Goal: Information Seeking & Learning: Learn about a topic

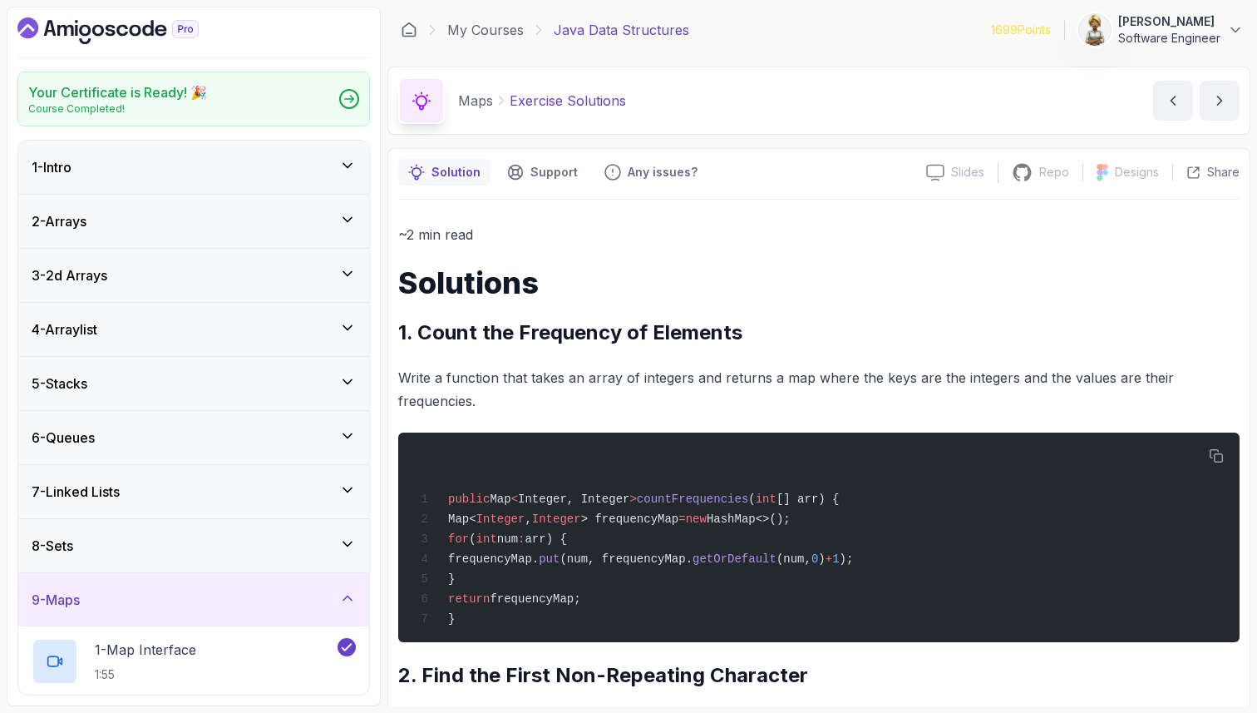
scroll to position [749, 0]
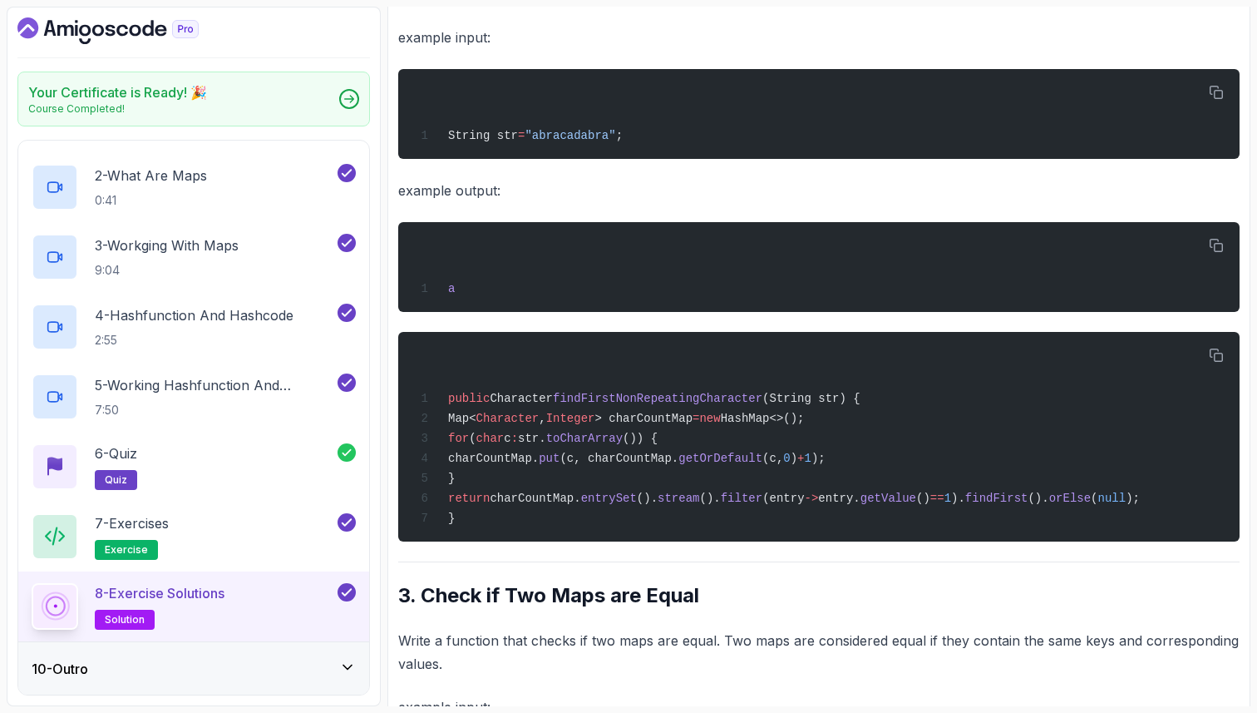
click at [635, 634] on div "~2 min read Solutions 1. Count the Frequency of Elements Write a function that …" at bounding box center [818, 727] width 841 height 2506
click at [717, 195] on p "example output:" at bounding box center [818, 190] width 841 height 23
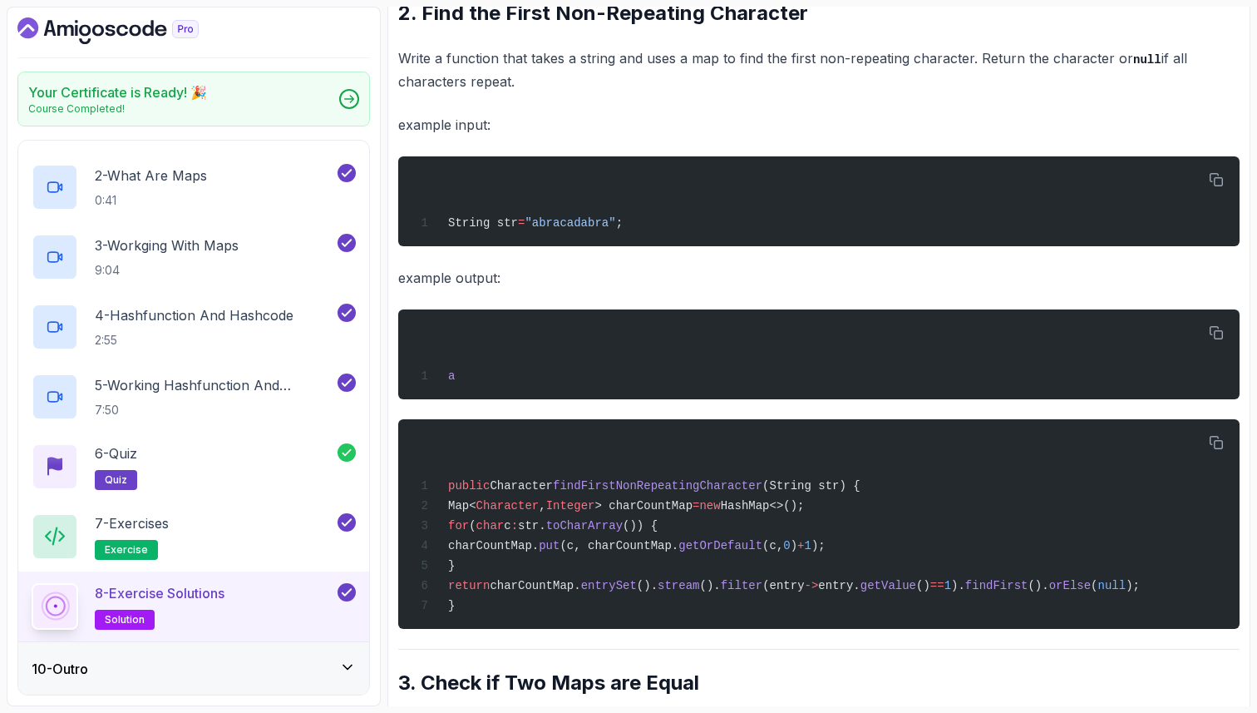
scroll to position [649, 0]
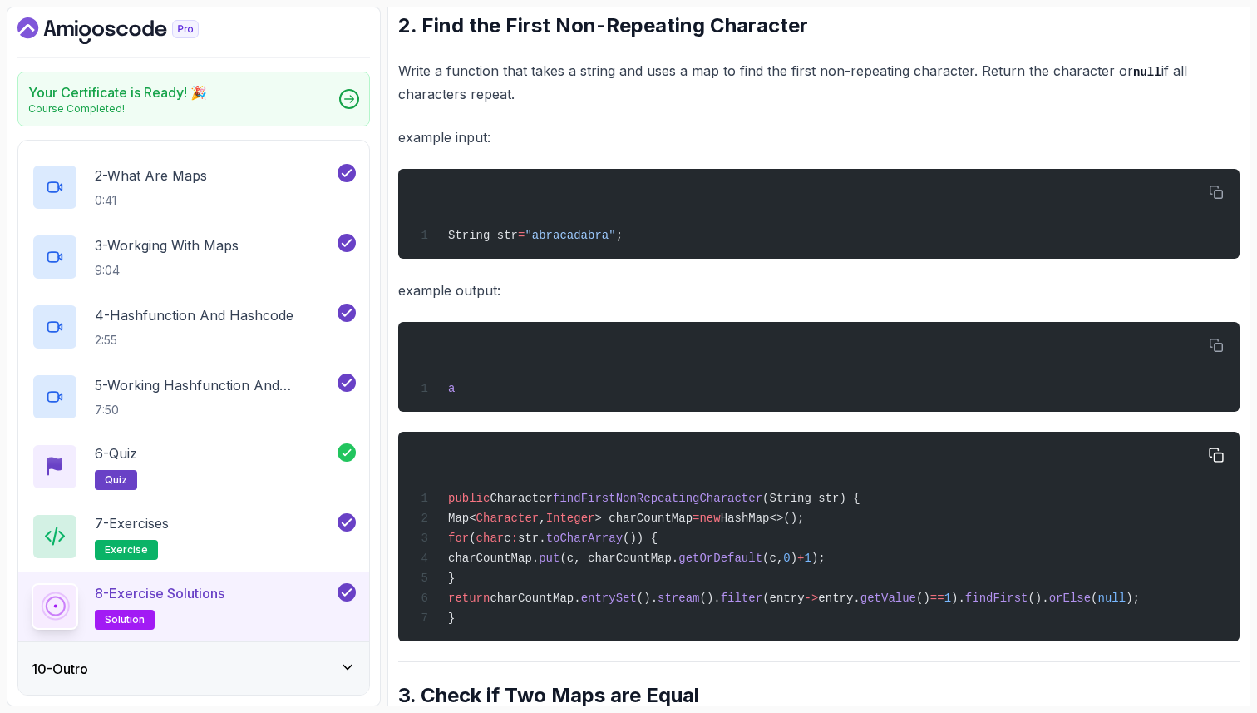
click at [792, 525] on span "HashMap<>();" at bounding box center [763, 517] width 84 height 13
click at [476, 520] on span "Map<" at bounding box center [462, 517] width 28 height 13
click at [637, 604] on span "entrySet" at bounding box center [609, 597] width 56 height 13
click at [658, 604] on span "()." at bounding box center [647, 597] width 21 height 13
click at [560, 565] on span "put" at bounding box center [549, 557] width 21 height 13
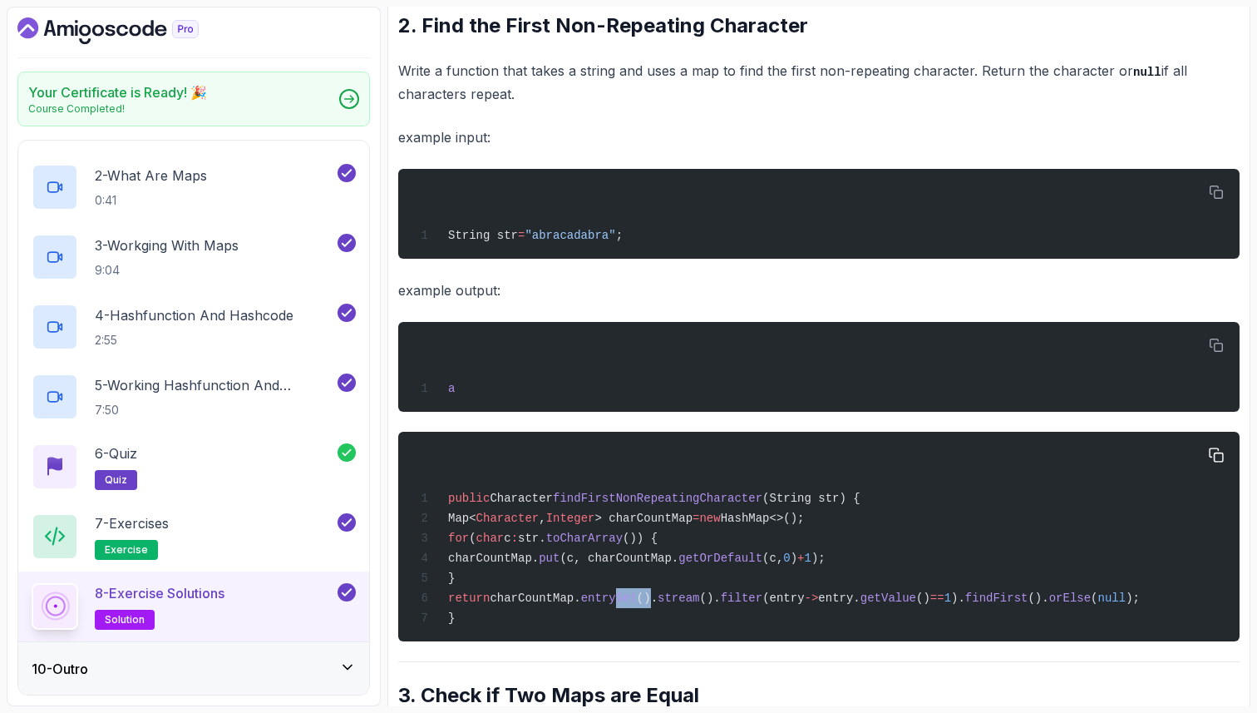
drag, startPoint x: 653, startPoint y: 614, endPoint x: 686, endPoint y: 619, distance: 33.5
click at [686, 619] on div "public Character findFirstNonRepeatingCharacter (String str) { Map< Character ,…" at bounding box center [819, 536] width 815 height 190
click at [621, 534] on div "public Character findFirstNonRepeatingCharacter (String str) { Map< Character ,…" at bounding box center [819, 536] width 815 height 190
click at [805, 525] on span "HashMap<>();" at bounding box center [763, 517] width 84 height 13
click at [818, 495] on div "public Character findFirstNonRepeatingCharacter (String str) { Map< Character ,…" at bounding box center [819, 536] width 815 height 190
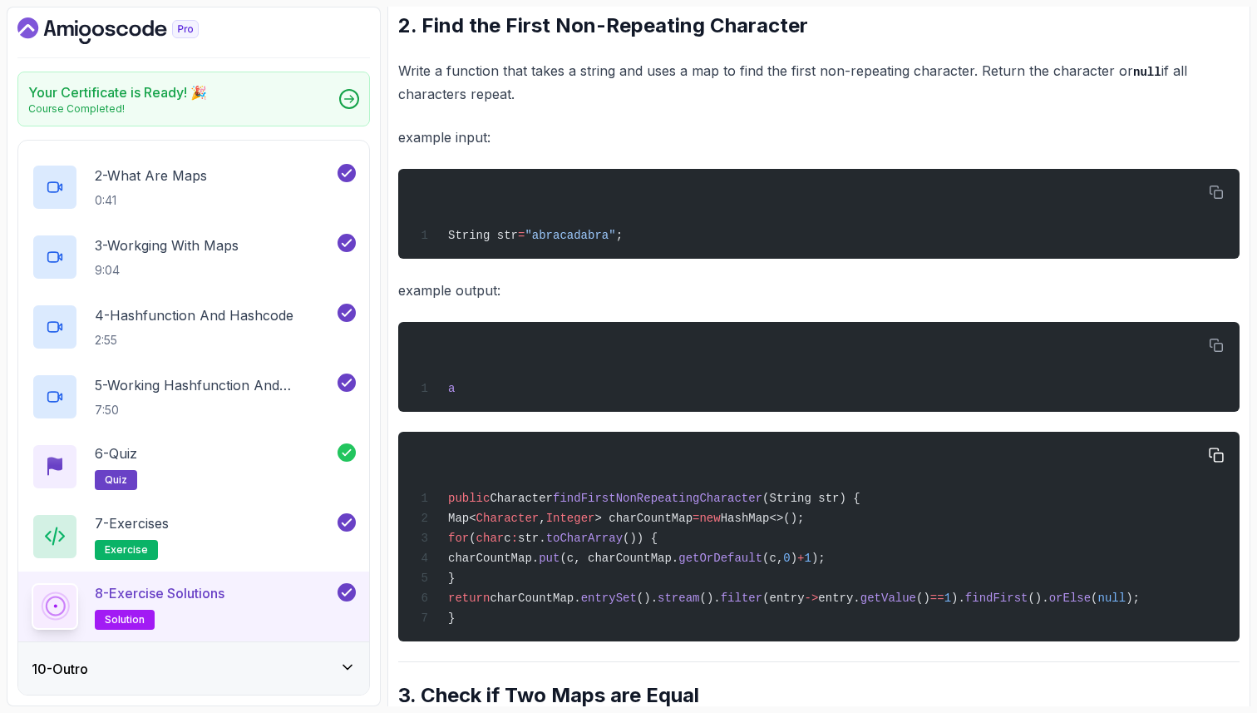
click at [528, 525] on span "Character" at bounding box center [507, 517] width 63 height 13
click at [693, 523] on span "> charCountMap" at bounding box center [643, 517] width 98 height 13
click at [637, 604] on span "entrySet" at bounding box center [609, 597] width 56 height 13
click at [654, 471] on div "public Character findFirstNonRepeatingCharacter (String str) { Map< Character ,…" at bounding box center [819, 536] width 815 height 190
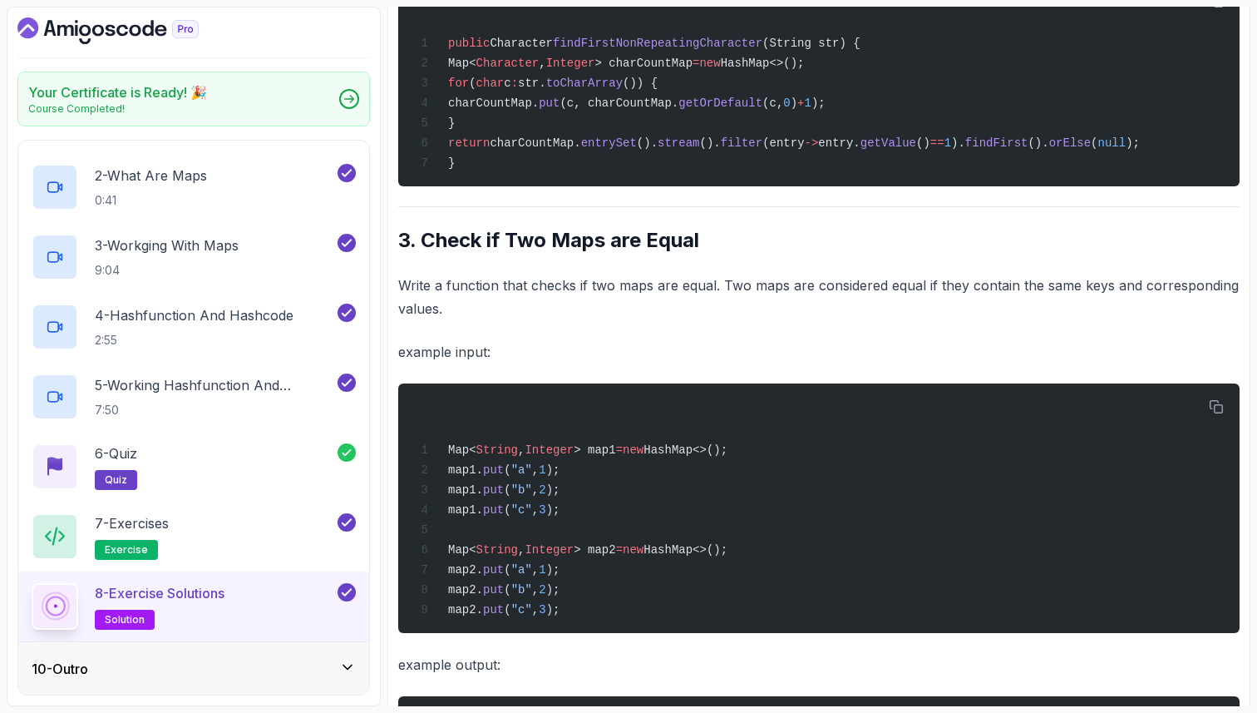
scroll to position [1115, 0]
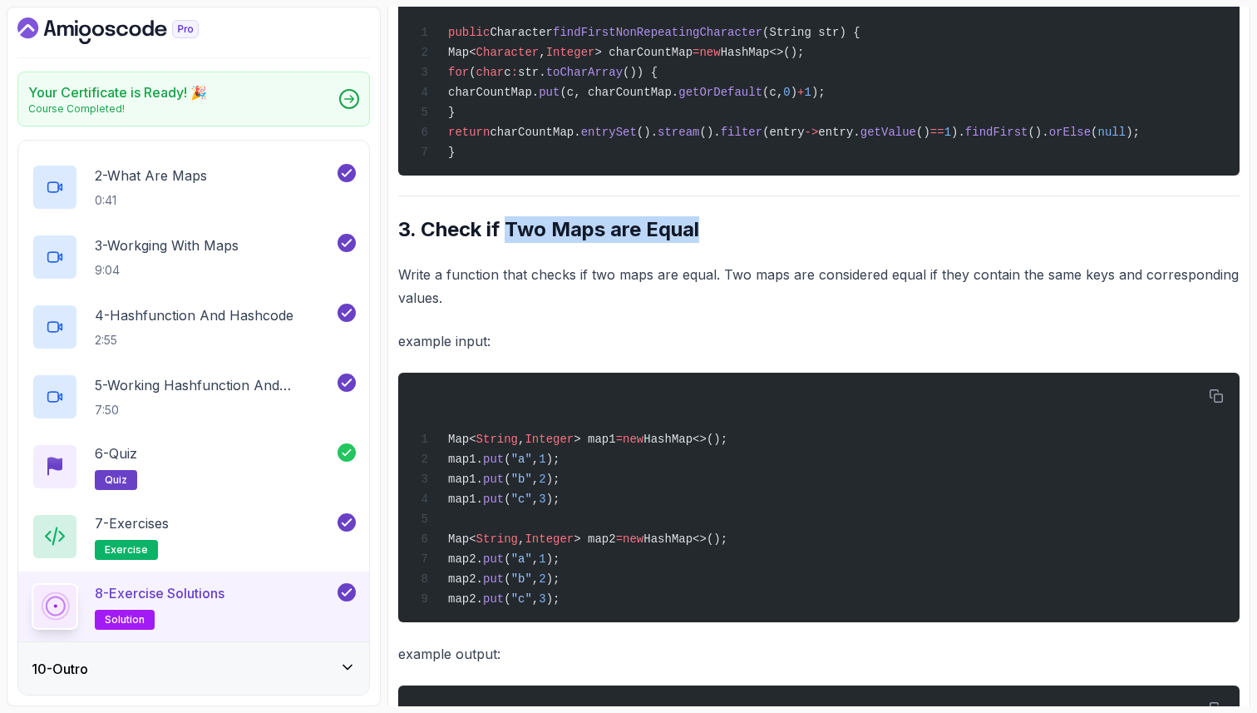
drag, startPoint x: 707, startPoint y: 246, endPoint x: 511, endPoint y: 254, distance: 195.6
click at [511, 243] on h2 "3. Check if Two Maps are Equal" at bounding box center [818, 229] width 841 height 27
copy h2 "Two Maps are Equal"
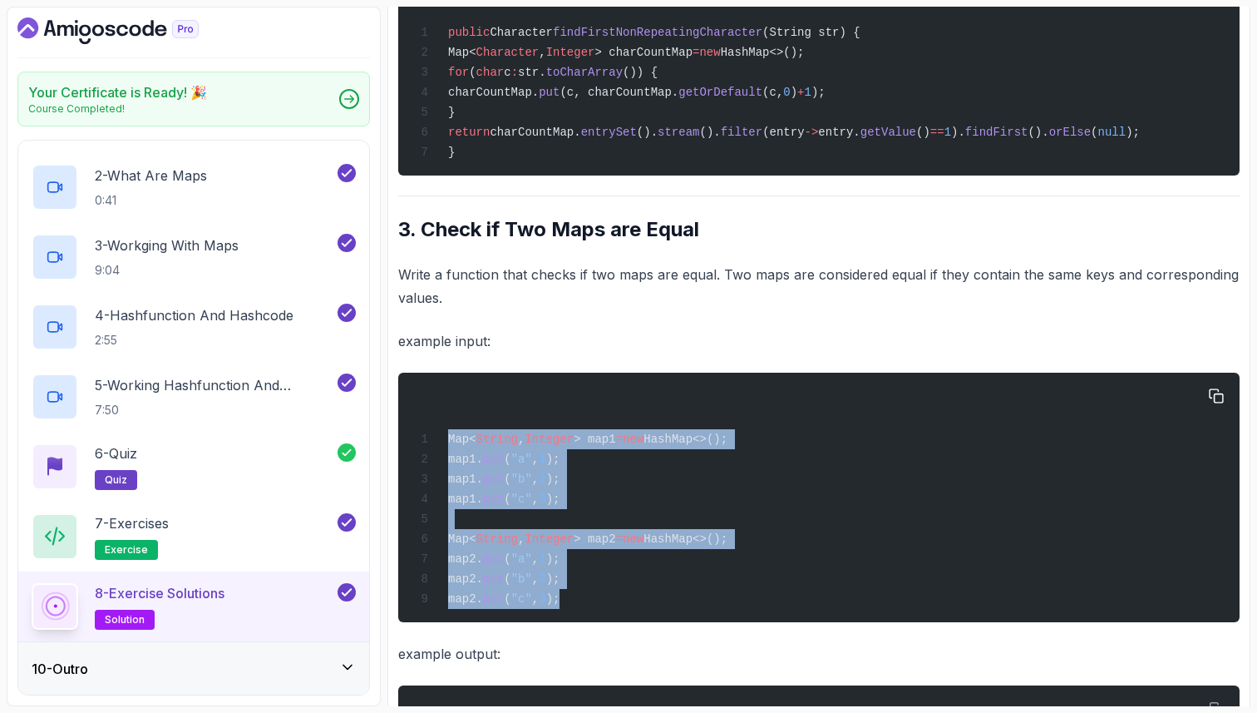
drag, startPoint x: 445, startPoint y: 452, endPoint x: 570, endPoint y: 628, distance: 215.7
click at [570, 612] on div "Map< String , Integer > map1 = new HashMap<>(); map1. put ( "a" , 1 ); map1. pu…" at bounding box center [819, 496] width 815 height 229
copy code "Map< String , Integer > map1 = new HashMap<>(); map1. put ( "a" , 1 ); map1. pu…"
click at [313, 530] on div "7 - Exercises exercise" at bounding box center [183, 536] width 303 height 47
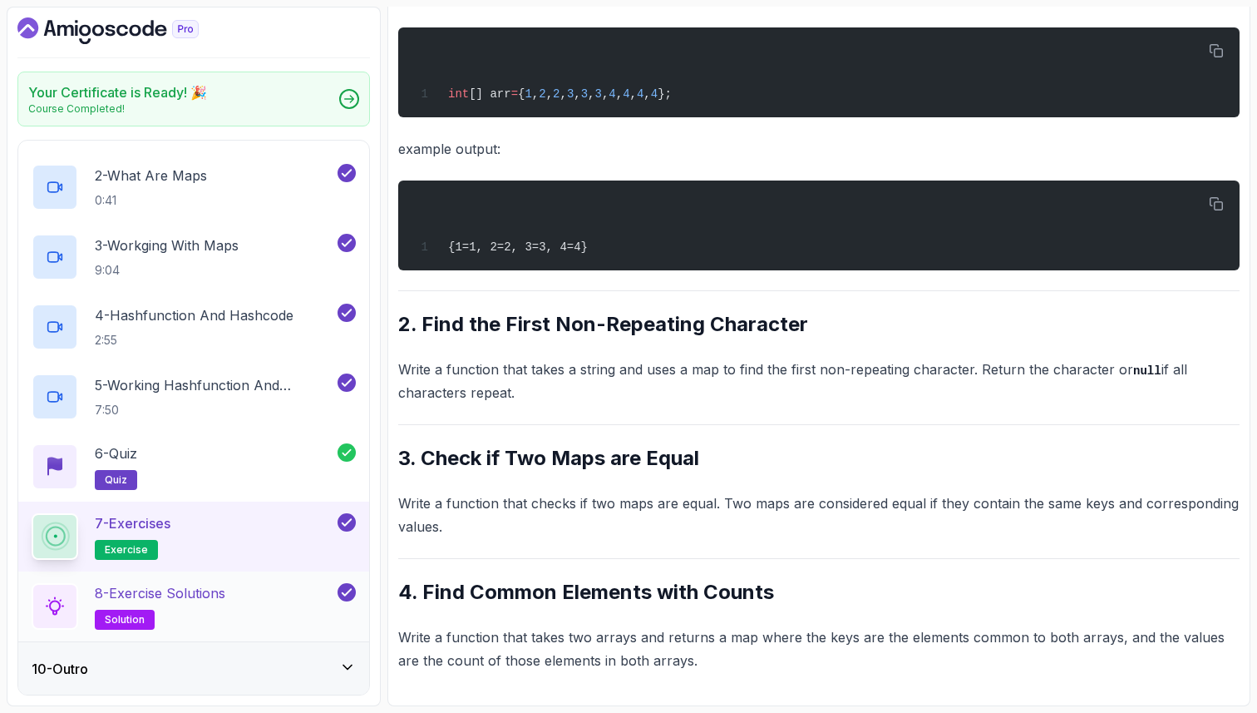
click at [279, 612] on div "8 - Exercise Solutions solution" at bounding box center [183, 606] width 303 height 47
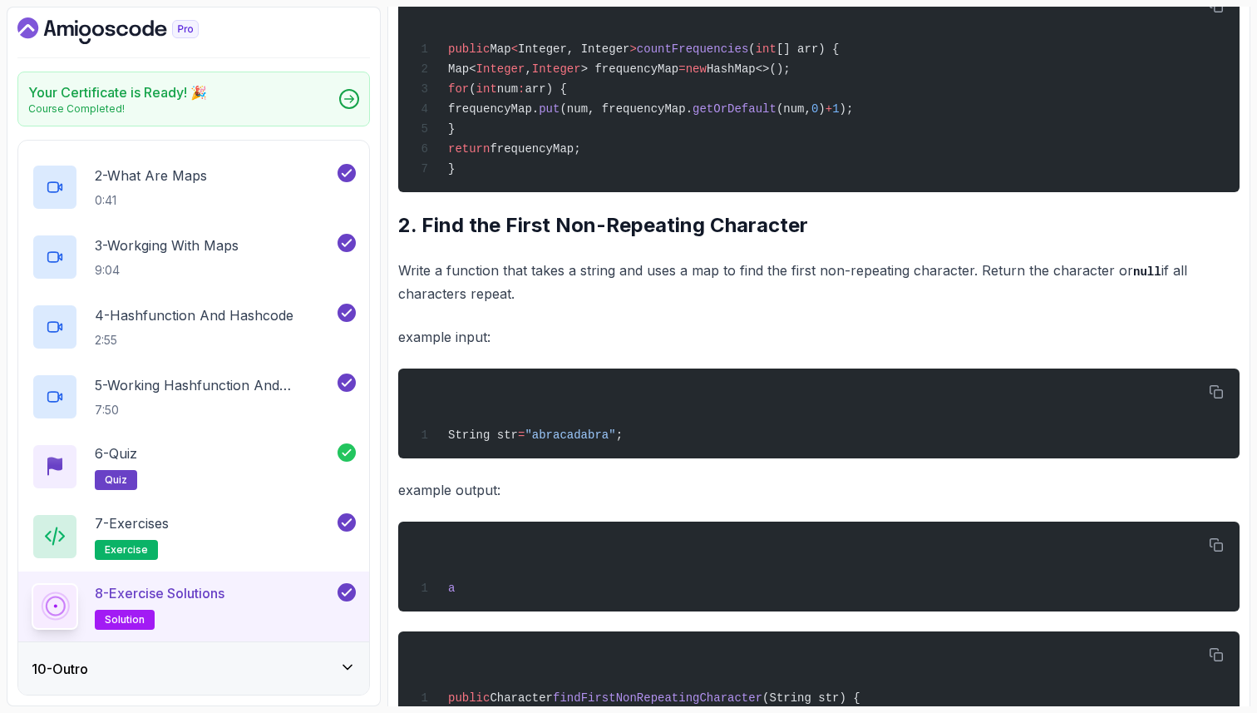
scroll to position [1115, 0]
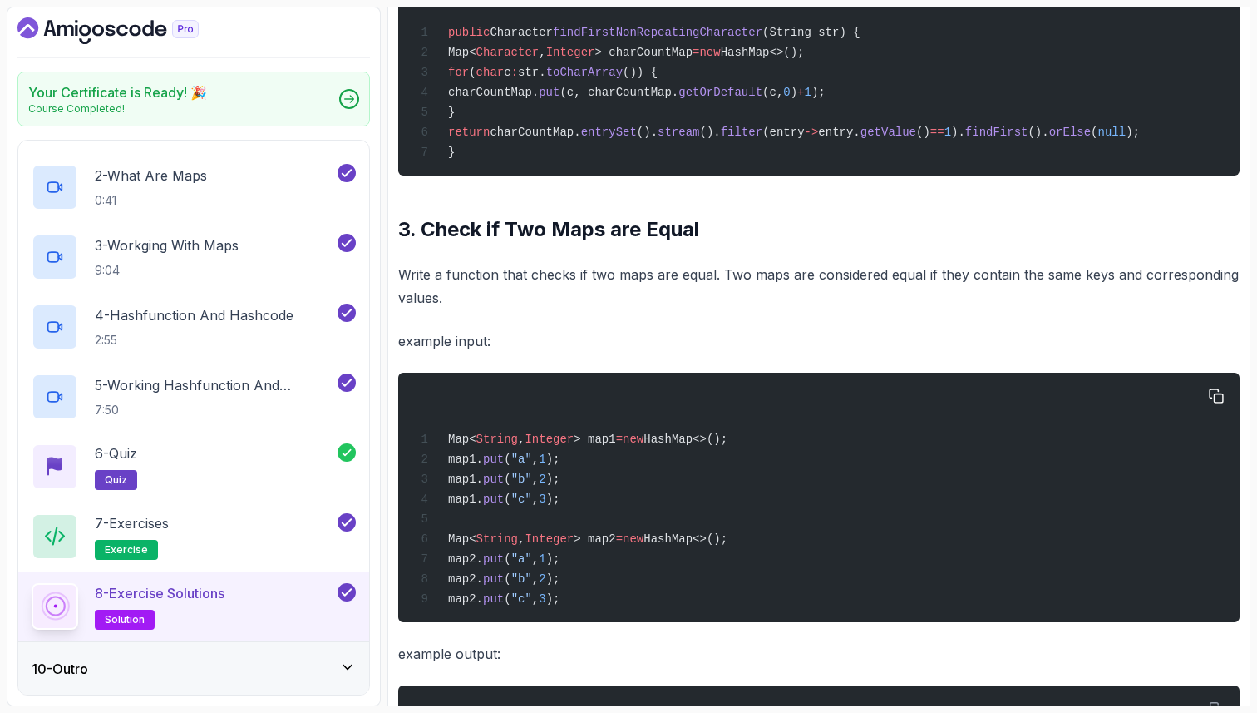
click at [628, 612] on div "Map< String , Integer > map1 = new HashMap<>(); map1. put ( "a" , 1 ); map1. pu…" at bounding box center [819, 496] width 815 height 229
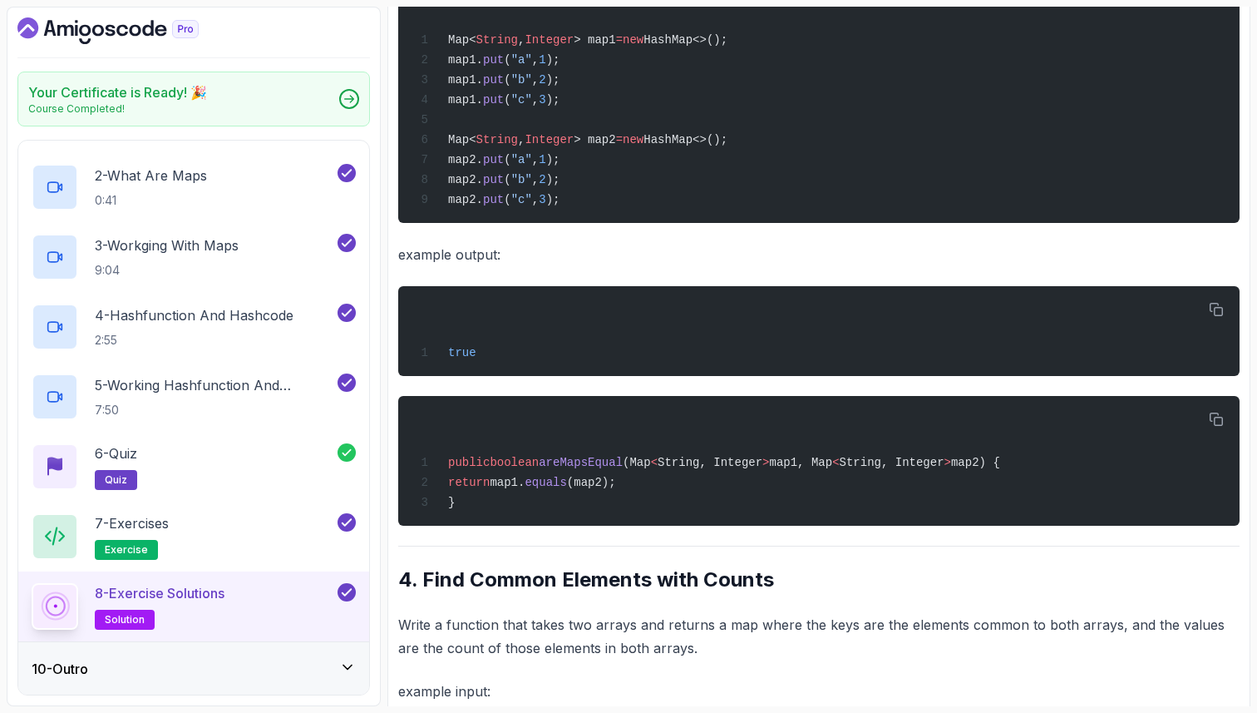
scroll to position [1547, 0]
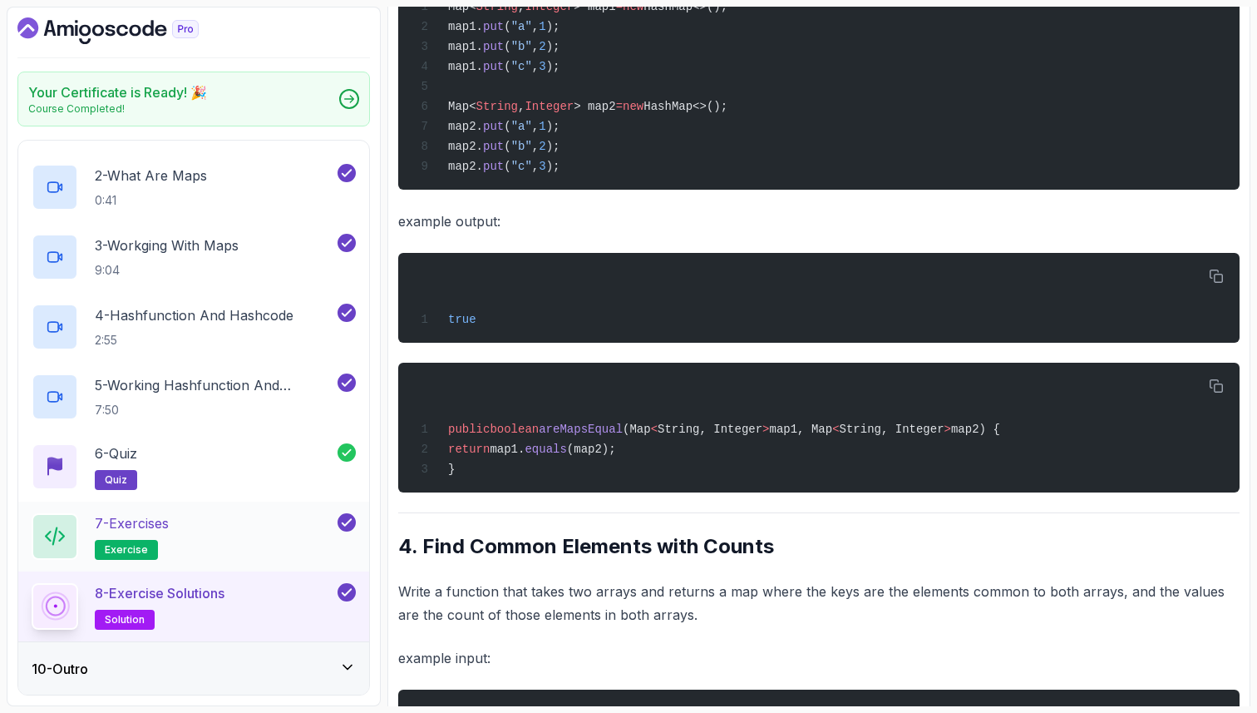
click at [243, 522] on div "7 - Exercises exercise" at bounding box center [183, 536] width 303 height 47
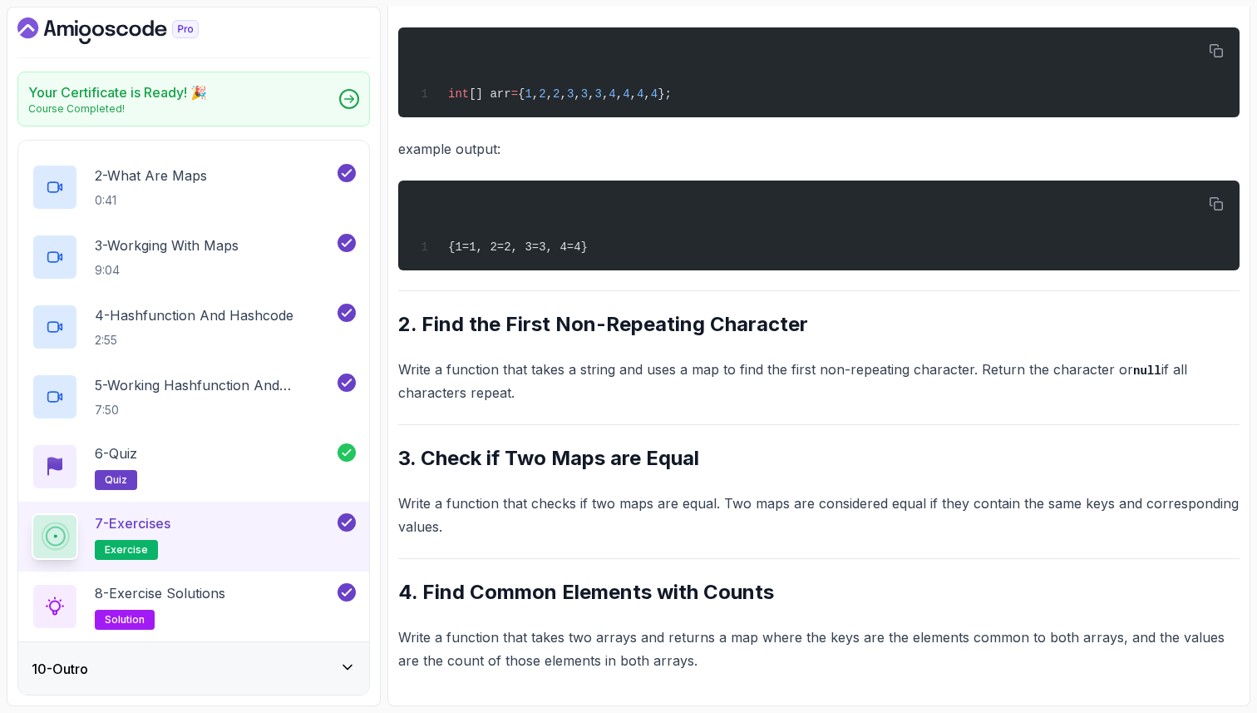
click at [573, 550] on div "~1 min read Questions 1. Count the Frequency of Elements Write a function that …" at bounding box center [818, 223] width 841 height 897
drag, startPoint x: 778, startPoint y: 599, endPoint x: 471, endPoint y: 595, distance: 307.6
click at [471, 595] on h2 "4. Find Common Elements with Counts" at bounding box center [818, 592] width 841 height 27
copy h2 "Common Elements with Counts"
click at [506, 640] on p "Write a function that takes two arrays and returns a map where the keys are the…" at bounding box center [818, 648] width 841 height 47
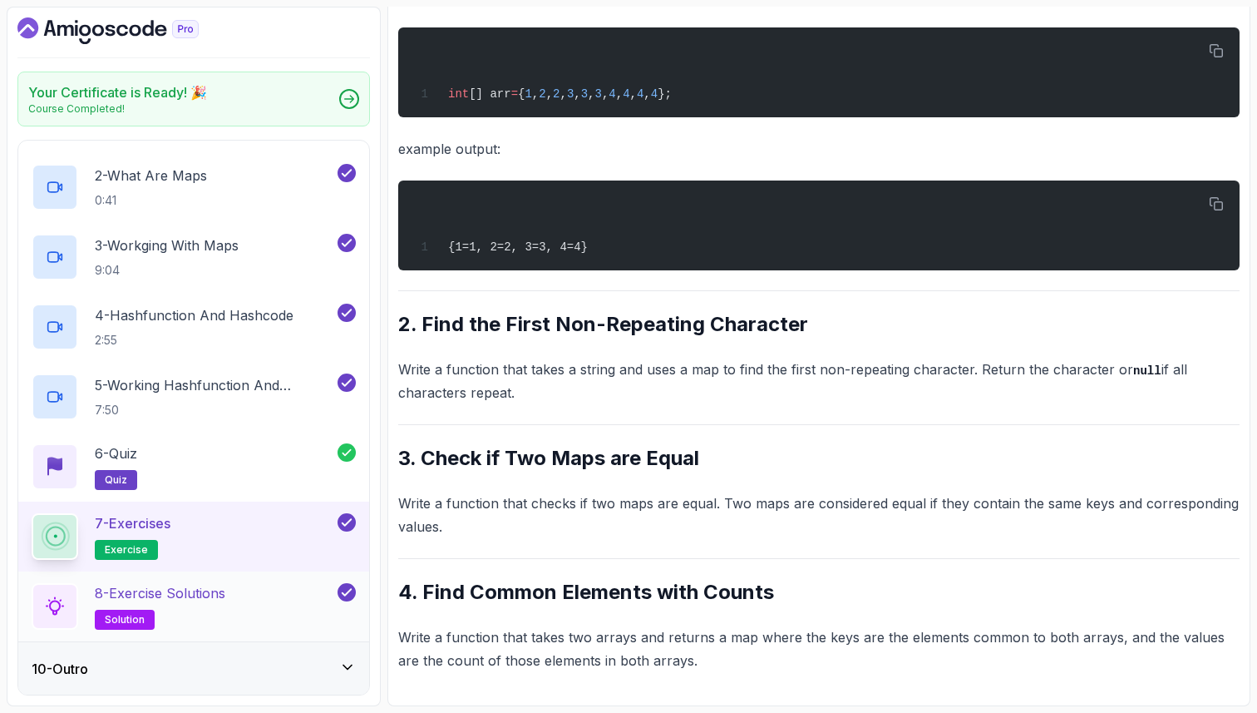
click at [272, 588] on div "8 - Exercise Solutions solution" at bounding box center [183, 606] width 303 height 47
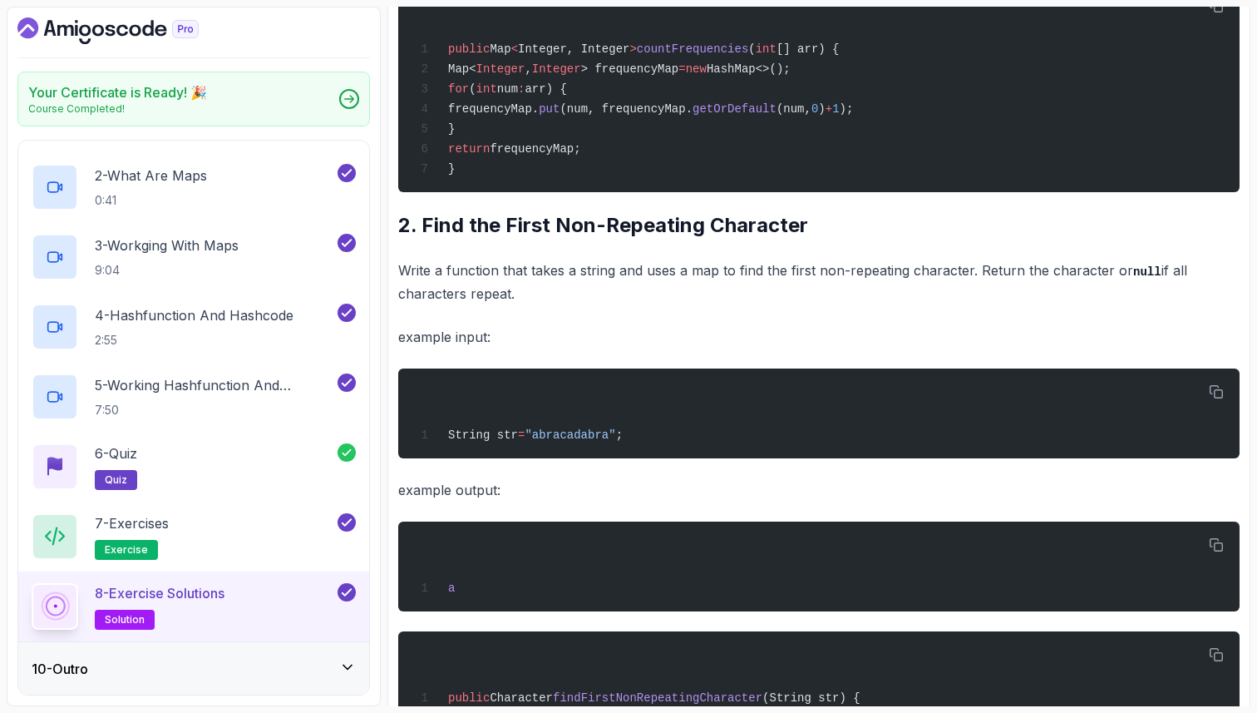
scroll to position [1547, 0]
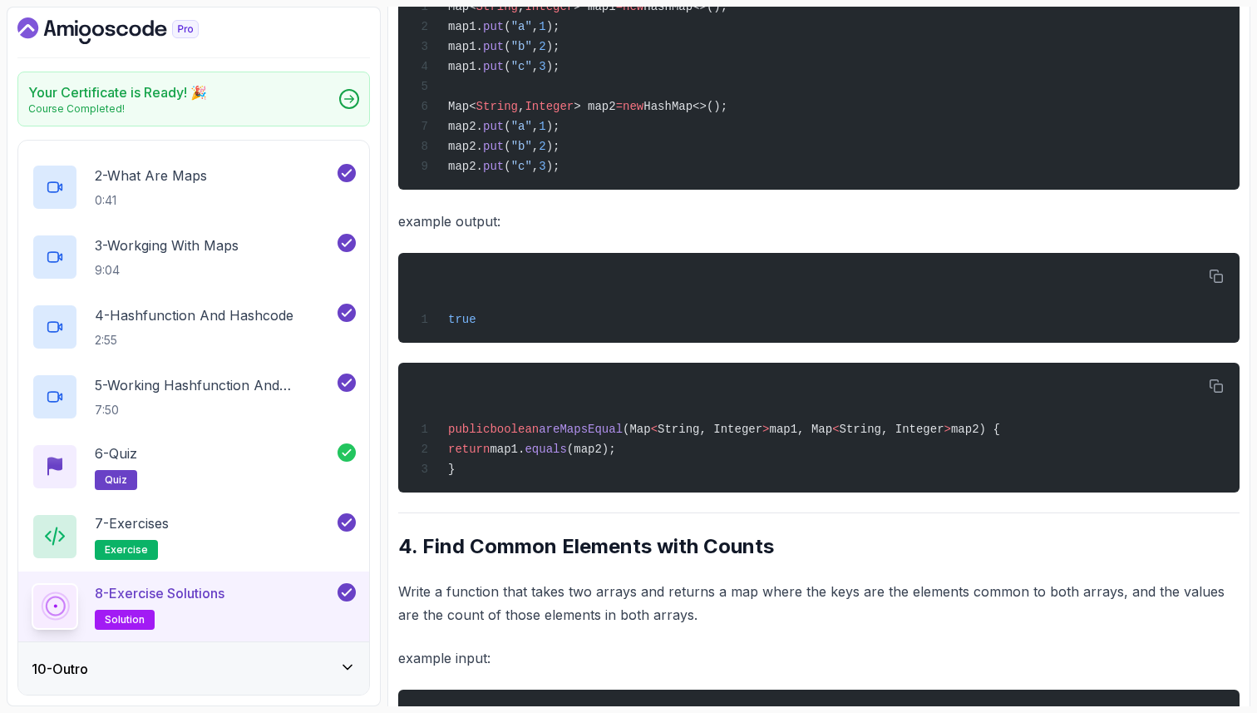
click at [560, 604] on p "Write a function that takes two arrays and returns a map where the keys are the…" at bounding box center [818, 603] width 841 height 47
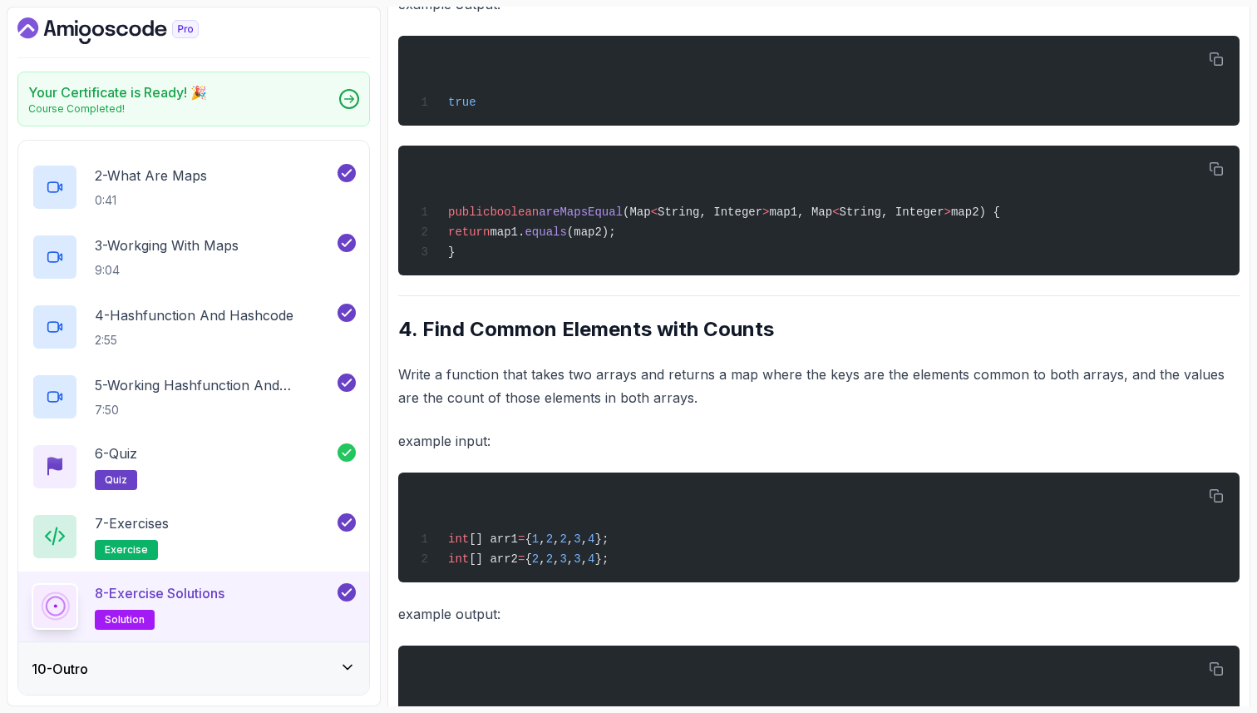
scroll to position [1780, 0]
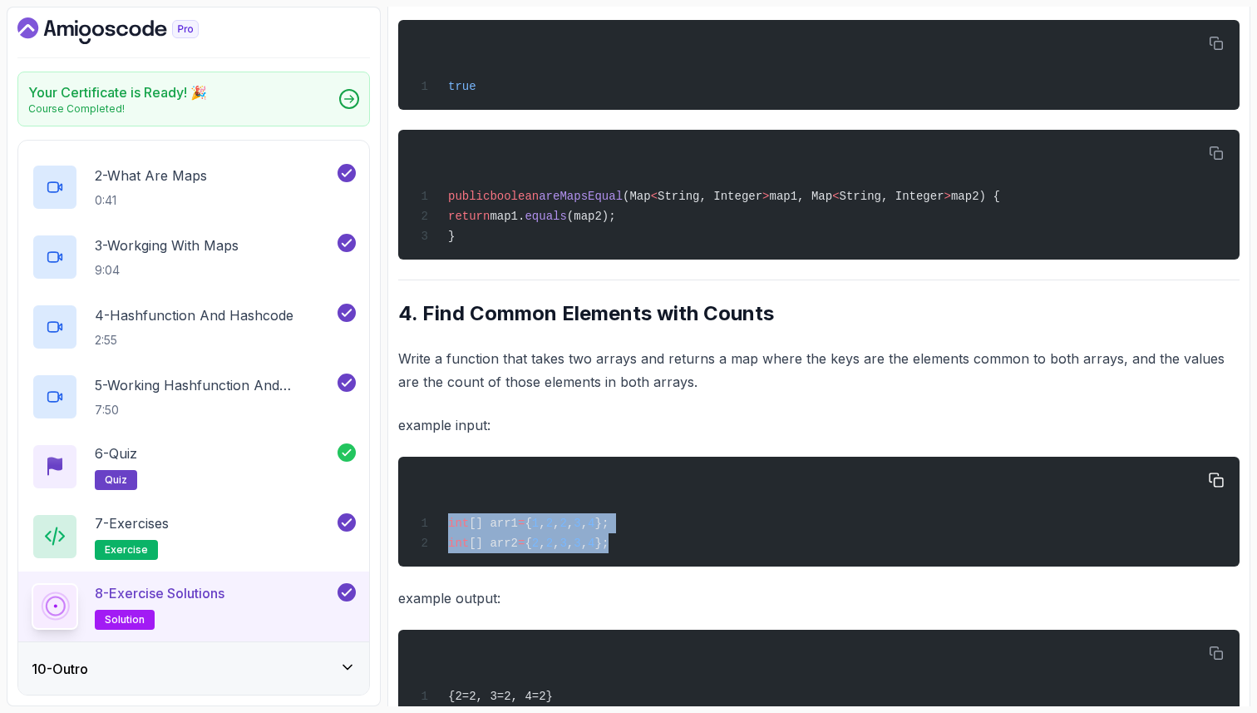
drag, startPoint x: 663, startPoint y: 574, endPoint x: 445, endPoint y: 554, distance: 218.7
click at [445, 552] on div "int [] arr1 = { 1 , 2 , 2 , 3 , 4 }; int [] arr2 = { 2 , 2 , 3 , 3 , 4 };" at bounding box center [819, 511] width 815 height 90
copy code "int [] arr1 = { 1 , 2 , 2 , 3 , 4 }; int [] arr2 = { 2 , 2 , 3 , 3 , 4 };"
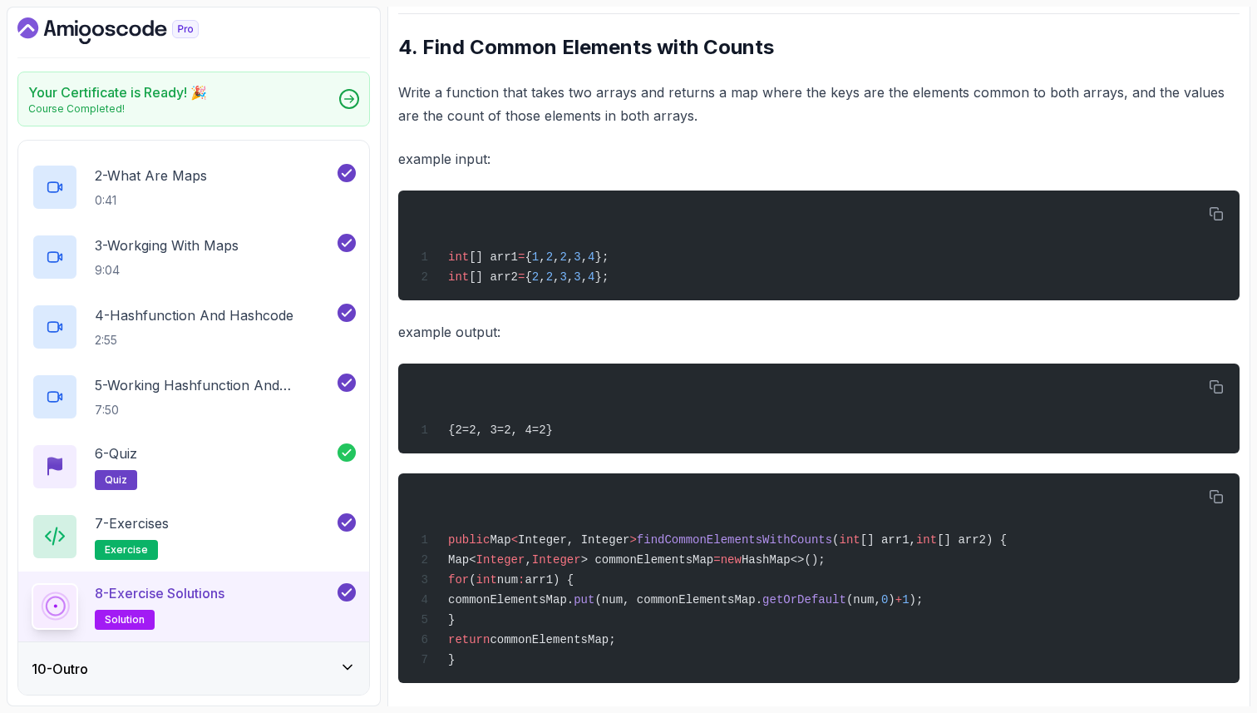
scroll to position [2079, 0]
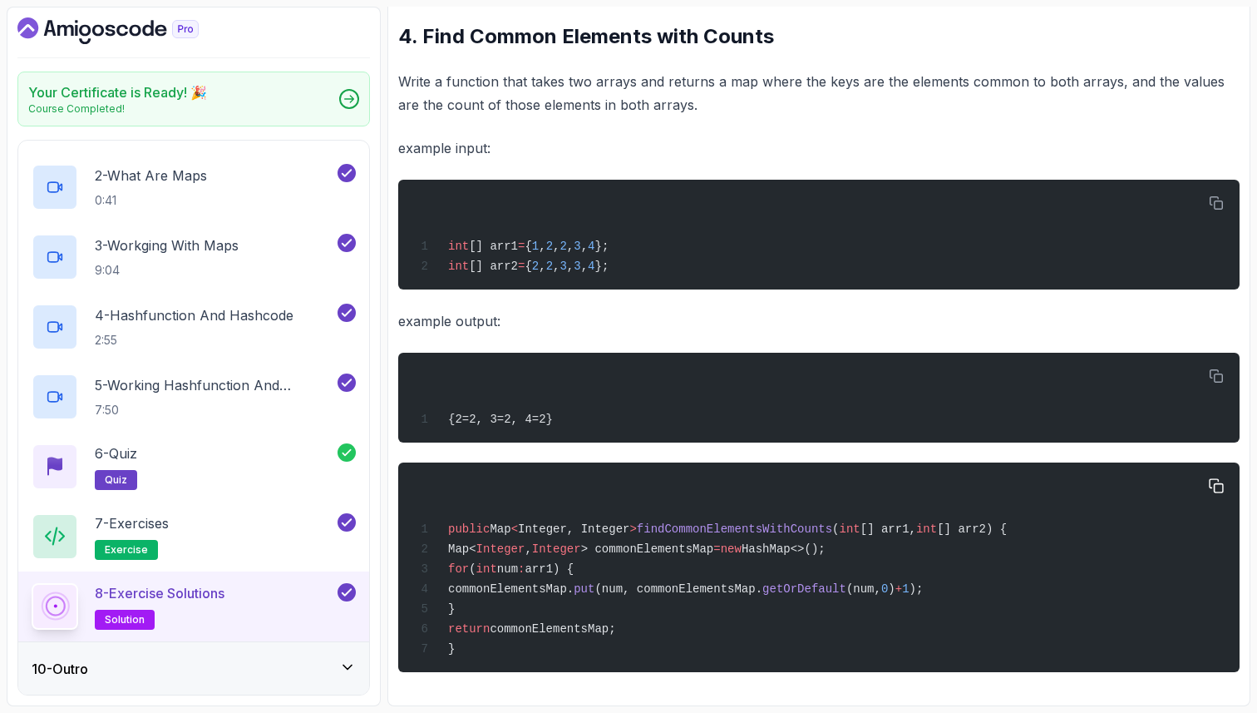
click at [728, 562] on div "public Map < Integer, Integer > findCommonElementsWithCounts ( int [] arr1, int…" at bounding box center [819, 567] width 815 height 190
click at [826, 555] on span "HashMap<>();" at bounding box center [784, 548] width 84 height 13
click at [765, 605] on div "public Map < Integer, Integer > findCommonElementsWithCounts ( int [] arr1, int…" at bounding box center [819, 567] width 815 height 190
click at [599, 629] on span "commonElementsMap;" at bounding box center [553, 628] width 126 height 13
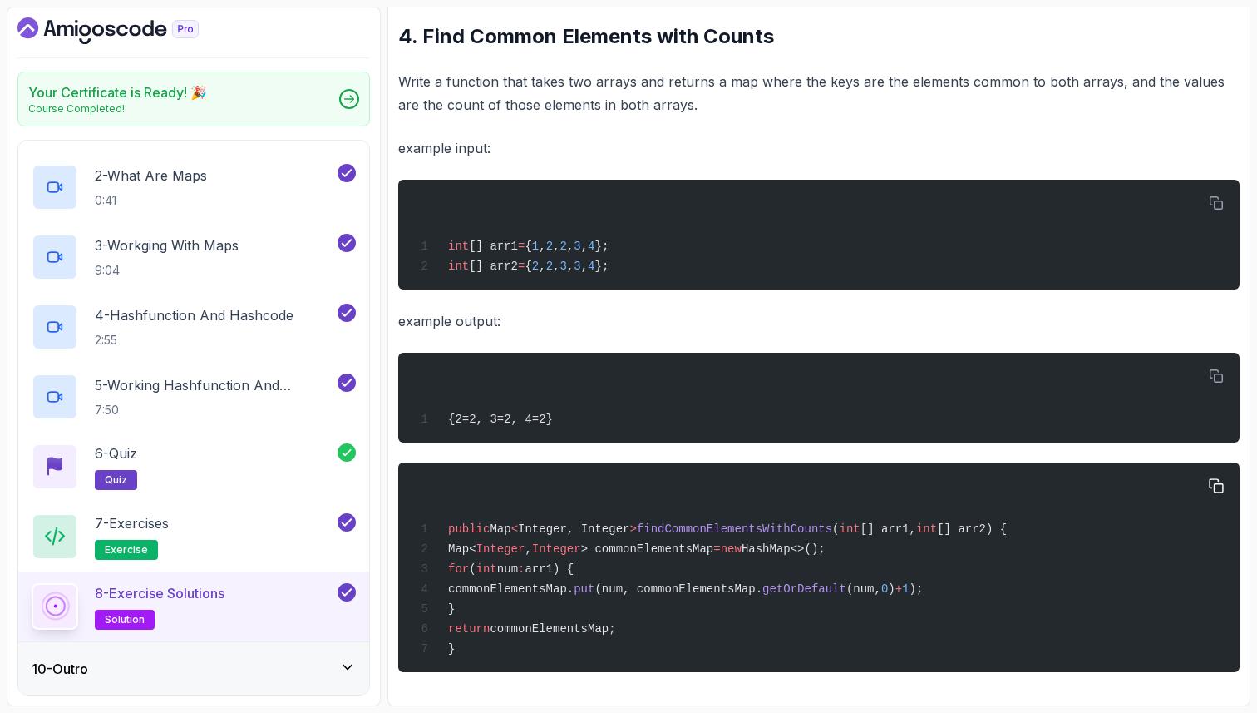
click at [615, 629] on span "commonElementsMap;" at bounding box center [553, 628] width 126 height 13
click at [574, 584] on span "commonElementsMap." at bounding box center [511, 588] width 126 height 13
click at [518, 565] on span "num" at bounding box center [507, 568] width 21 height 13
click at [574, 565] on span "arr1) {" at bounding box center [549, 568] width 49 height 13
click at [881, 584] on span "(num," at bounding box center [863, 588] width 35 height 13
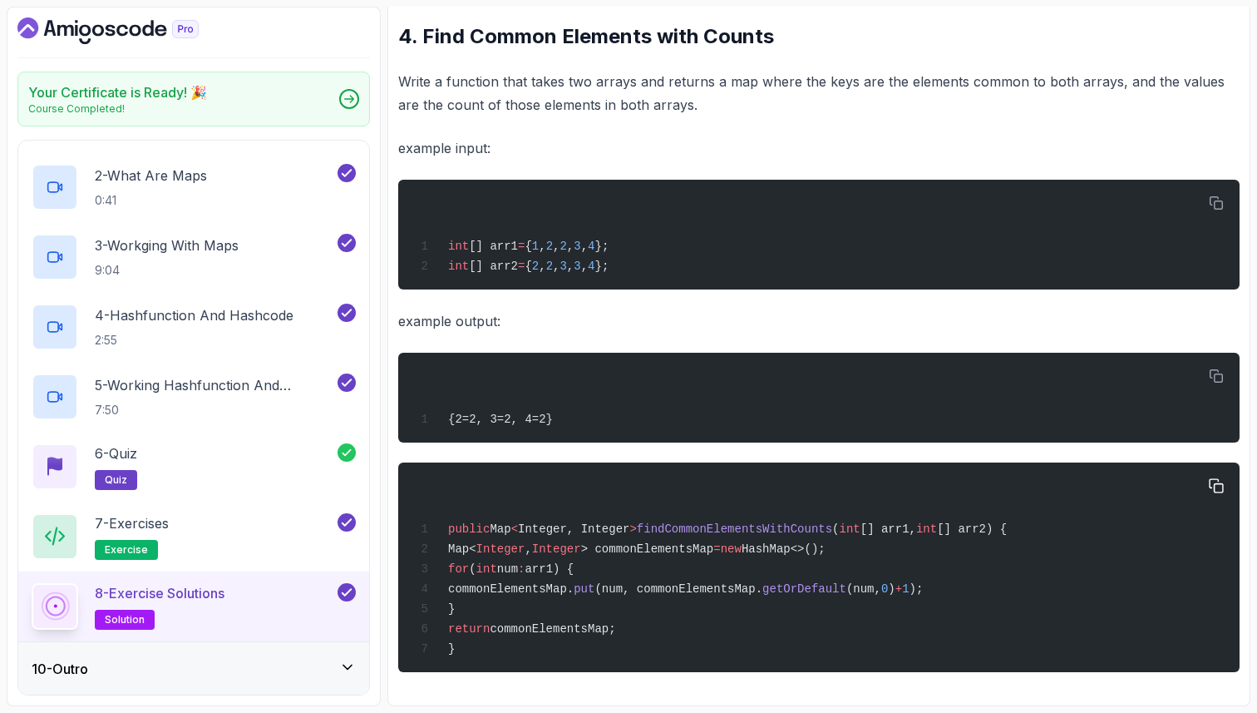
click at [988, 594] on div "public Map < Integer, Integer > findCommonElementsWithCounts ( int [] arr1, int…" at bounding box center [819, 567] width 815 height 190
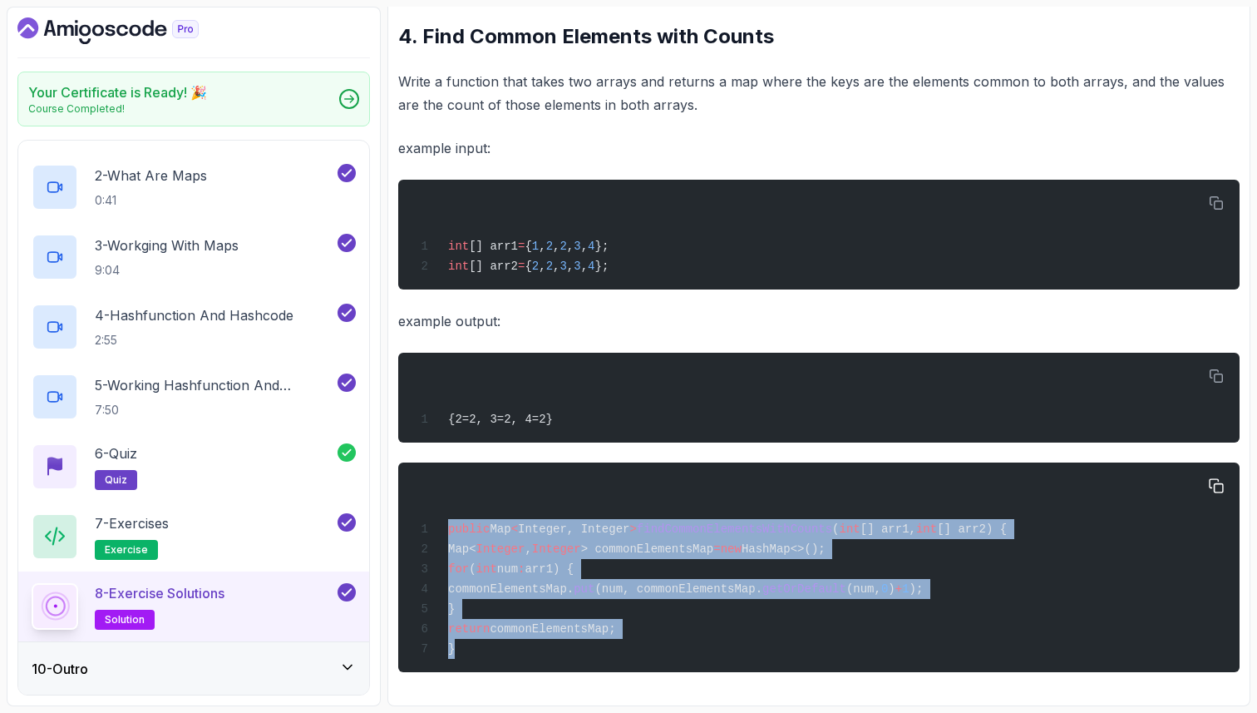
drag, startPoint x: 450, startPoint y: 524, endPoint x: 446, endPoint y: 658, distance: 134.7
click at [448, 658] on div "public Map < Integer, Integer > findCommonElementsWithCounts ( int [] arr1, int…" at bounding box center [819, 567] width 815 height 190
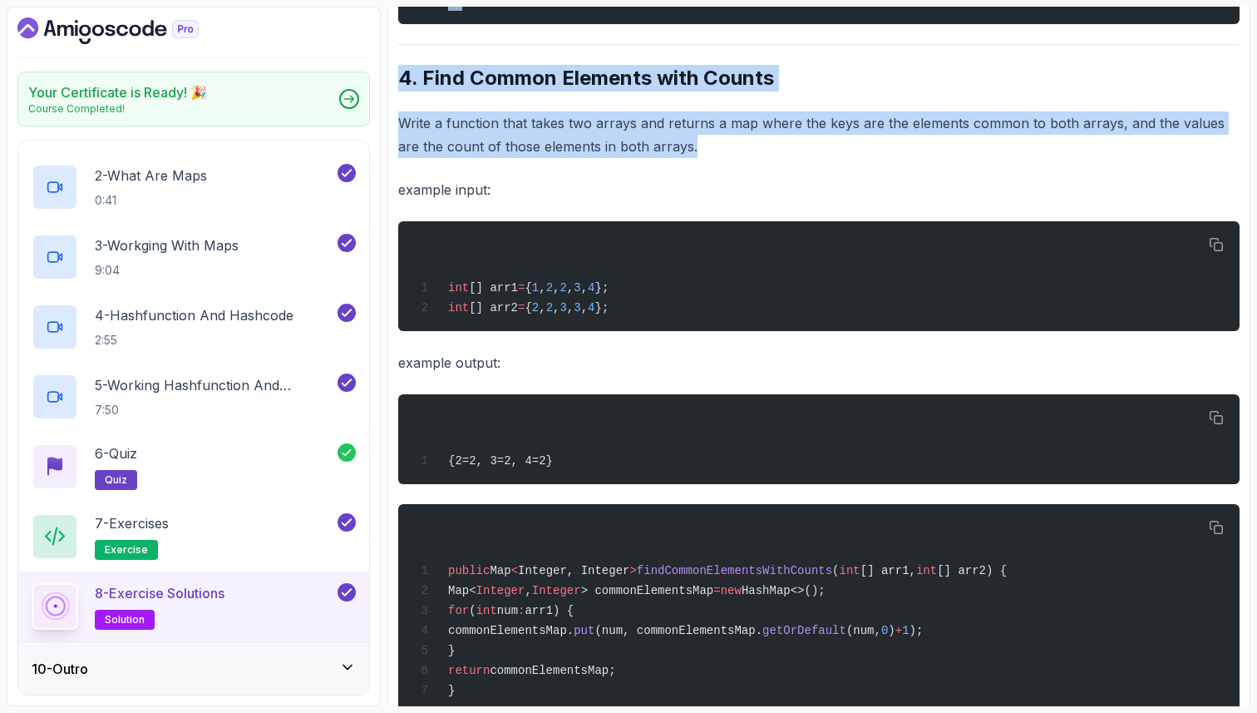
scroll to position [2013, 0]
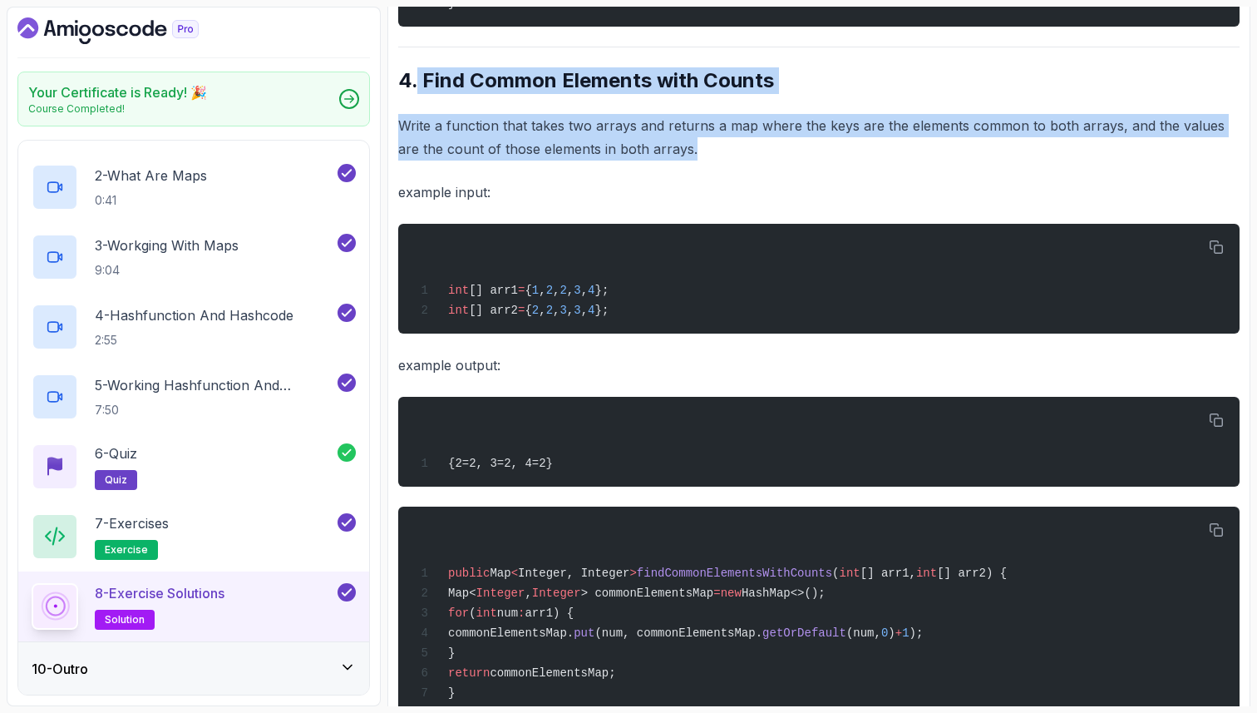
drag, startPoint x: 673, startPoint y: 98, endPoint x: 417, endPoint y: 105, distance: 257.0
copy div "Find Common Elements with Counts Write a function that takes two arrays and ret…"
click at [346, 662] on icon at bounding box center [347, 666] width 17 height 17
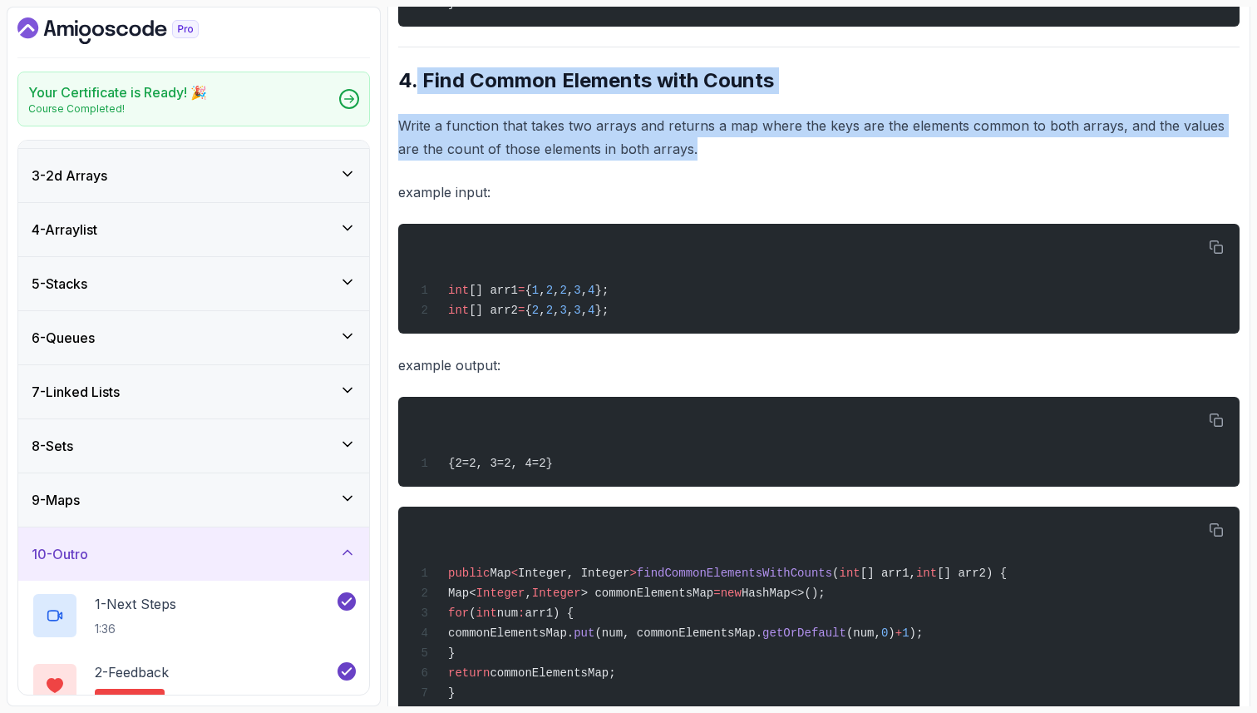
scroll to position [133, 0]
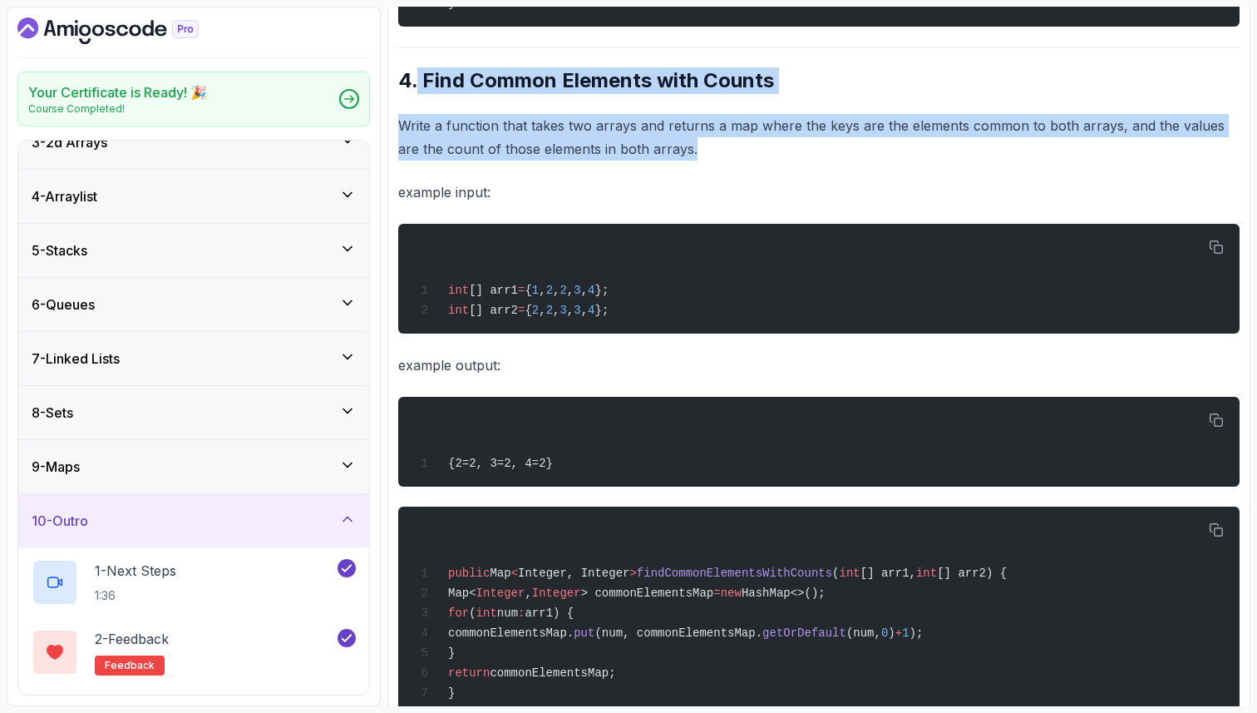
click at [302, 643] on div "2 - Feedback feedback" at bounding box center [183, 652] width 303 height 47
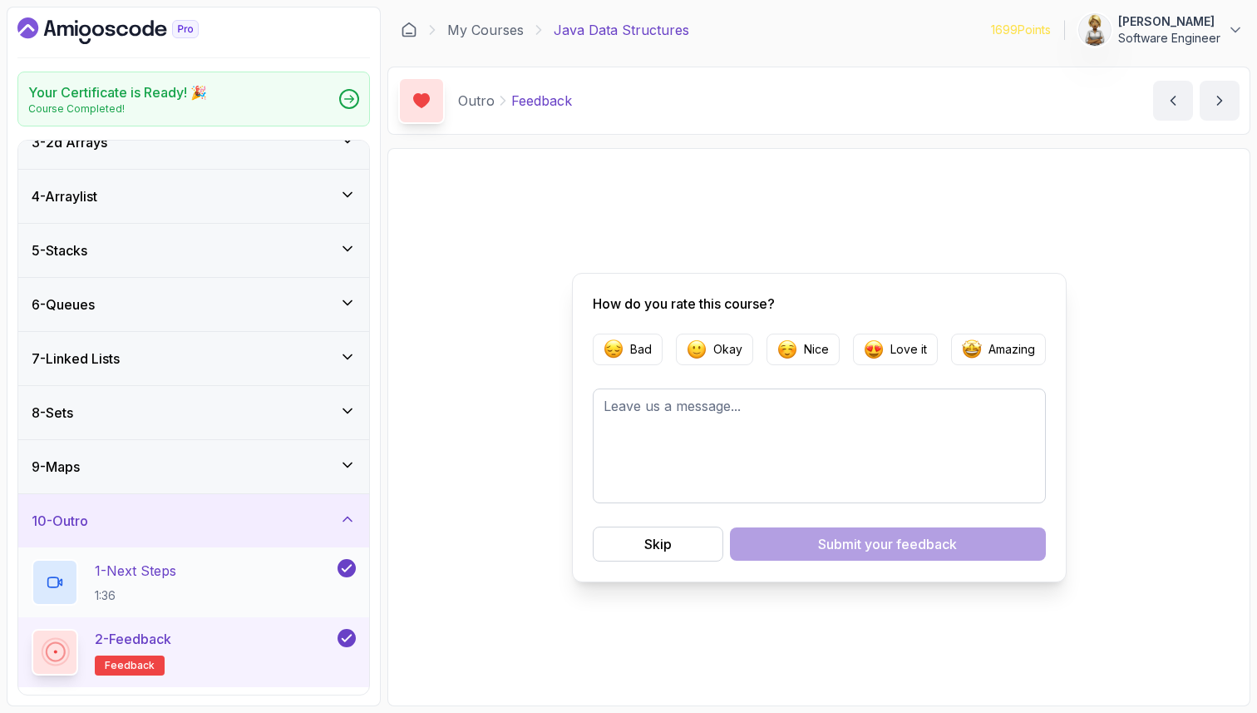
click at [284, 572] on div "1 - Next Steps 1:36" at bounding box center [183, 582] width 303 height 47
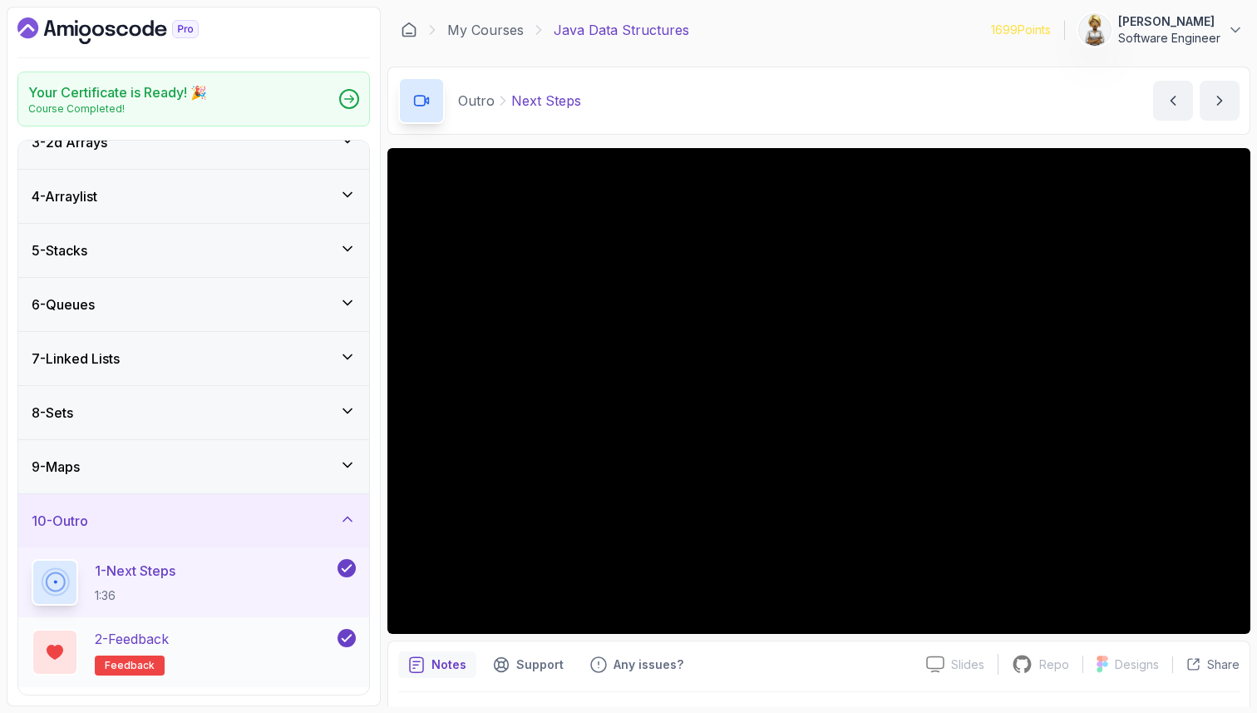
click at [184, 644] on div "2 - Feedback feedback" at bounding box center [183, 652] width 303 height 47
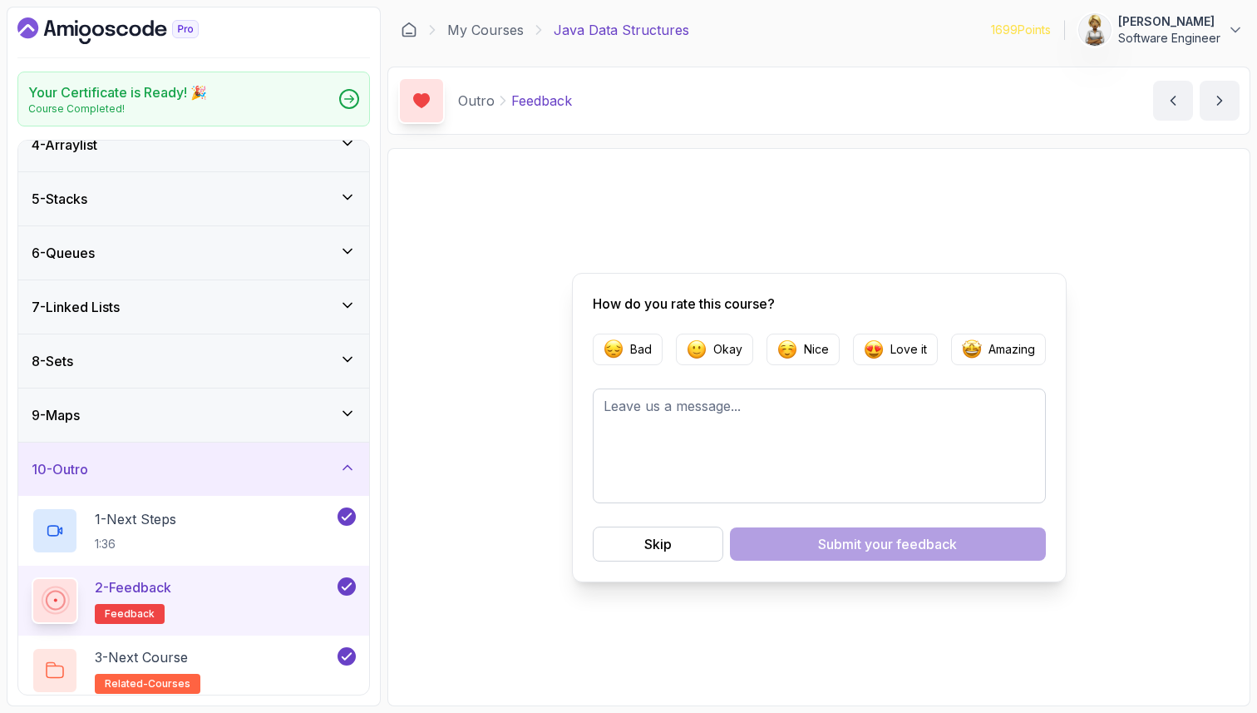
scroll to position [195, 0]
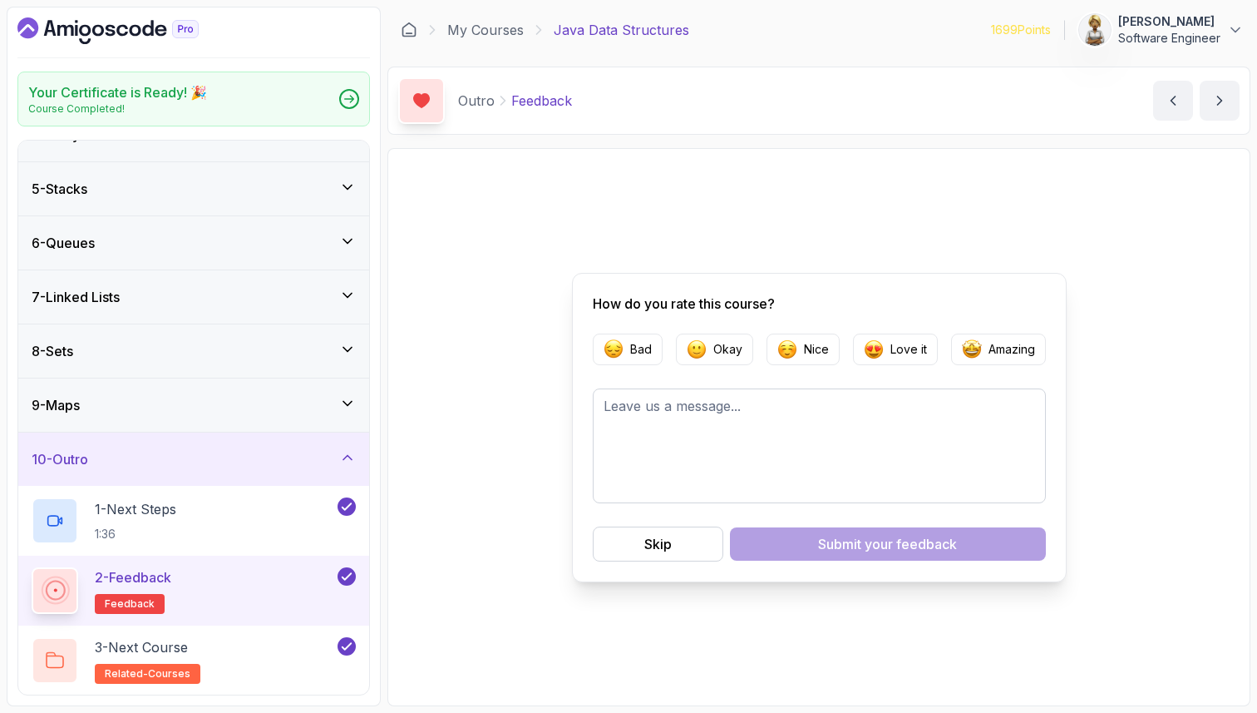
click at [188, 639] on p "3 - Next Course" at bounding box center [141, 647] width 93 height 20
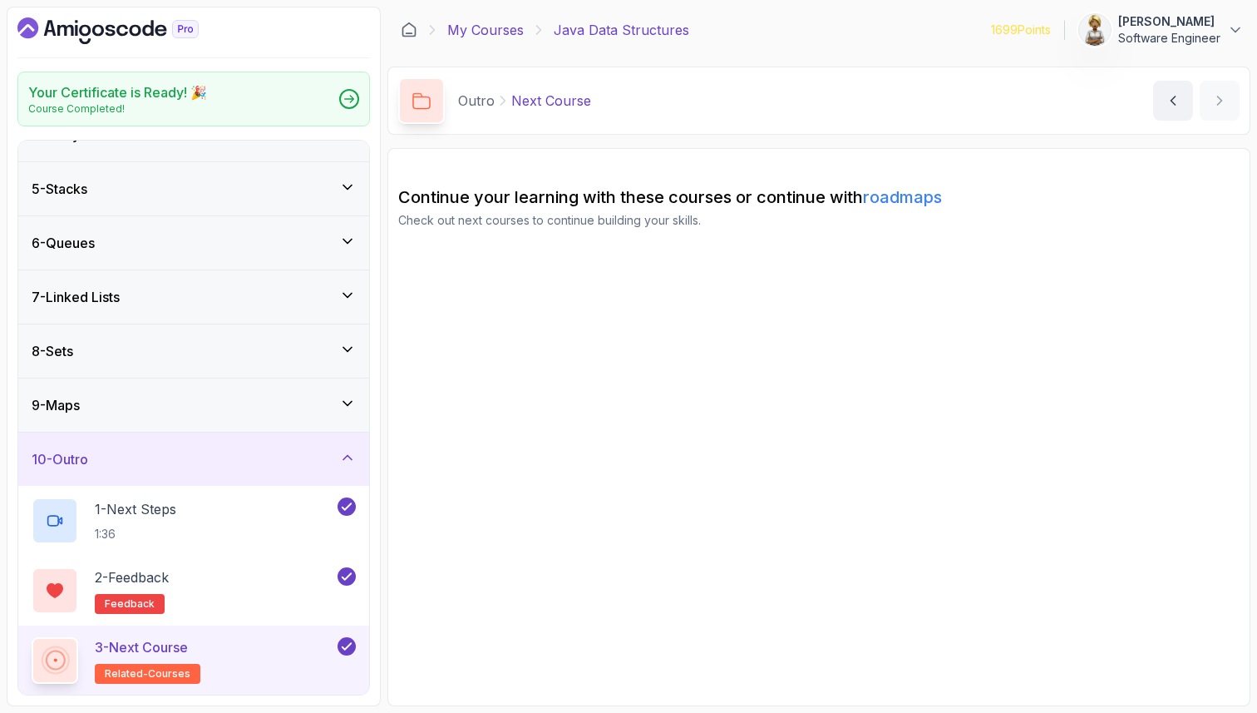
click at [511, 27] on link "My Courses" at bounding box center [485, 30] width 76 height 20
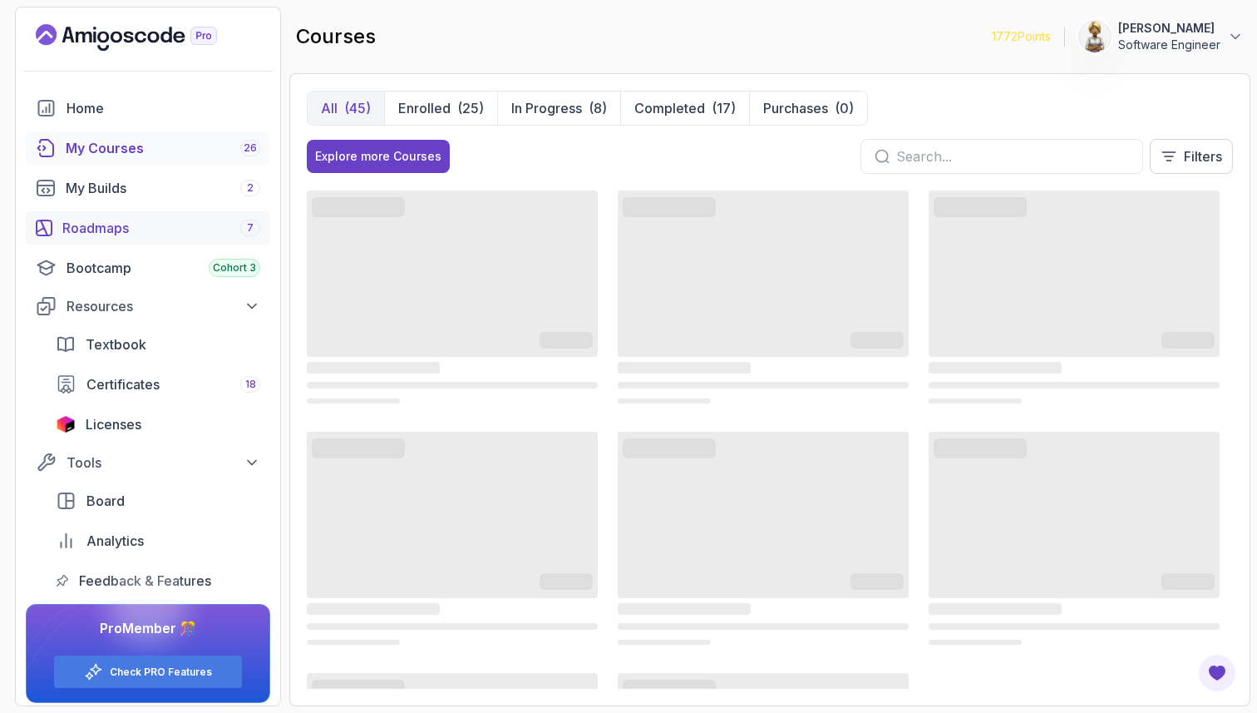
click at [116, 229] on div "Roadmaps 7" at bounding box center [161, 228] width 198 height 20
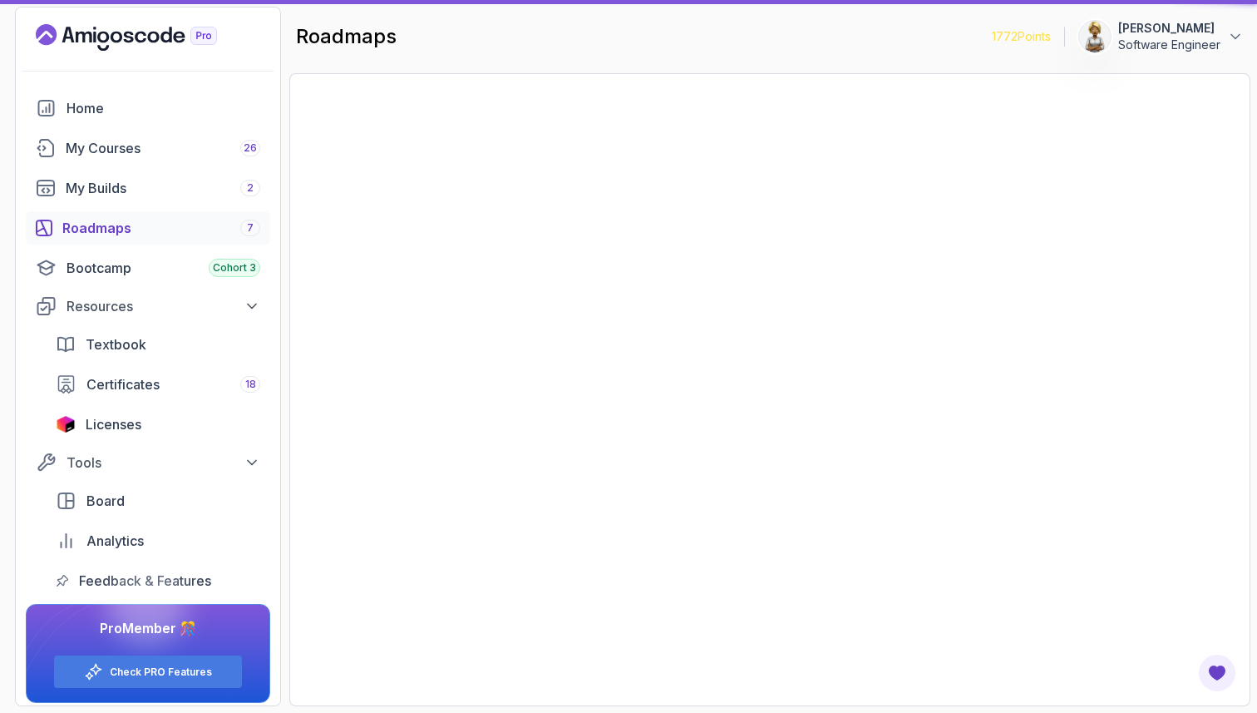
click at [84, 230] on div "Roadmaps 7" at bounding box center [161, 228] width 198 height 20
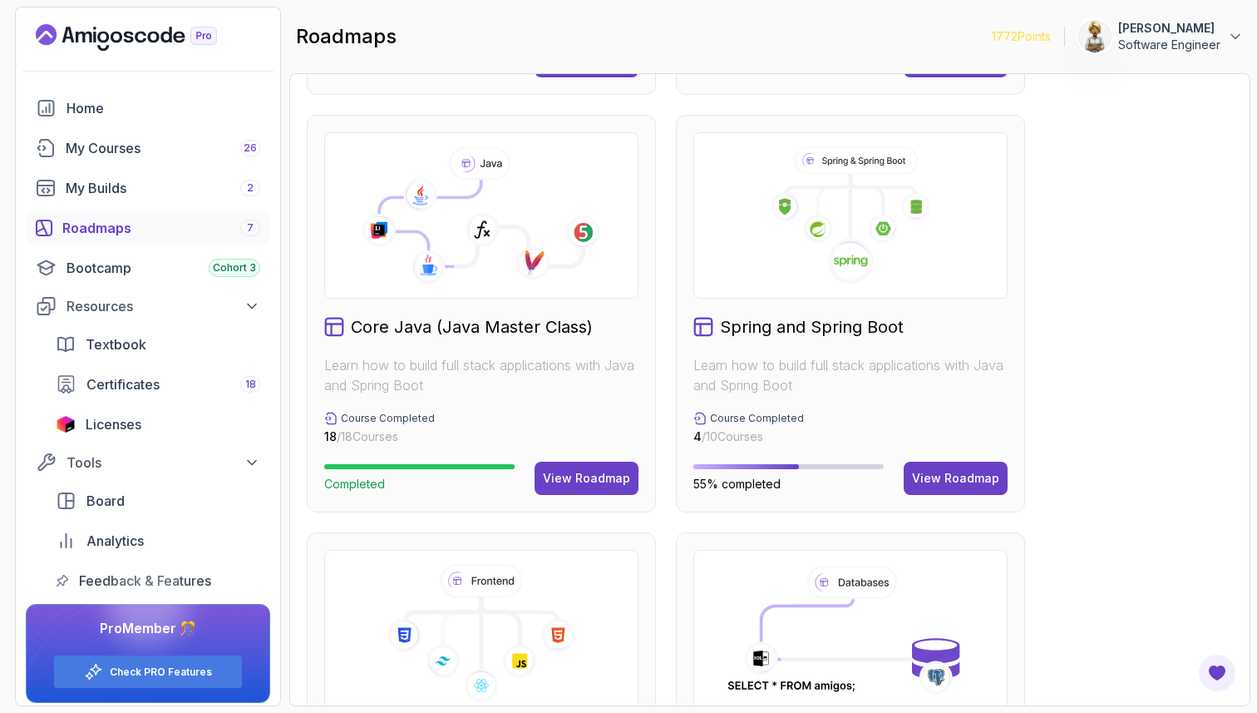
scroll to position [399, 0]
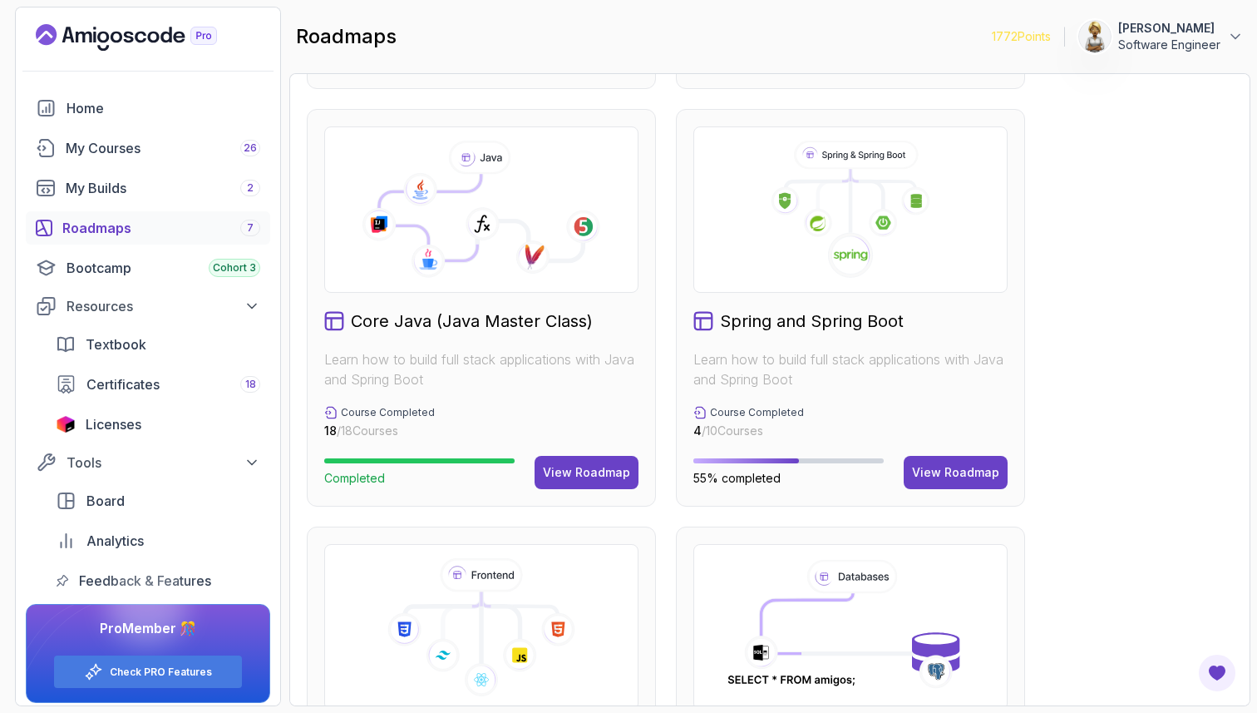
click at [441, 347] on div "Core Java (Java Master Class) Learn how to build full stack applications with J…" at bounding box center [481, 307] width 349 height 397
click at [580, 481] on button "View Roadmap" at bounding box center [587, 472] width 104 height 33
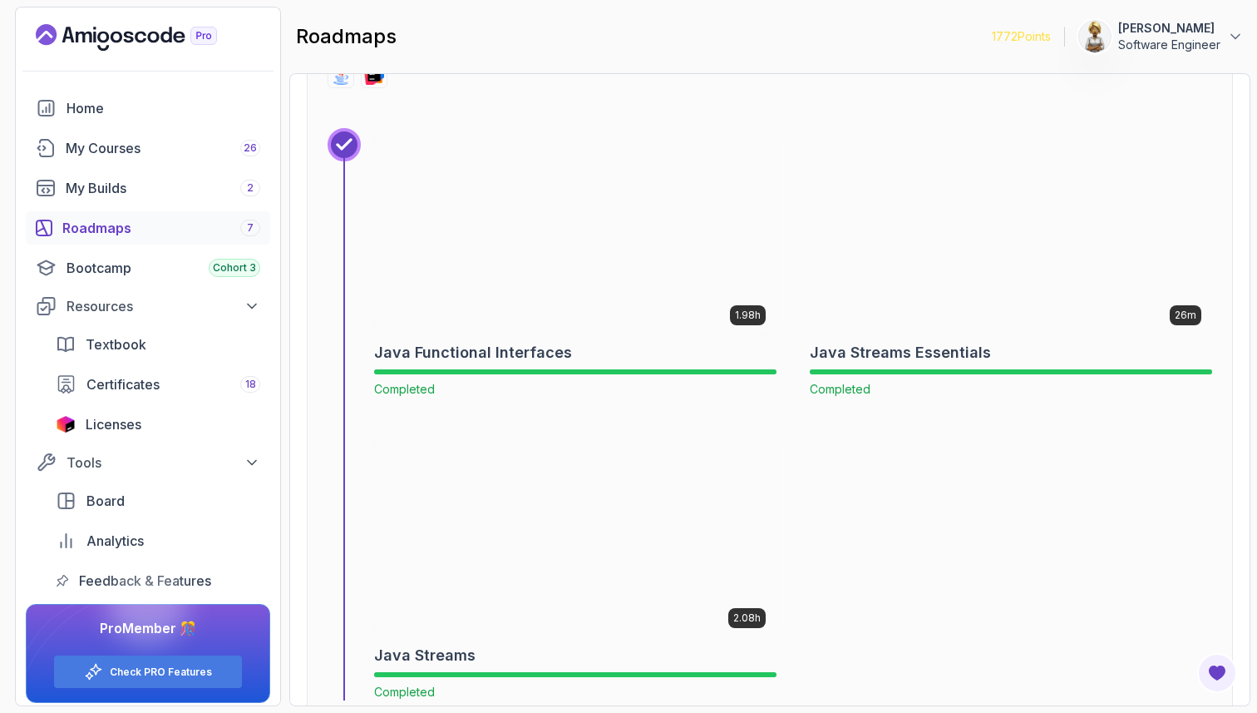
scroll to position [6693, 0]
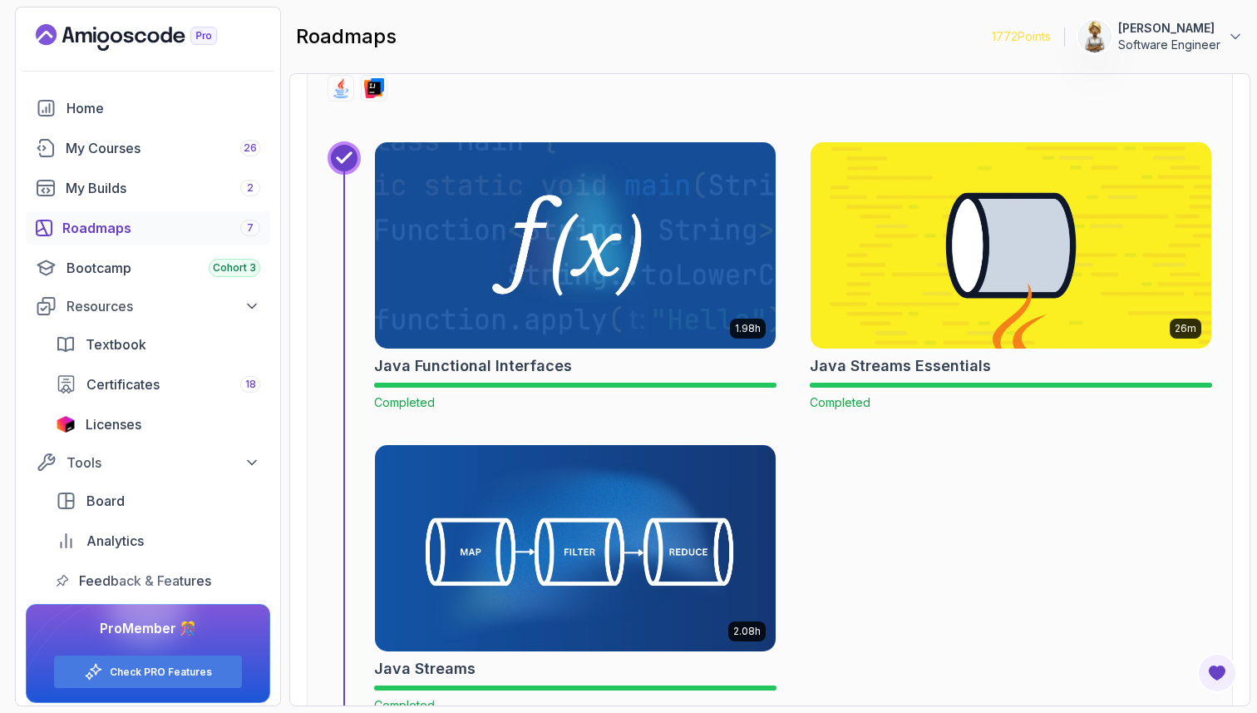
click at [1024, 306] on img at bounding box center [1011, 245] width 421 height 216
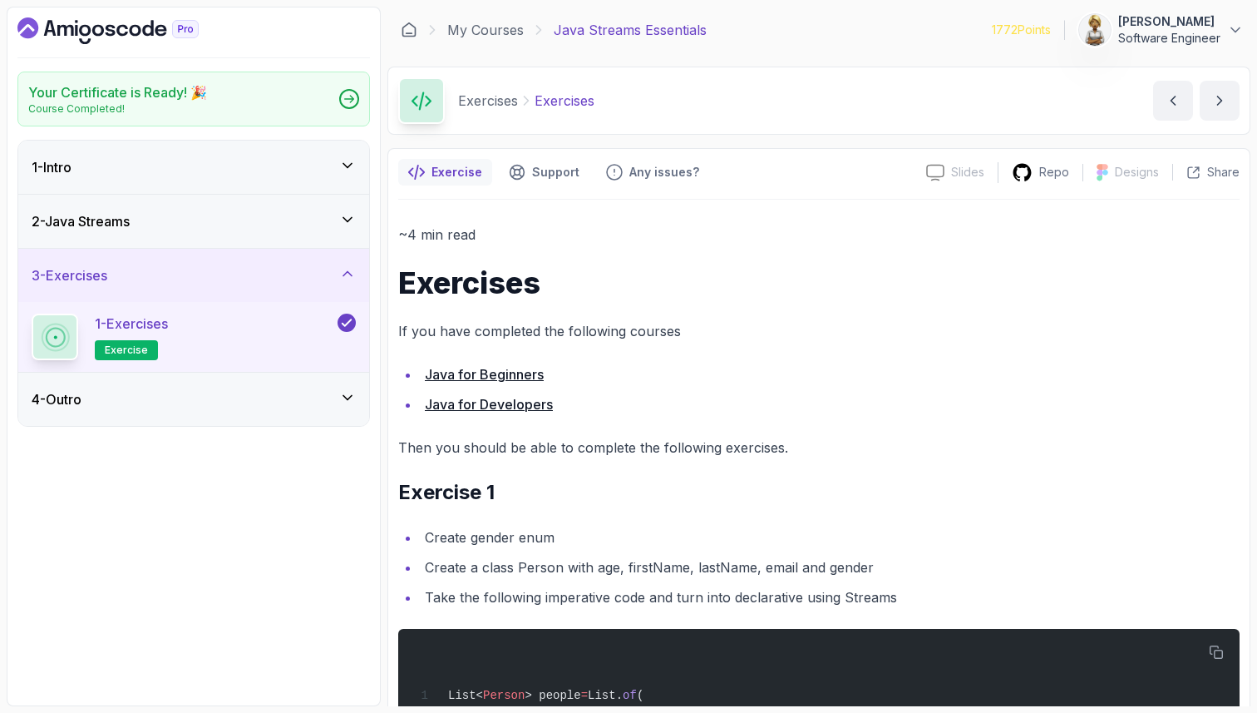
click at [131, 170] on div "1 - Intro" at bounding box center [194, 167] width 324 height 20
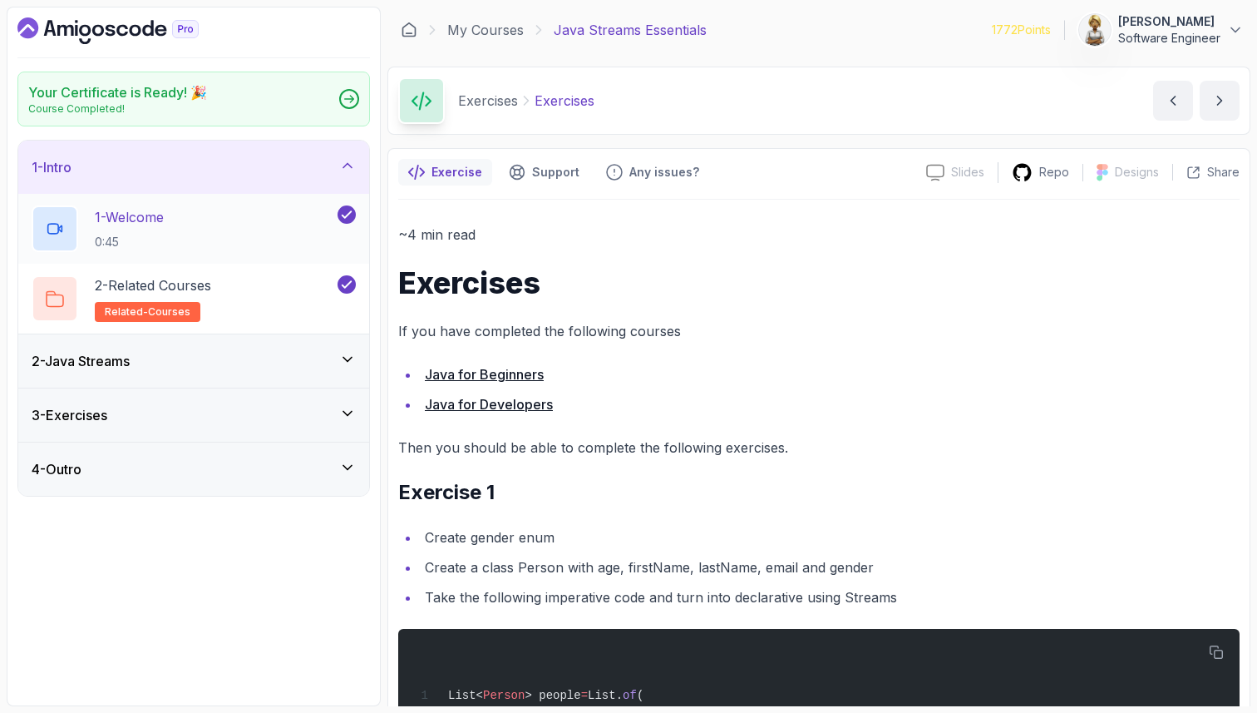
click at [185, 213] on div "1 - Welcome 0:45" at bounding box center [183, 228] width 303 height 47
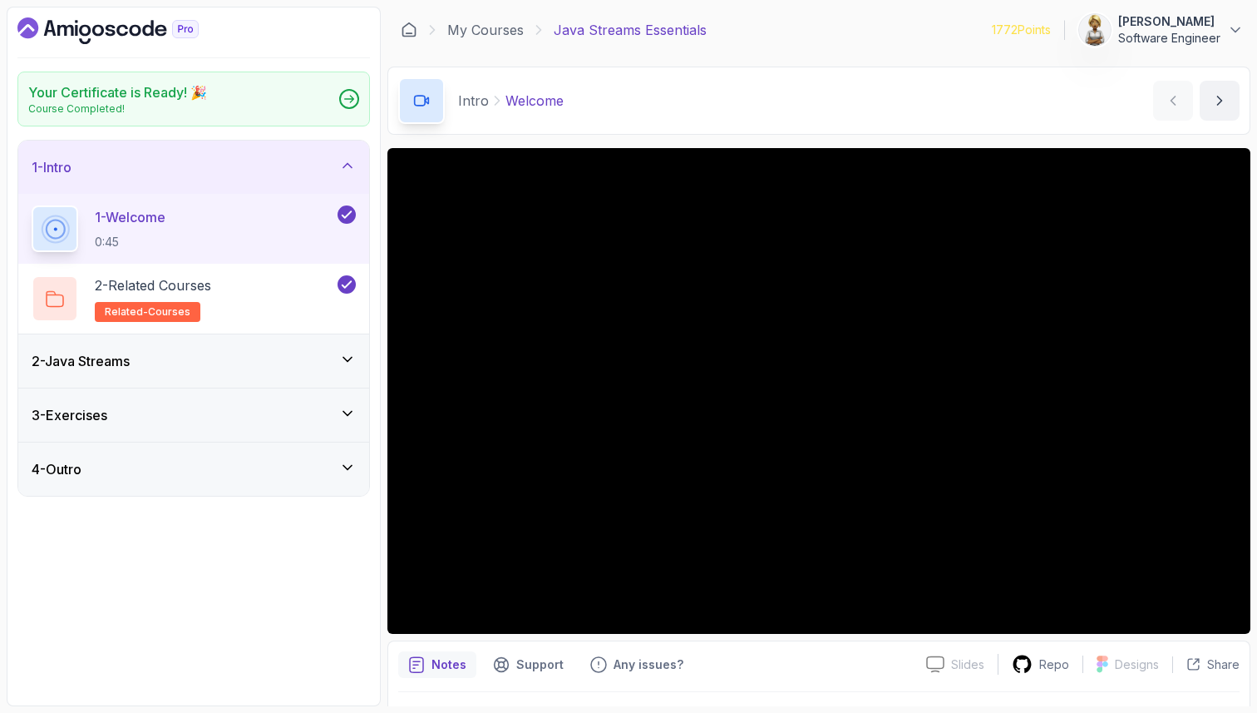
click at [739, 646] on div "Notes Support Any issues? Slides Slides not available Repo Designs Design not a…" at bounding box center [818, 694] width 863 height 109
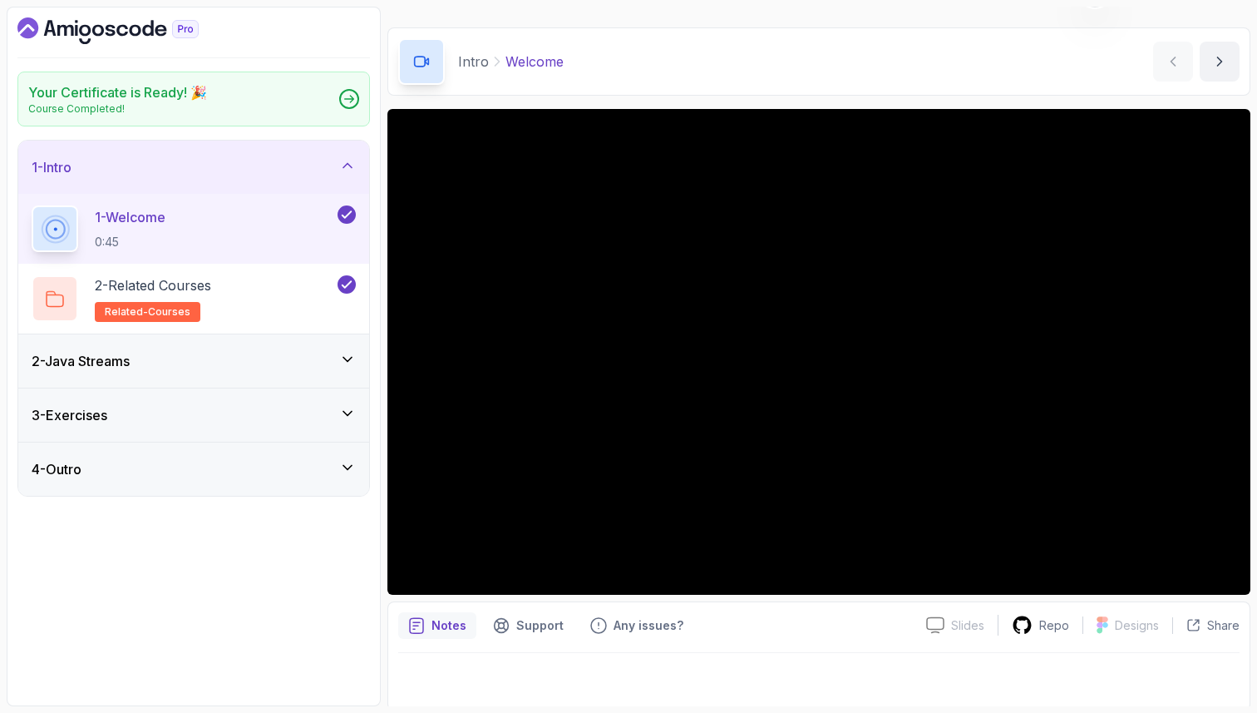
scroll to position [43, 0]
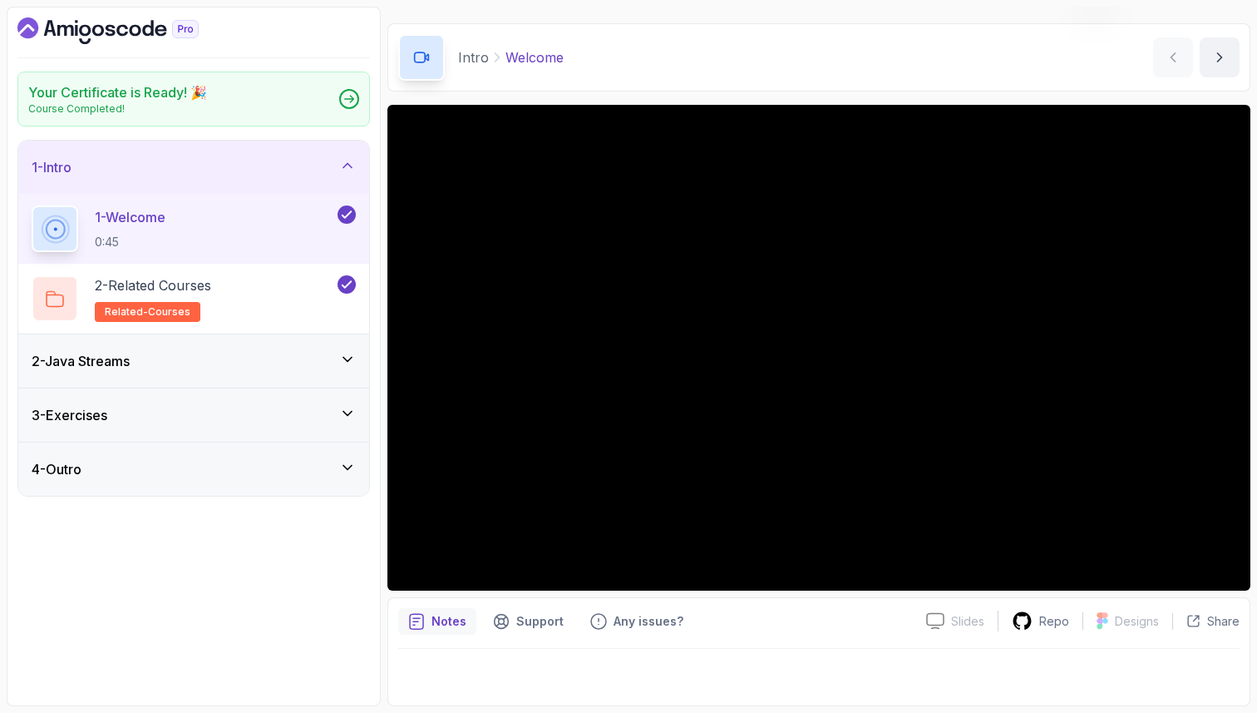
click at [459, 616] on p "Notes" at bounding box center [449, 621] width 35 height 17
click at [232, 276] on div "2 - Related Courses related-courses" at bounding box center [183, 298] width 303 height 47
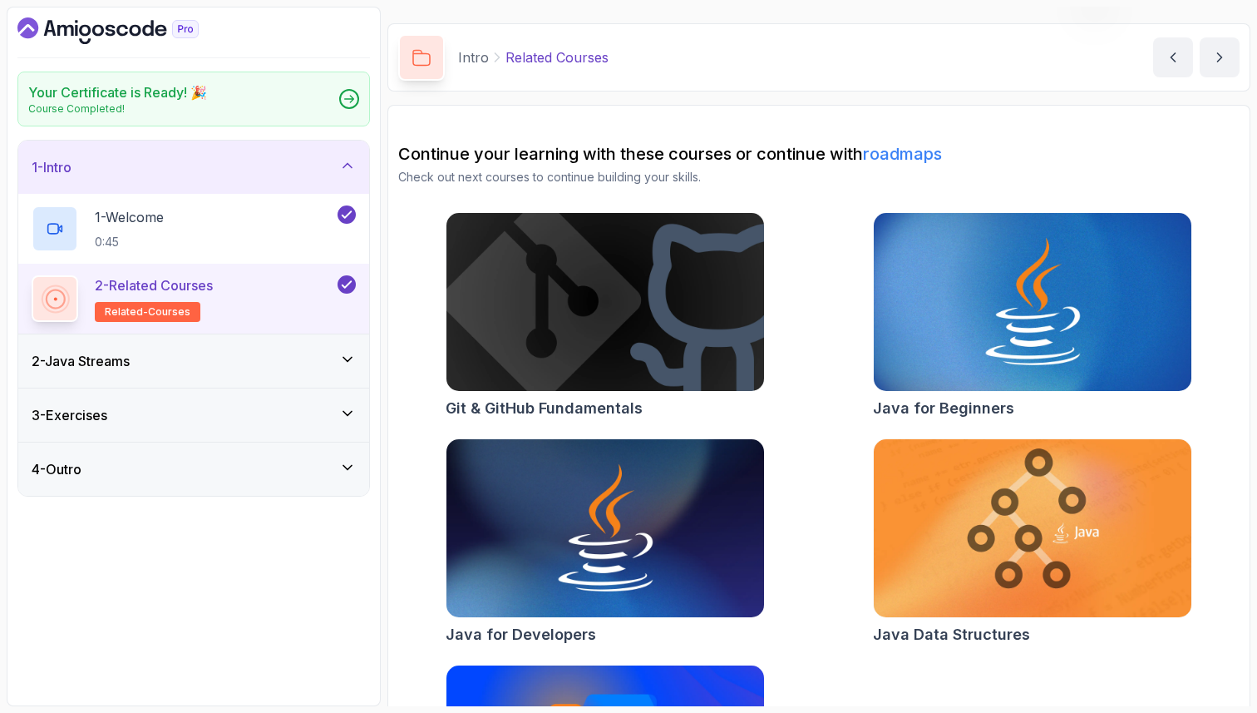
click at [204, 365] on div "2 - Java Streams" at bounding box center [194, 361] width 324 height 20
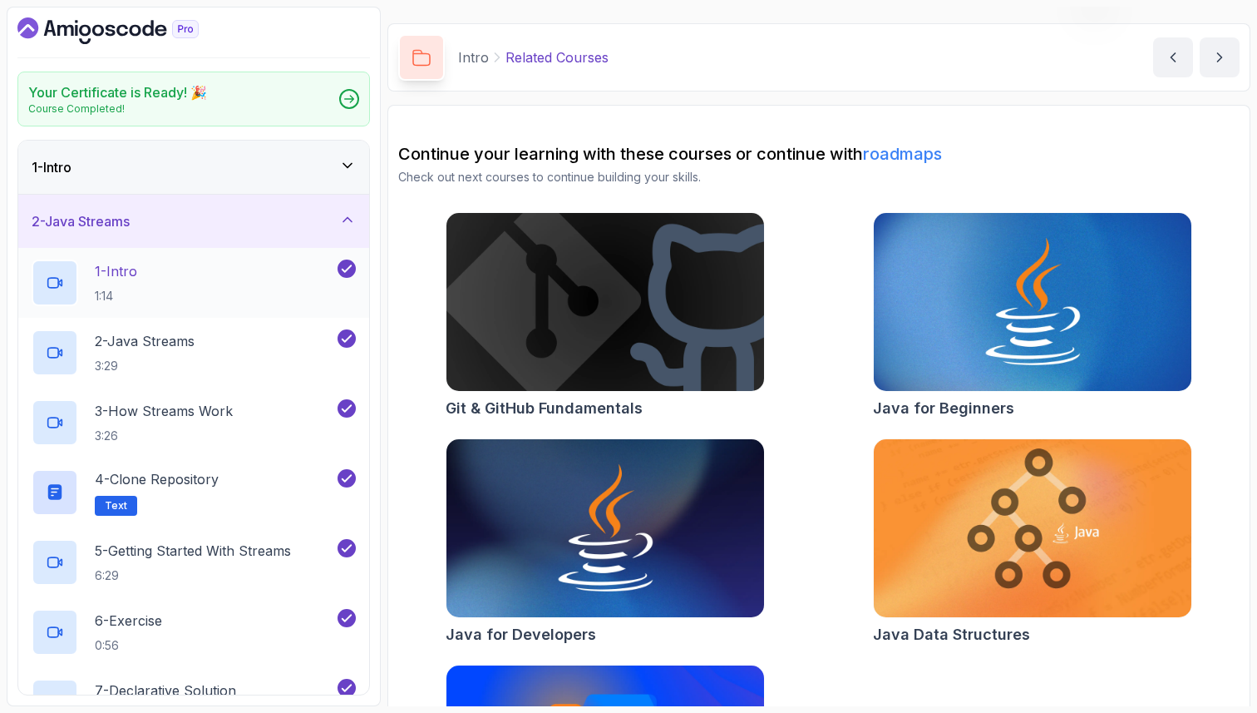
click at [189, 271] on div "1 - Intro 1:14" at bounding box center [183, 282] width 303 height 47
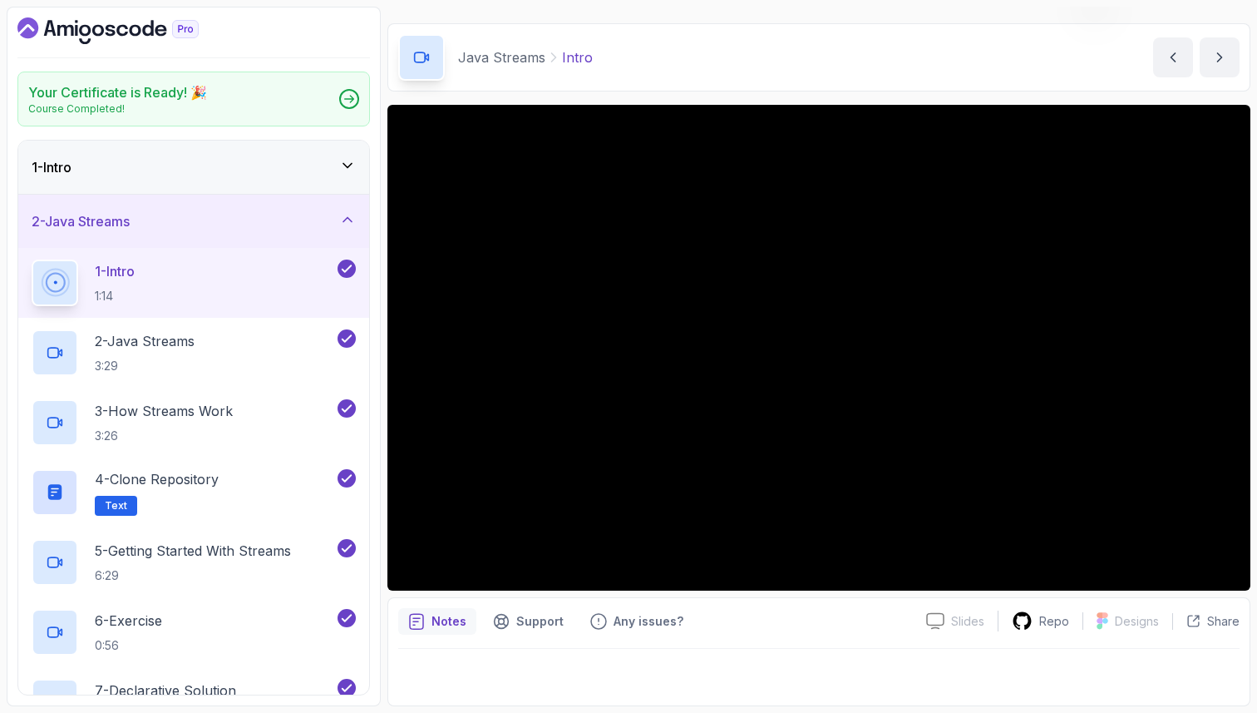
drag, startPoint x: 495, startPoint y: 673, endPoint x: 500, endPoint y: 654, distance: 19.8
click at [495, 673] on div at bounding box center [818, 672] width 841 height 47
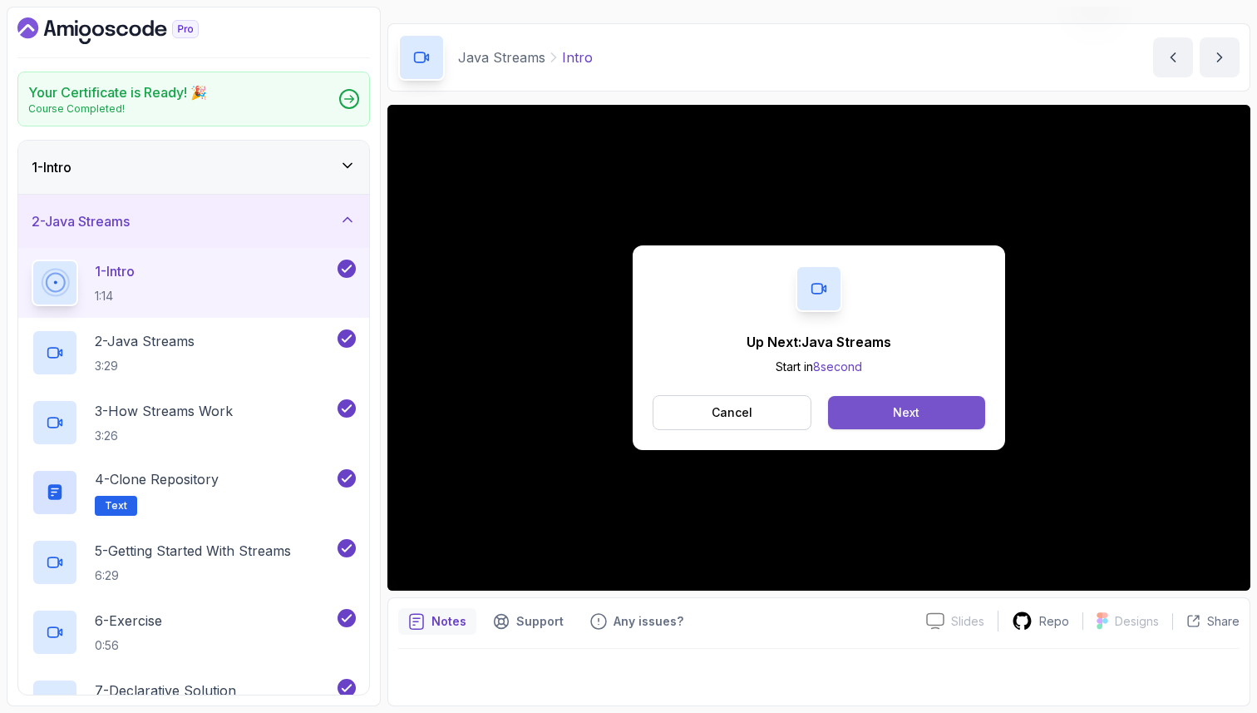
click at [940, 419] on button "Next" at bounding box center [906, 412] width 157 height 33
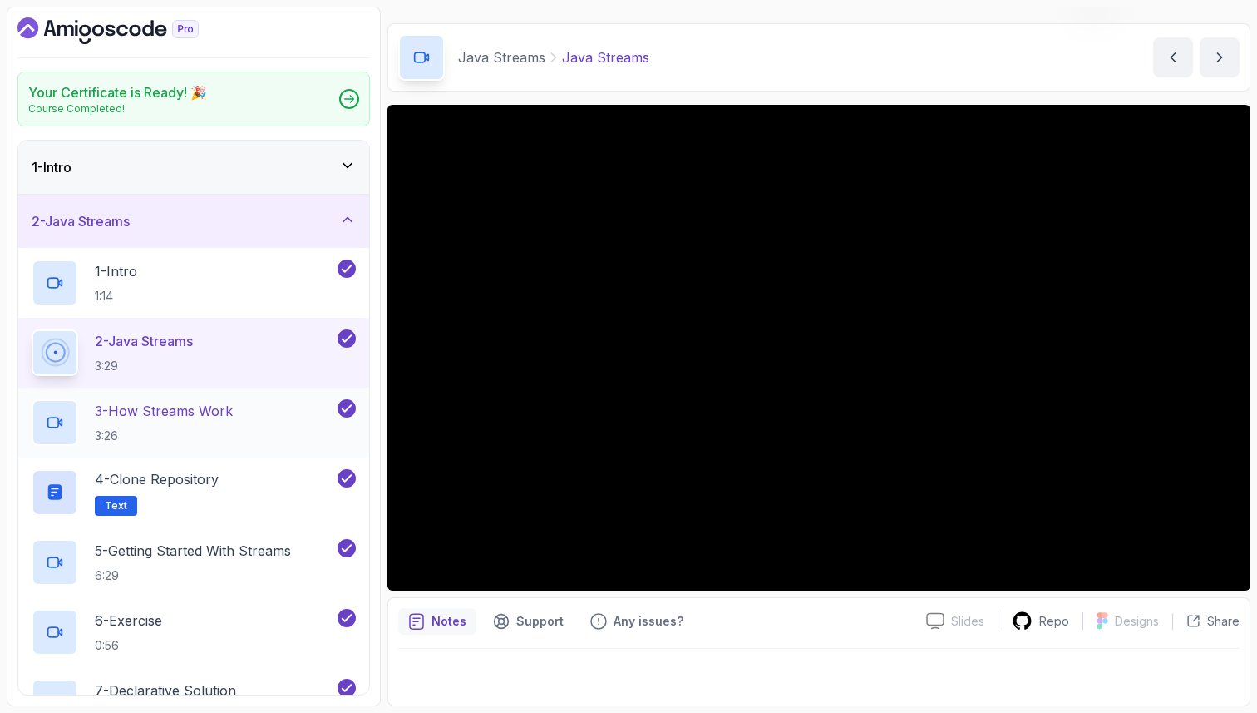
click at [199, 404] on p "3 - How Streams Work" at bounding box center [164, 411] width 138 height 20
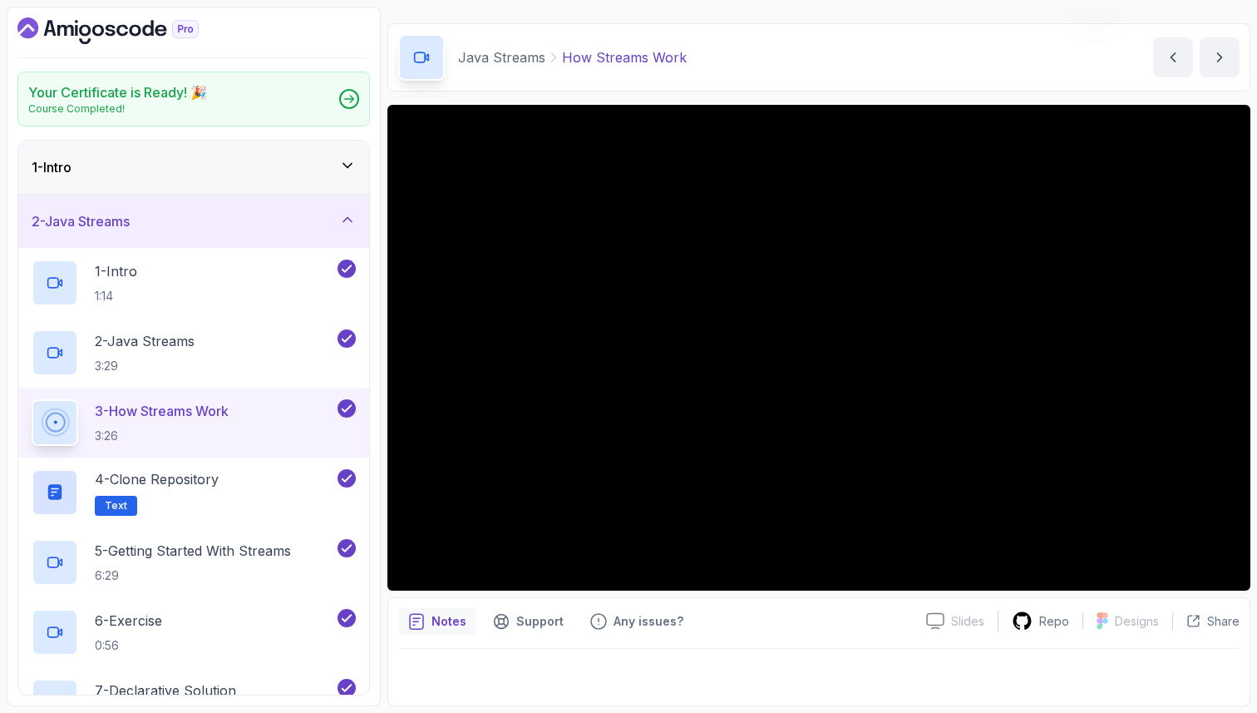
click at [614, 657] on div at bounding box center [818, 672] width 841 height 47
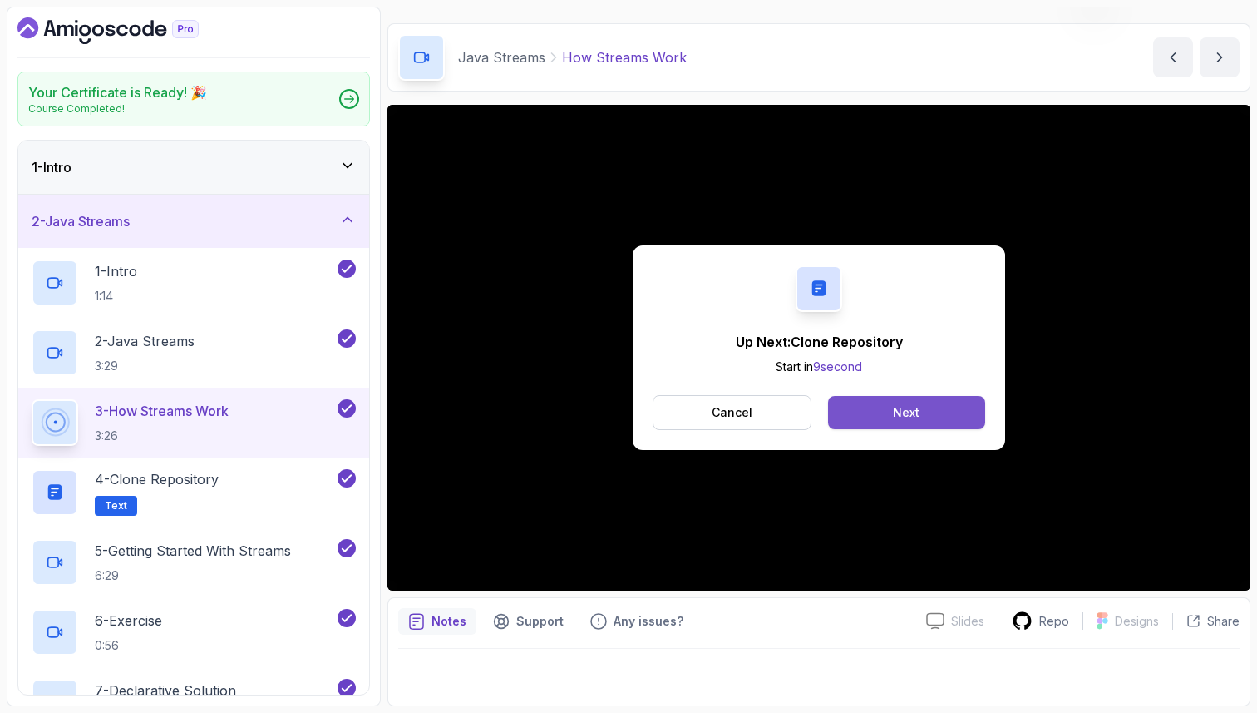
click at [895, 412] on div "Next" at bounding box center [906, 412] width 27 height 17
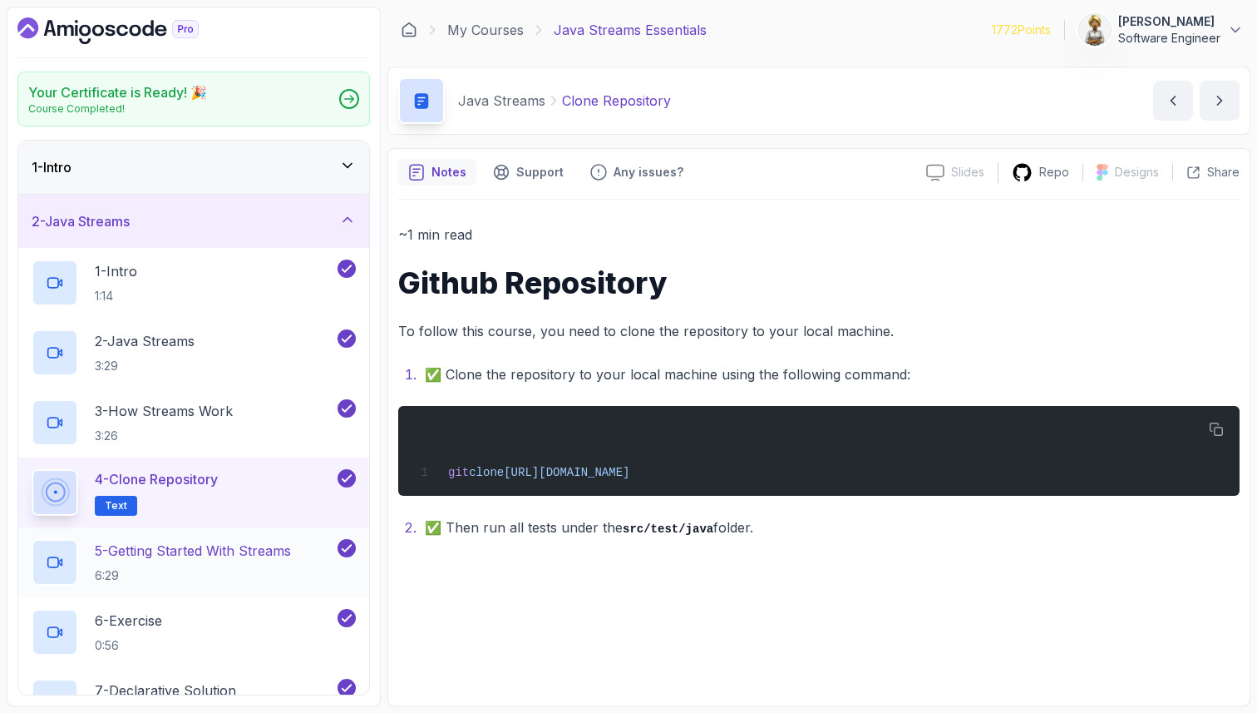
click at [217, 557] on p "5 - Getting Started With Streams" at bounding box center [193, 550] width 196 height 20
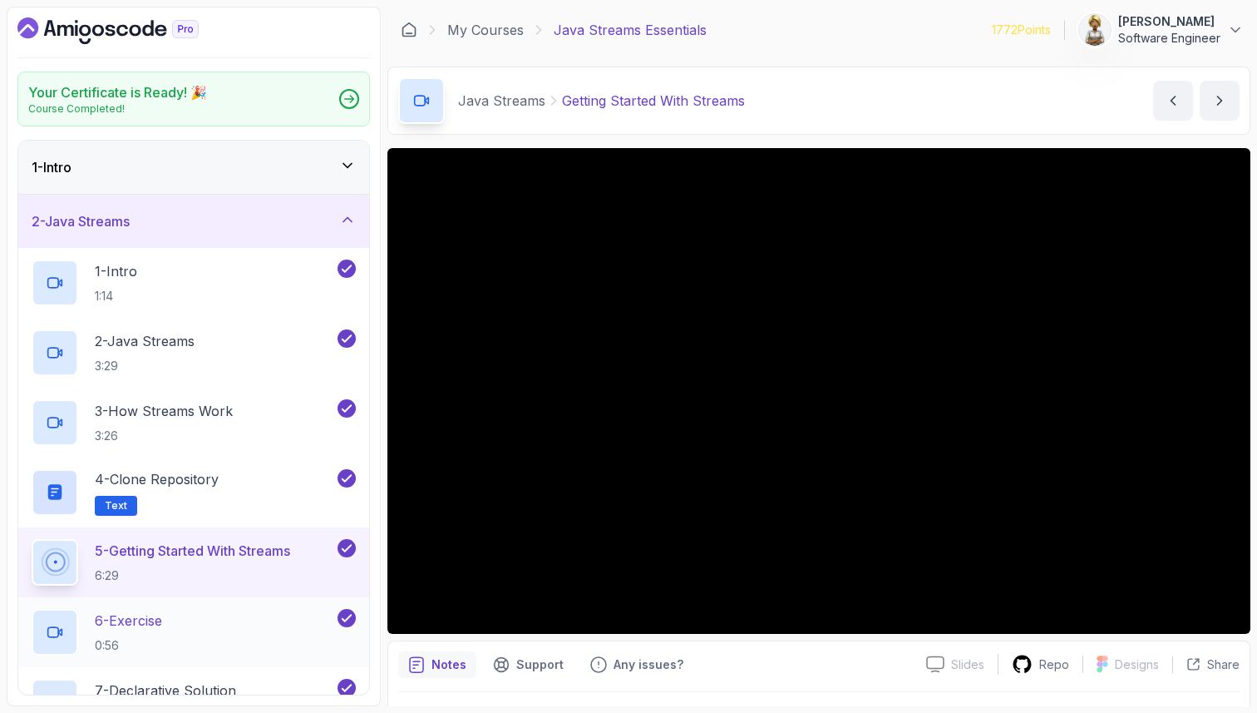
click at [247, 613] on div "6 - Exercise 0:56" at bounding box center [183, 632] width 303 height 47
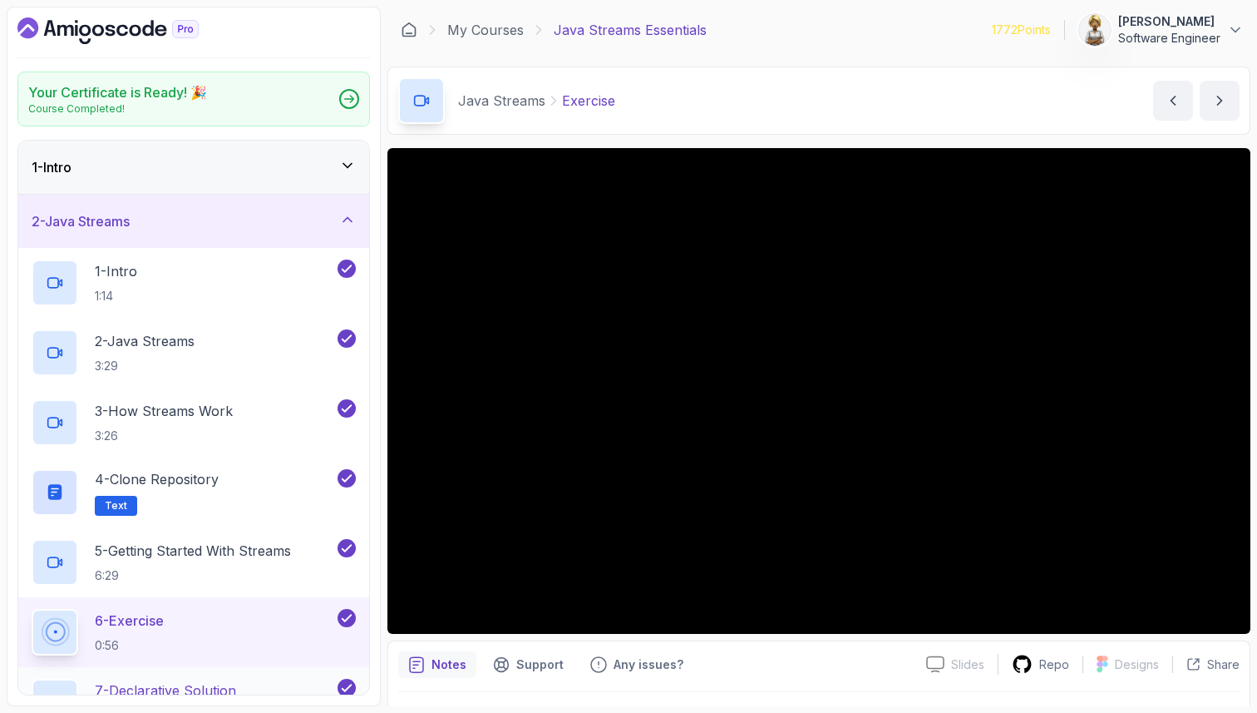
click at [224, 683] on p "7 - Declarative Solution" at bounding box center [165, 690] width 141 height 20
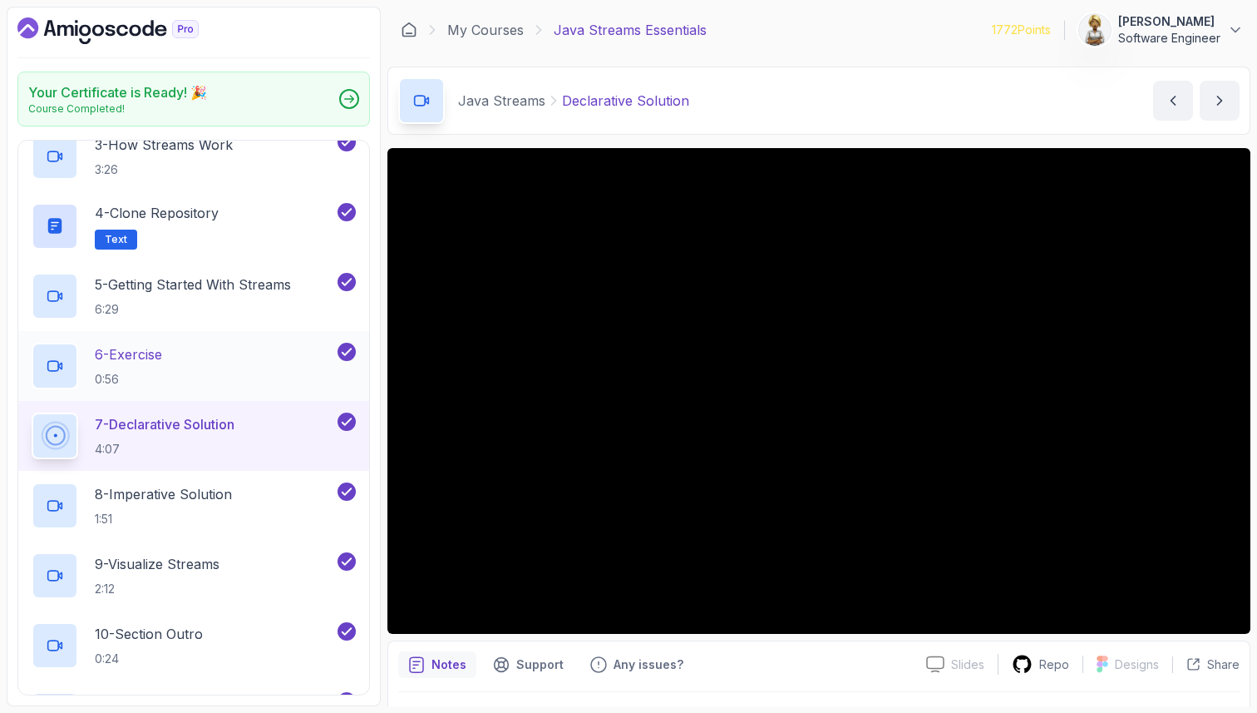
scroll to position [299, 0]
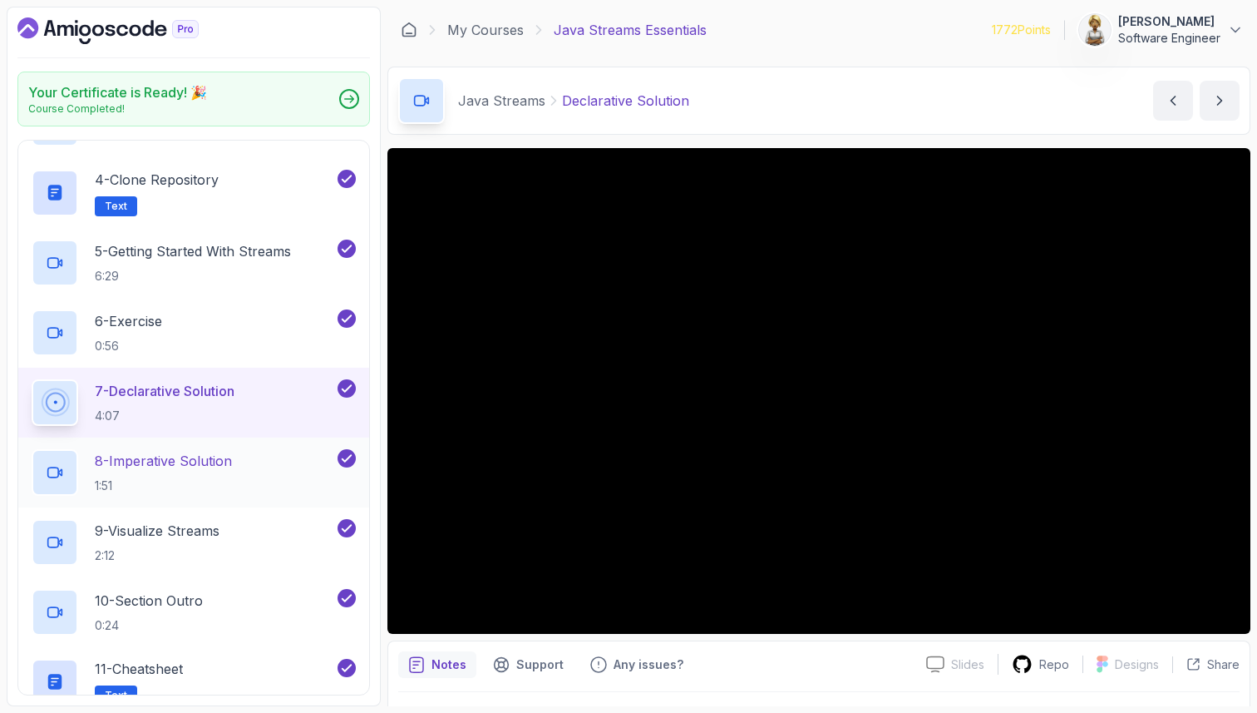
click at [250, 466] on div "8 - Imperative Solution 1:51" at bounding box center [183, 472] width 303 height 47
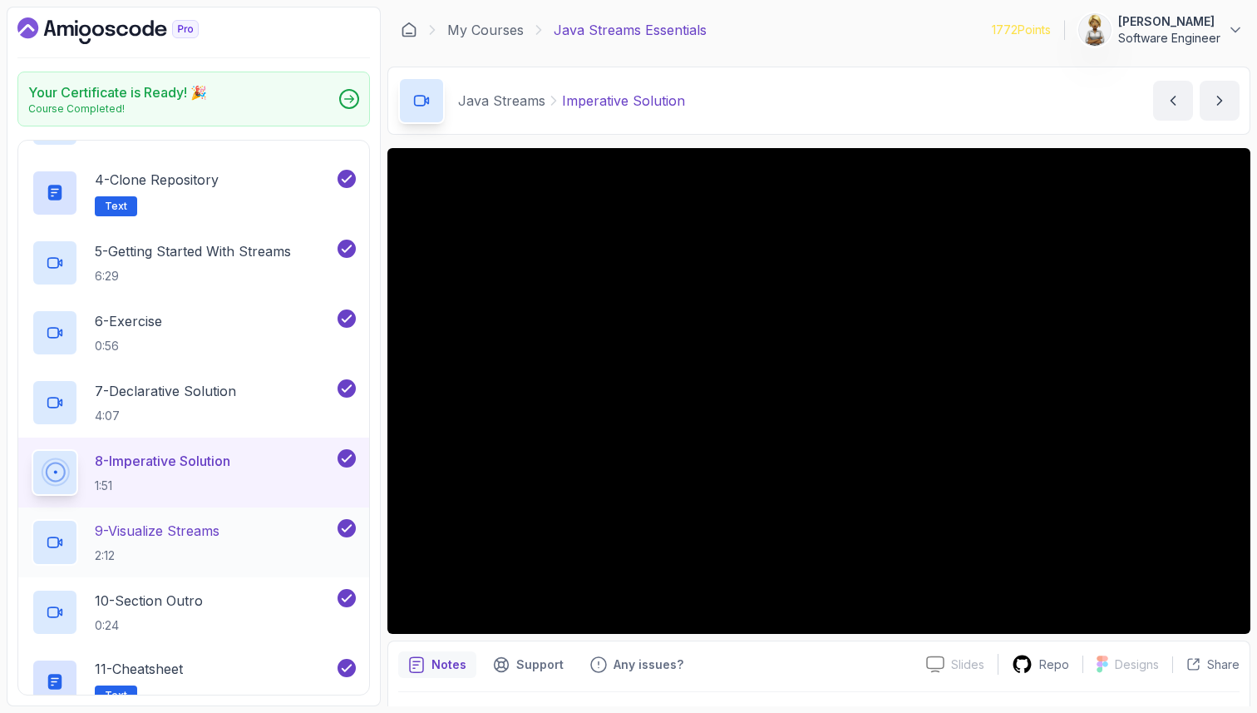
click at [199, 540] on h2 "9 - Visualize Streams 2:12" at bounding box center [157, 541] width 125 height 43
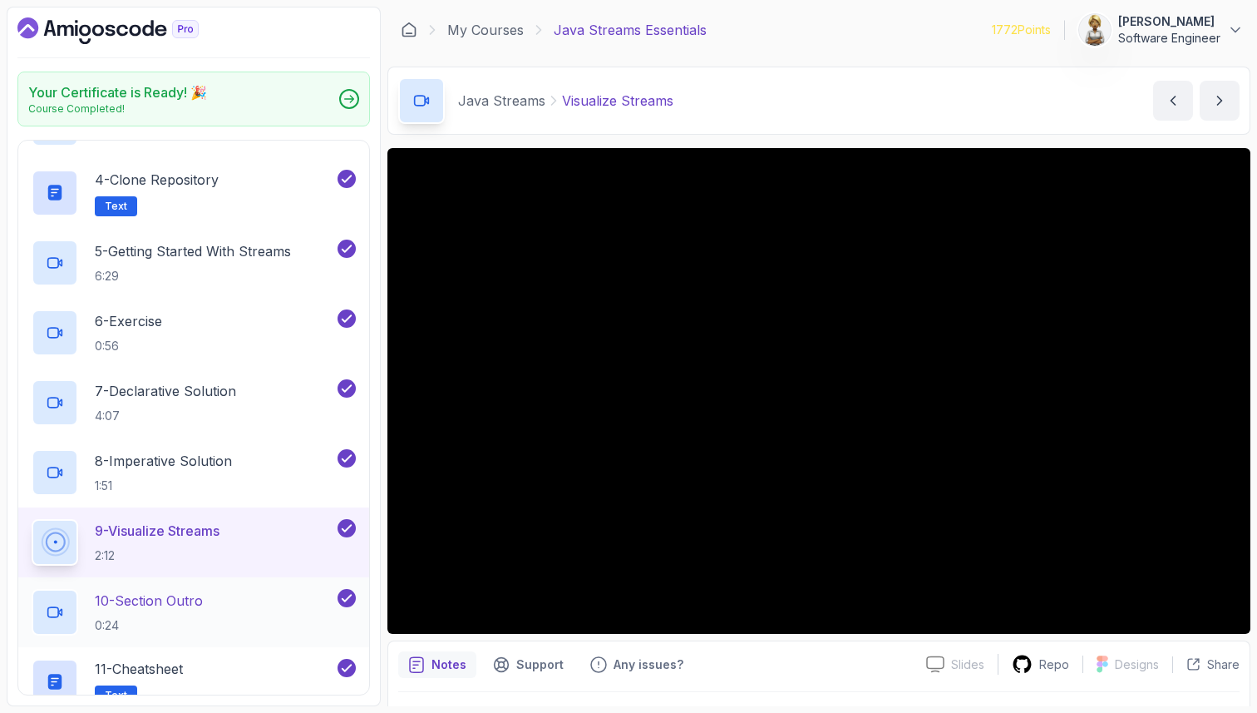
click at [275, 609] on div "10 - Section Outro 0:24" at bounding box center [183, 612] width 303 height 47
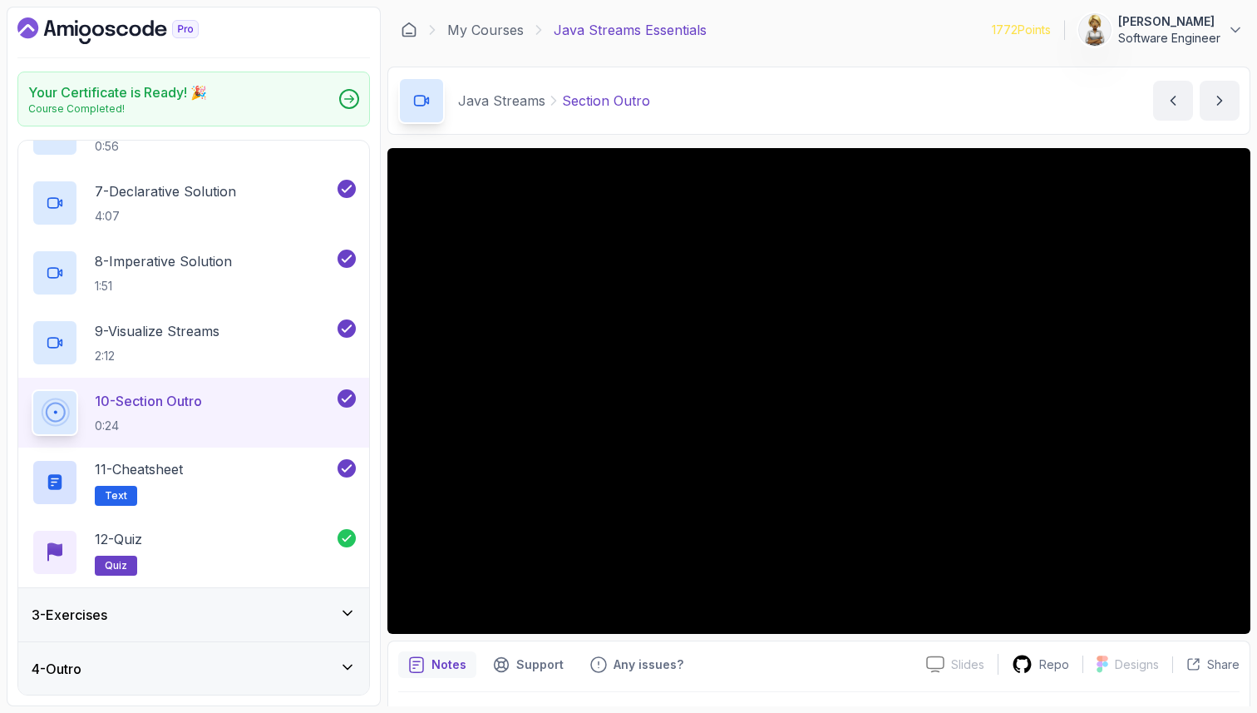
scroll to position [499, 0]
click at [260, 487] on div "11 - Cheatsheet Text" at bounding box center [183, 482] width 303 height 47
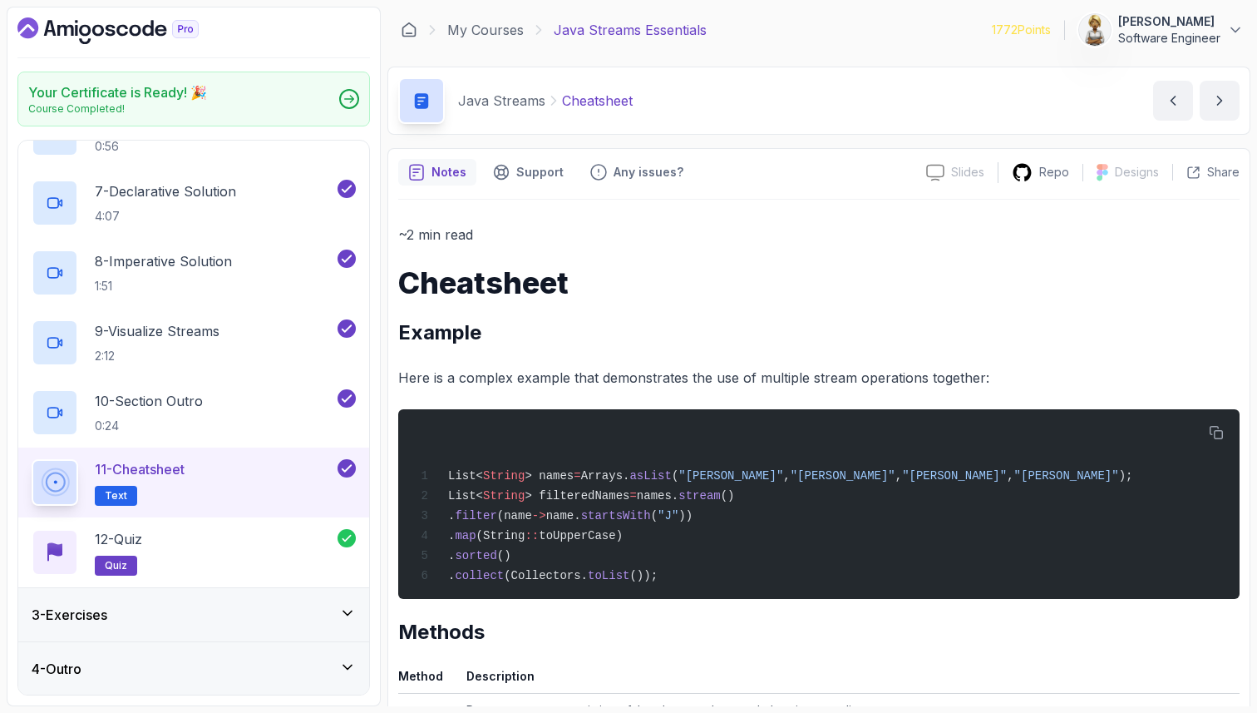
click at [637, 630] on h2 "Methods" at bounding box center [818, 632] width 841 height 27
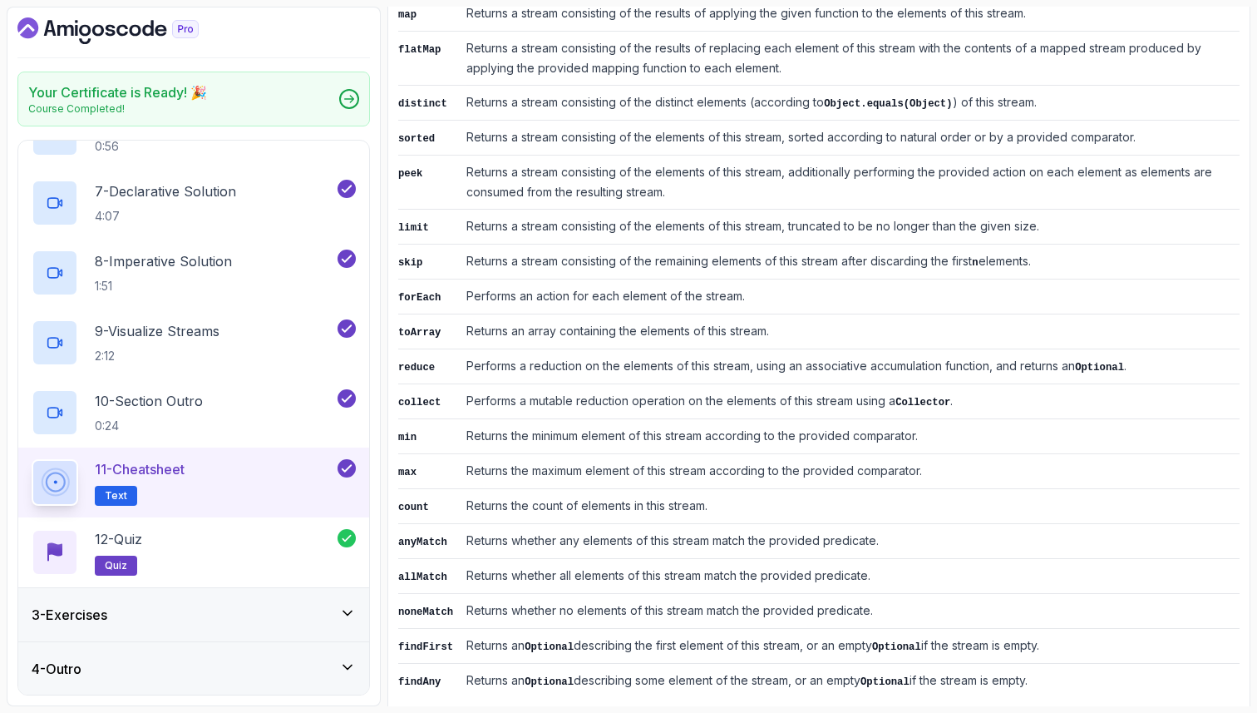
scroll to position [747, 0]
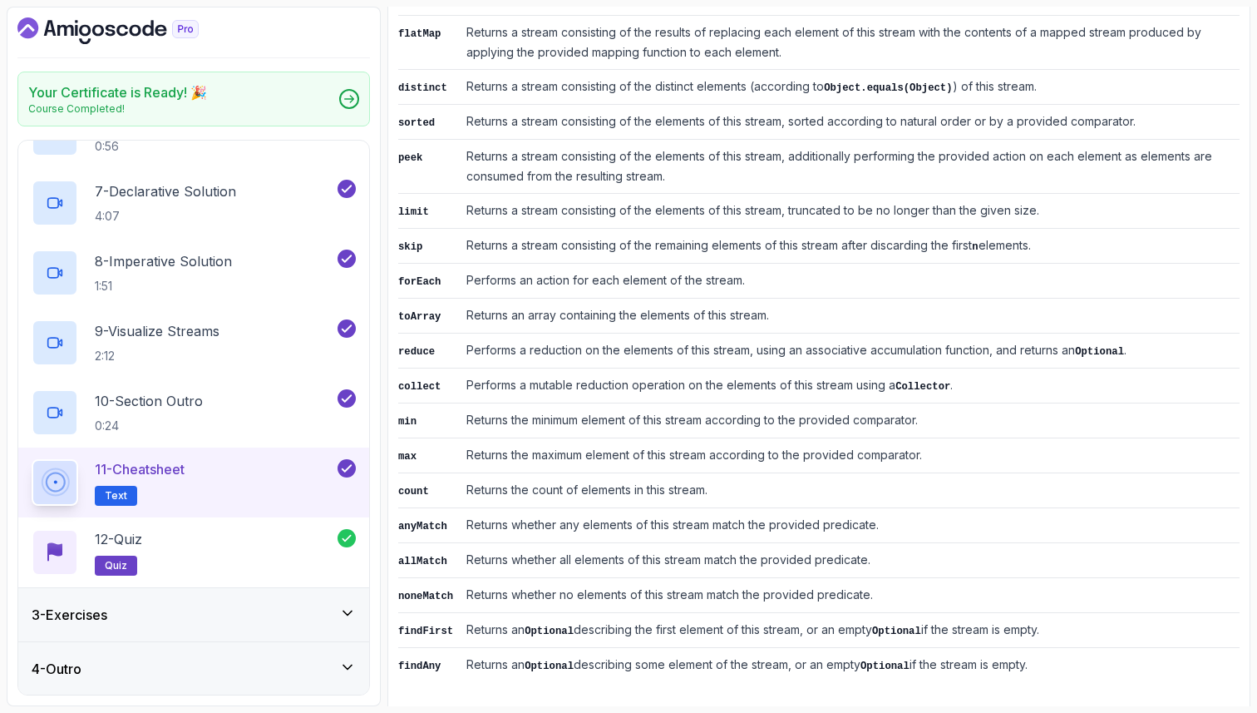
click at [348, 605] on icon at bounding box center [347, 612] width 17 height 17
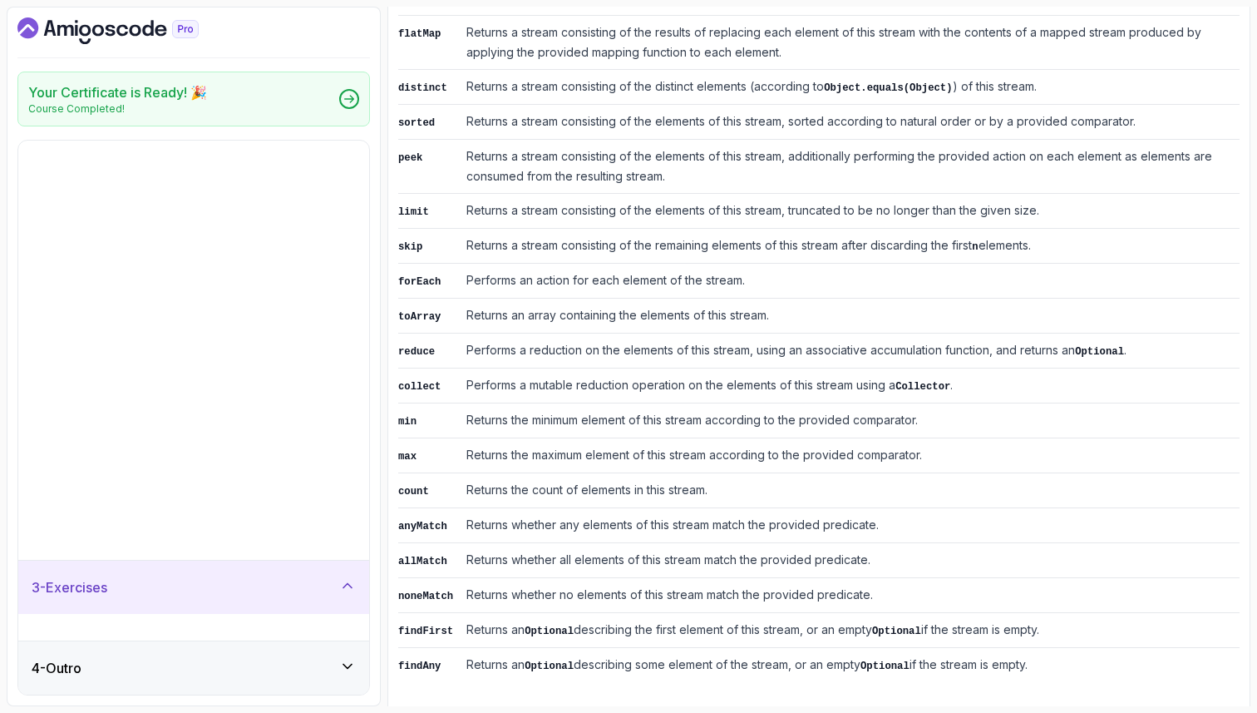
scroll to position [0, 0]
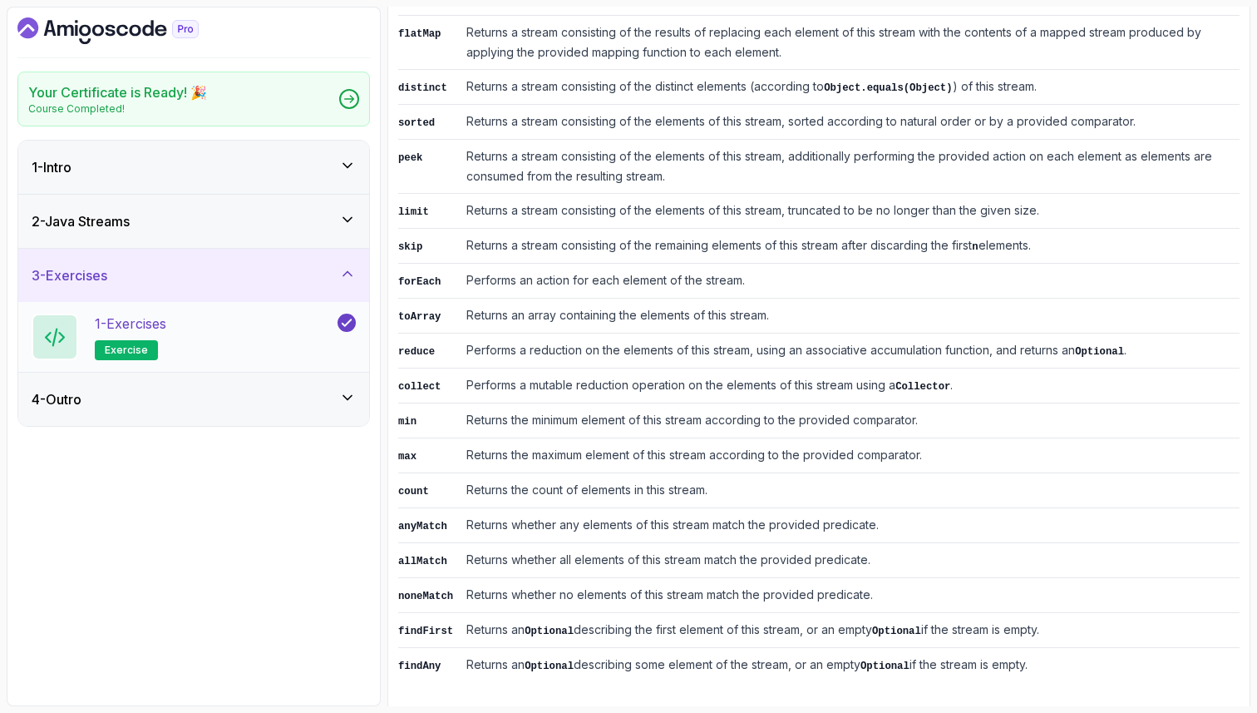
click at [273, 318] on div "1 - Exercises exercise" at bounding box center [183, 336] width 303 height 47
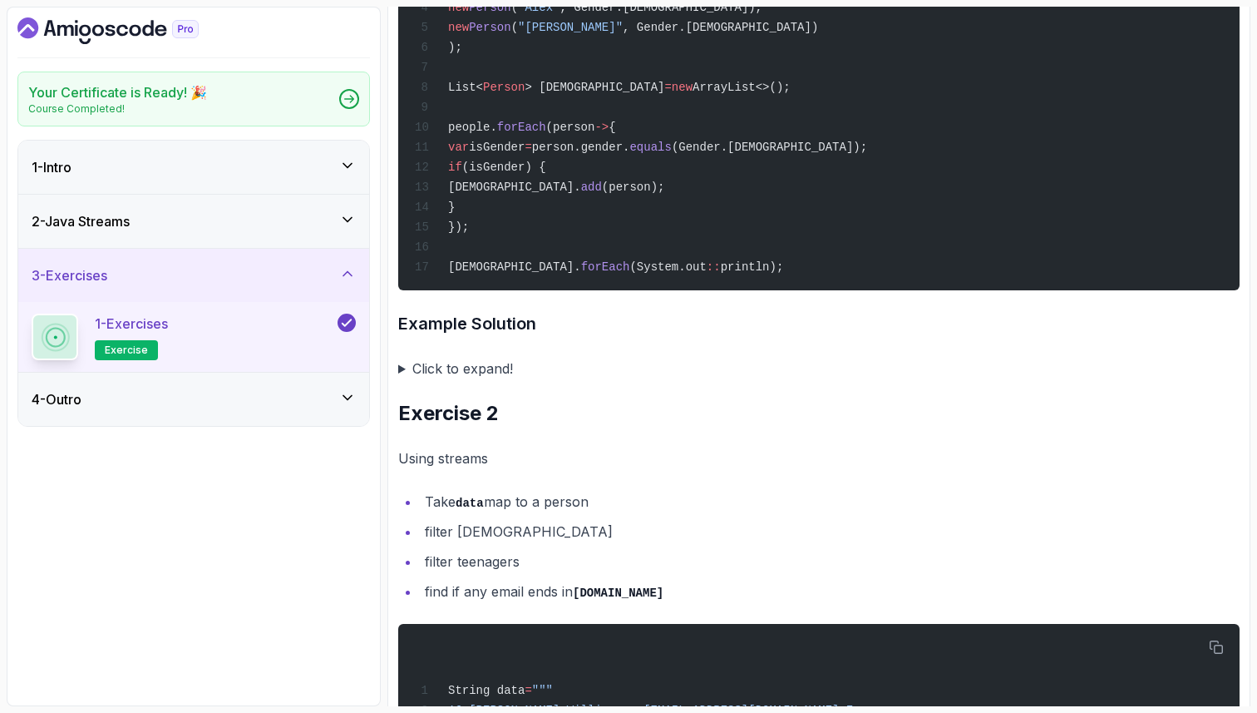
click at [703, 321] on div "~4 min read Exercises If you have completed the following courses Java for Begi…" at bounding box center [818, 370] width 841 height 1790
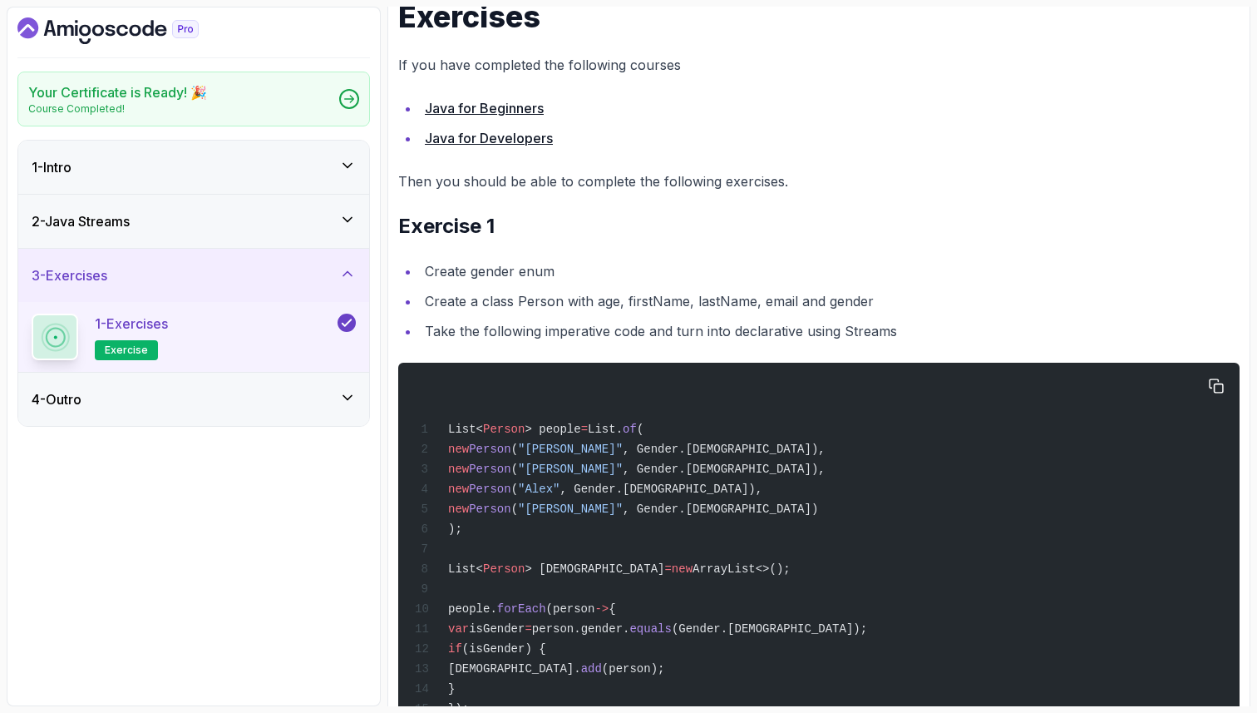
scroll to position [299, 0]
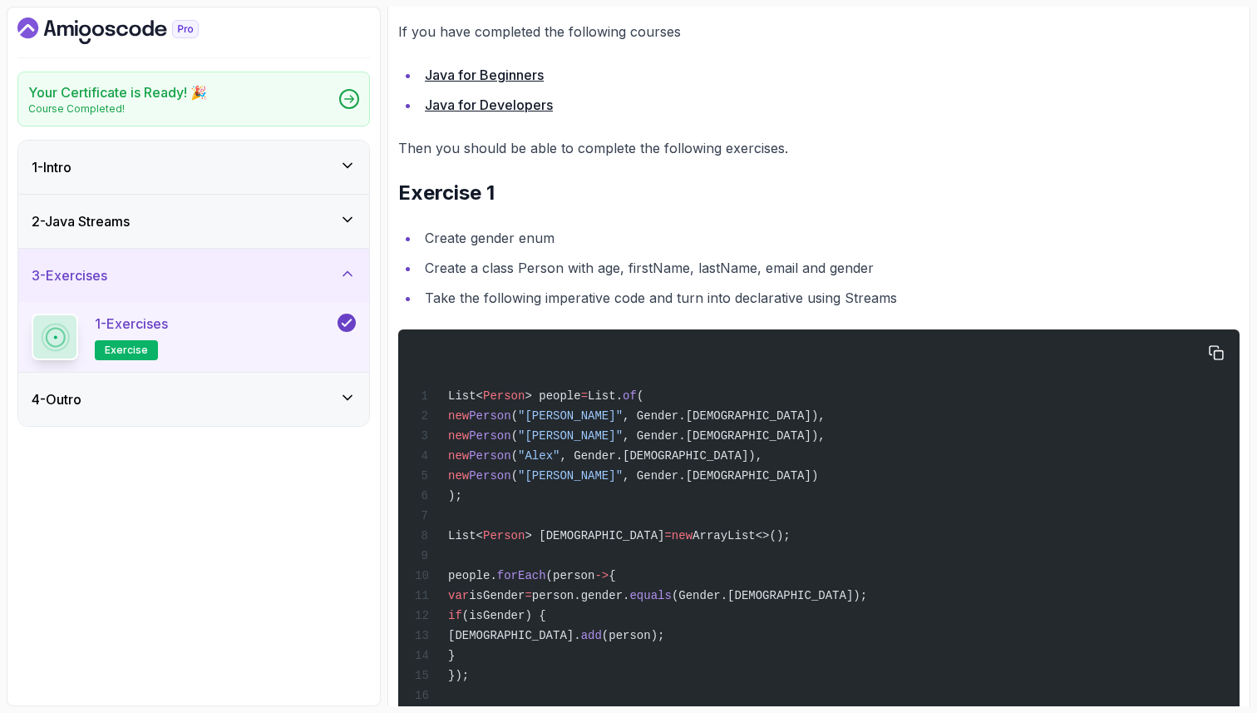
click at [834, 390] on div "List< Person > people = List. of ( new Person ( "[PERSON_NAME]" , Gender.[DEMOG…" at bounding box center [819, 533] width 815 height 389
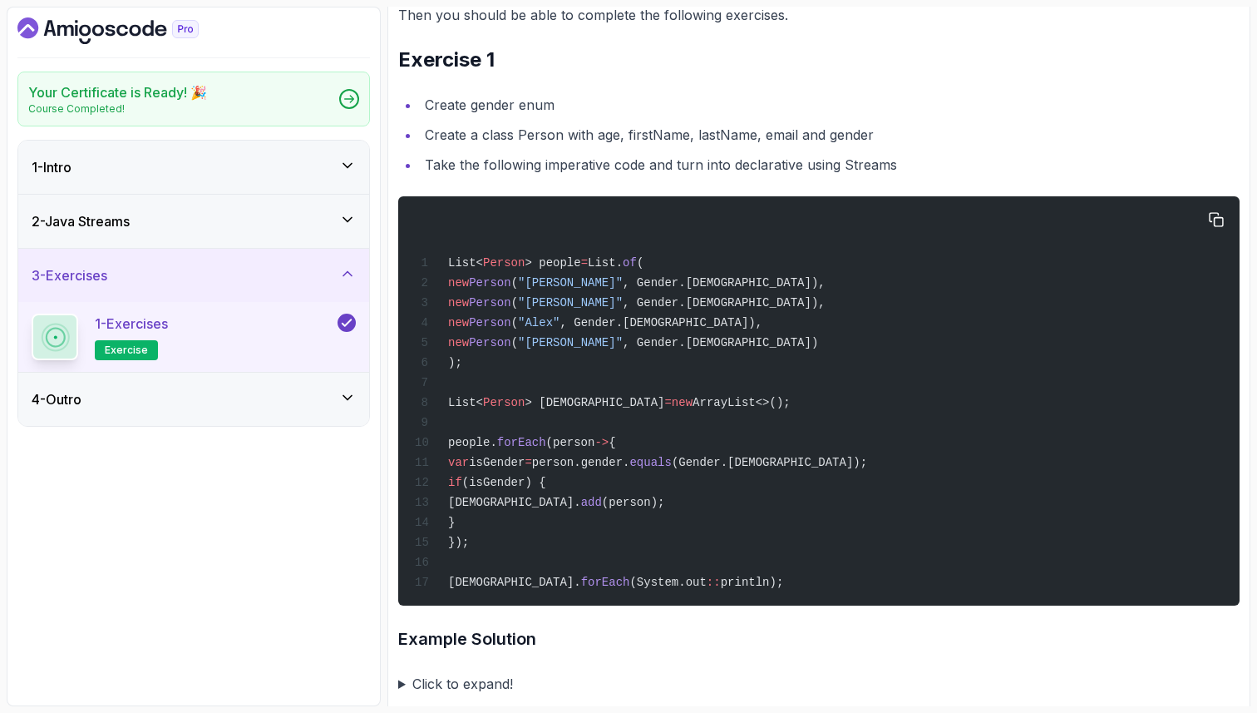
scroll to position [399, 0]
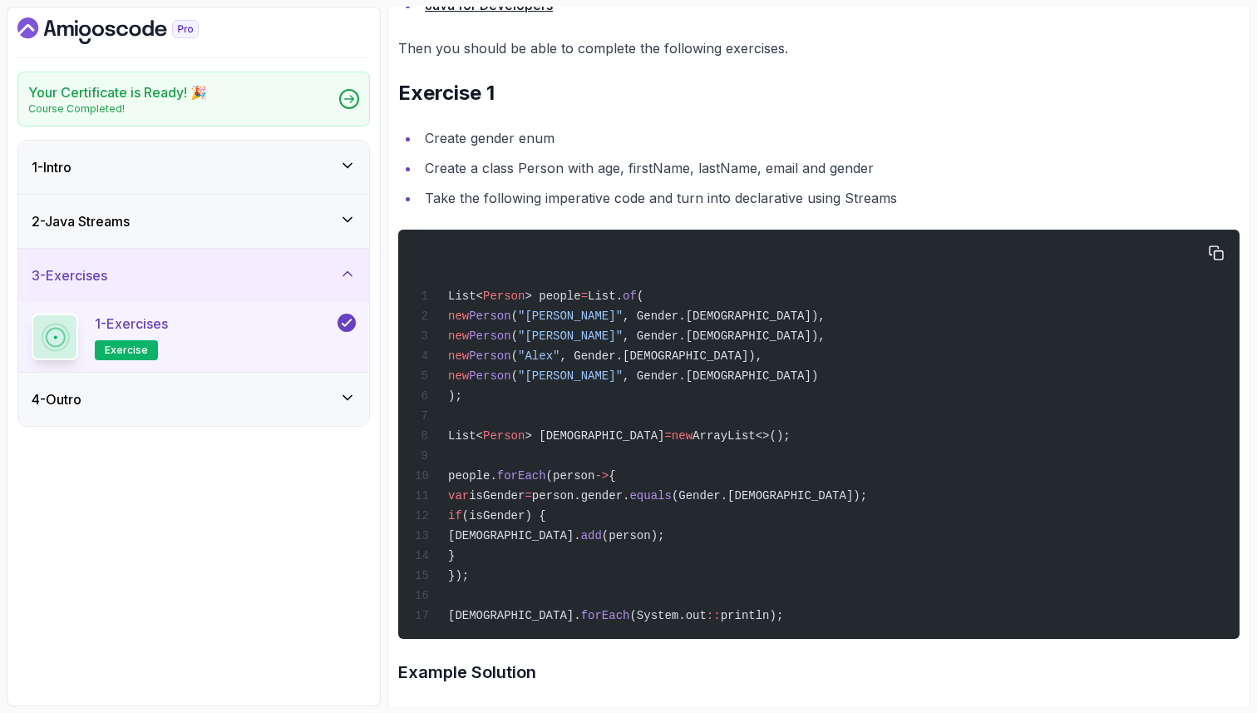
click at [557, 440] on span "> [DEMOGRAPHIC_DATA]" at bounding box center [595, 435] width 140 height 13
click at [466, 482] on span "people." at bounding box center [472, 475] width 49 height 13
click at [524, 482] on span "forEach" at bounding box center [521, 475] width 49 height 13
click at [589, 482] on span "(person" at bounding box center [570, 475] width 49 height 13
click at [563, 440] on span "> [DEMOGRAPHIC_DATA]" at bounding box center [595, 435] width 140 height 13
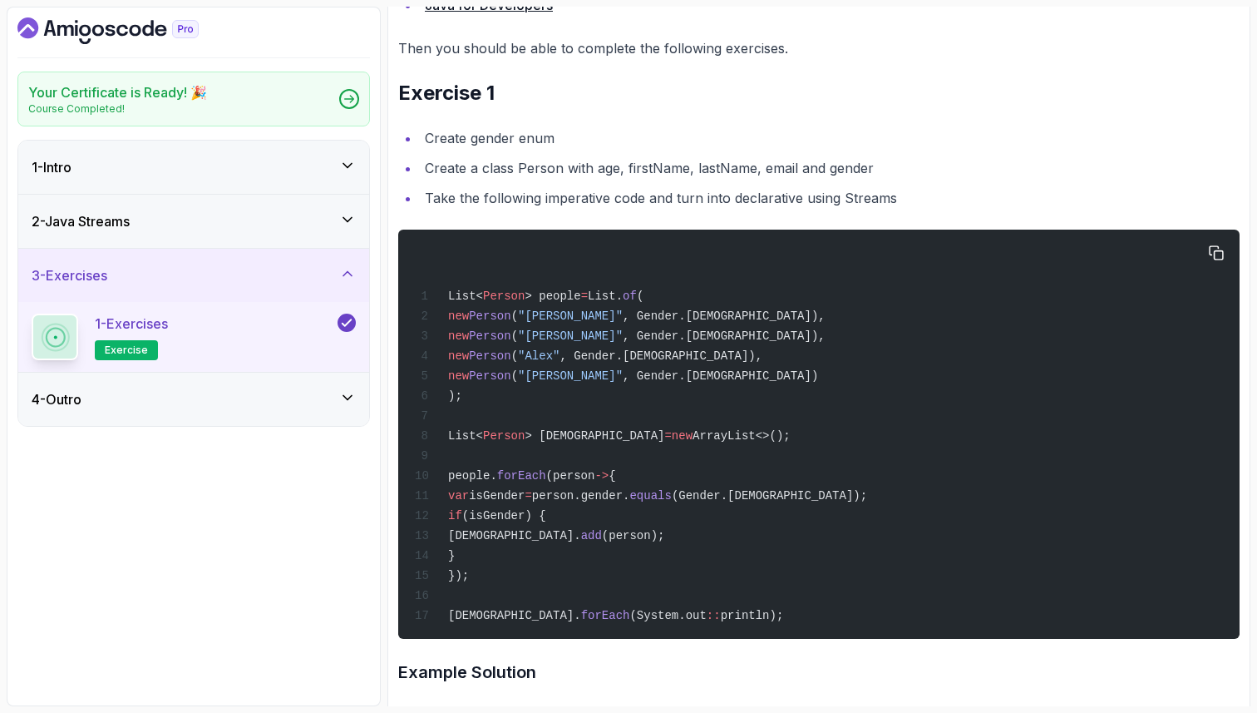
click at [569, 482] on span "(person" at bounding box center [570, 475] width 49 height 13
click at [525, 502] on span "isGender" at bounding box center [497, 495] width 56 height 13
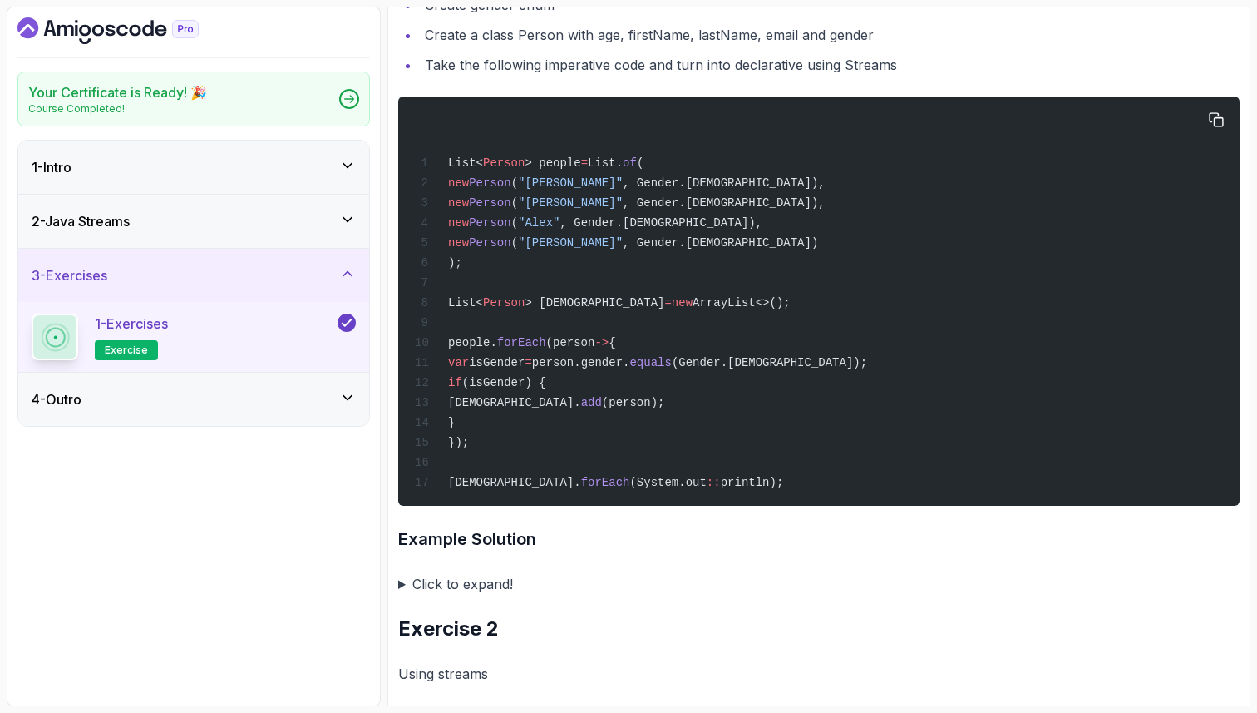
scroll to position [565, 0]
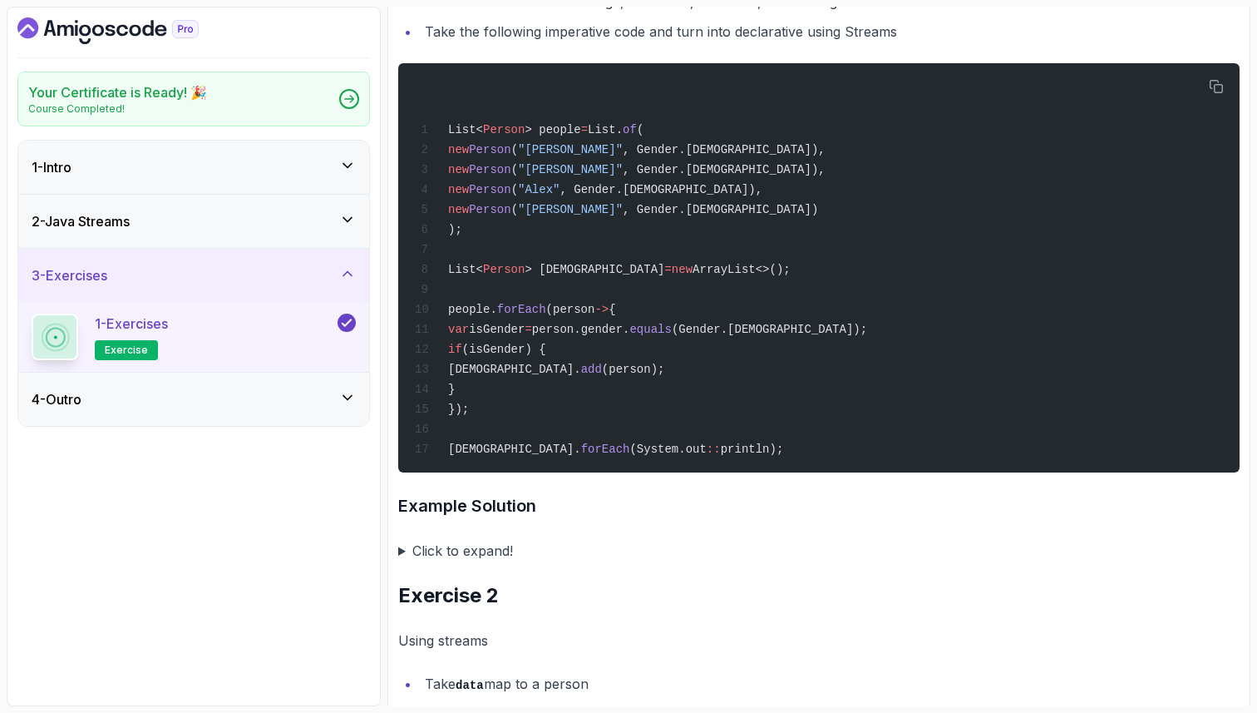
click at [403, 562] on summary "Click to expand!" at bounding box center [818, 550] width 841 height 23
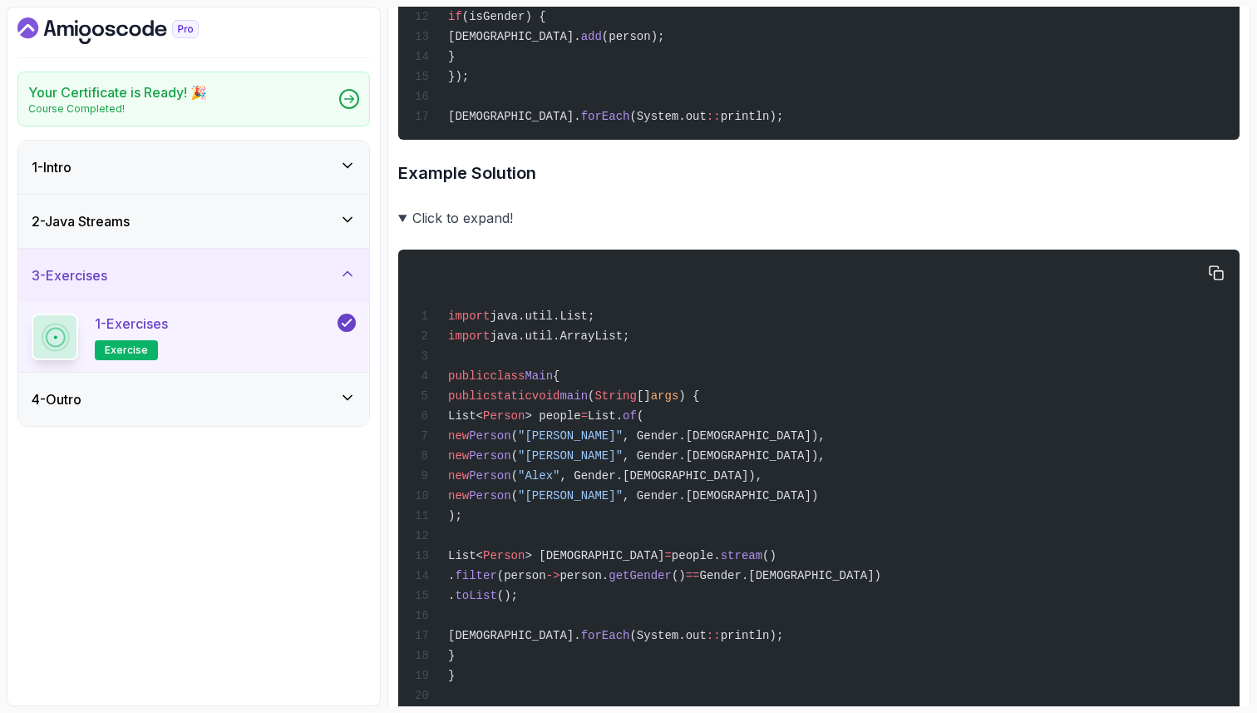
scroll to position [931, 0]
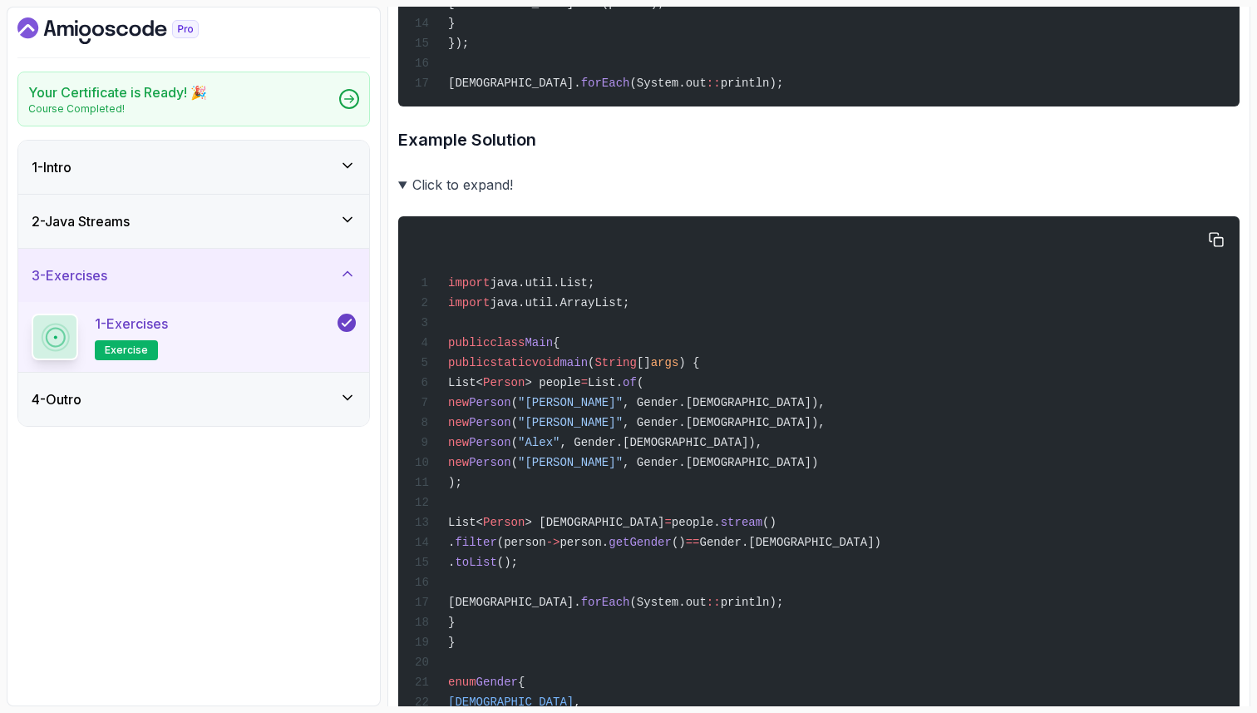
click at [734, 529] on span "stream" at bounding box center [742, 521] width 42 height 13
click at [877, 549] on span "Gender.[DEMOGRAPHIC_DATA])" at bounding box center [790, 541] width 181 height 13
drag, startPoint x: 553, startPoint y: 587, endPoint x: 644, endPoint y: 582, distance: 90.8
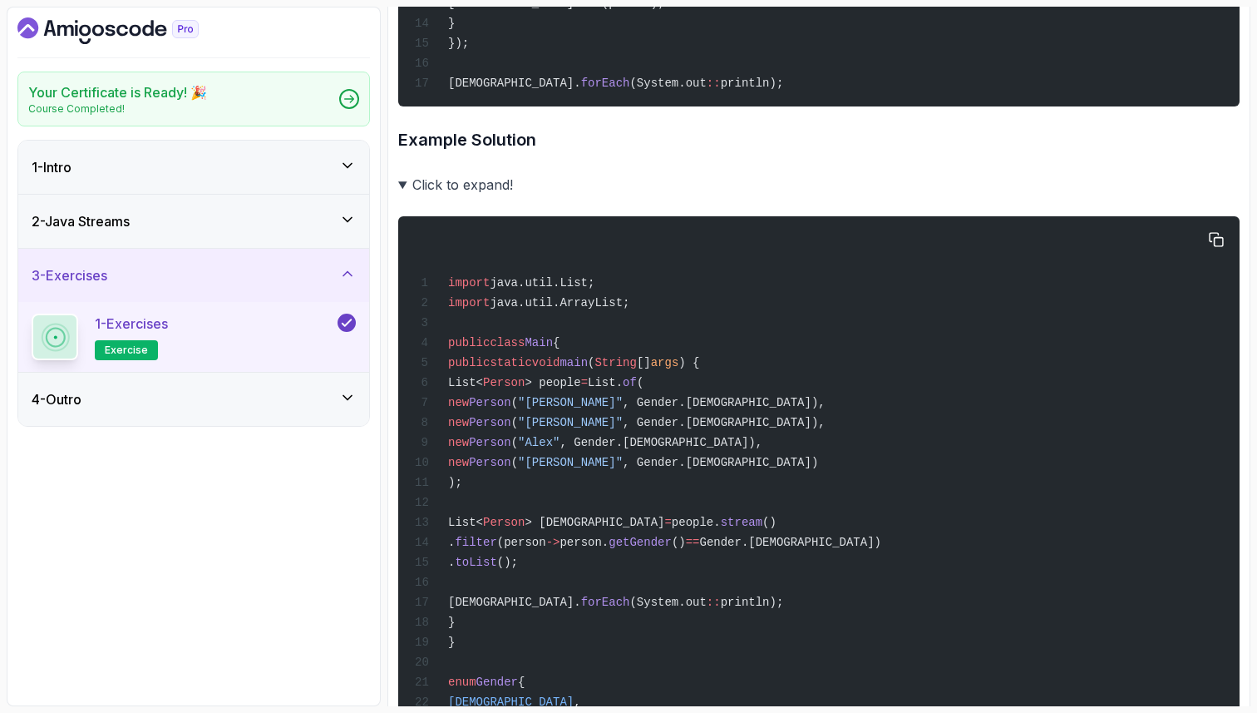
click at [645, 609] on span "(System.out" at bounding box center [667, 601] width 76 height 13
drag, startPoint x: 634, startPoint y: 590, endPoint x: 554, endPoint y: 595, distance: 80.8
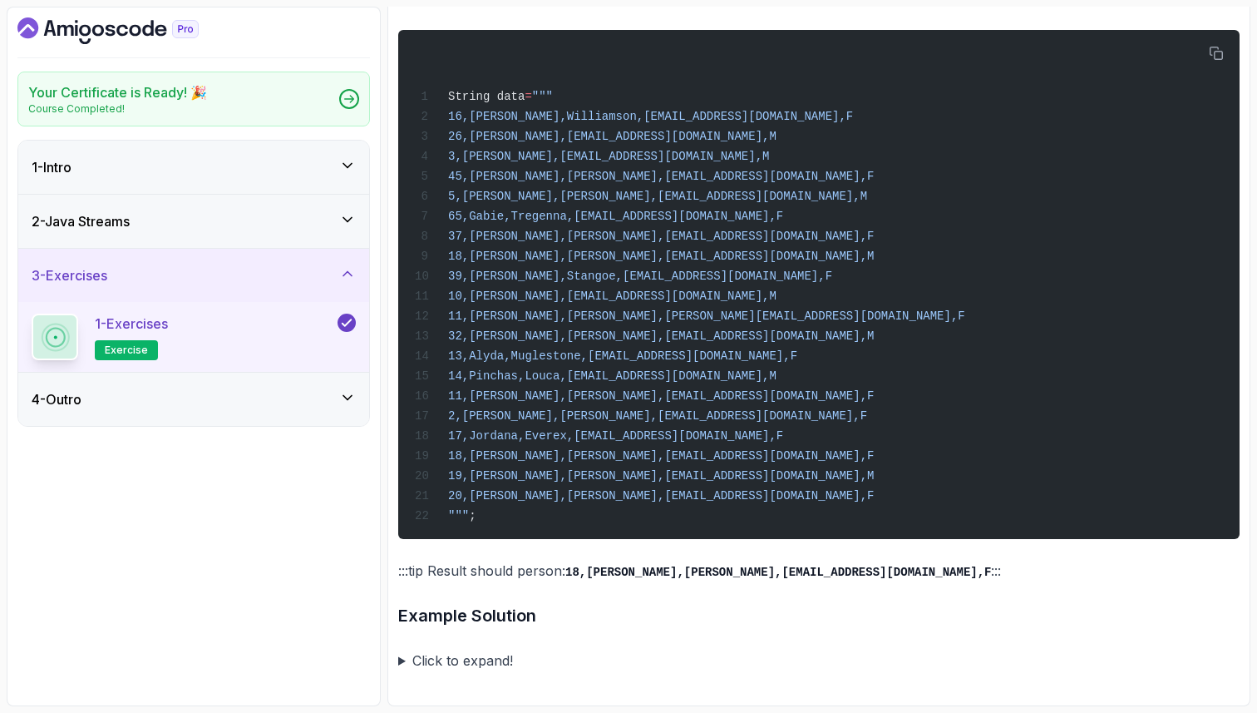
scroll to position [2543, 0]
click at [402, 658] on summary "Click to expand!" at bounding box center [818, 660] width 841 height 23
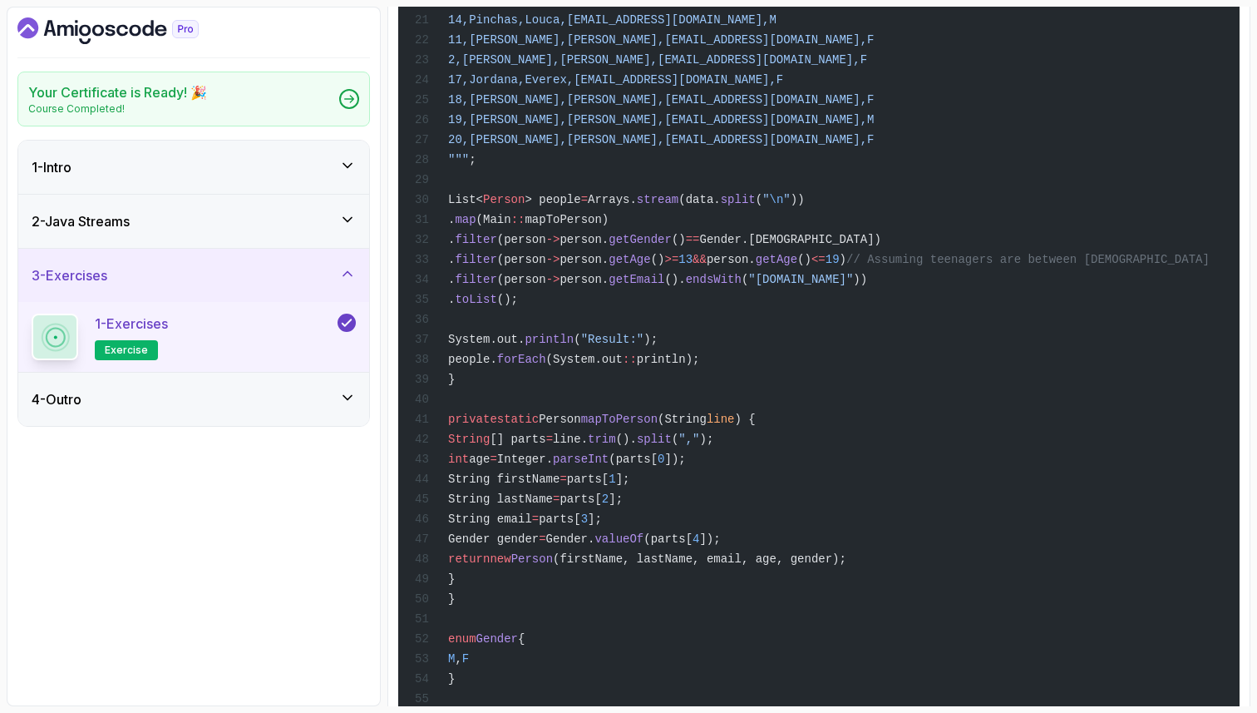
scroll to position [3608, 0]
click at [496, 244] on span "filter" at bounding box center [476, 237] width 42 height 13
click at [672, 244] on span "getGender" at bounding box center [640, 237] width 63 height 13
click at [546, 264] on span "(person" at bounding box center [521, 257] width 49 height 13
click at [650, 264] on span "getAge" at bounding box center [630, 257] width 42 height 13
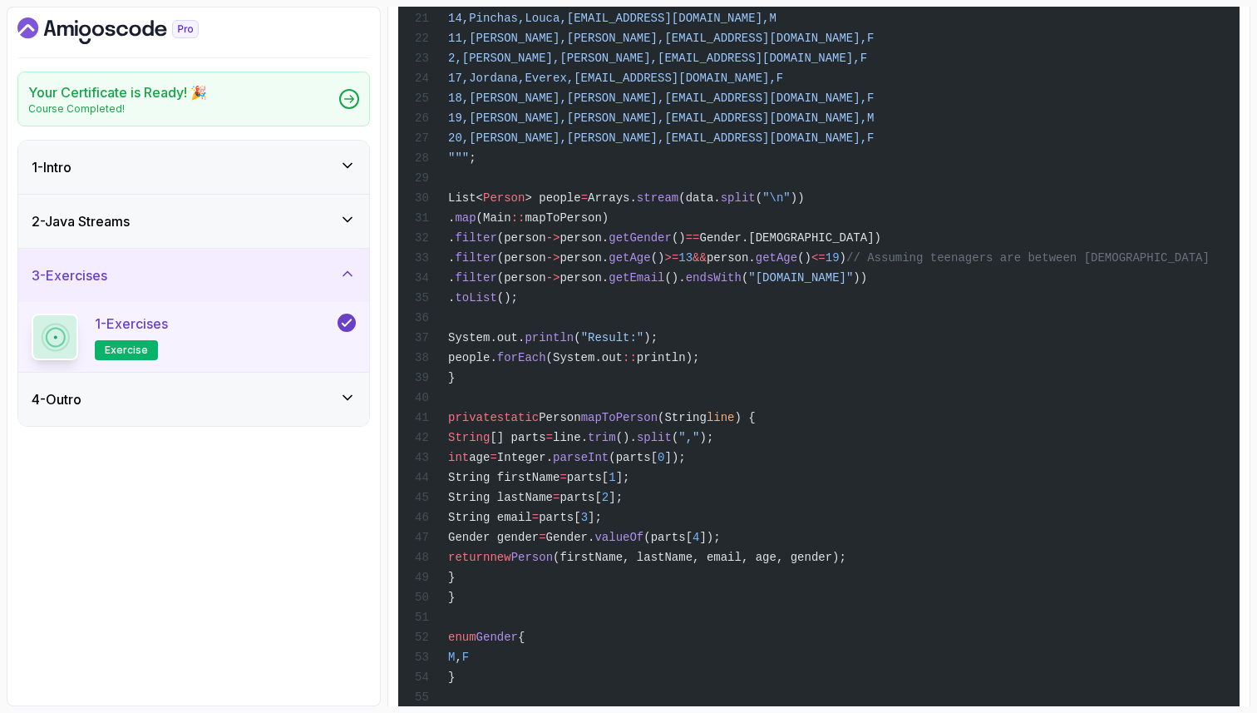
click at [756, 264] on span "person." at bounding box center [731, 257] width 49 height 13
click at [546, 284] on span "(person" at bounding box center [521, 277] width 49 height 13
click at [609, 284] on span "person." at bounding box center [584, 277] width 49 height 13
click at [742, 284] on span "endsWith" at bounding box center [714, 277] width 56 height 13
click at [748, 284] on span "(" at bounding box center [745, 277] width 7 height 13
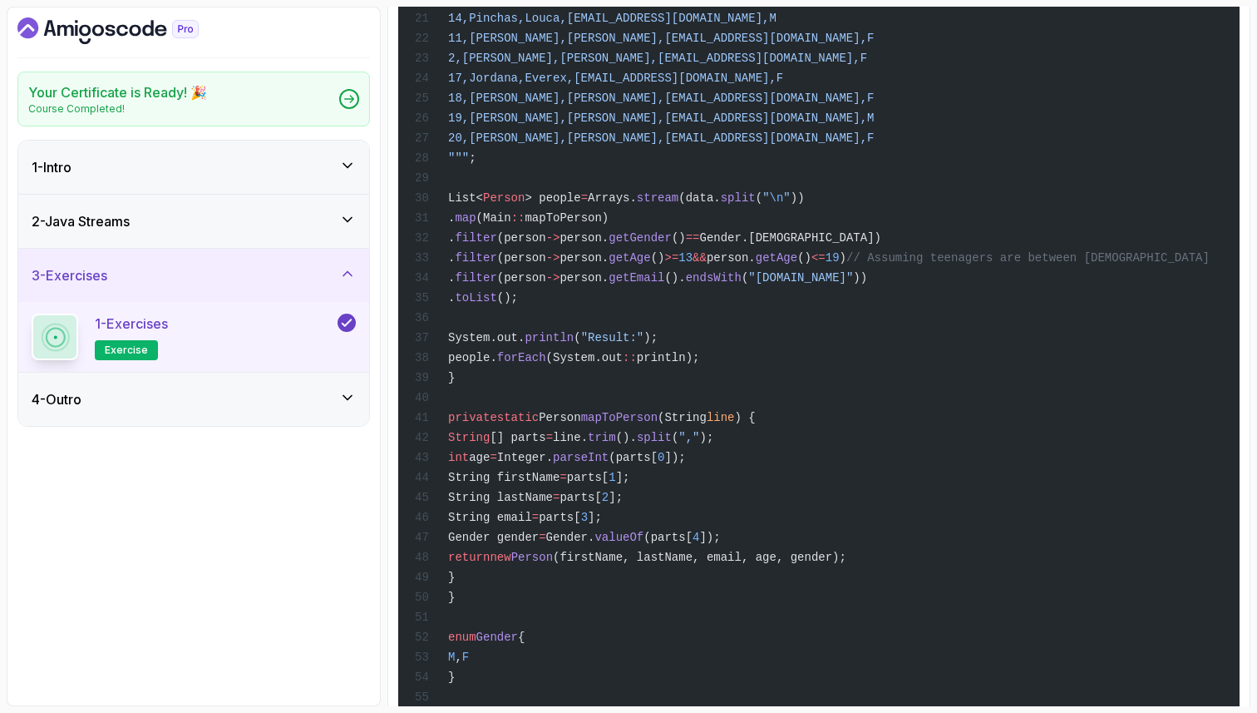
click at [853, 284] on span ""[DOMAIN_NAME]"" at bounding box center [800, 277] width 105 height 13
click at [496, 304] on span "toList" at bounding box center [476, 297] width 42 height 13
click at [496, 244] on span "filter" at bounding box center [476, 237] width 42 height 13
click at [496, 264] on span "filter" at bounding box center [476, 257] width 42 height 13
click at [496, 284] on span "filter" at bounding box center [476, 277] width 42 height 13
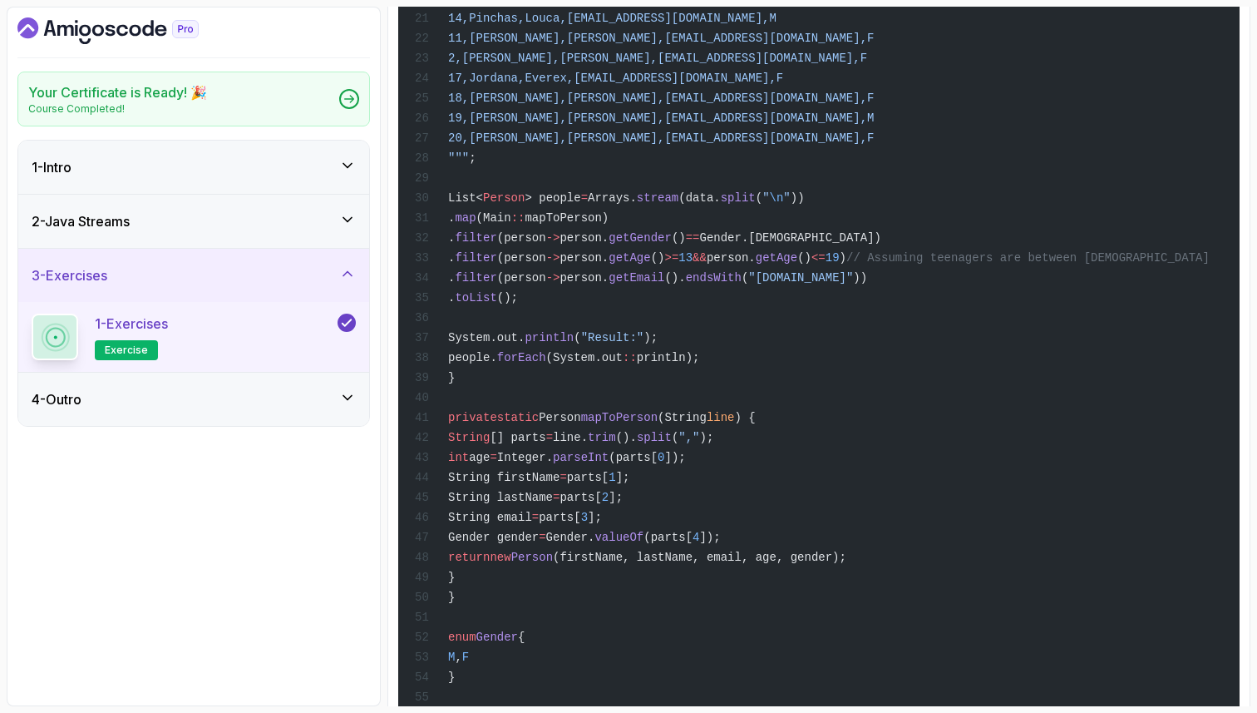
click at [496, 304] on span "toList" at bounding box center [476, 297] width 42 height 13
click at [574, 344] on span "println" at bounding box center [549, 337] width 49 height 13
click at [546, 364] on span "forEach" at bounding box center [521, 357] width 49 height 13
click at [497, 364] on span "people." at bounding box center [472, 357] width 49 height 13
click at [546, 364] on span "forEach" at bounding box center [521, 357] width 49 height 13
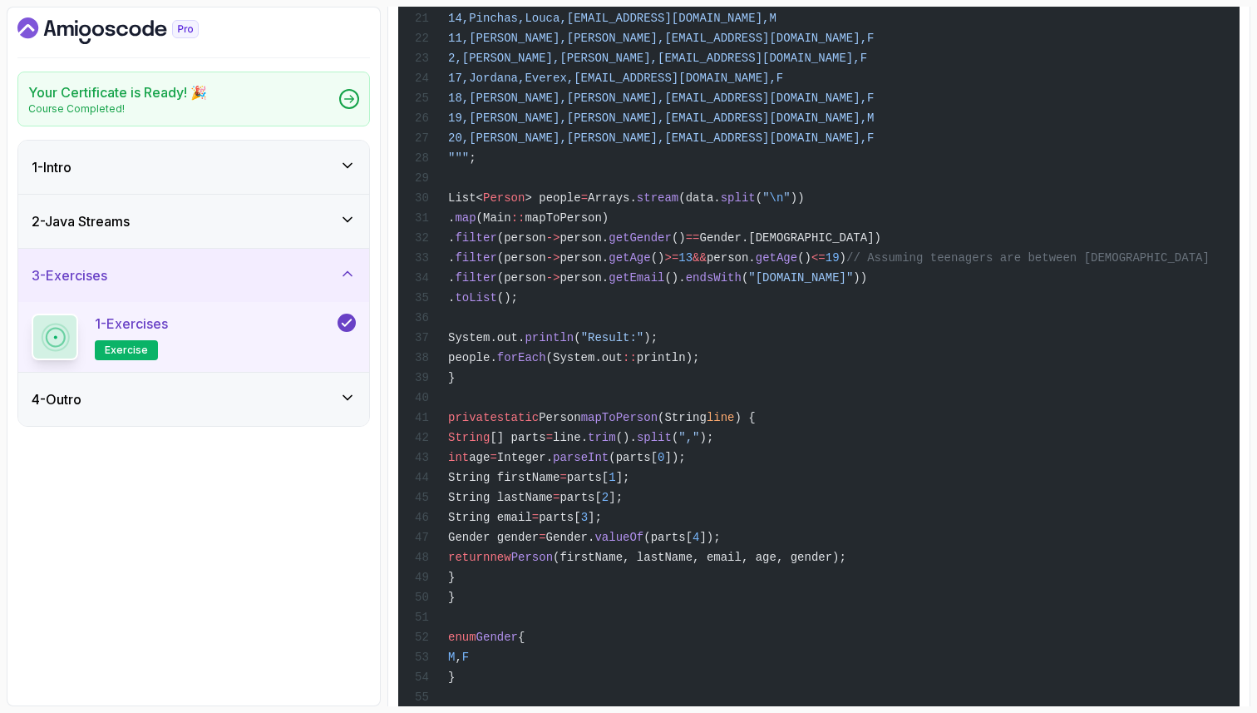
click at [623, 364] on span "(System.out" at bounding box center [584, 357] width 76 height 13
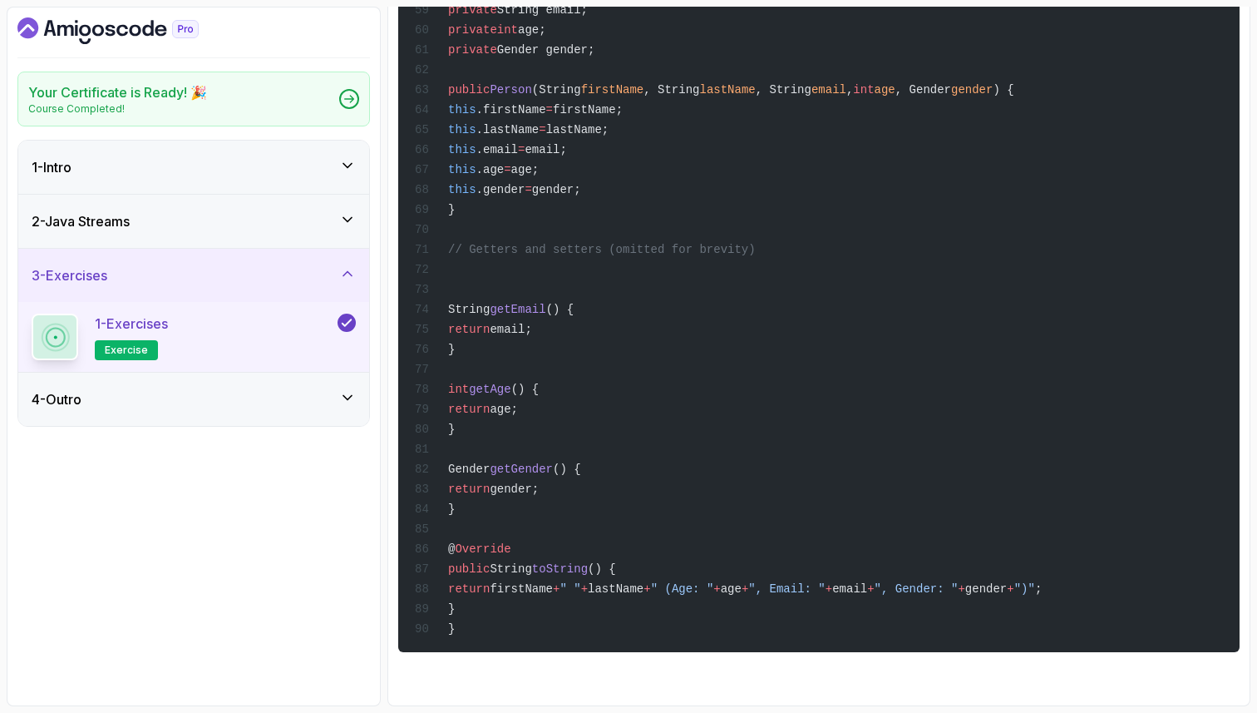
scroll to position [4524, 0]
click at [349, 277] on icon at bounding box center [347, 273] width 17 height 17
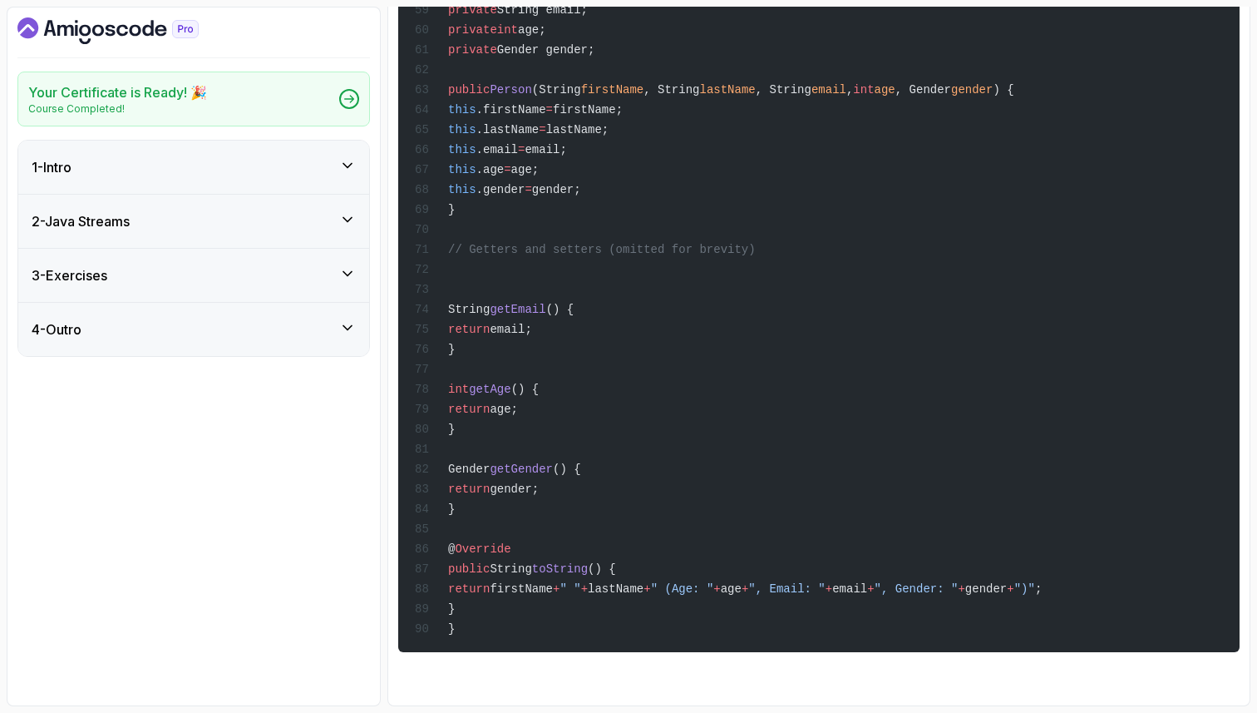
click at [358, 212] on div "2 - Java Streams" at bounding box center [193, 221] width 351 height 53
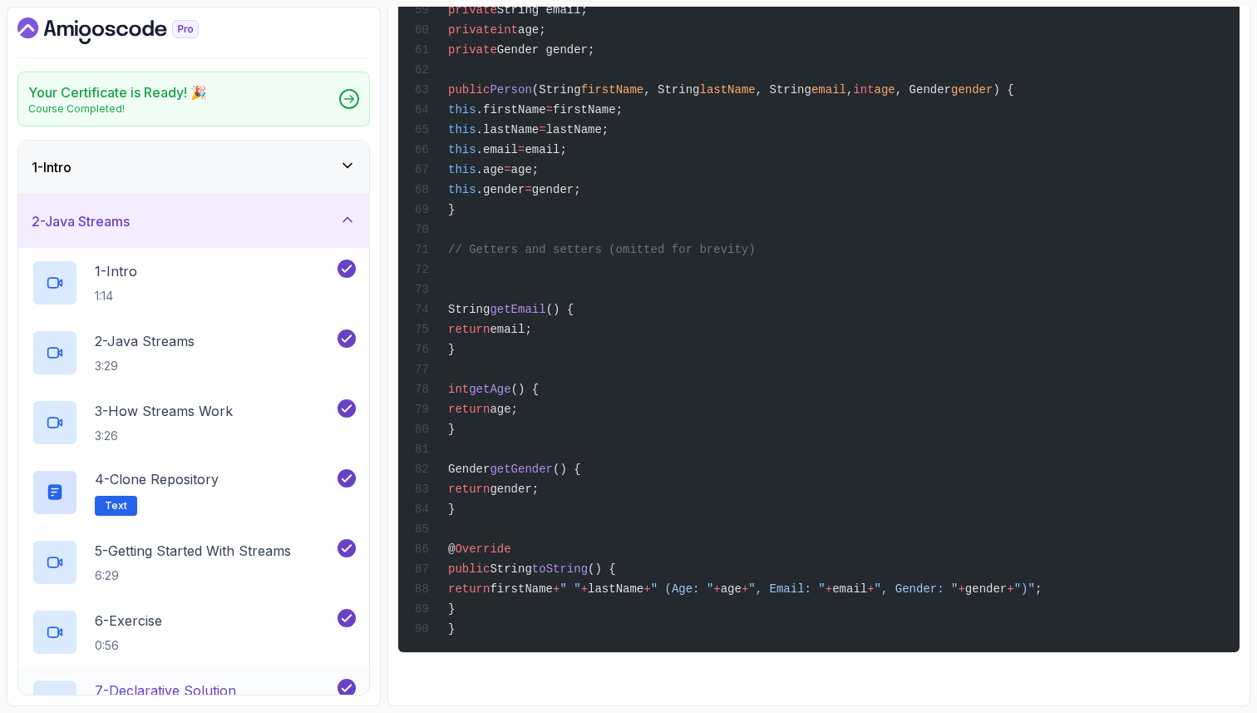
click at [183, 688] on p "7 - Declarative Solution" at bounding box center [165, 690] width 141 height 20
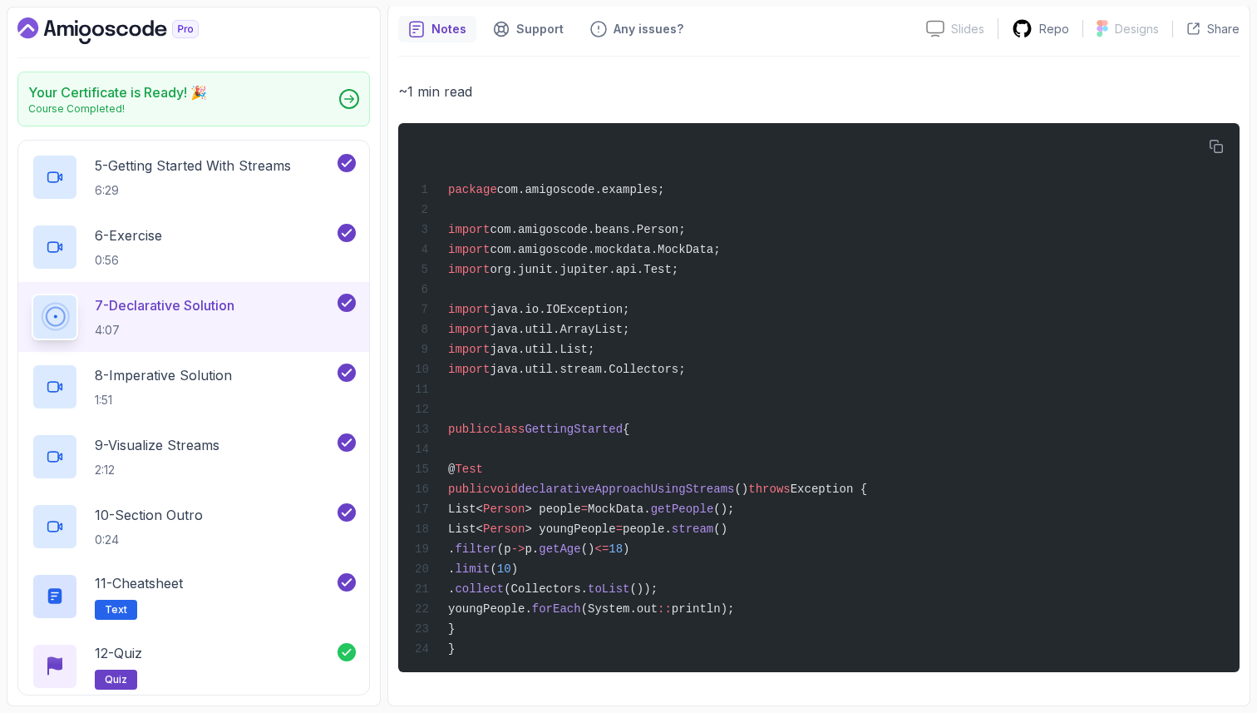
scroll to position [399, 0]
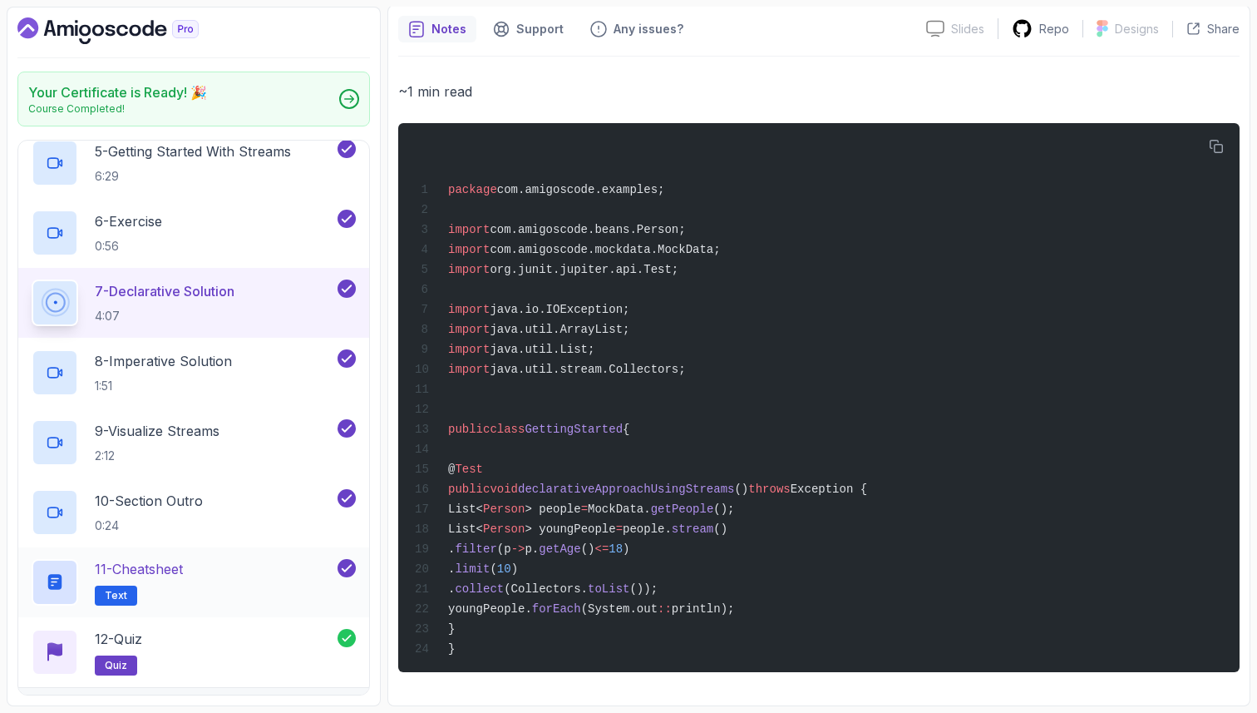
click at [233, 581] on div "11 - Cheatsheet Text" at bounding box center [183, 582] width 303 height 47
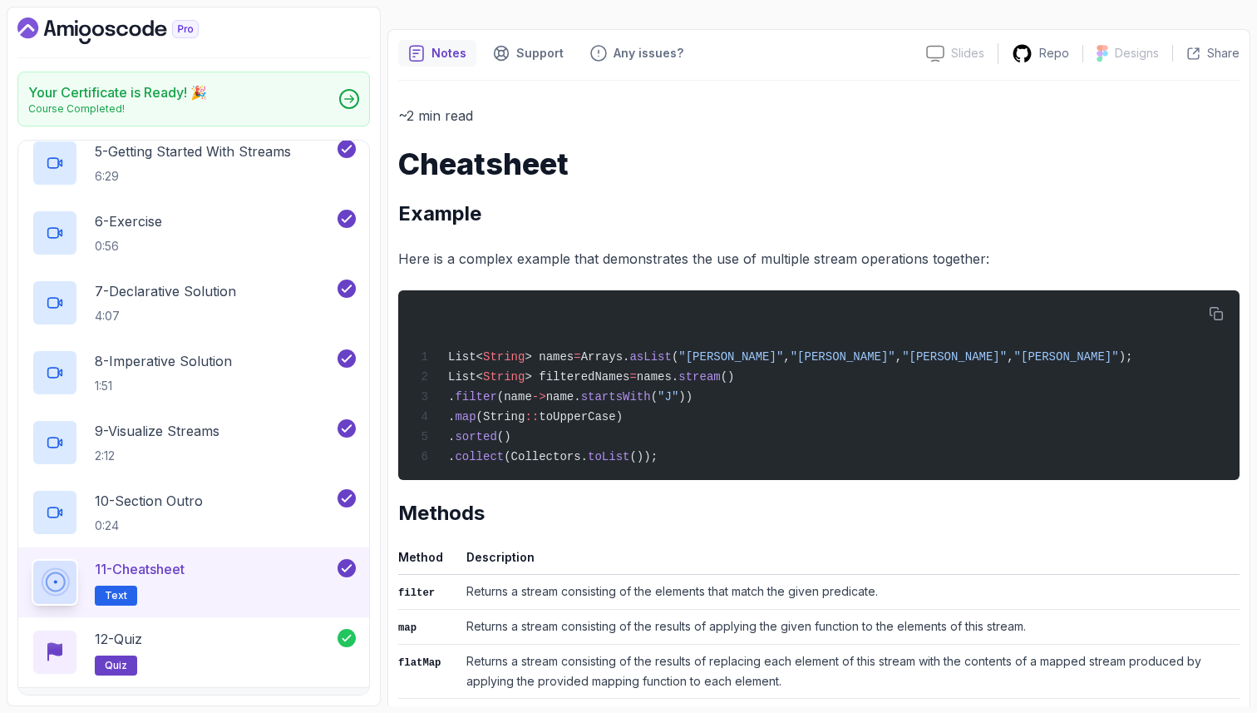
scroll to position [170, 0]
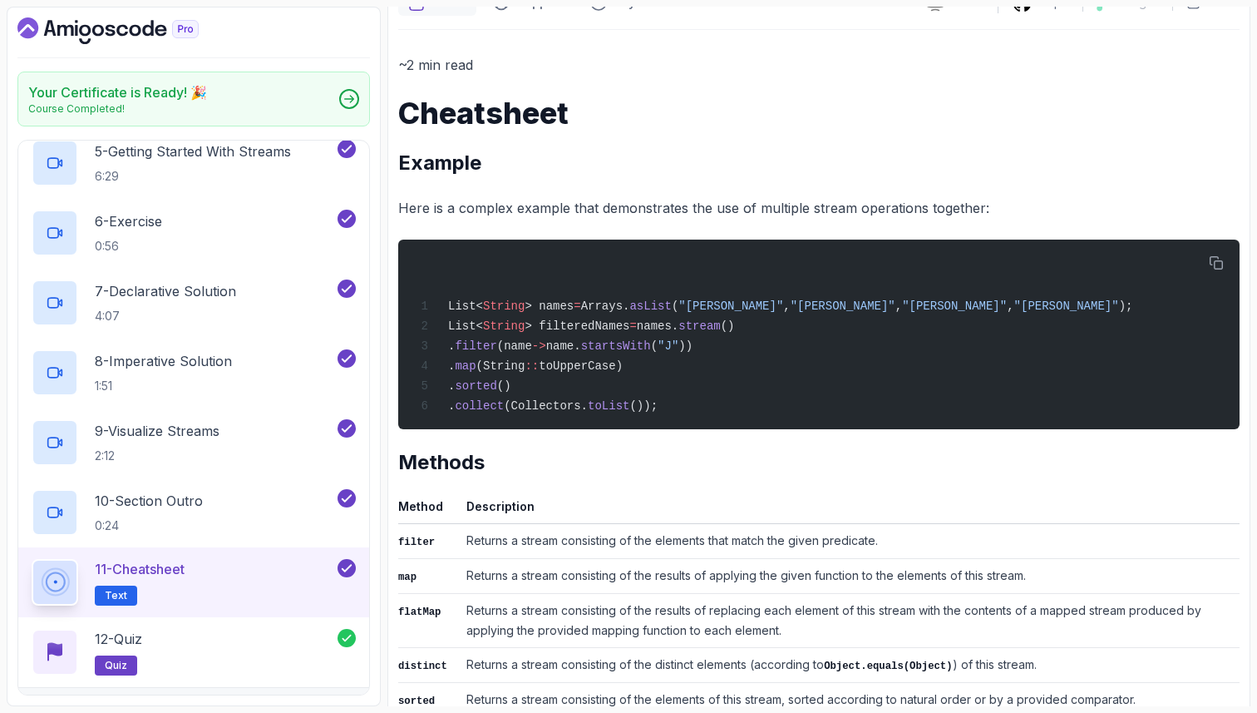
click at [599, 465] on h2 "Methods" at bounding box center [818, 462] width 841 height 27
click at [490, 541] on td "Returns a stream consisting of the elements that match the given predicate." at bounding box center [850, 540] width 780 height 35
click at [492, 575] on td "Returns a stream consisting of the results of applying the given function to th…" at bounding box center [850, 575] width 780 height 35
click at [407, 581] on code "map" at bounding box center [407, 577] width 18 height 12
click at [511, 575] on td "Returns a stream consisting of the results of applying the given function to th…" at bounding box center [850, 575] width 780 height 35
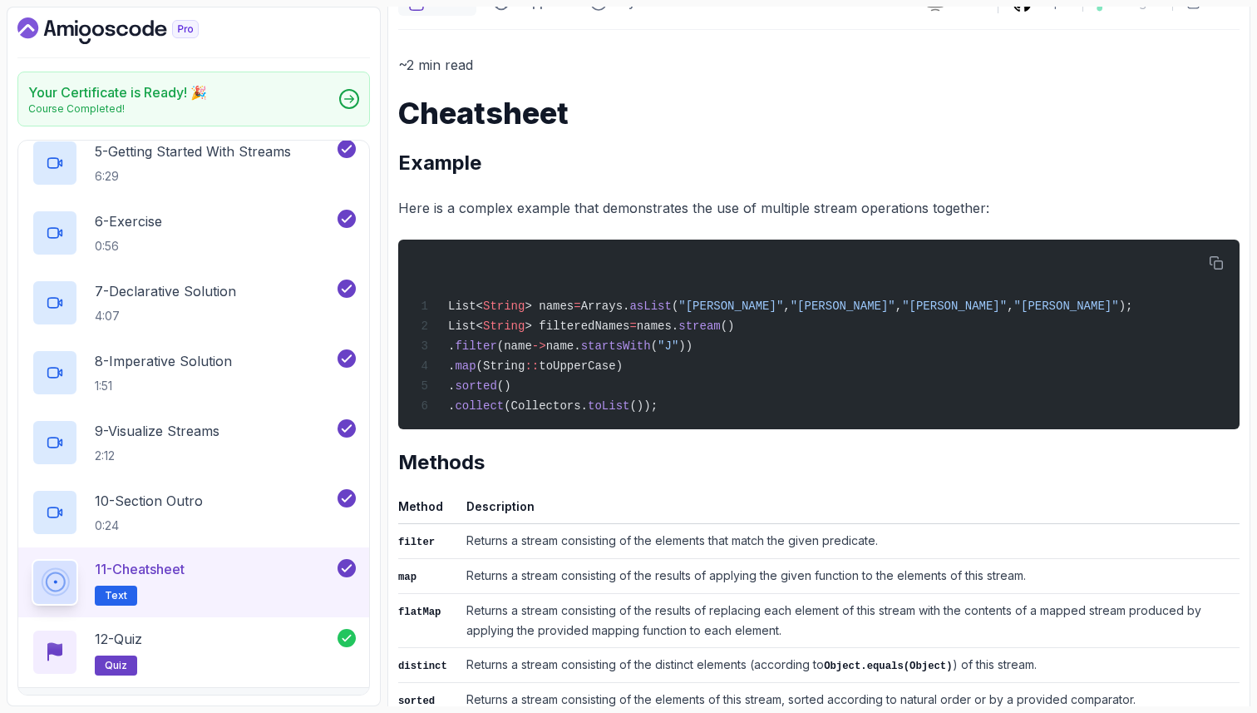
click at [565, 581] on td "Returns a stream consisting of the results of applying the given function to th…" at bounding box center [850, 575] width 780 height 35
click at [603, 583] on td "Returns a stream consisting of the results of applying the given function to th…" at bounding box center [850, 575] width 780 height 35
click at [667, 583] on td "Returns a stream consisting of the results of applying the given function to th…" at bounding box center [850, 575] width 780 height 35
click at [780, 575] on td "Returns a stream consisting of the results of applying the given function to th…" at bounding box center [850, 575] width 780 height 35
drag, startPoint x: 879, startPoint y: 550, endPoint x: 774, endPoint y: 550, distance: 104.8
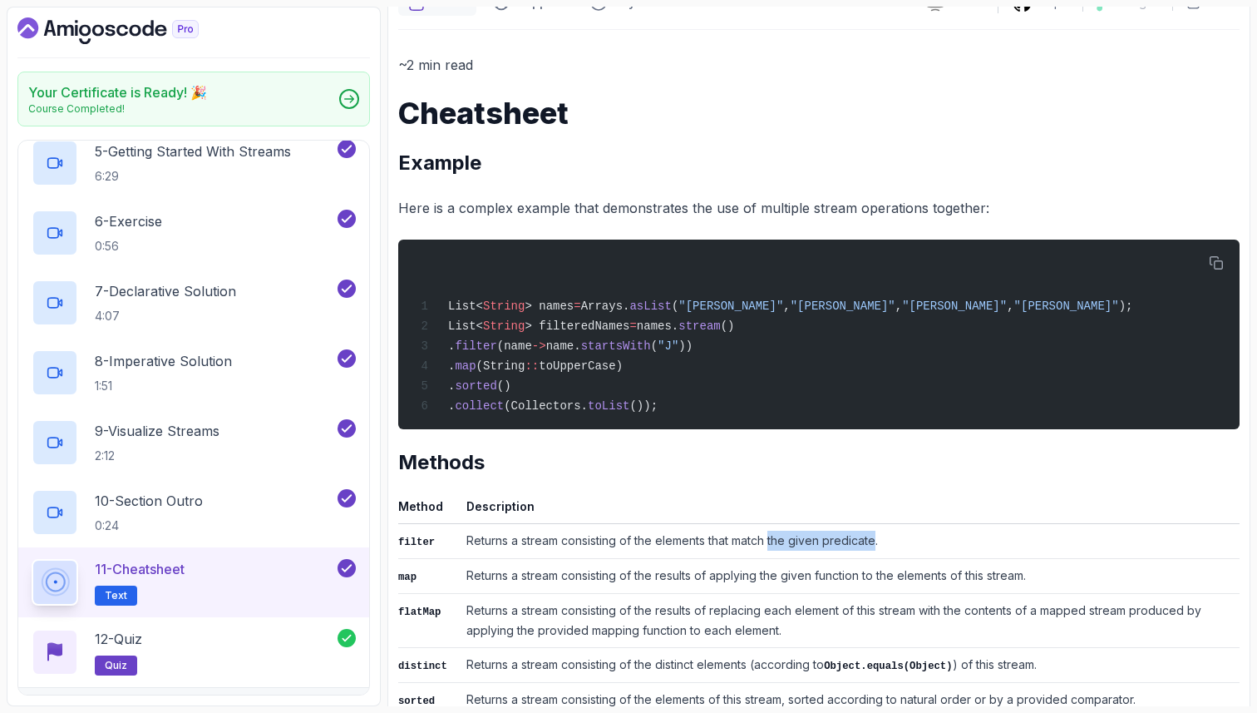
click at [774, 550] on td "Returns a stream consisting of the elements that match the given predicate." at bounding box center [850, 540] width 780 height 35
drag, startPoint x: 477, startPoint y: 580, endPoint x: 533, endPoint y: 587, distance: 56.1
click at [533, 587] on td "Returns a stream consisting of the results of applying the given function to th…" at bounding box center [850, 575] width 780 height 35
drag, startPoint x: 584, startPoint y: 584, endPoint x: 616, endPoint y: 584, distance: 32.4
click at [616, 584] on td "Returns a stream consisting of the results of applying the given function to th…" at bounding box center [850, 575] width 780 height 35
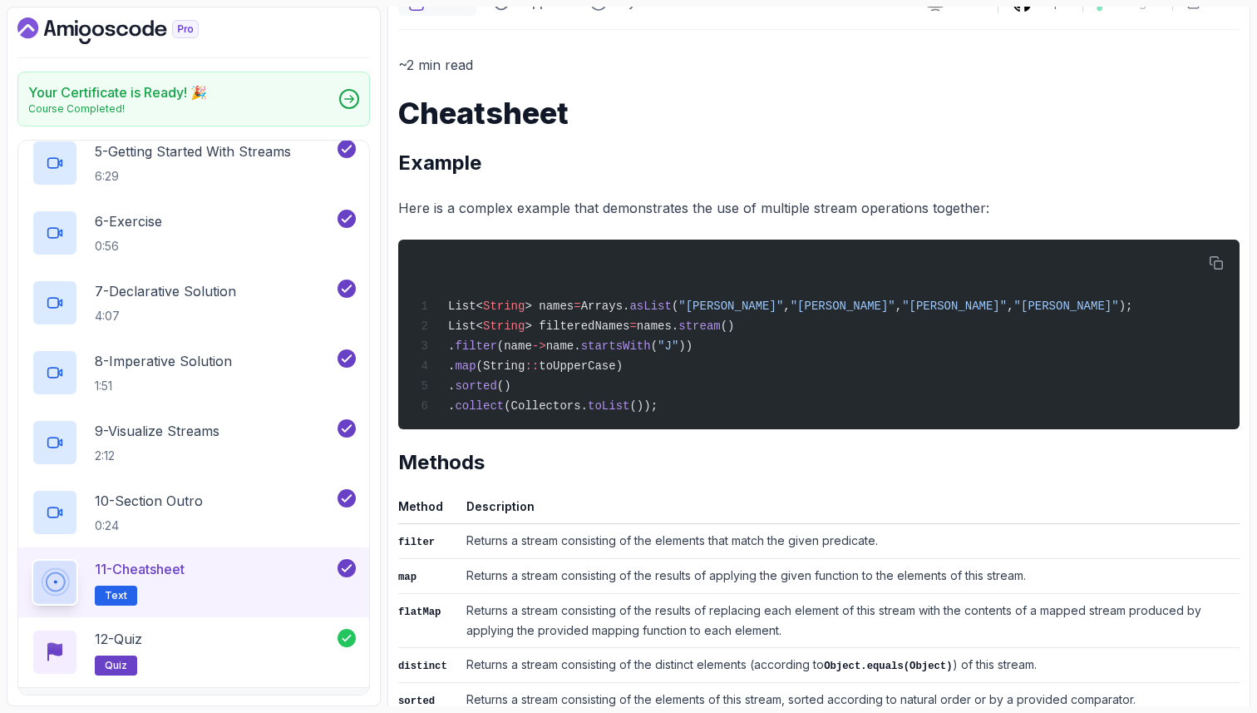
click at [672, 586] on td "Returns a stream consisting of the results of applying the given function to th…" at bounding box center [850, 575] width 780 height 35
click at [742, 580] on td "Returns a stream consisting of the results of applying the given function to th…" at bounding box center [850, 575] width 780 height 35
click at [822, 588] on td "Returns a stream consisting of the results of applying the given function to th…" at bounding box center [850, 575] width 780 height 35
click at [892, 580] on td "Returns a stream consisting of the results of applying the given function to th…" at bounding box center [850, 575] width 780 height 35
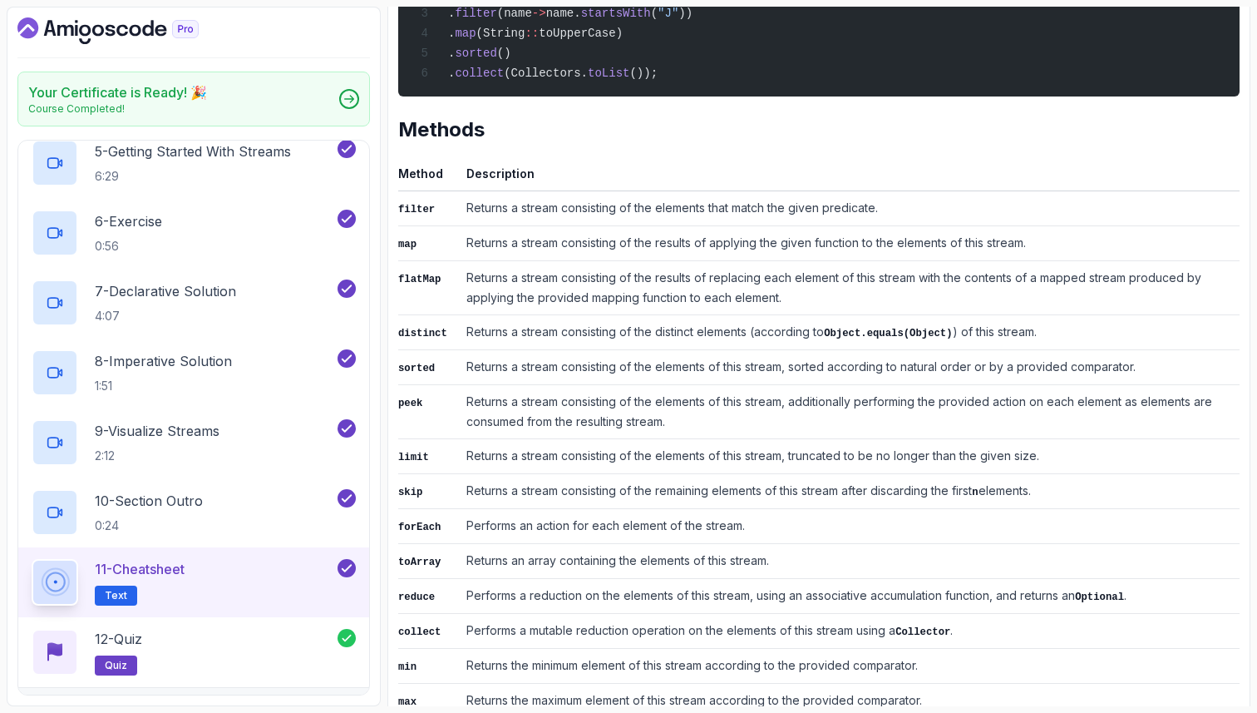
scroll to position [535, 0]
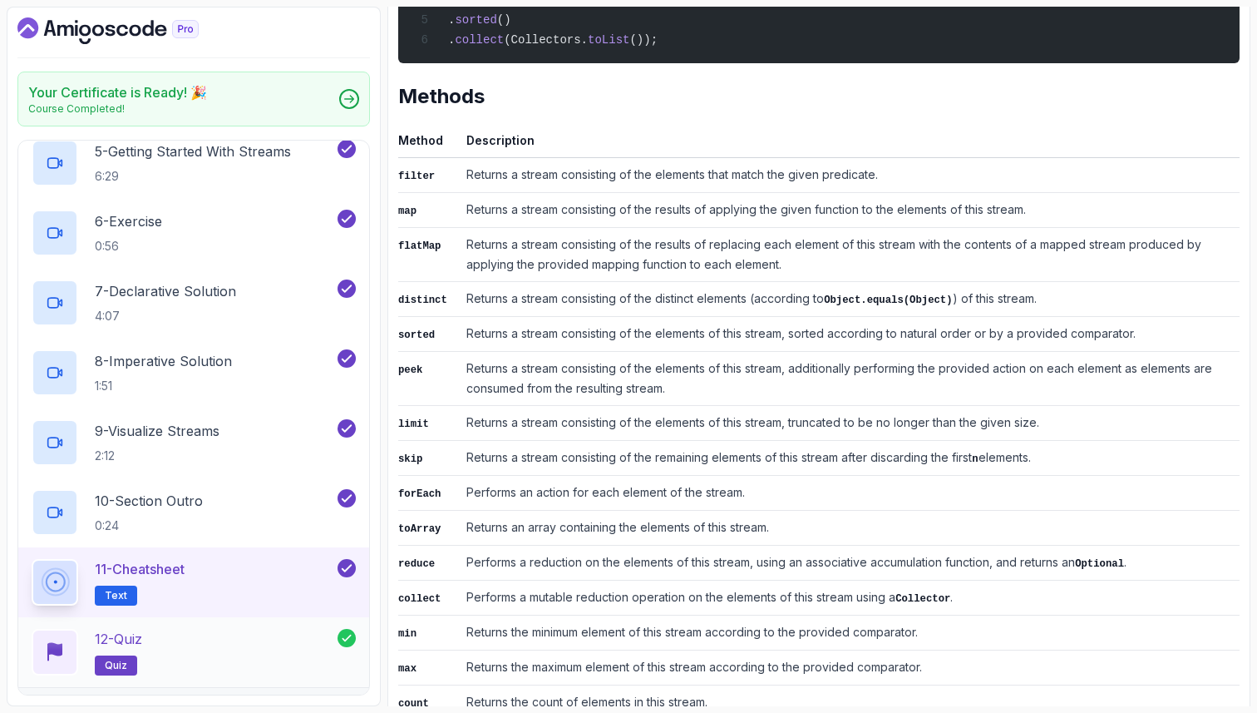
click at [266, 648] on div "12 - Quiz quiz" at bounding box center [185, 652] width 306 height 47
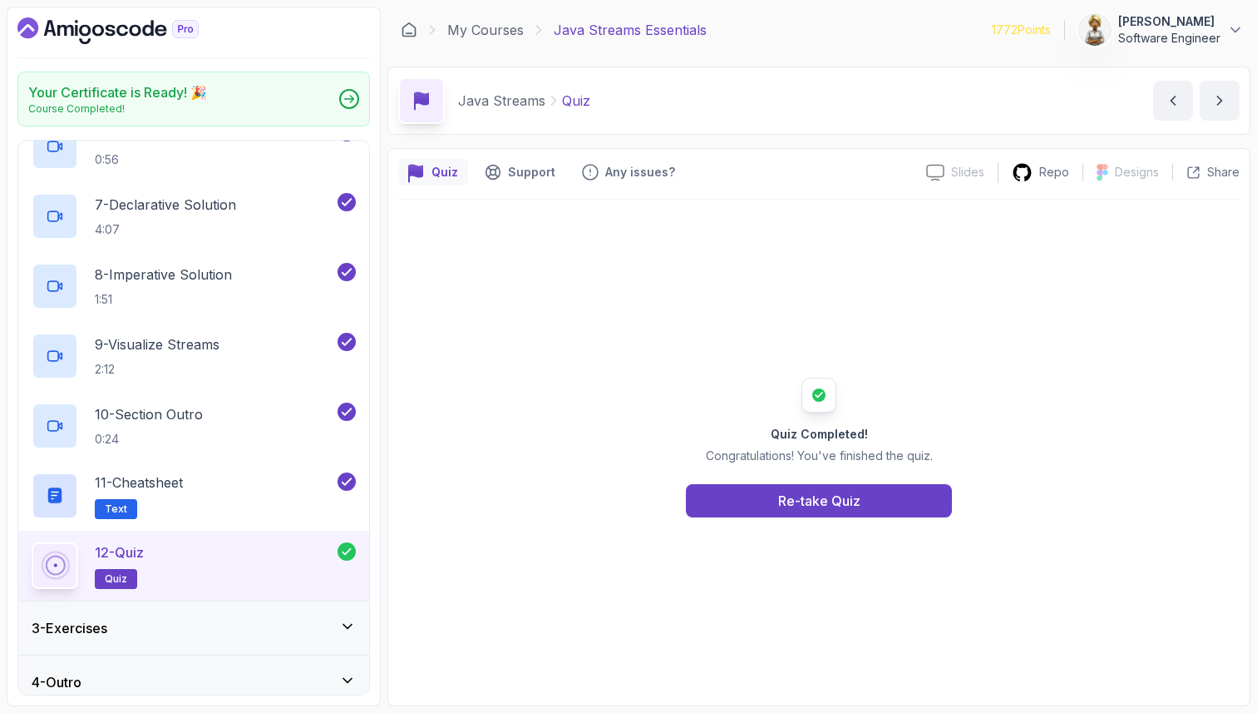
scroll to position [499, 0]
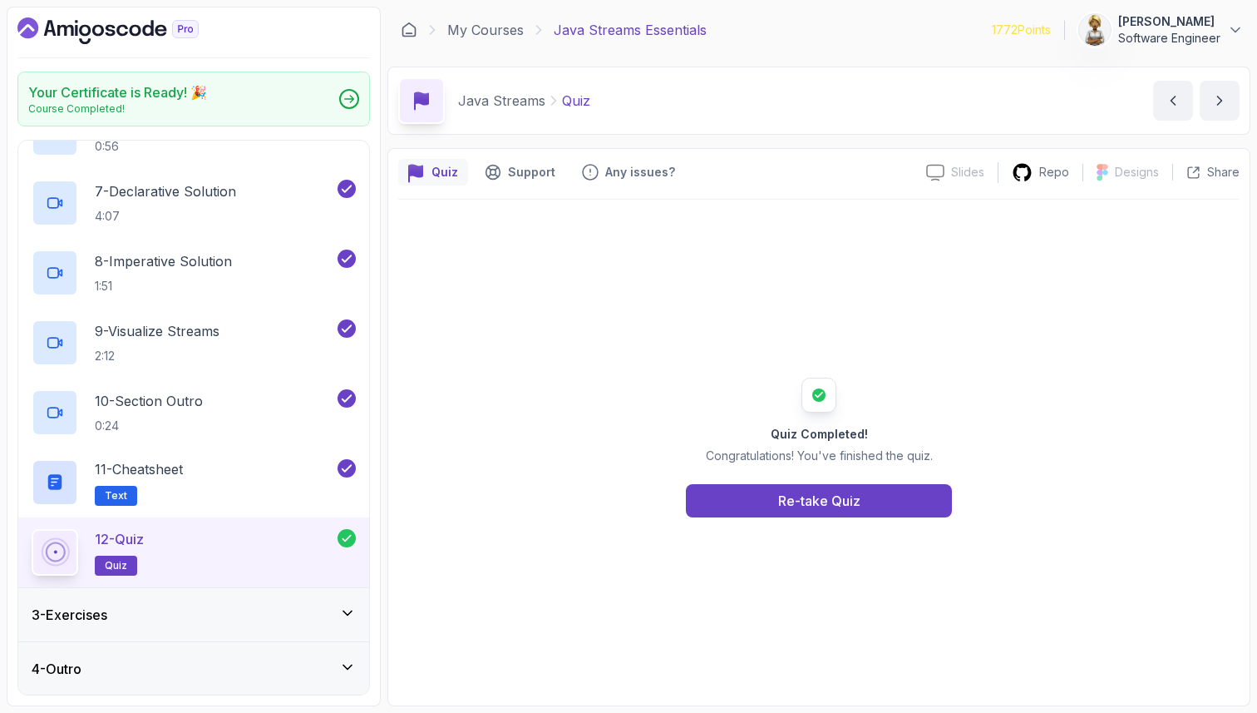
click at [291, 610] on div "3 - Exercises" at bounding box center [194, 614] width 324 height 20
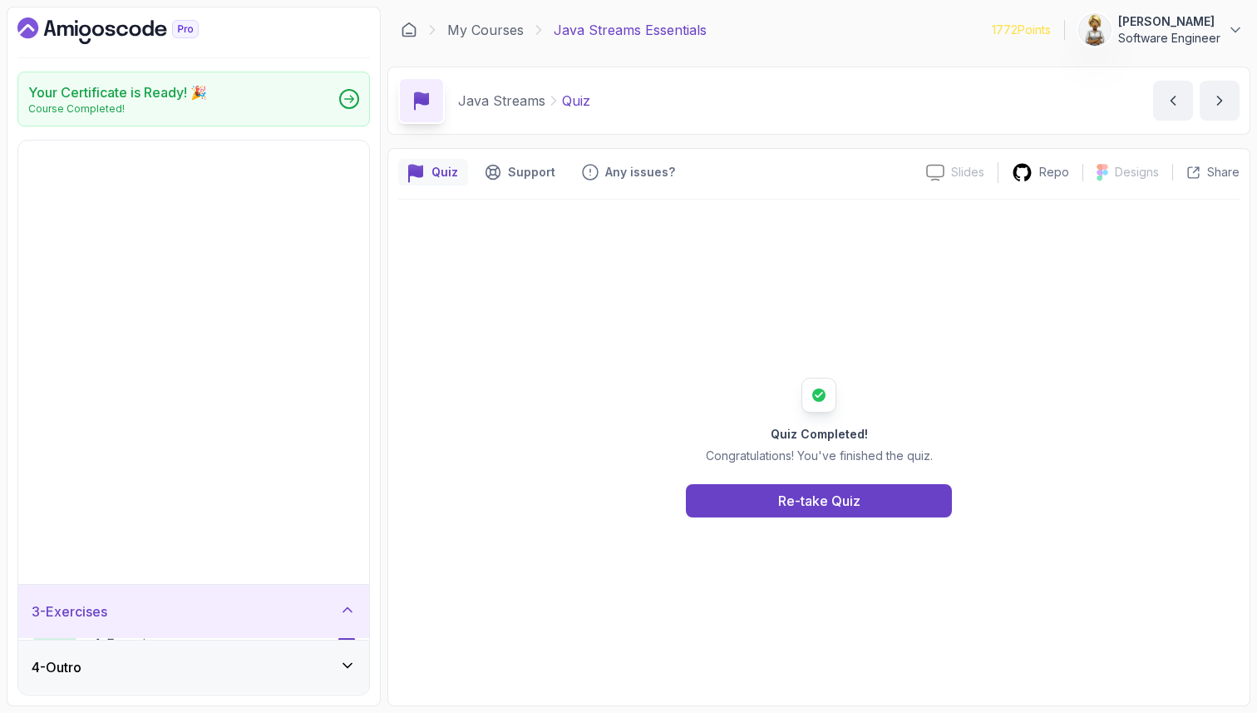
scroll to position [0, 0]
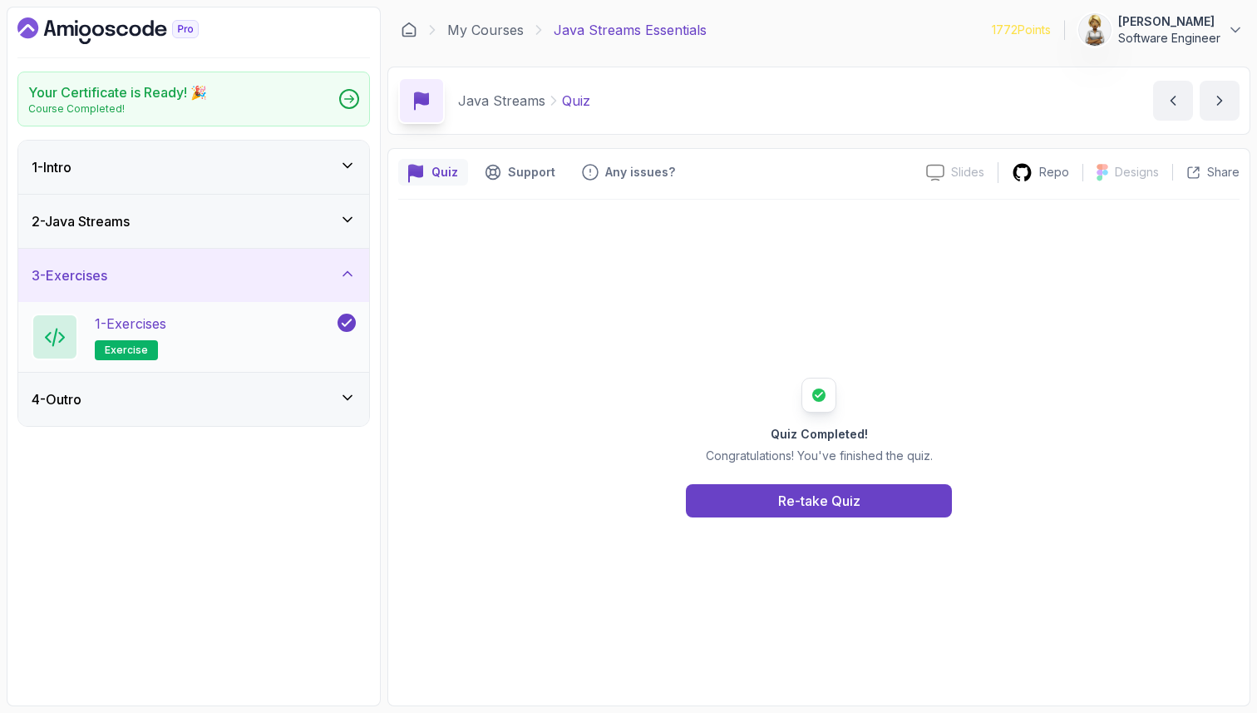
click at [298, 366] on div "1 - Exercises exercise" at bounding box center [193, 337] width 351 height 70
click at [312, 331] on div "1 - Exercises exercise" at bounding box center [183, 336] width 303 height 47
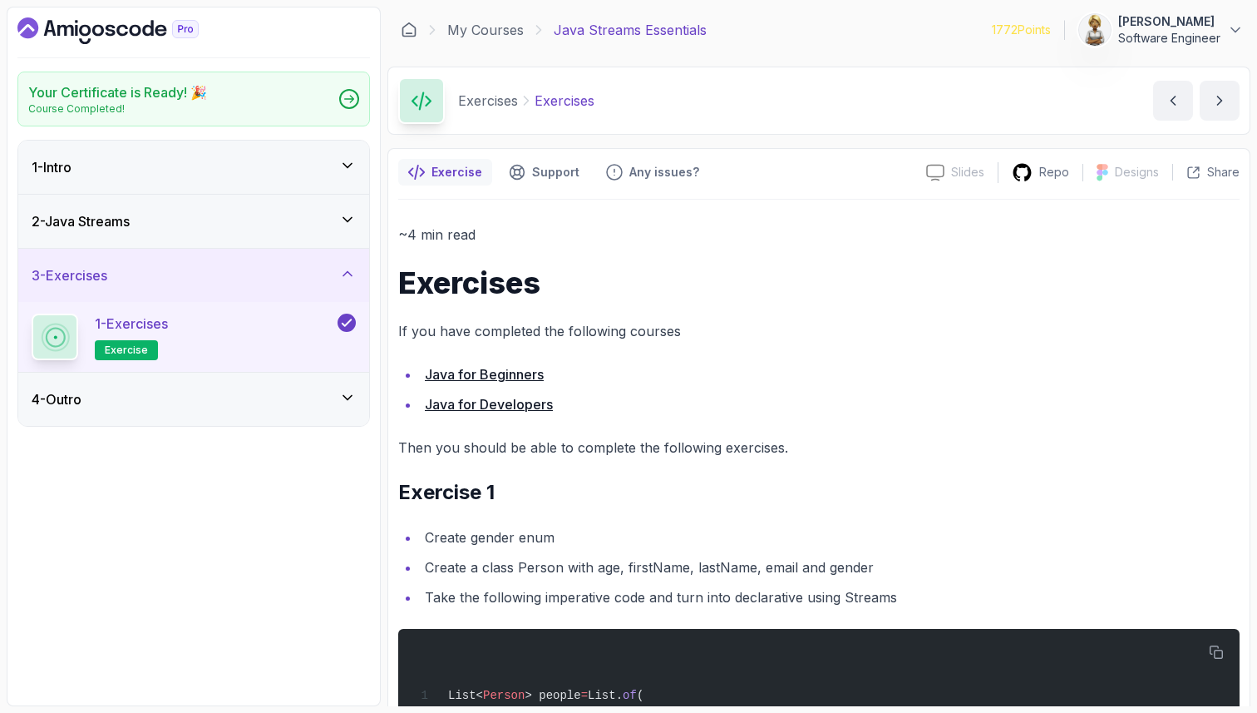
click at [490, 29] on link "My Courses" at bounding box center [485, 30] width 76 height 20
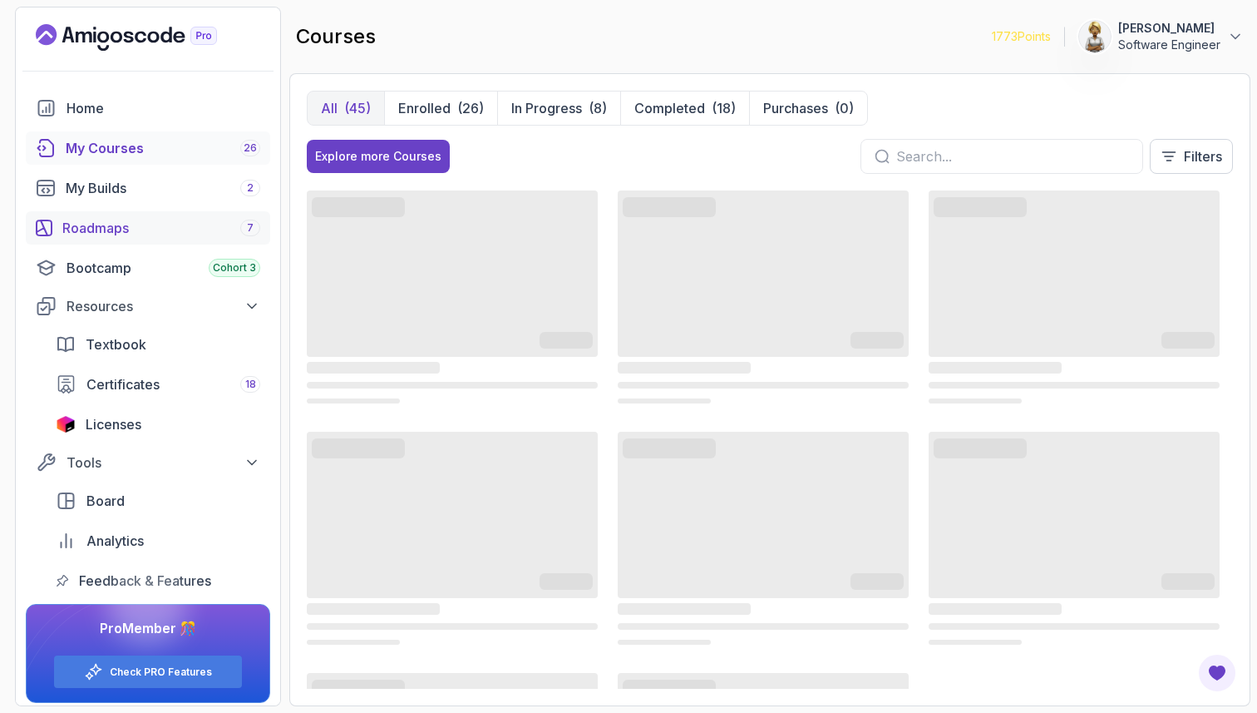
click at [135, 224] on div "Roadmaps 7" at bounding box center [161, 228] width 198 height 20
click at [81, 227] on div "Roadmaps 7" at bounding box center [161, 228] width 198 height 20
click at [83, 226] on div "Roadmaps 7" at bounding box center [161, 228] width 198 height 20
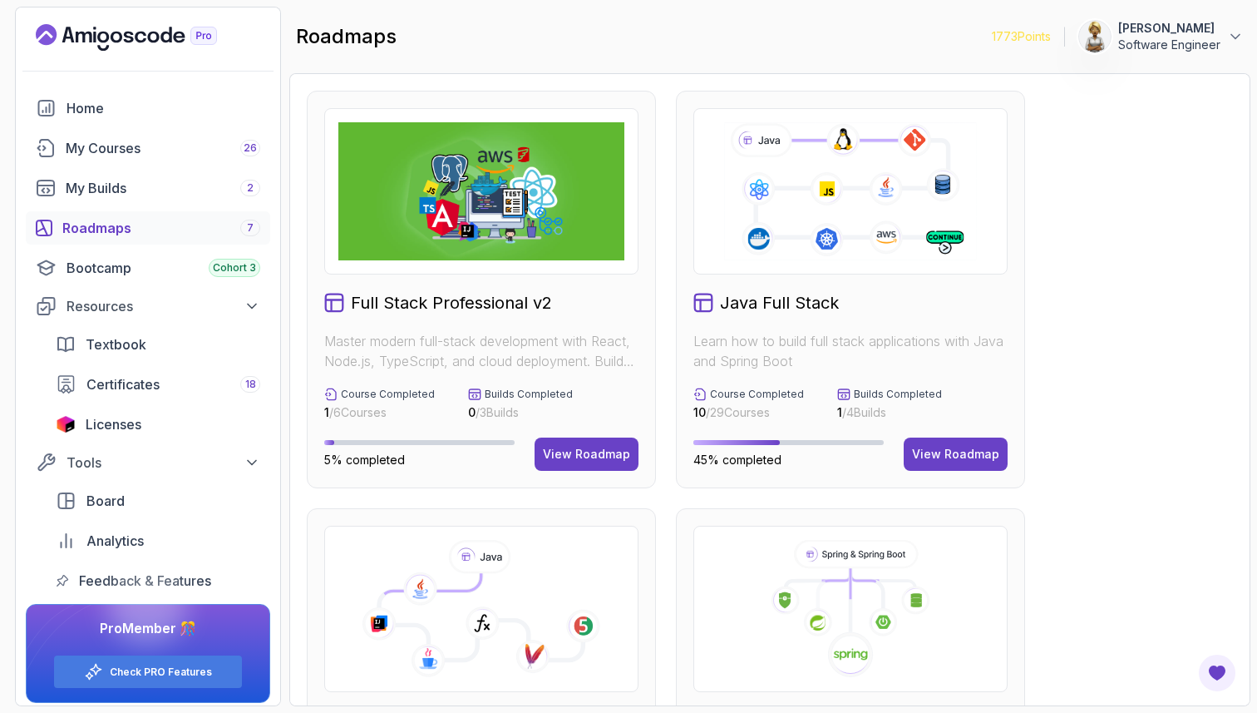
click at [634, 632] on div at bounding box center [481, 608] width 314 height 166
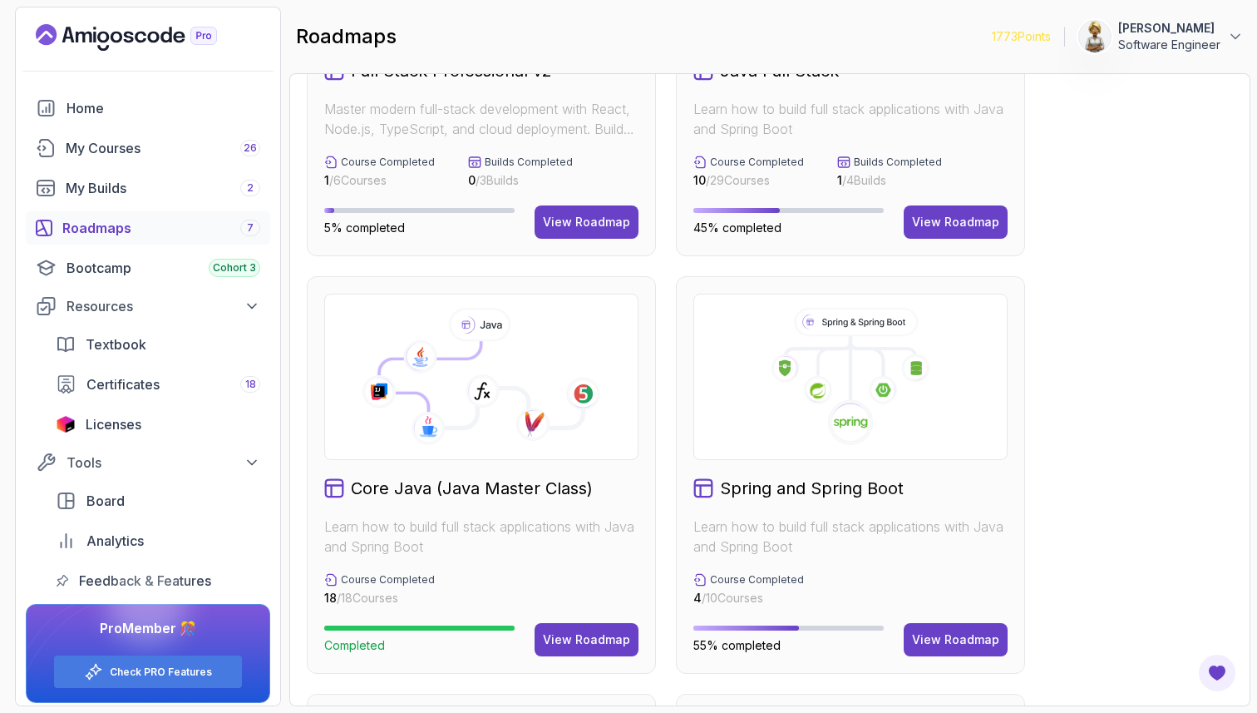
scroll to position [233, 0]
click at [614, 639] on div "View Roadmap" at bounding box center [586, 638] width 87 height 17
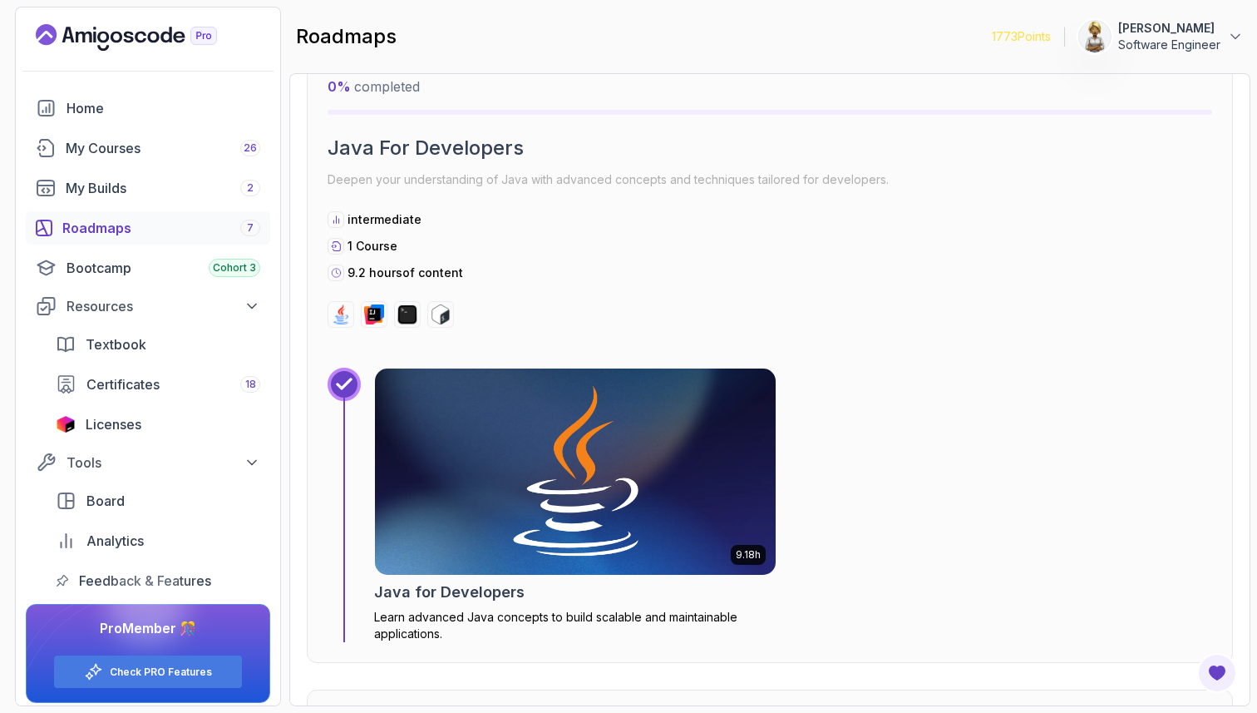
scroll to position [1867, 0]
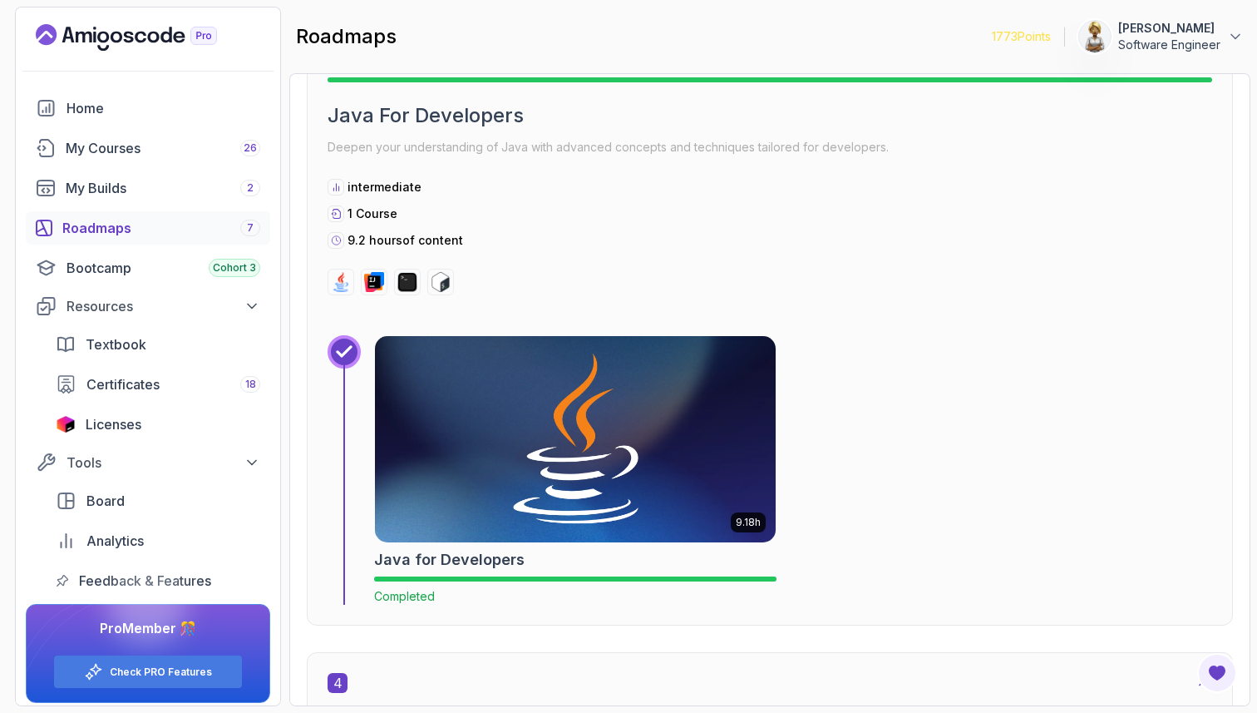
click at [688, 621] on div "3 Completed Java For Developers Deepen your understanding of Java with advanced…" at bounding box center [770, 307] width 926 height 635
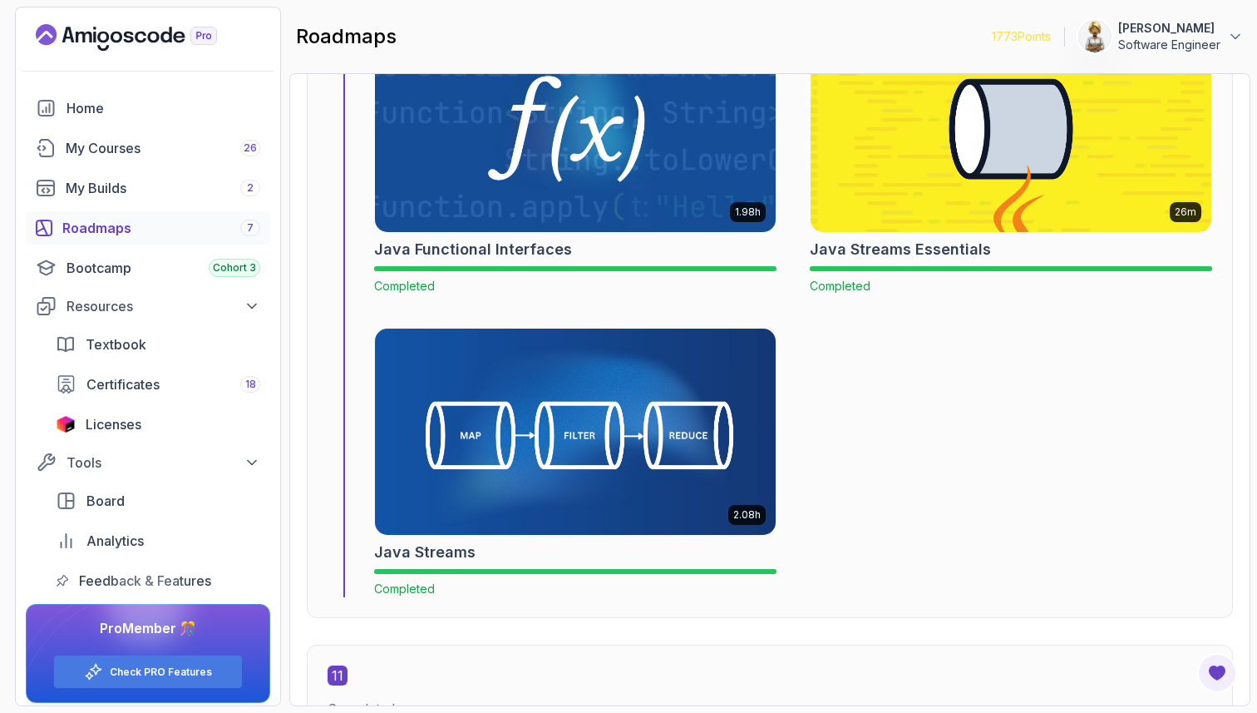
scroll to position [6822, 0]
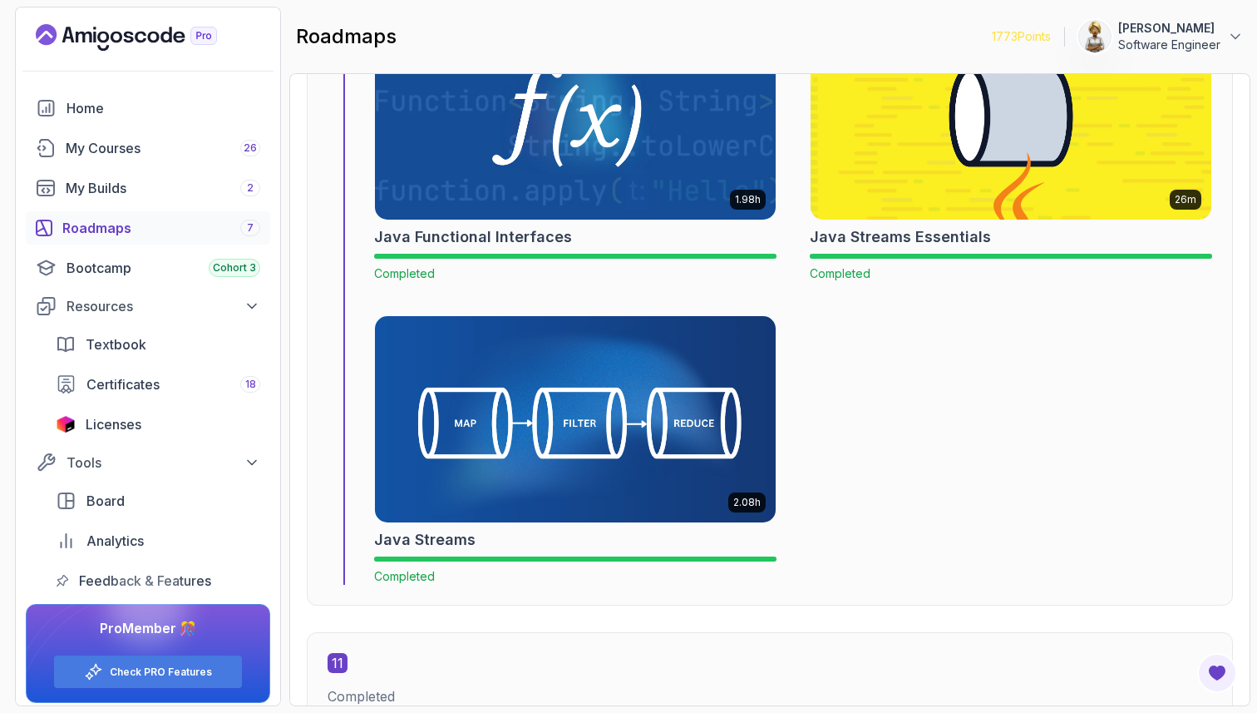
click at [577, 437] on img at bounding box center [575, 419] width 421 height 216
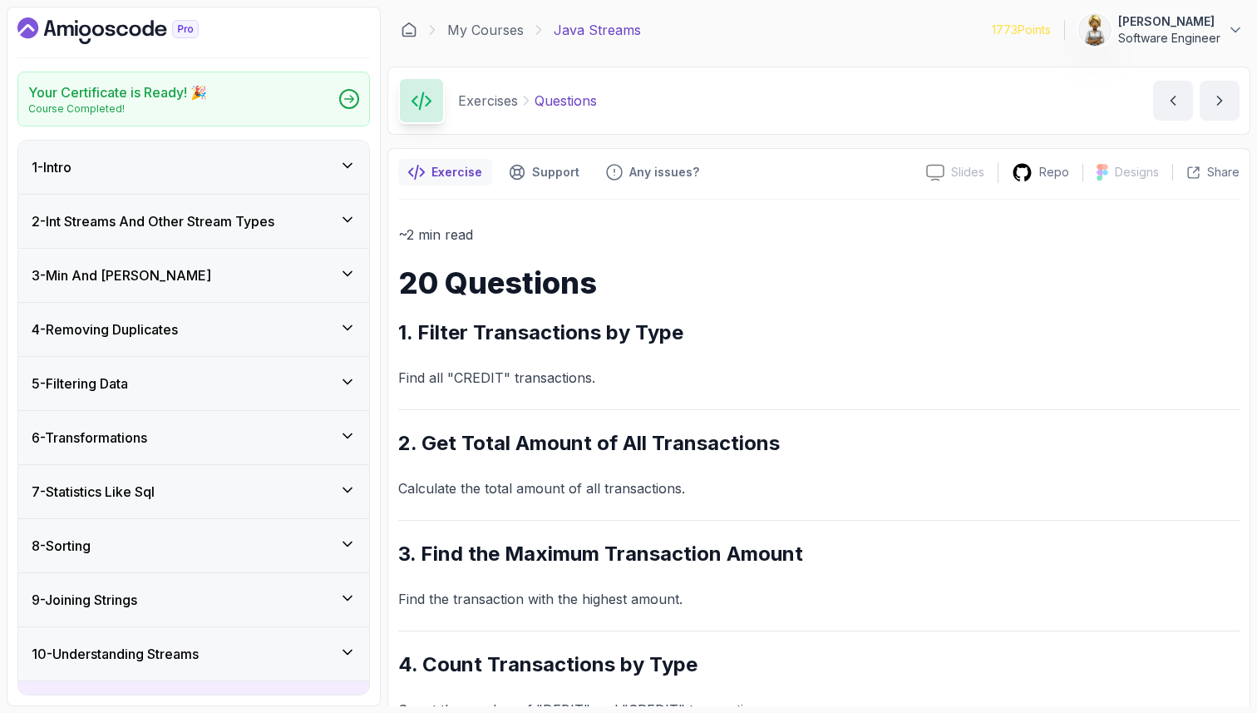
click at [268, 170] on div "1 - Intro" at bounding box center [194, 167] width 324 height 20
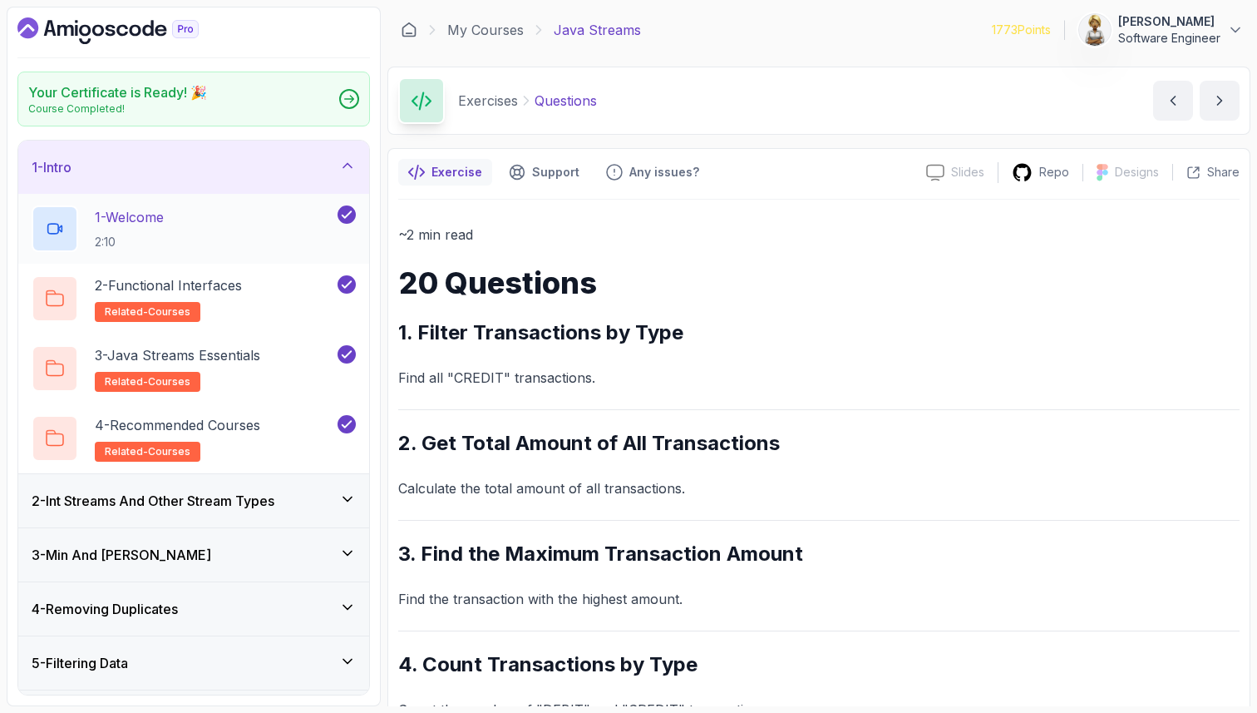
click at [264, 224] on div "1 - Welcome 2:10" at bounding box center [183, 228] width 303 height 47
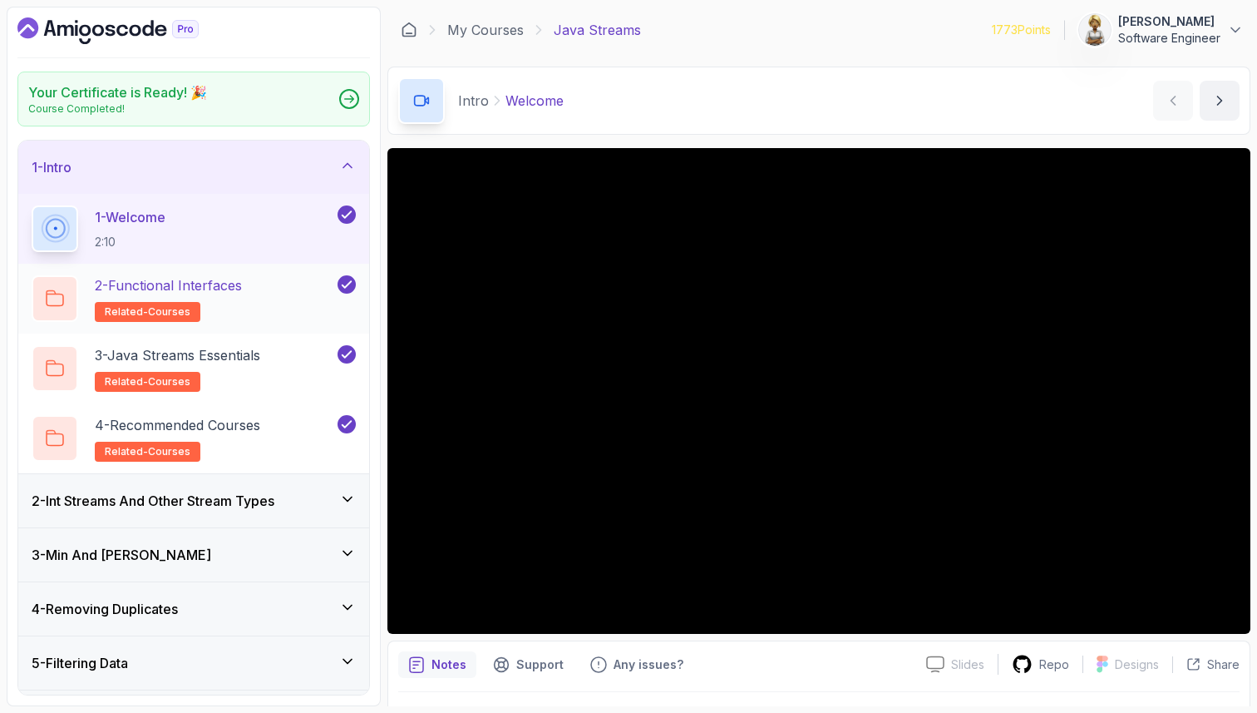
click at [267, 309] on div "2 - Functional Interfaces related-courses" at bounding box center [183, 298] width 303 height 47
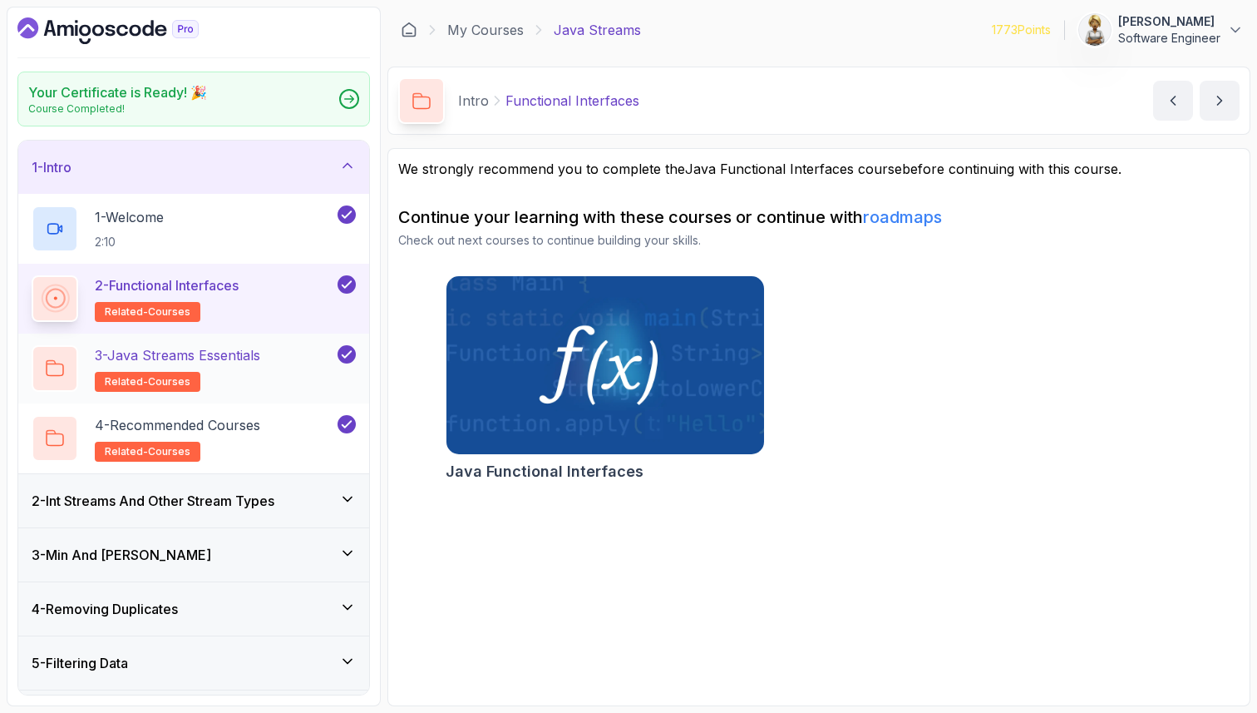
click at [243, 363] on p "3 - Java Streams Essentials" at bounding box center [177, 355] width 165 height 20
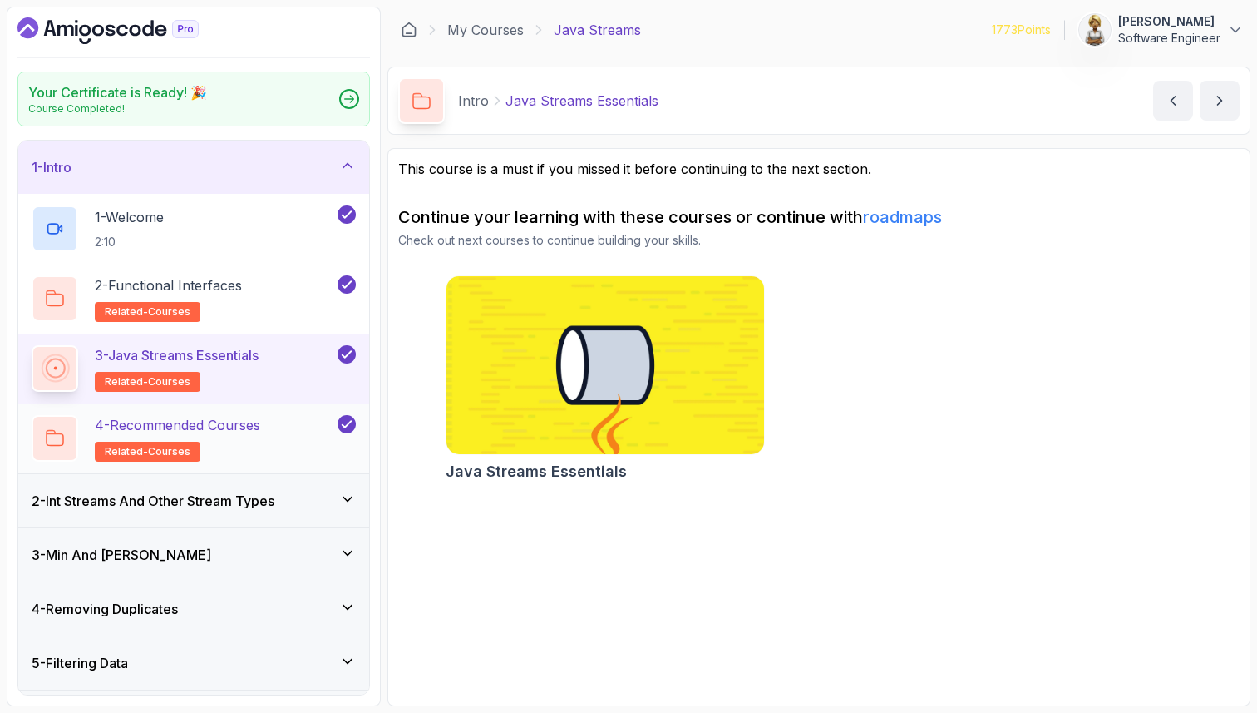
click at [224, 456] on h2 "4 - Recommended Courses related-courses" at bounding box center [177, 438] width 165 height 47
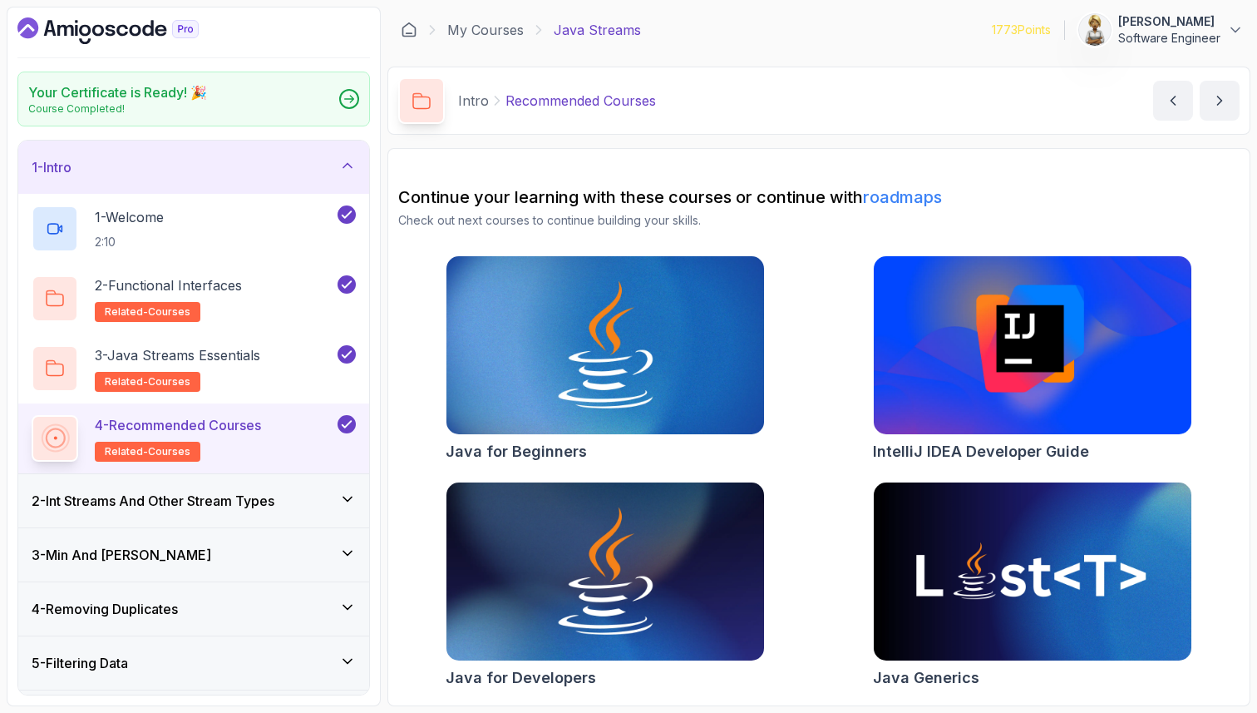
click at [238, 510] on div "2 - Int Streams And Other Stream Types" at bounding box center [193, 500] width 351 height 53
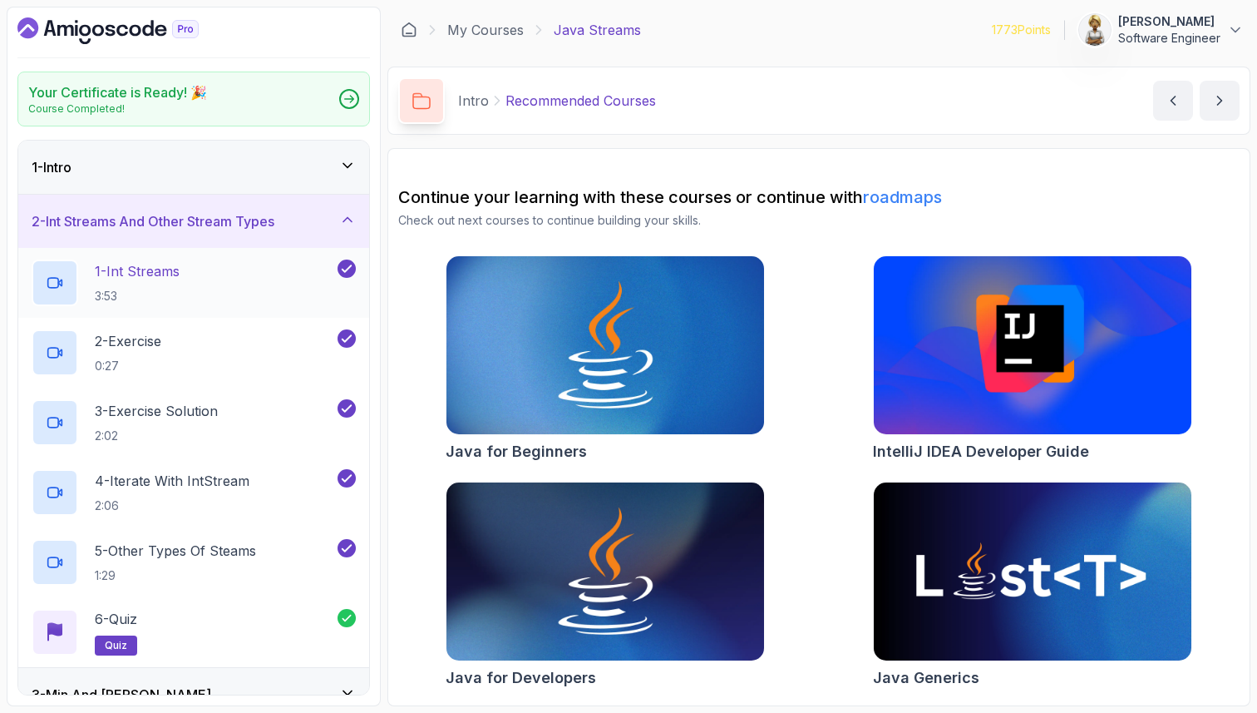
click at [228, 277] on div "1 - Int Streams 3:53" at bounding box center [183, 282] width 303 height 47
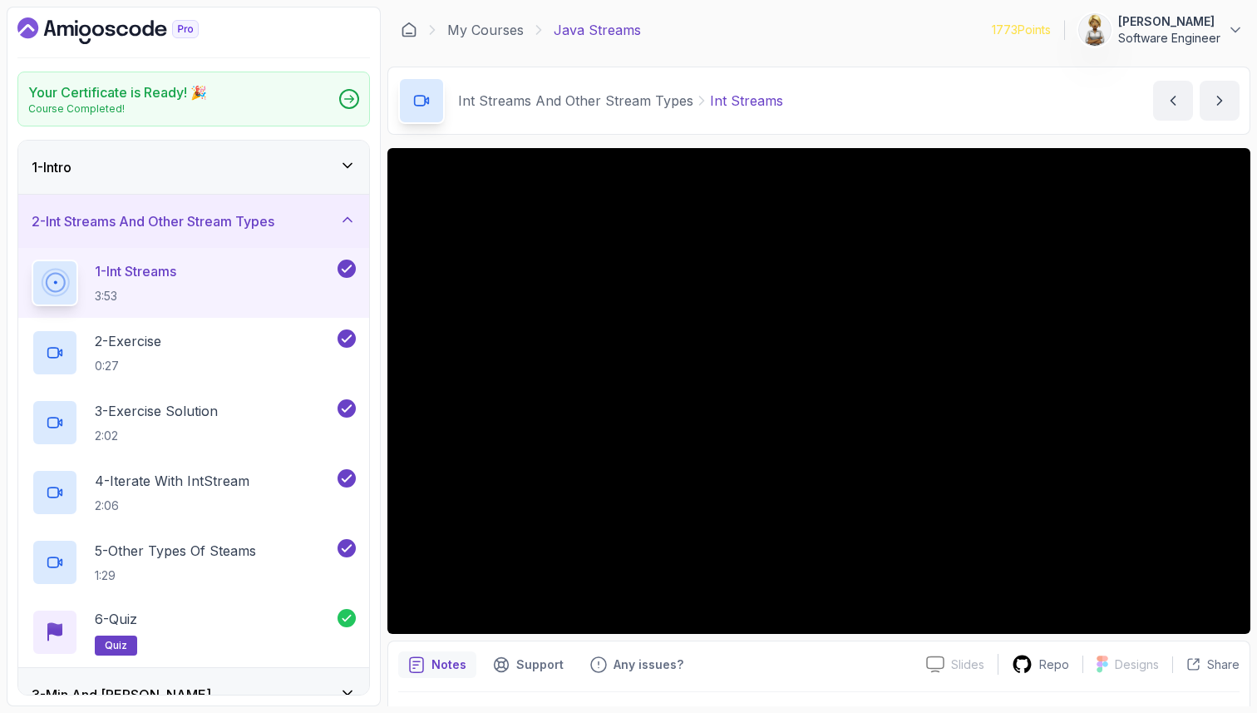
click at [582, 681] on div "Notes Support Any issues? Slides Slides not available Repo Designs Design not a…" at bounding box center [818, 694] width 863 height 109
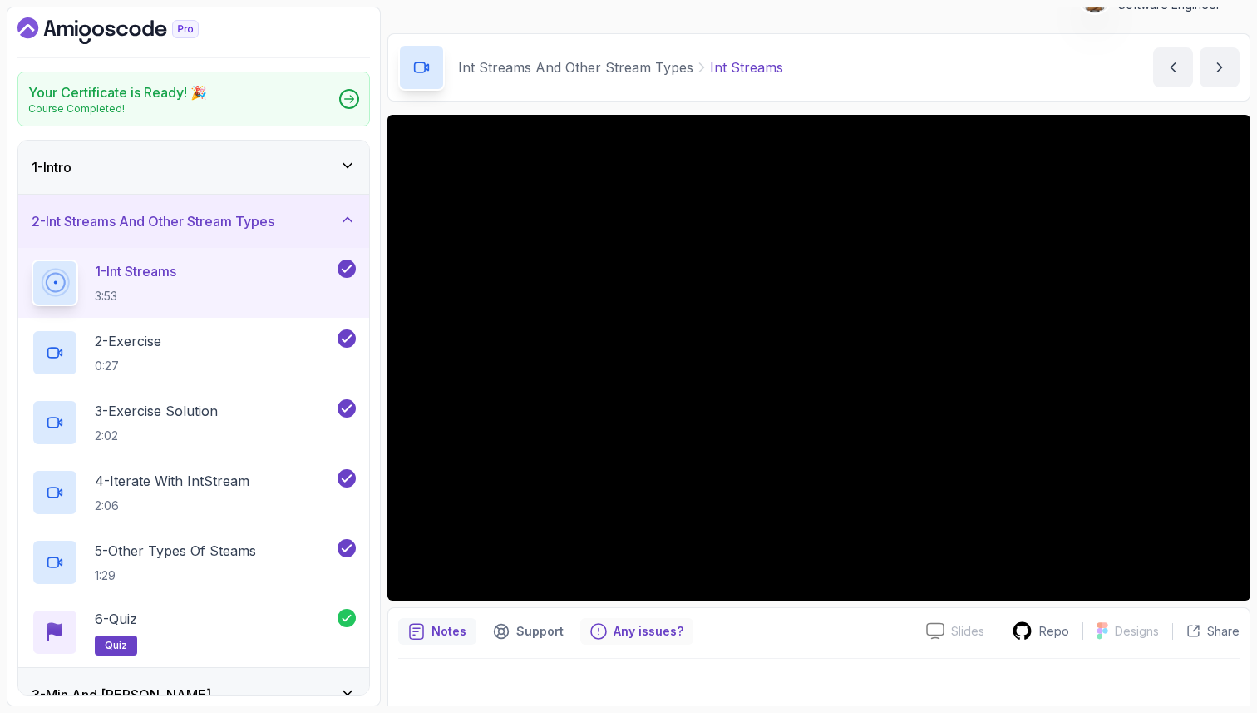
scroll to position [43, 0]
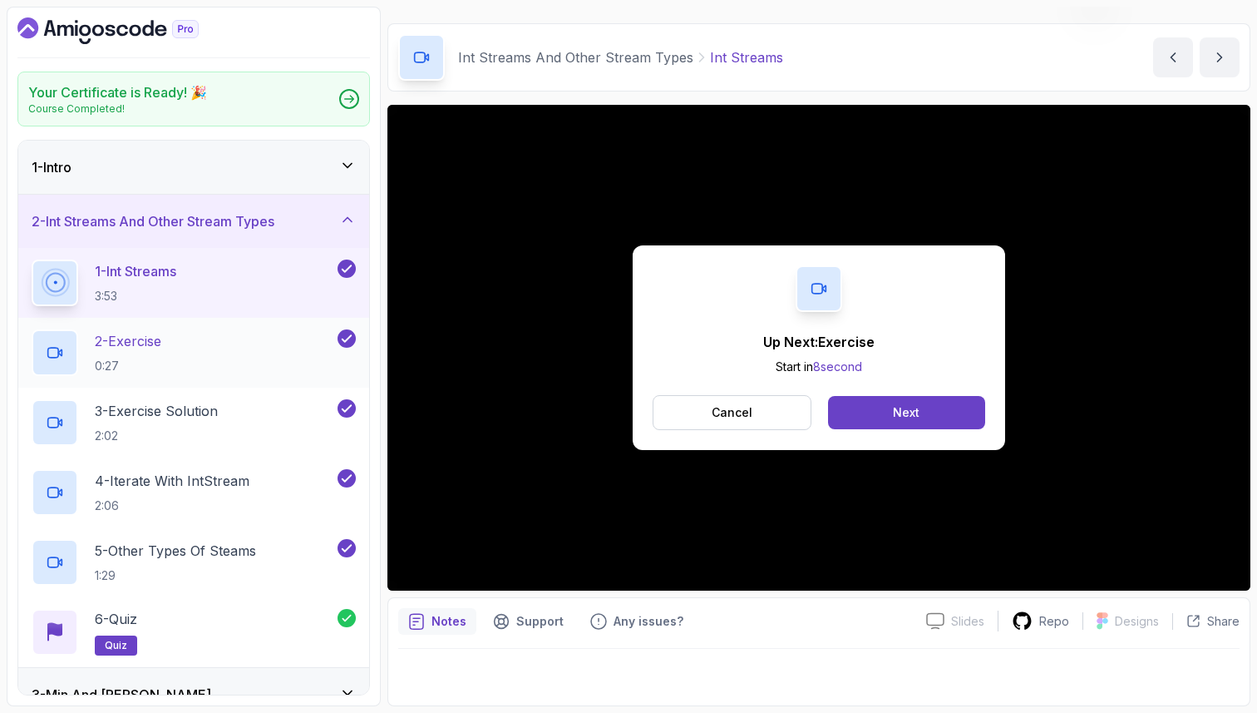
click at [279, 338] on div "2 - Exercise 0:27" at bounding box center [183, 352] width 303 height 47
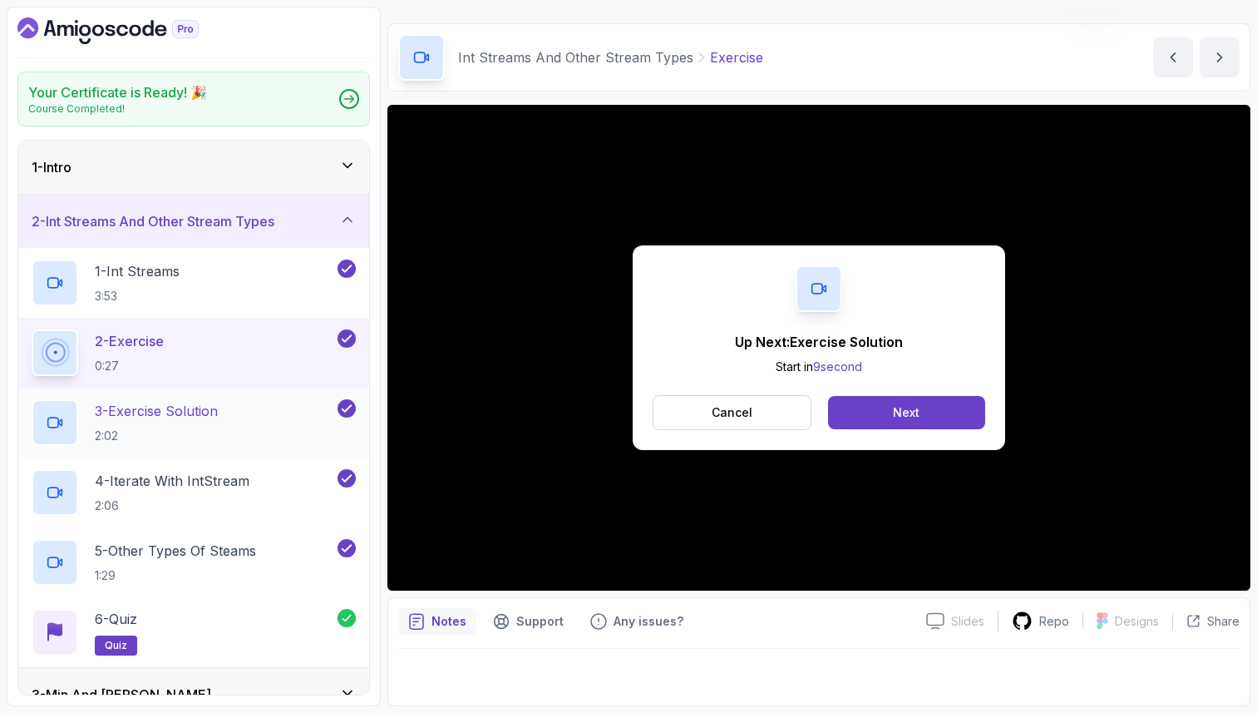
click at [229, 413] on div "3 - Exercise Solution 2:02" at bounding box center [183, 422] width 303 height 47
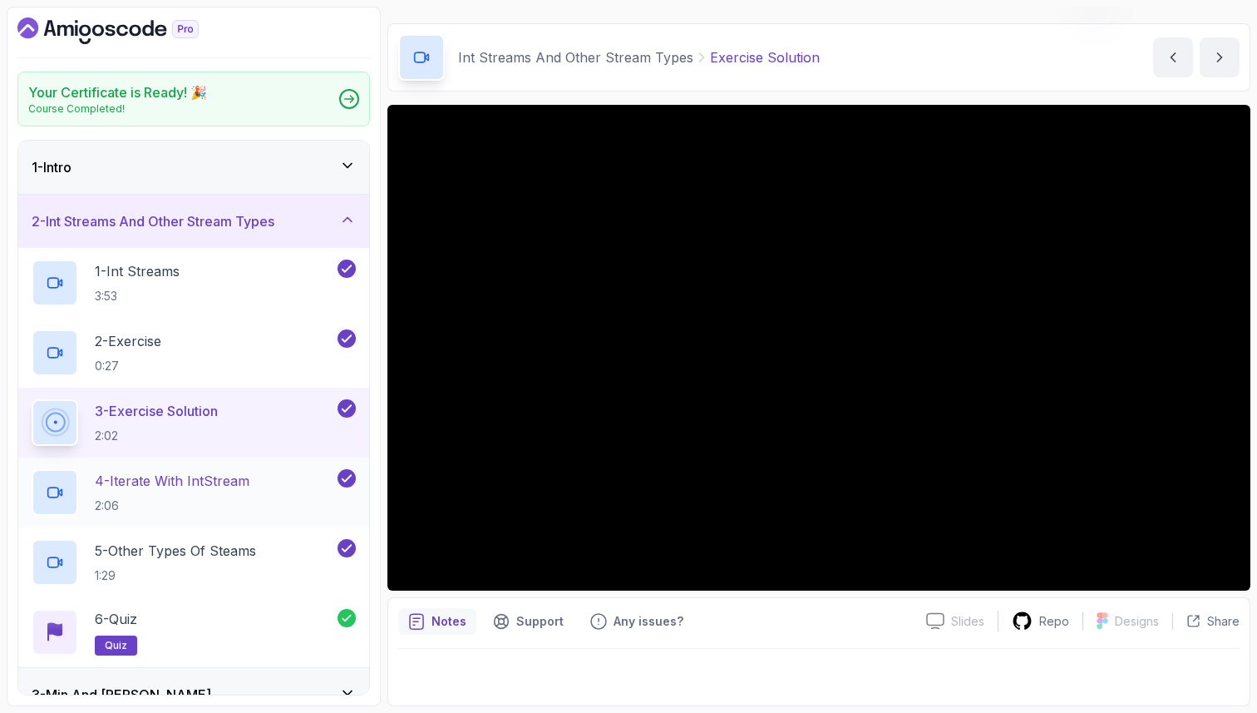
click at [219, 491] on h2 "4 - Iterate with IntStream 2:06" at bounding box center [172, 492] width 155 height 43
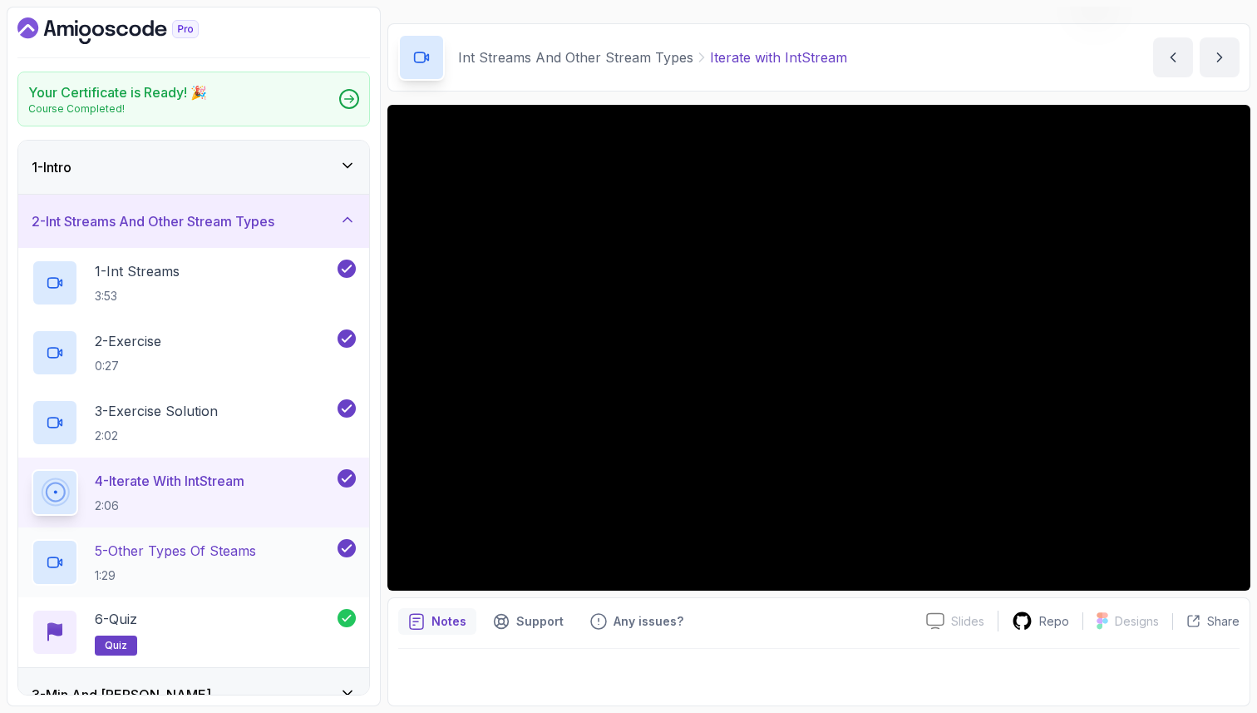
click at [236, 549] on p "5 - Other Types Of Steams" at bounding box center [175, 550] width 161 height 20
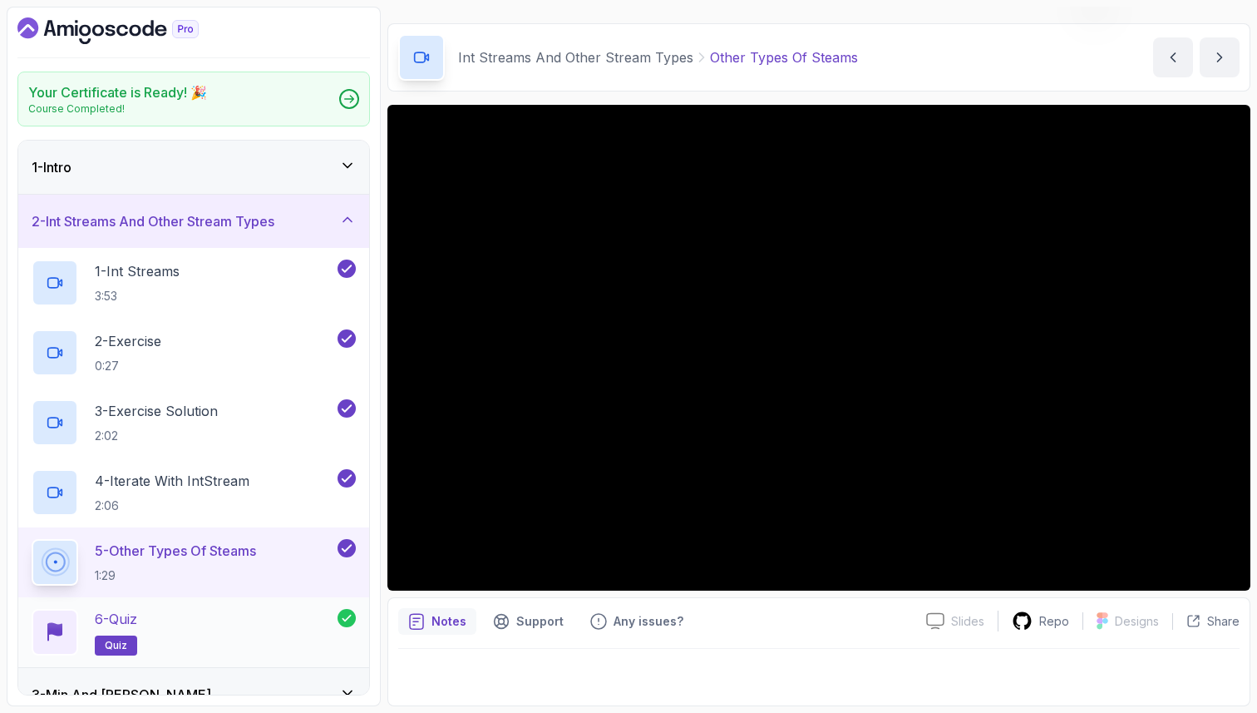
click at [277, 628] on div "6 - Quiz quiz" at bounding box center [185, 632] width 306 height 47
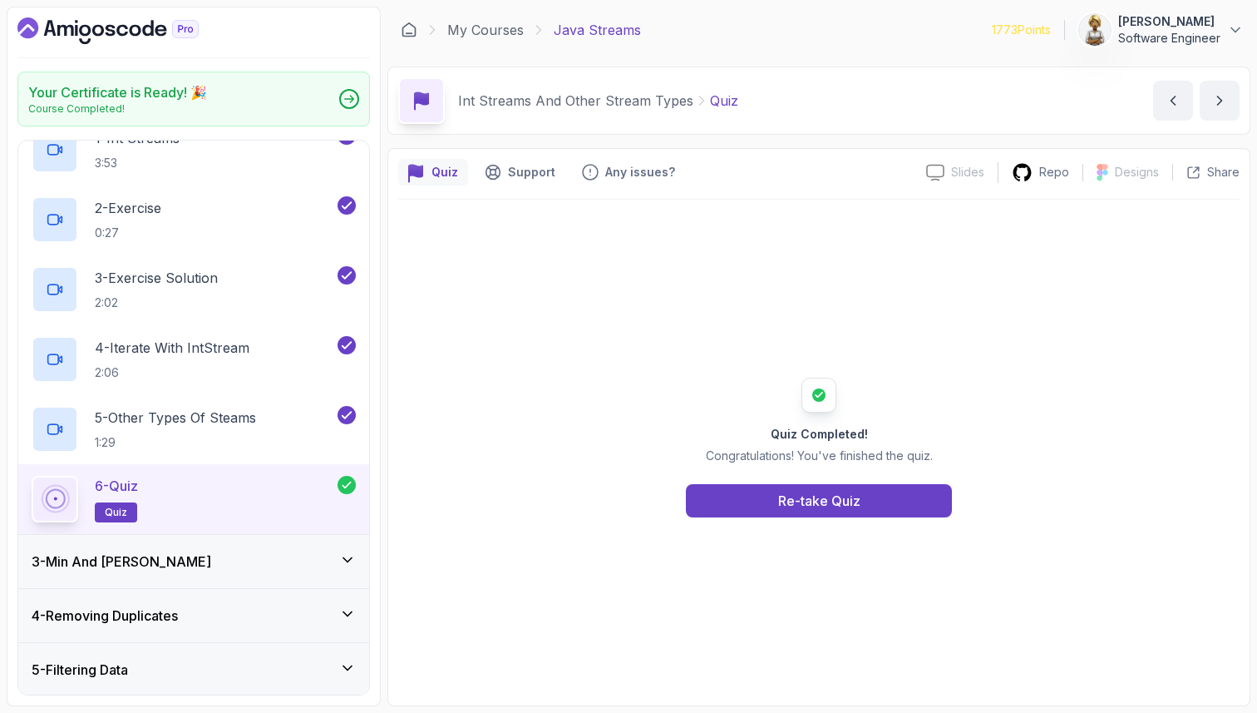
click at [333, 560] on div "3 - Min And [PERSON_NAME]" at bounding box center [194, 561] width 324 height 20
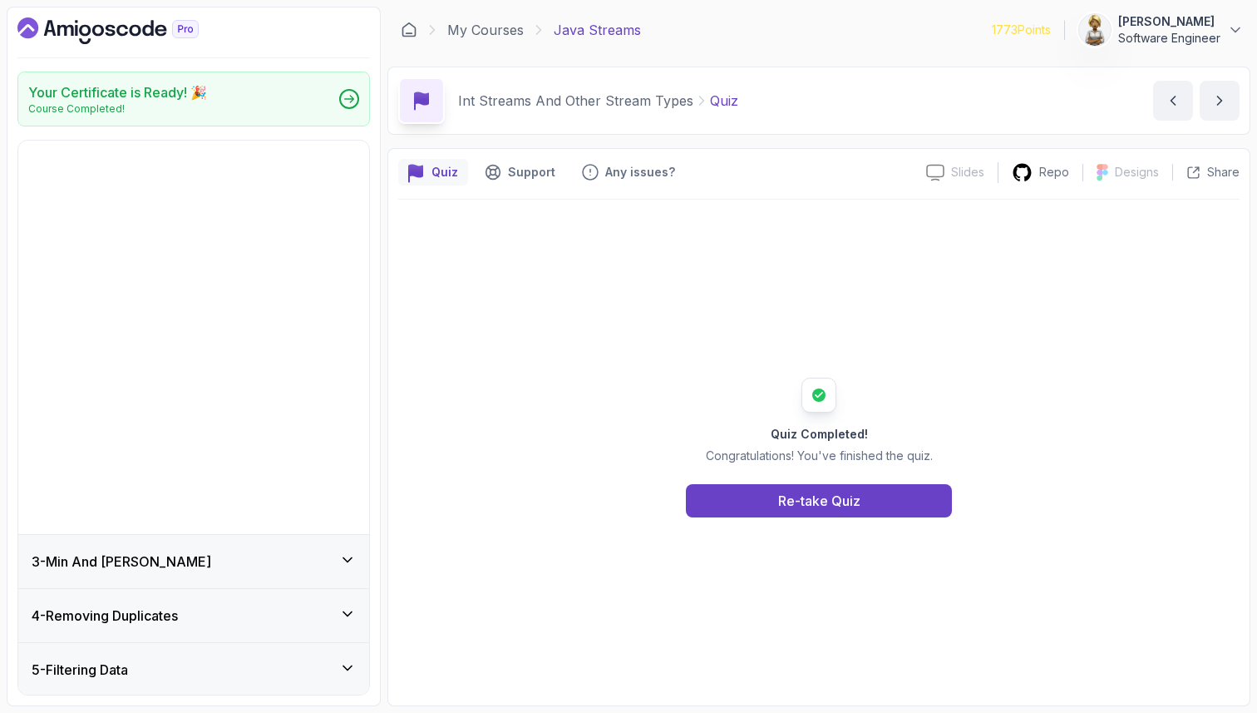
scroll to position [94, 0]
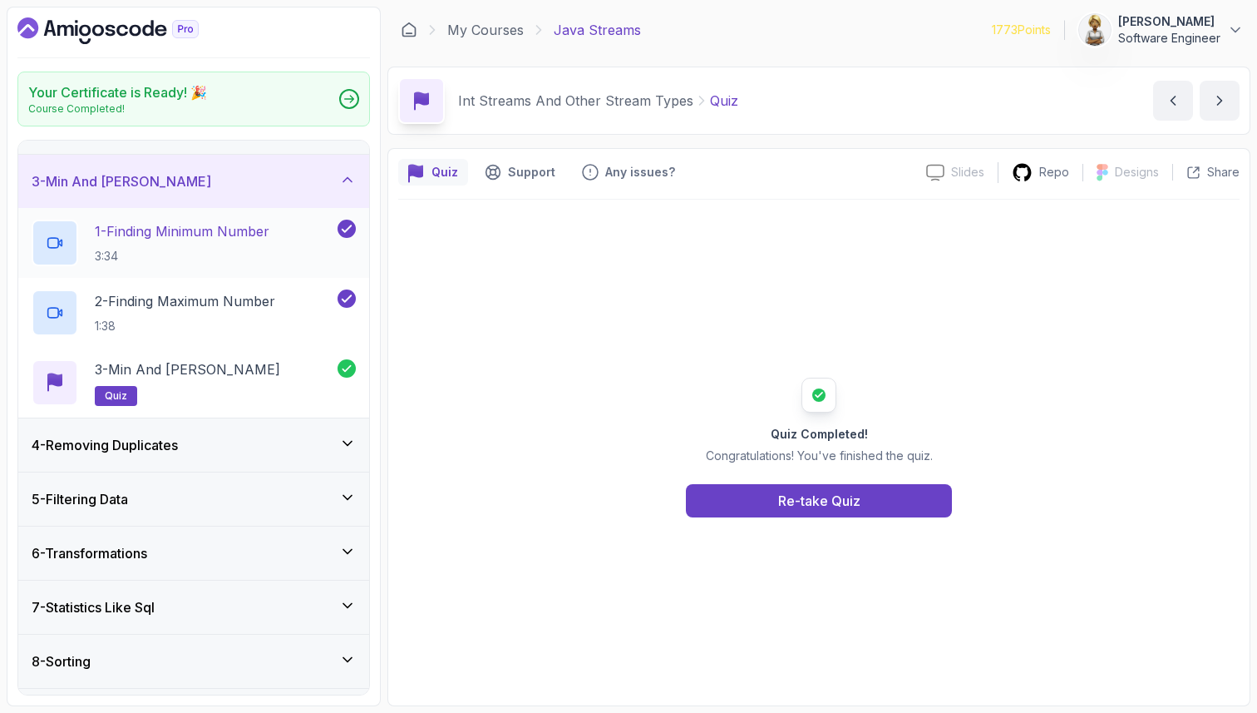
click at [216, 242] on h2 "1 - Finding Minimum Number 3:34" at bounding box center [182, 242] width 175 height 43
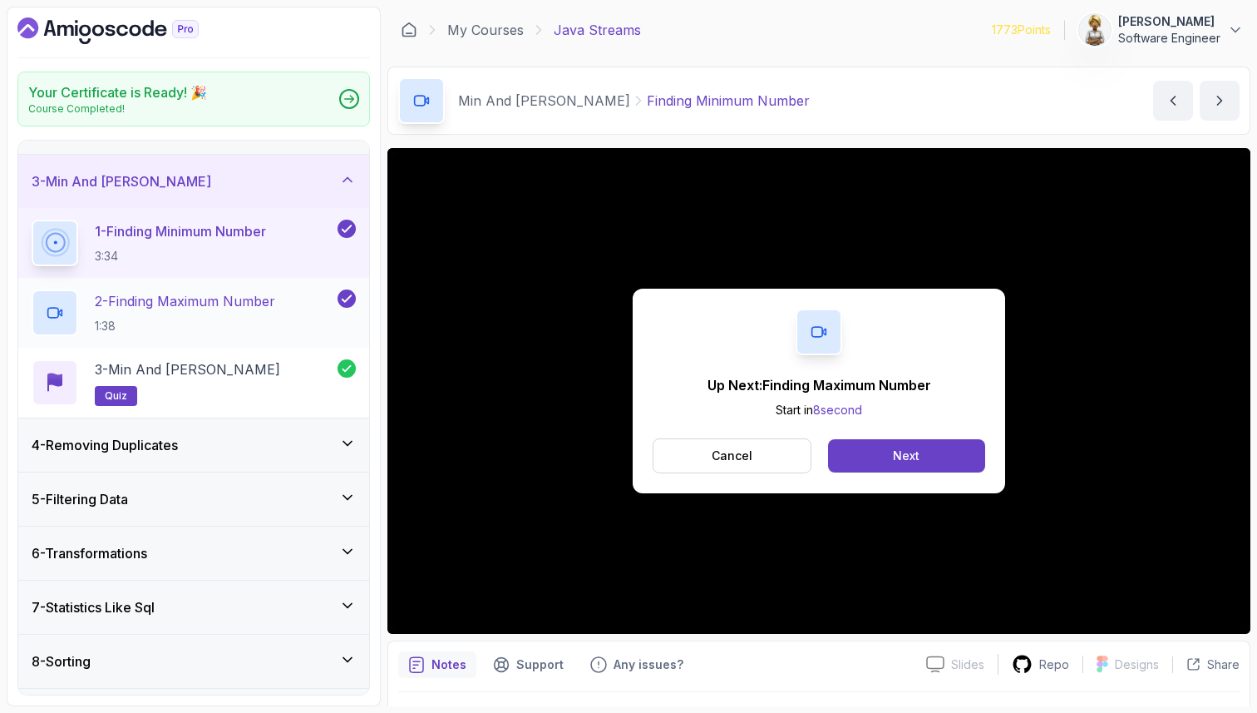
click at [225, 308] on p "2 - Finding Maximum Number" at bounding box center [185, 301] width 180 height 20
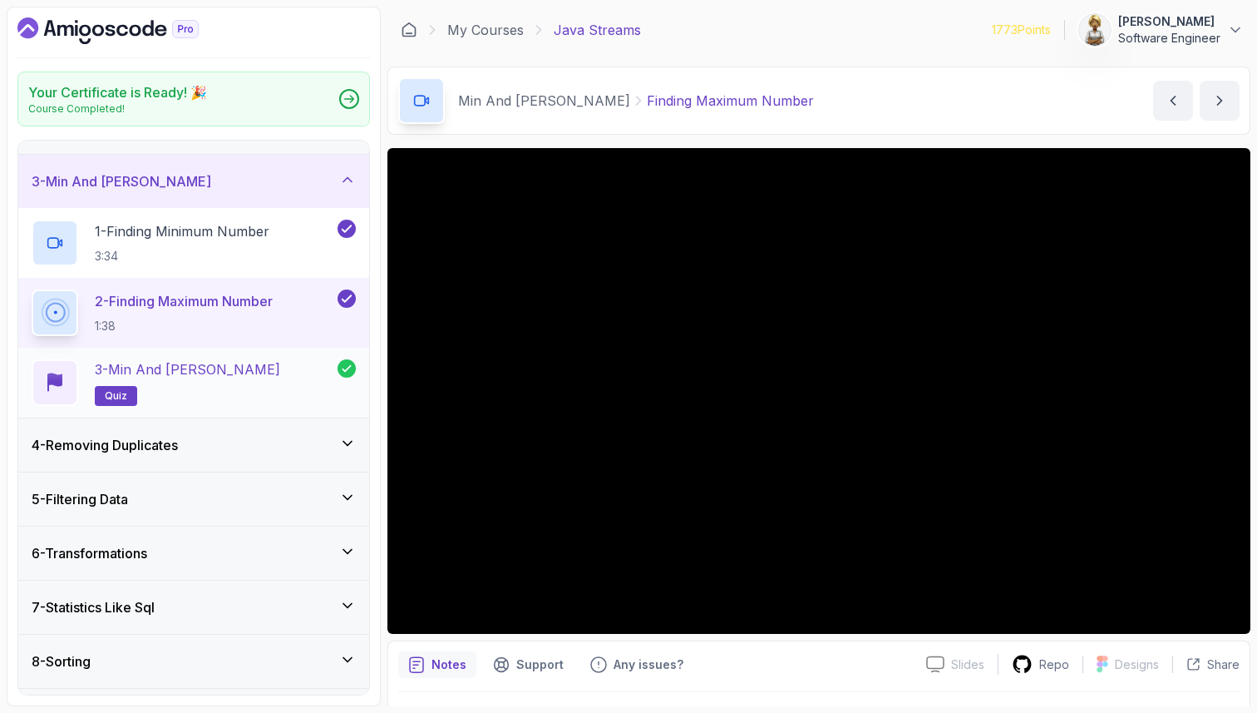
click at [249, 377] on div "3 - Min and [PERSON_NAME] quiz" at bounding box center [185, 382] width 306 height 47
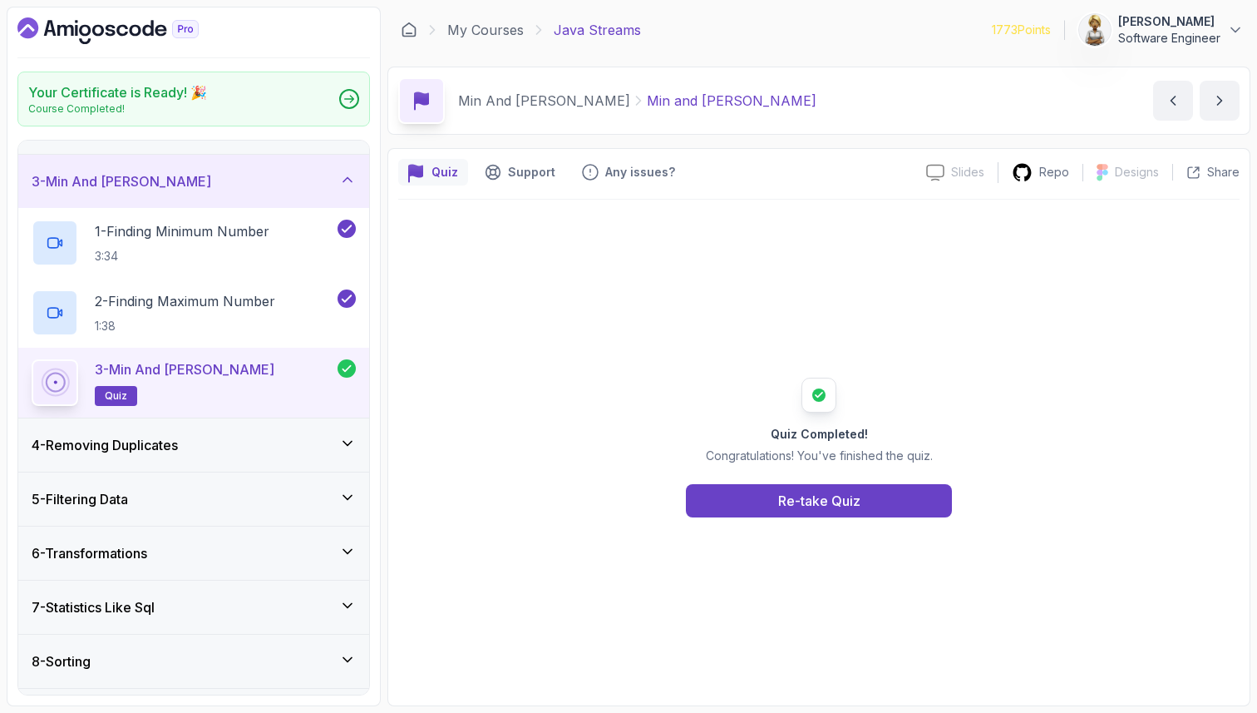
click at [205, 456] on div "4 - Removing Duplicates" at bounding box center [193, 444] width 351 height 53
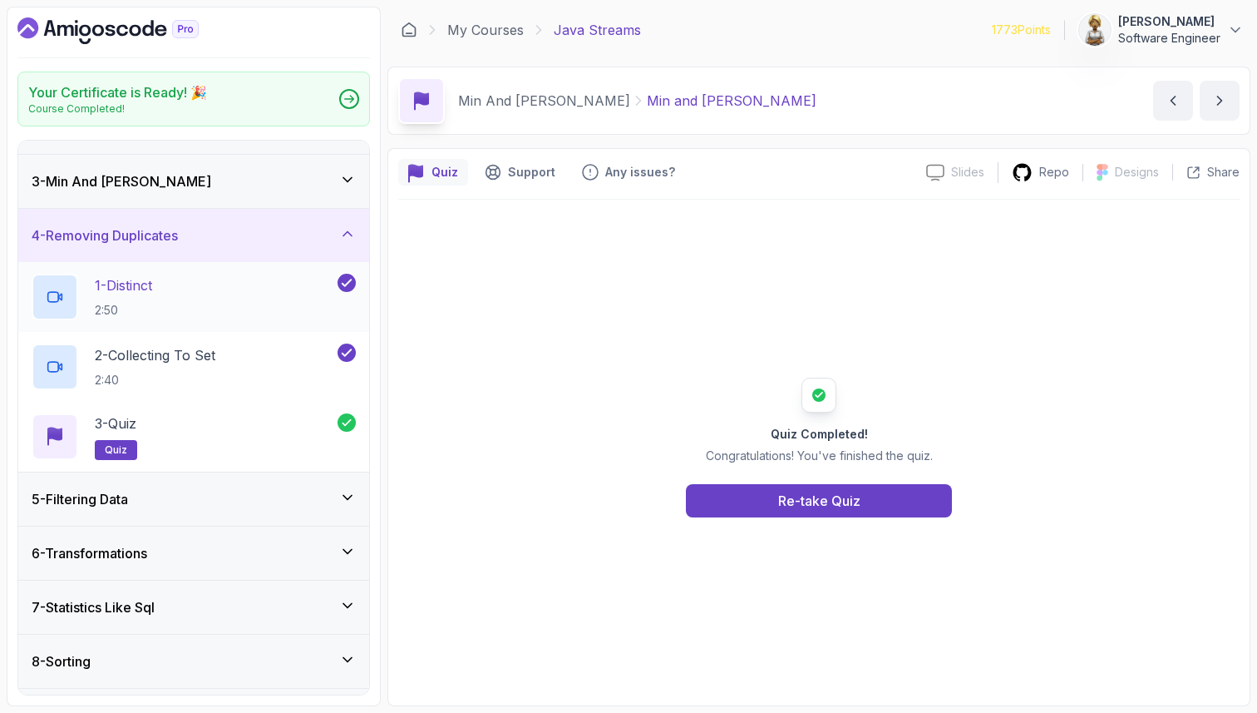
click at [231, 285] on div "1 - Distinct 2:50" at bounding box center [183, 297] width 303 height 47
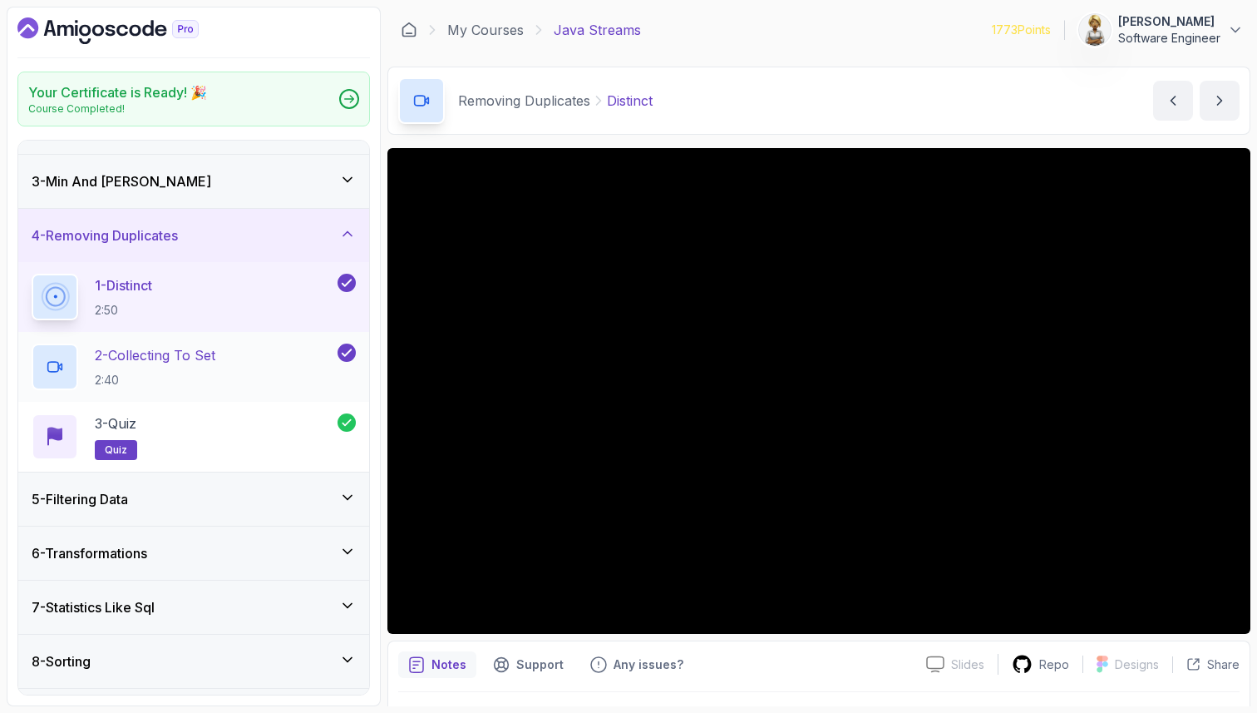
click at [152, 367] on h2 "2 - Collecting To Set 2:40" at bounding box center [155, 366] width 121 height 43
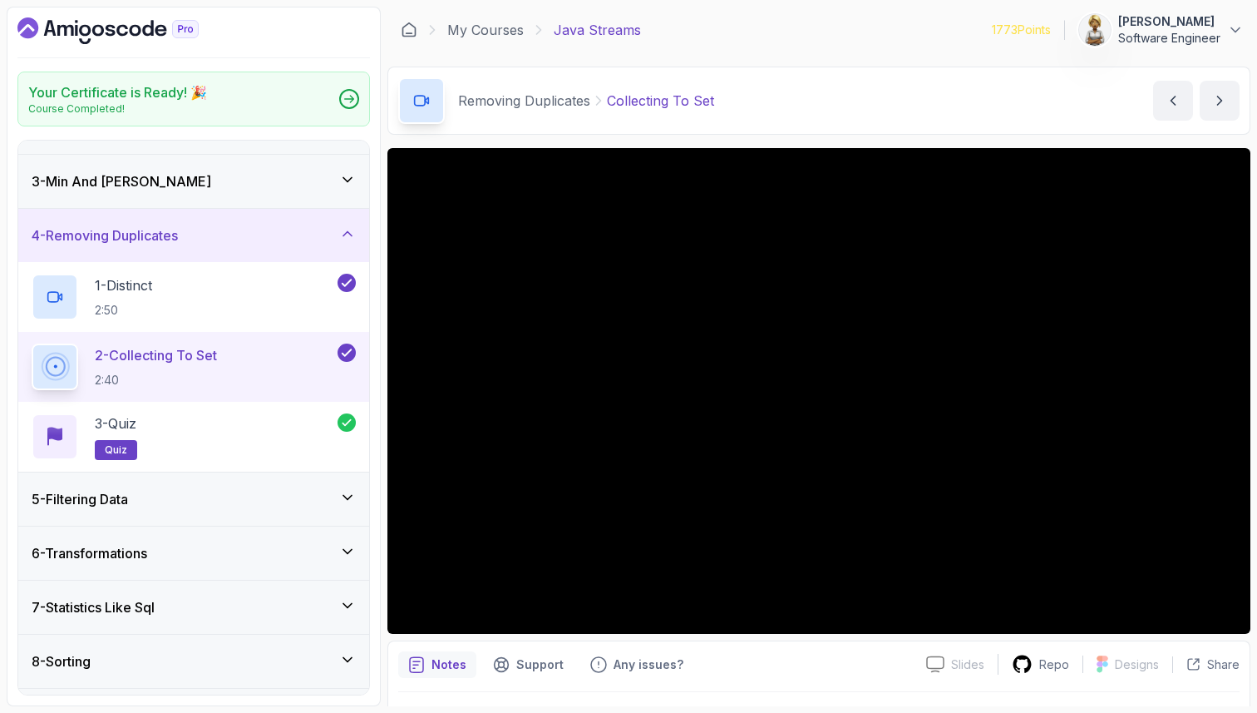
click at [344, 231] on icon at bounding box center [347, 233] width 17 height 17
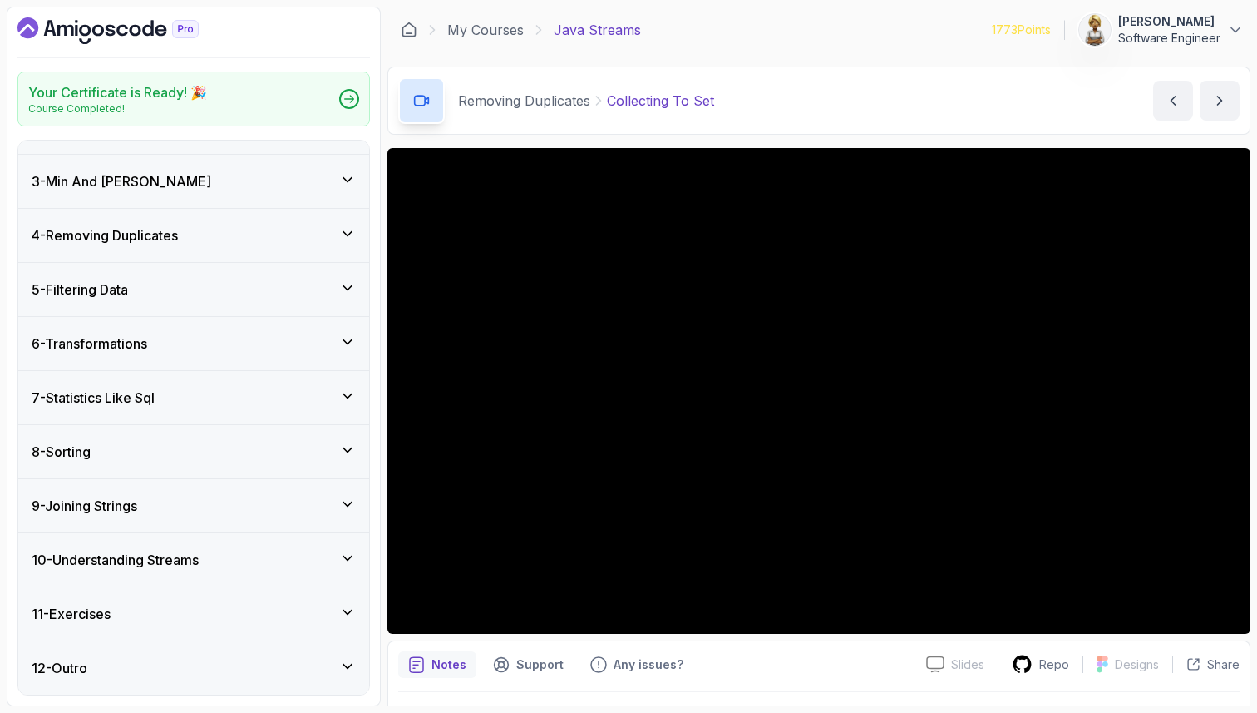
click at [336, 278] on div "5 - Filtering Data" at bounding box center [193, 289] width 351 height 53
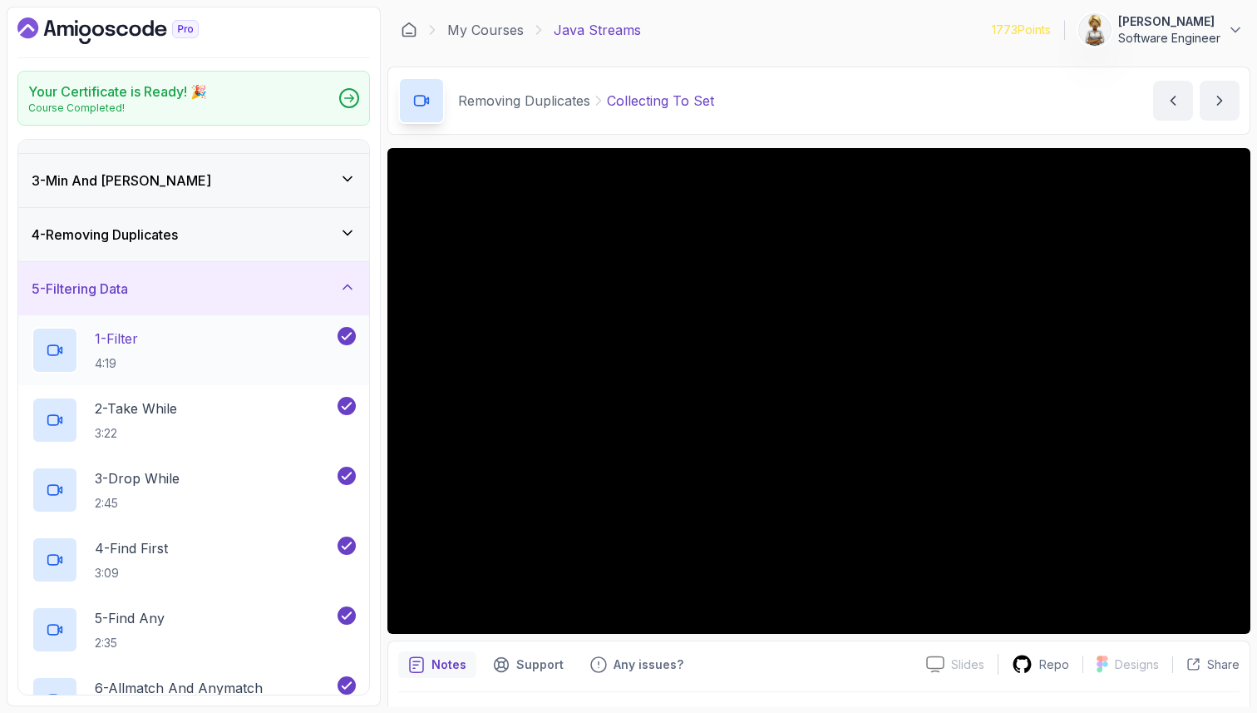
click at [210, 345] on div "1 - Filter 4:19" at bounding box center [183, 350] width 303 height 47
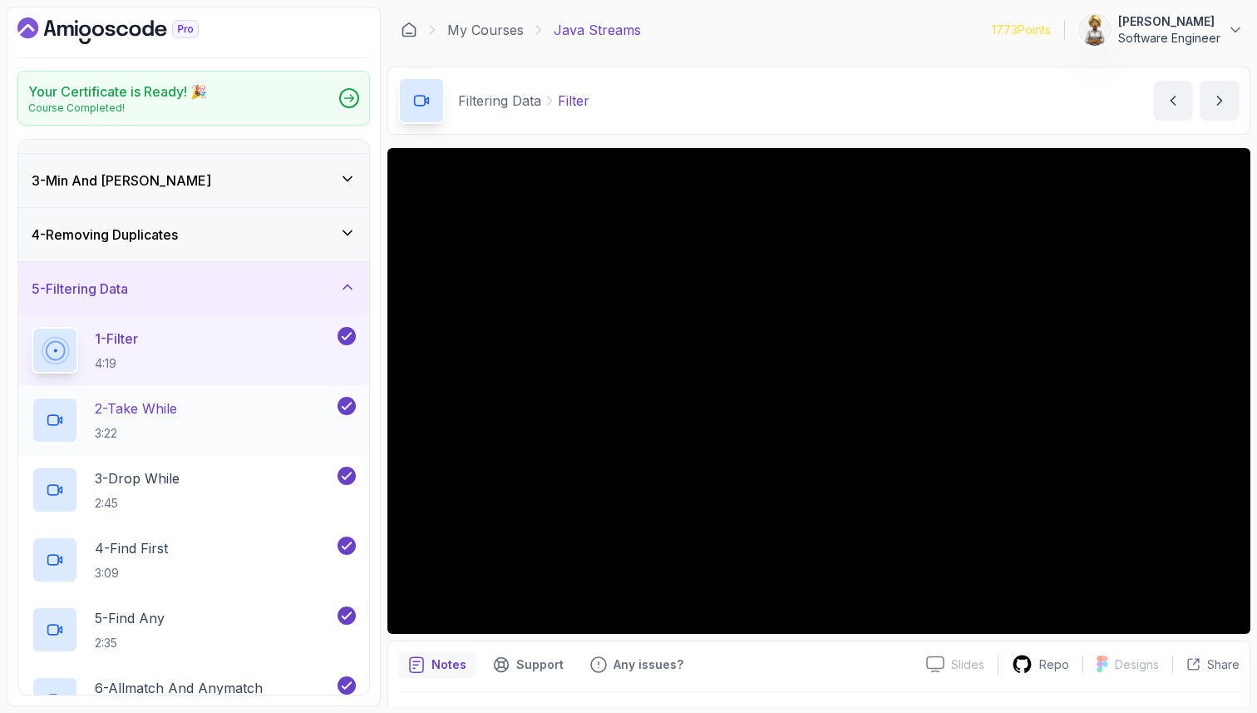
click at [175, 402] on p "2 - Take While" at bounding box center [136, 408] width 82 height 20
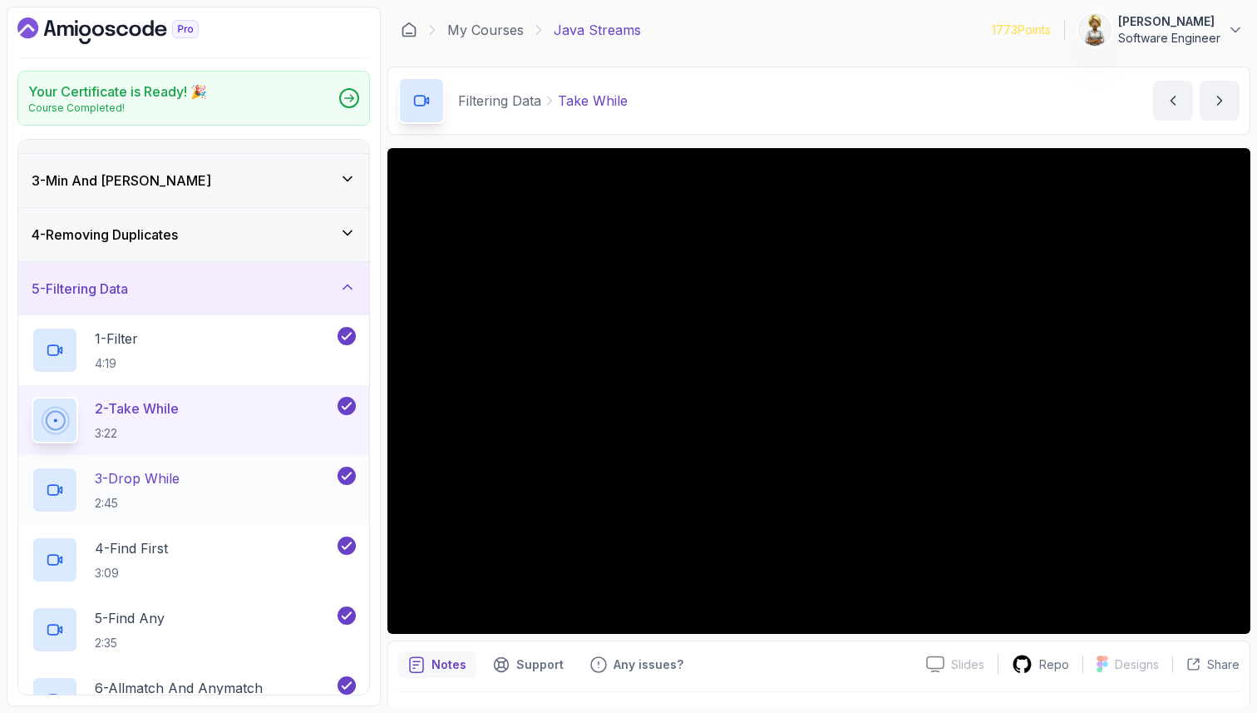
click at [127, 488] on h2 "3 - Drop While 2:45" at bounding box center [137, 489] width 85 height 43
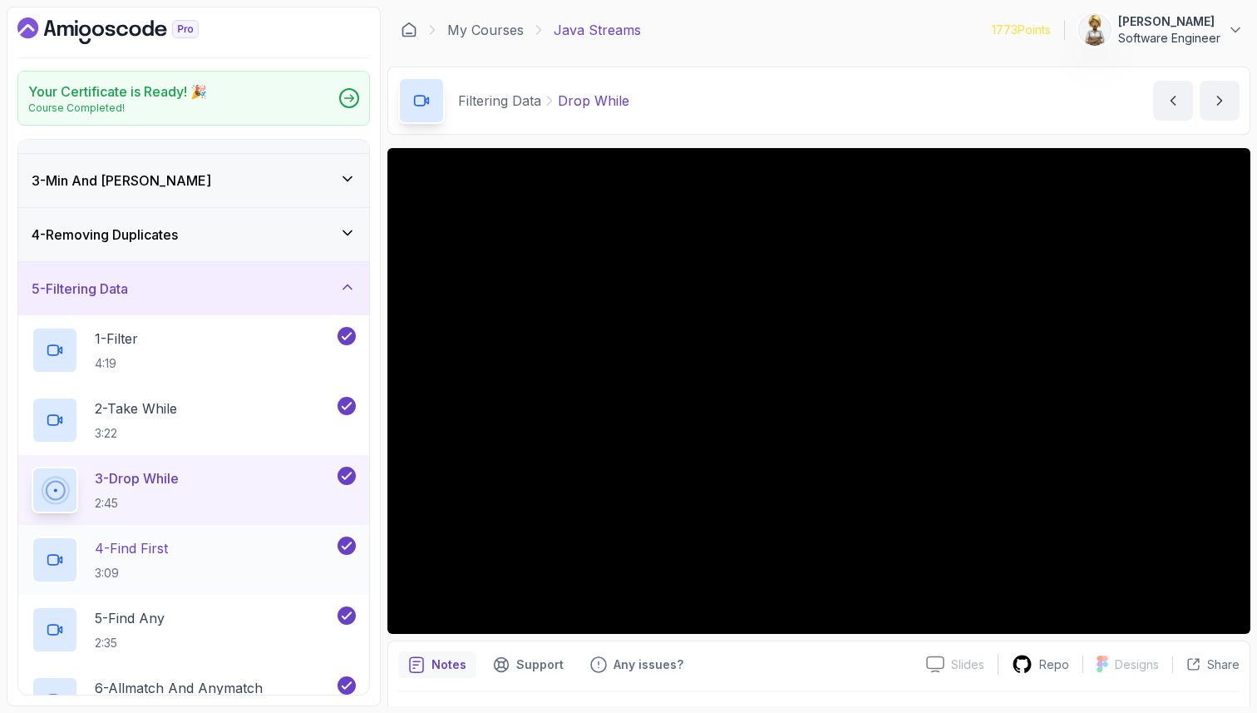
click at [216, 542] on div "4 - Find First 3:09" at bounding box center [183, 559] width 303 height 47
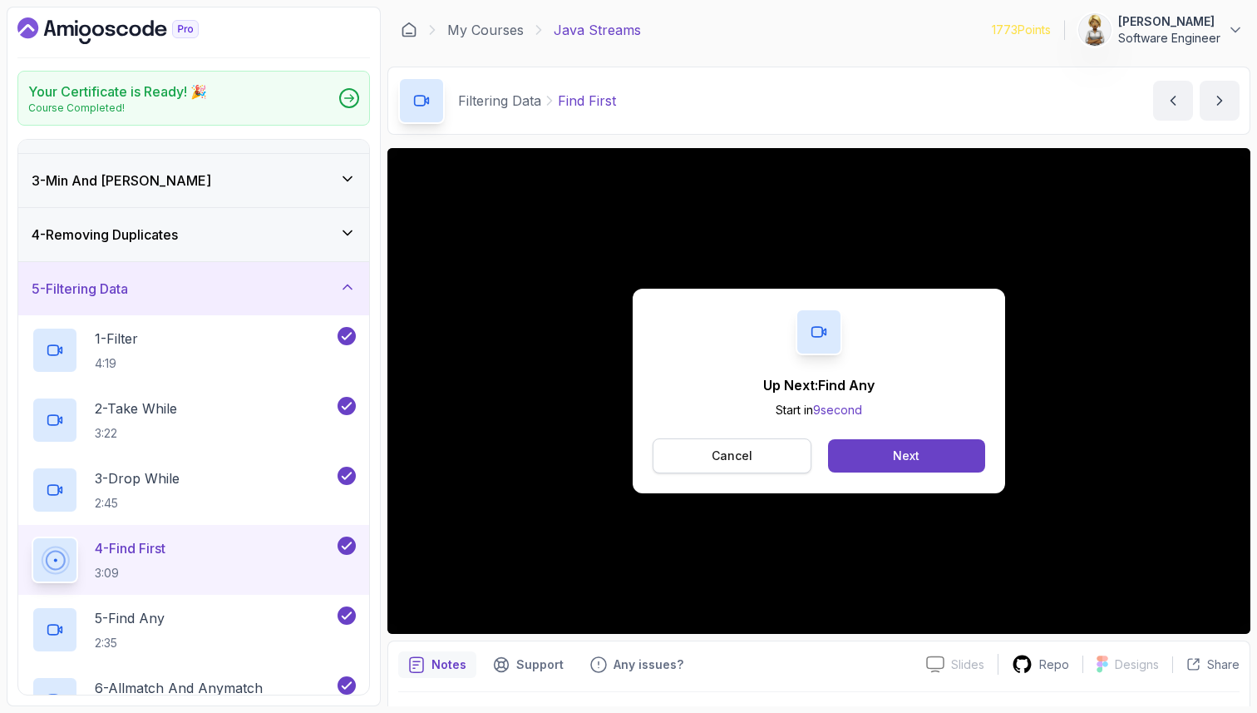
click at [709, 453] on button "Cancel" at bounding box center [732, 455] width 159 height 35
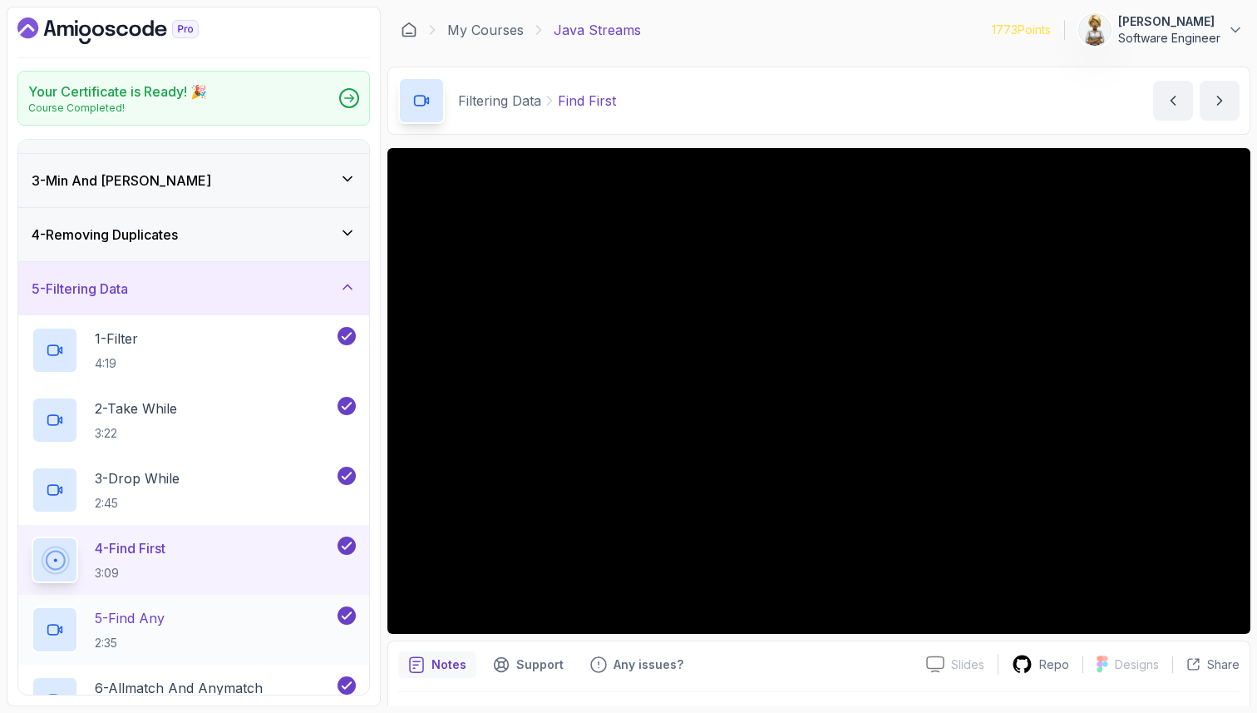
click at [229, 624] on div "5 - Find Any 2:35" at bounding box center [183, 629] width 303 height 47
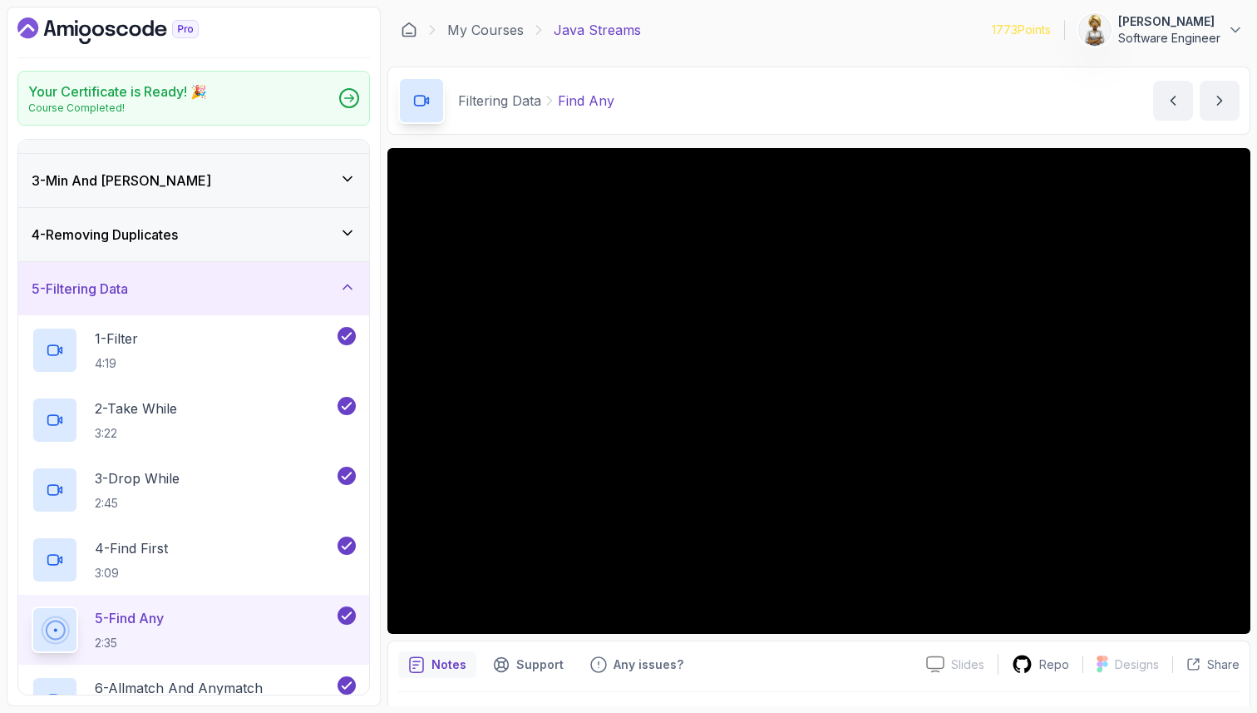
click at [195, 625] on div "5 - Find Any 2:35" at bounding box center [183, 629] width 303 height 47
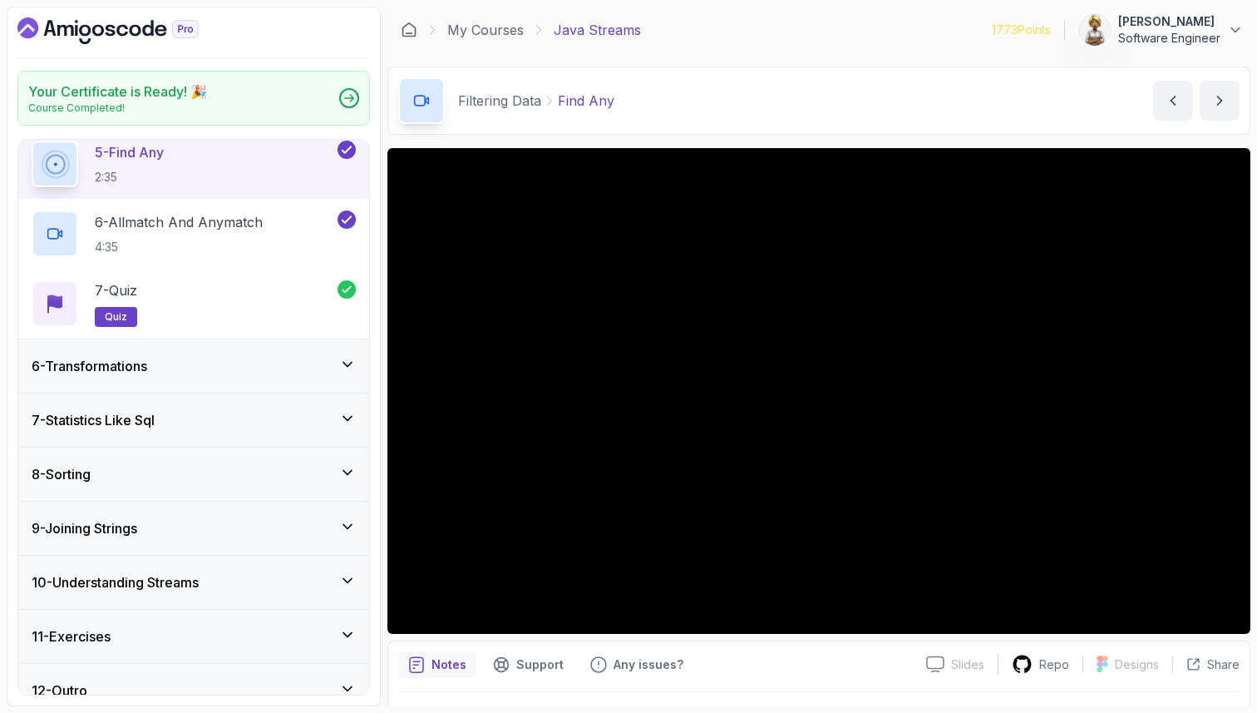
scroll to position [582, 0]
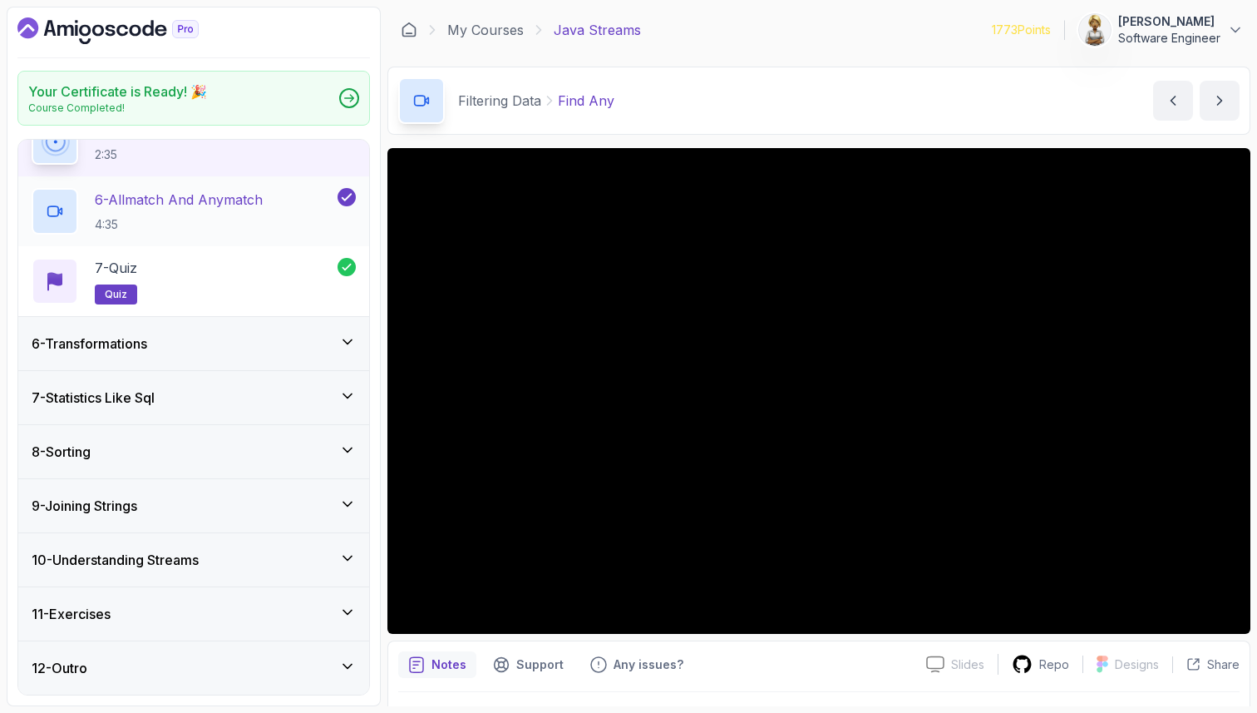
click at [234, 211] on h2 "6 - Allmatch And Anymatch 4:35" at bounding box center [179, 211] width 168 height 43
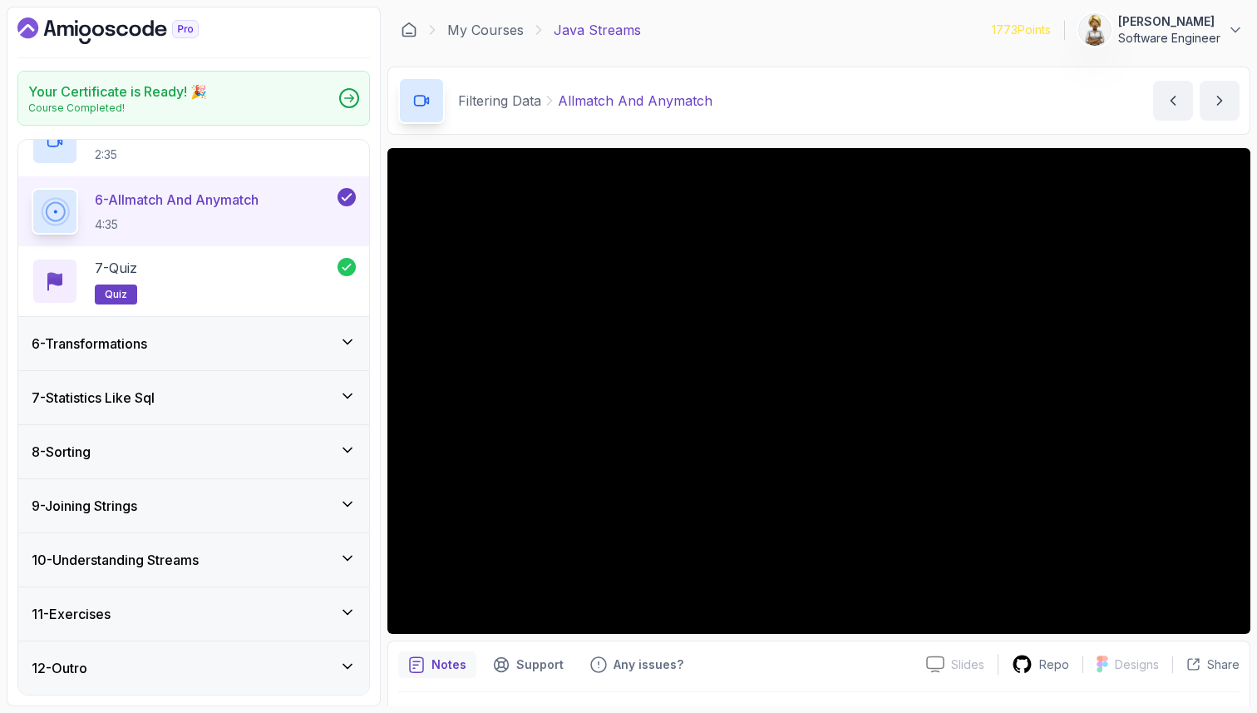
click at [235, 348] on div "6 - Transformations" at bounding box center [194, 343] width 324 height 20
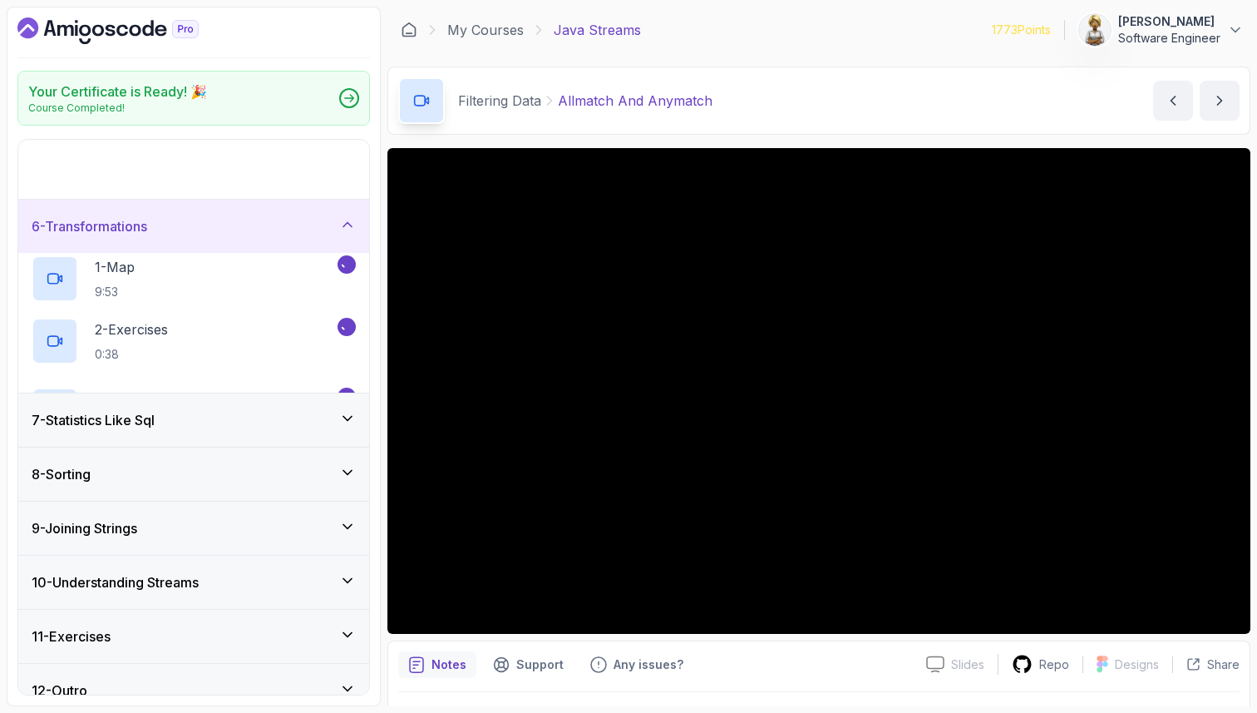
scroll to position [94, 0]
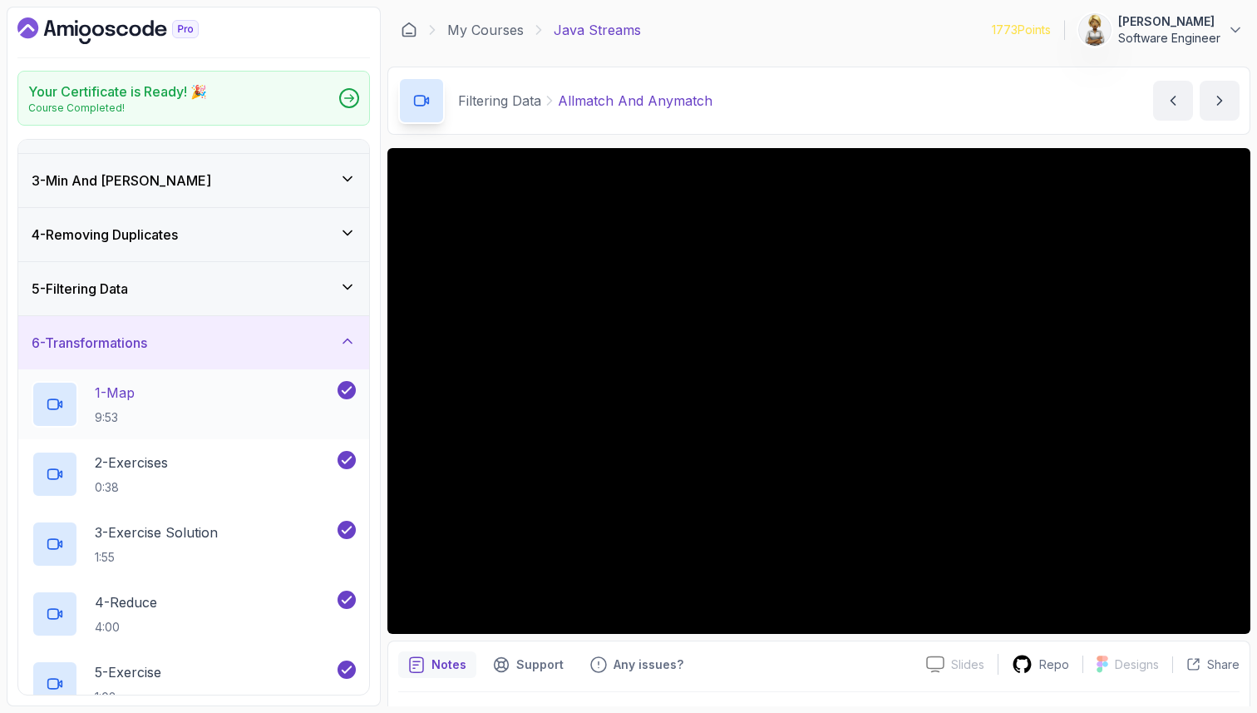
click at [224, 407] on div "1 - Map 9:53" at bounding box center [183, 404] width 303 height 47
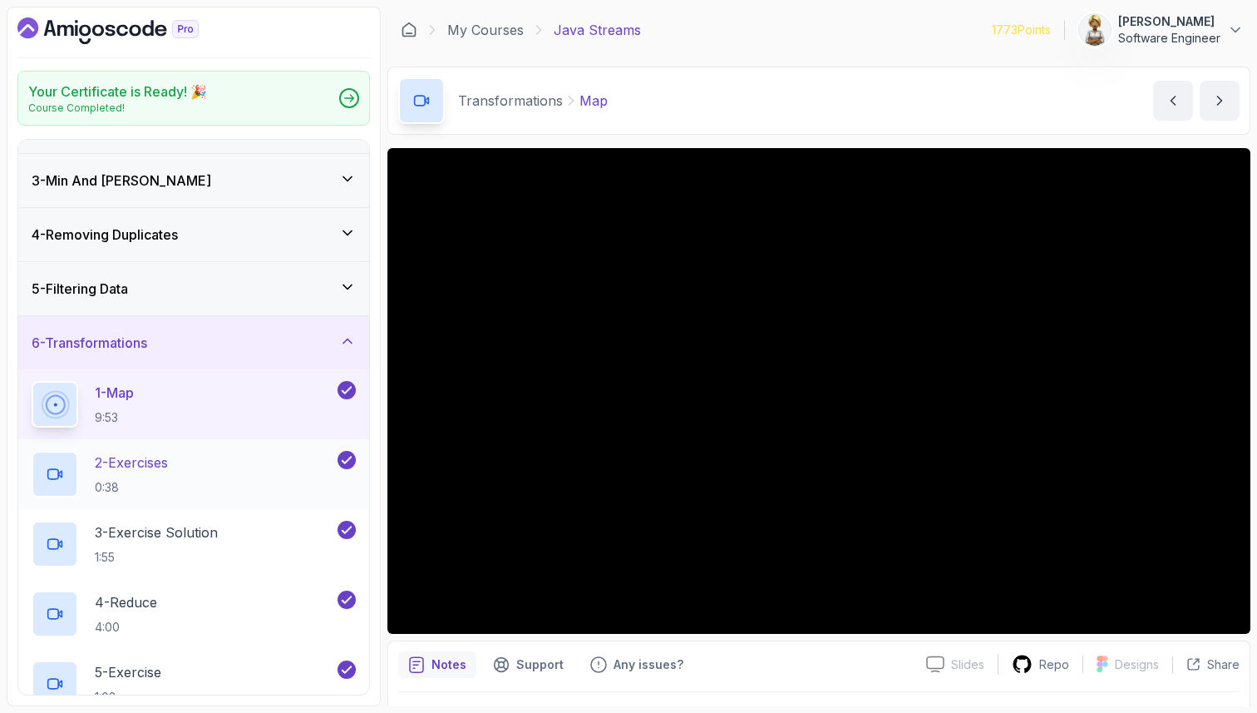
click at [287, 464] on div "2 - Exercises 0:38" at bounding box center [183, 474] width 303 height 47
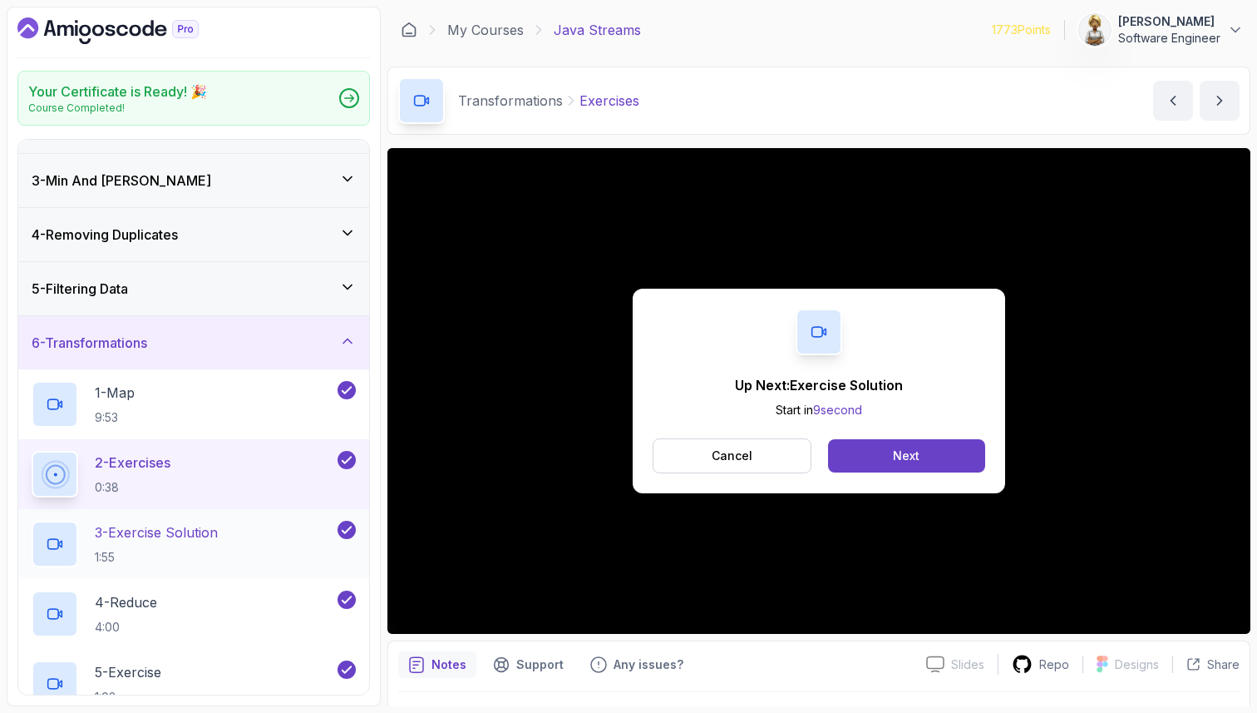
click at [282, 529] on div "3 - Exercise Solution 1:55" at bounding box center [183, 543] width 303 height 47
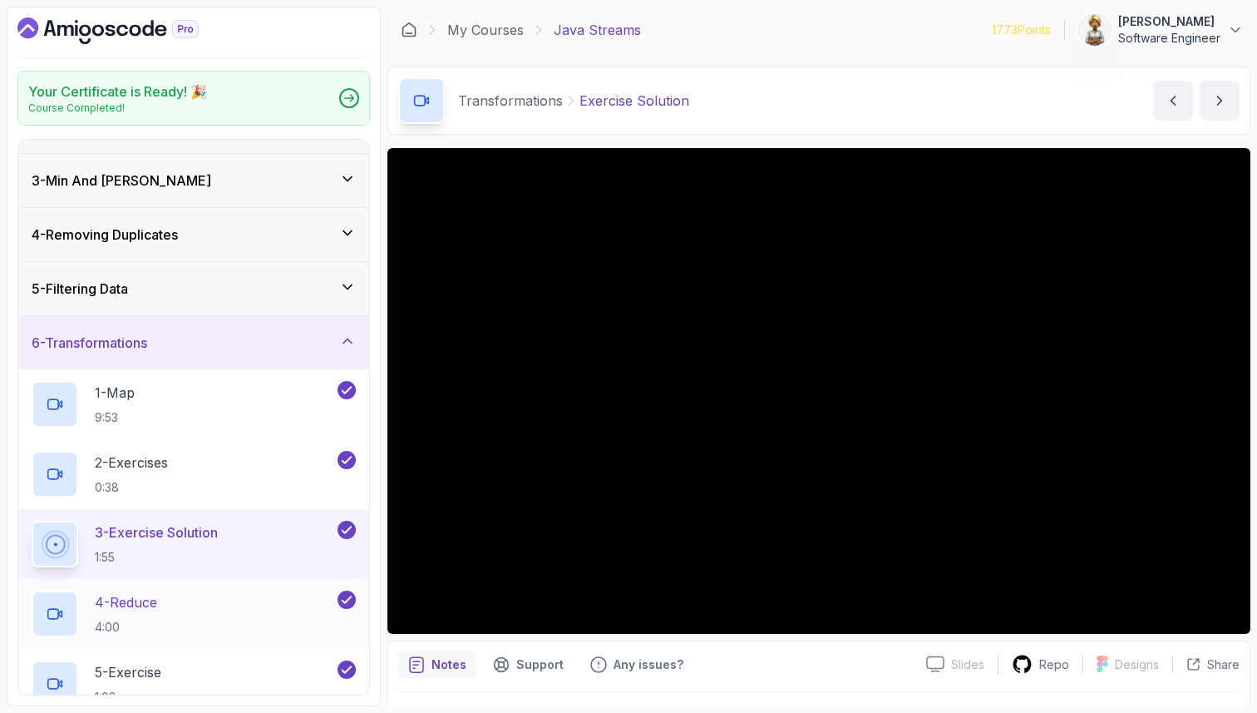
click at [218, 599] on div "4 - Reduce 4:00" at bounding box center [183, 613] width 303 height 47
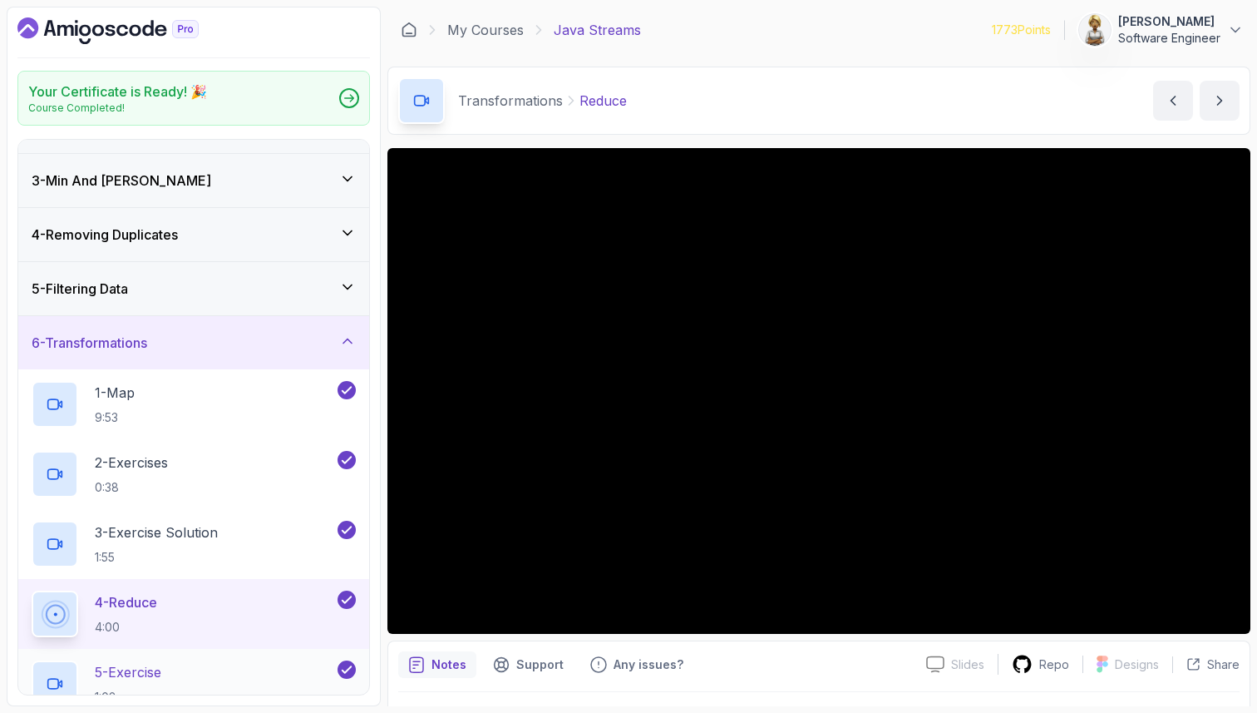
click at [245, 658] on div "5 - Exercise 1:02" at bounding box center [193, 684] width 351 height 70
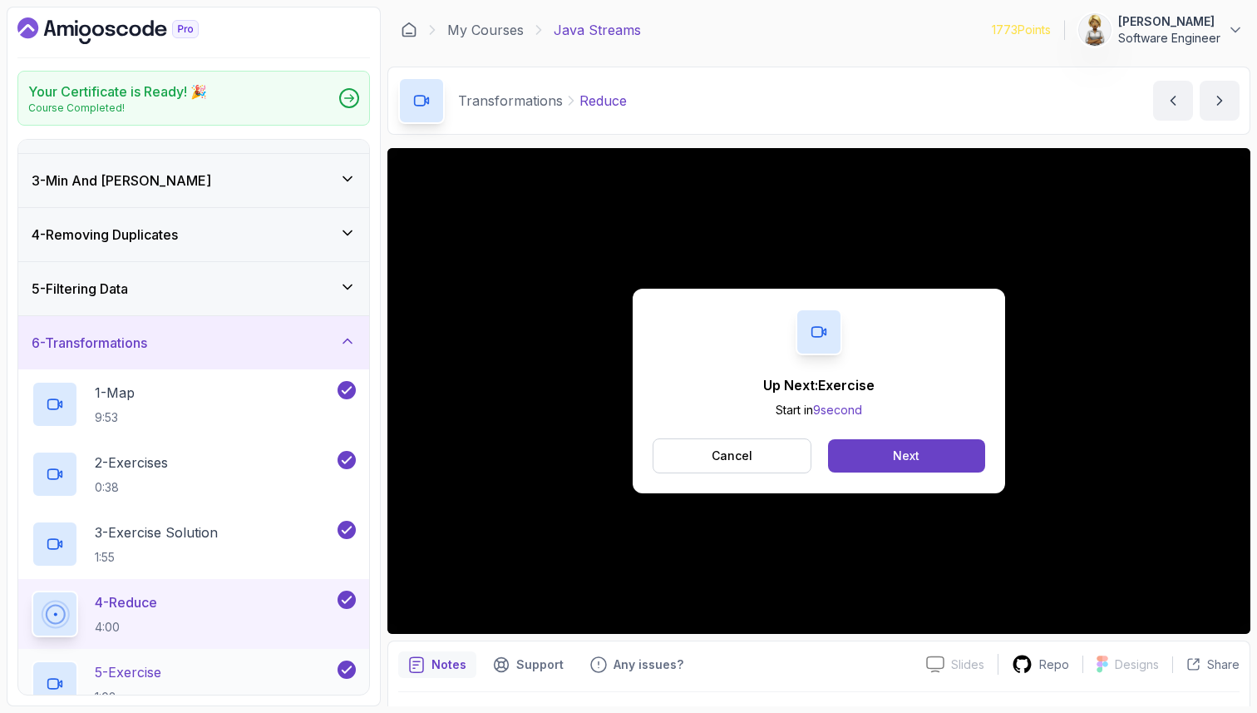
click at [246, 668] on div "5 - Exercise 1:02" at bounding box center [183, 683] width 303 height 47
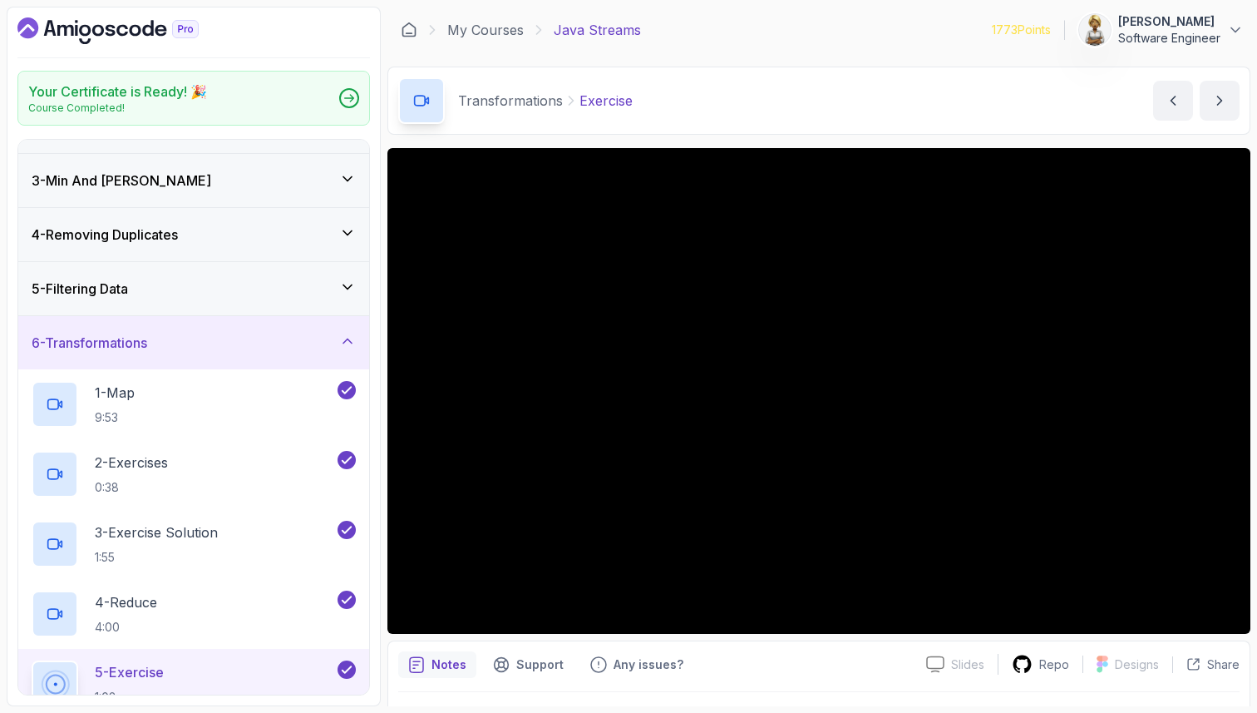
click at [247, 665] on div "5 - Exercise 1:02" at bounding box center [183, 683] width 303 height 47
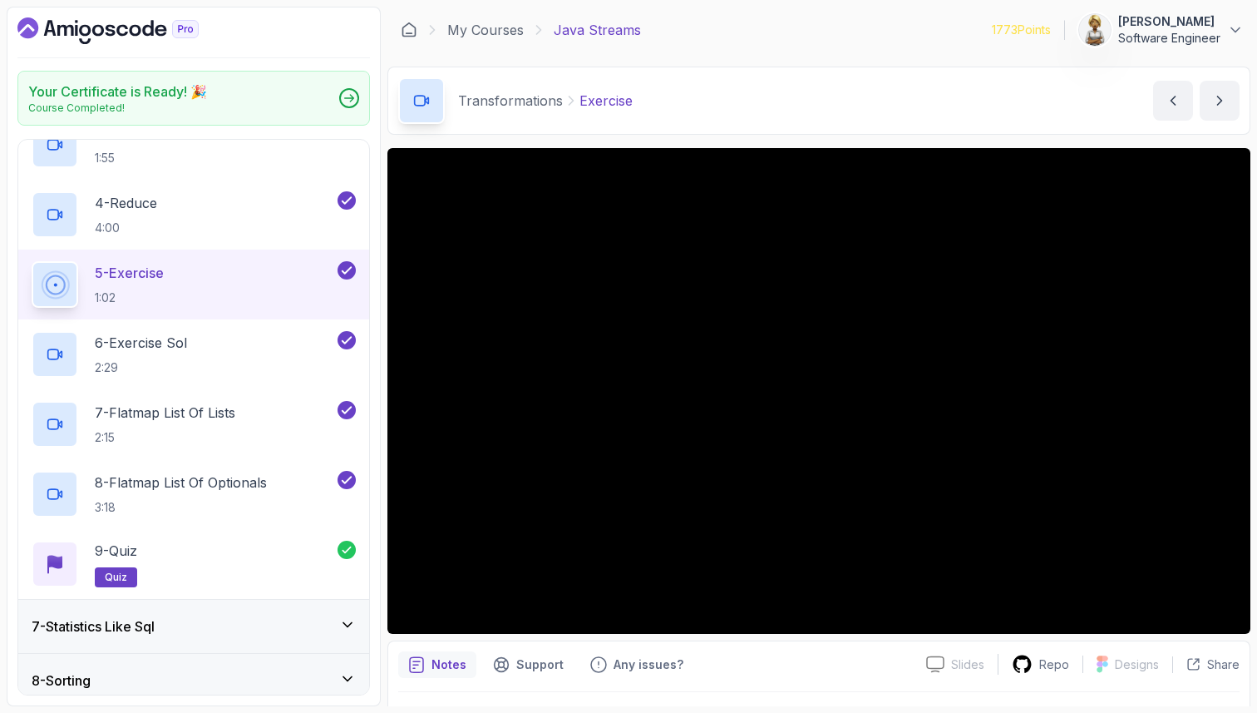
scroll to position [526, 0]
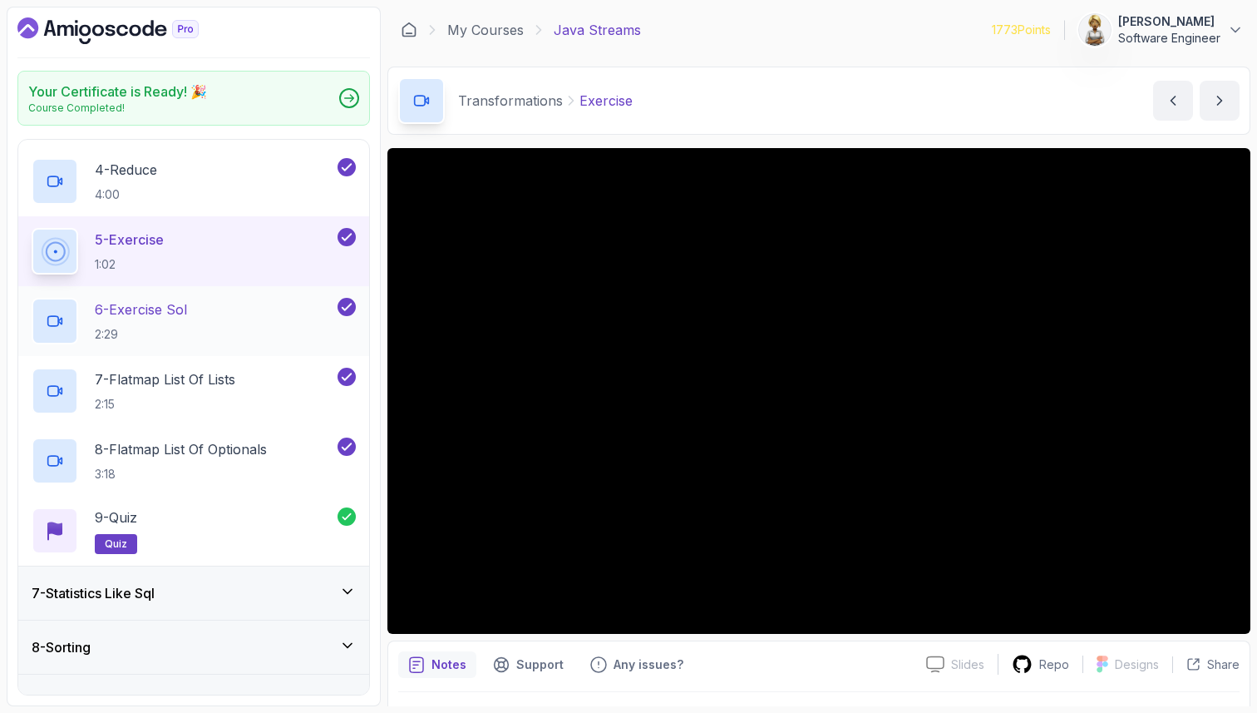
click at [142, 326] on p "2:29" at bounding box center [141, 334] width 92 height 17
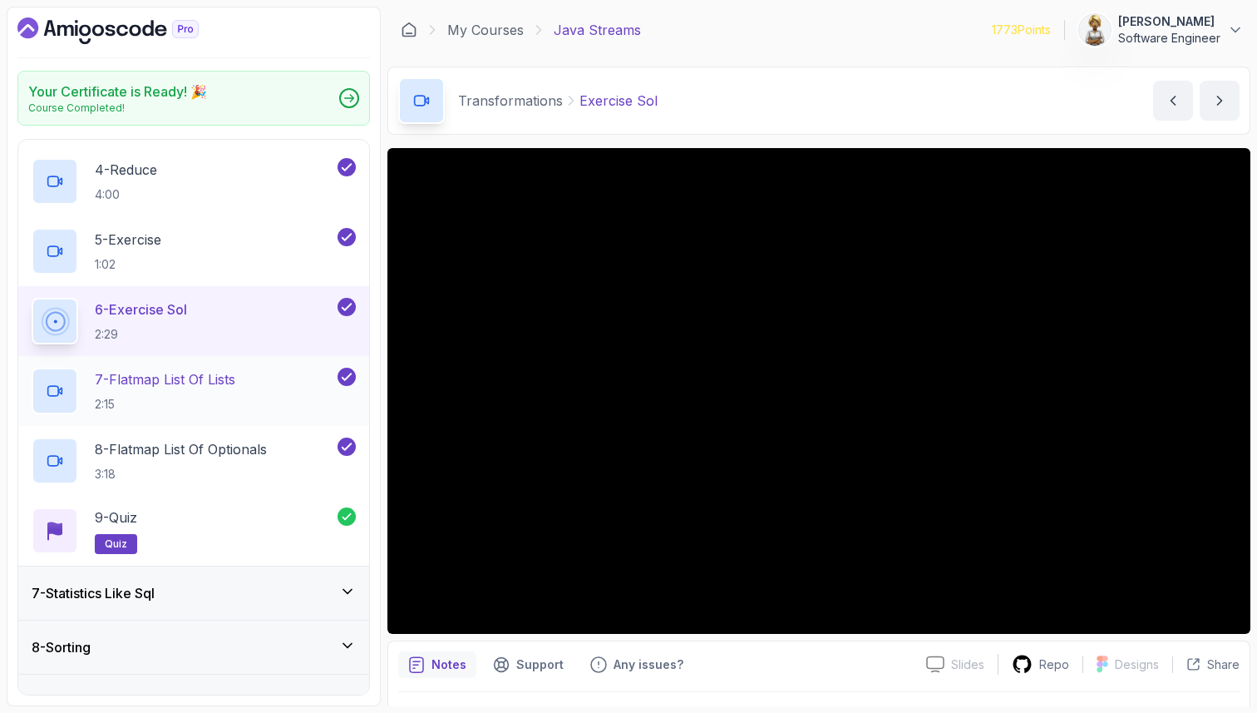
click at [234, 391] on h2 "7 - Flatmap List Of Lists 2:15" at bounding box center [165, 390] width 141 height 43
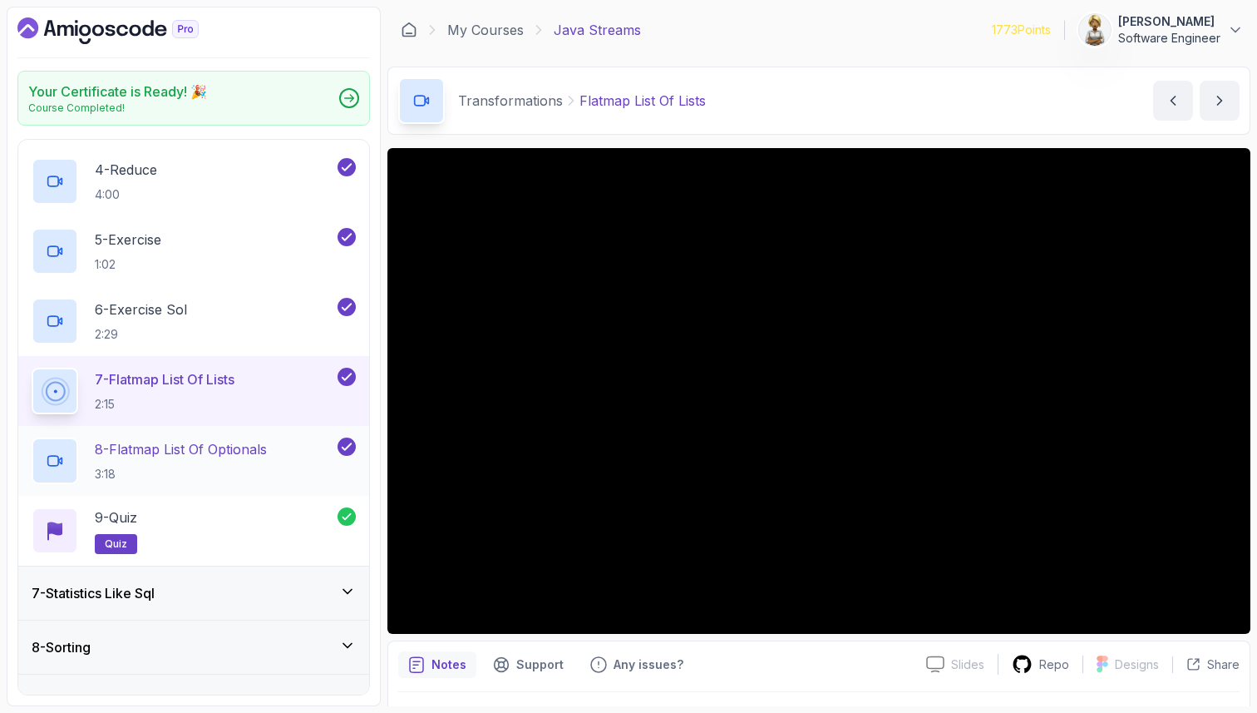
click at [266, 439] on p "8 - Flatmap List Of Optionals" at bounding box center [181, 449] width 172 height 20
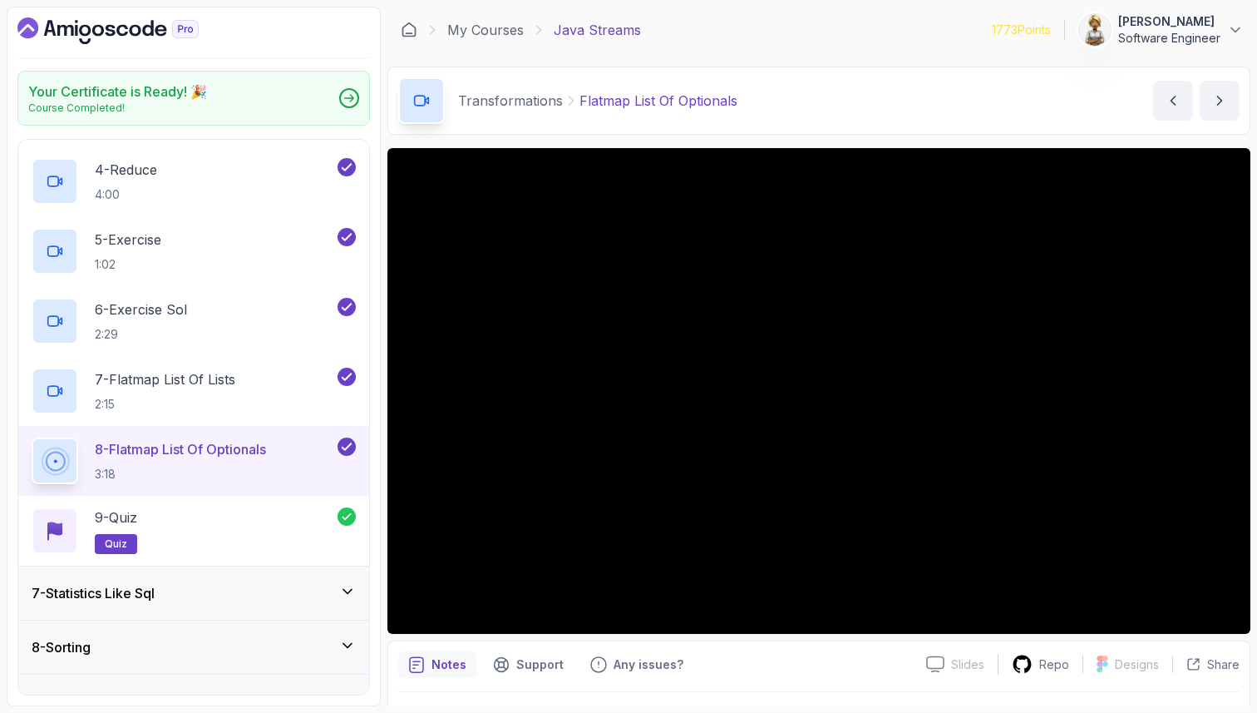
click at [351, 590] on icon at bounding box center [347, 591] width 8 height 4
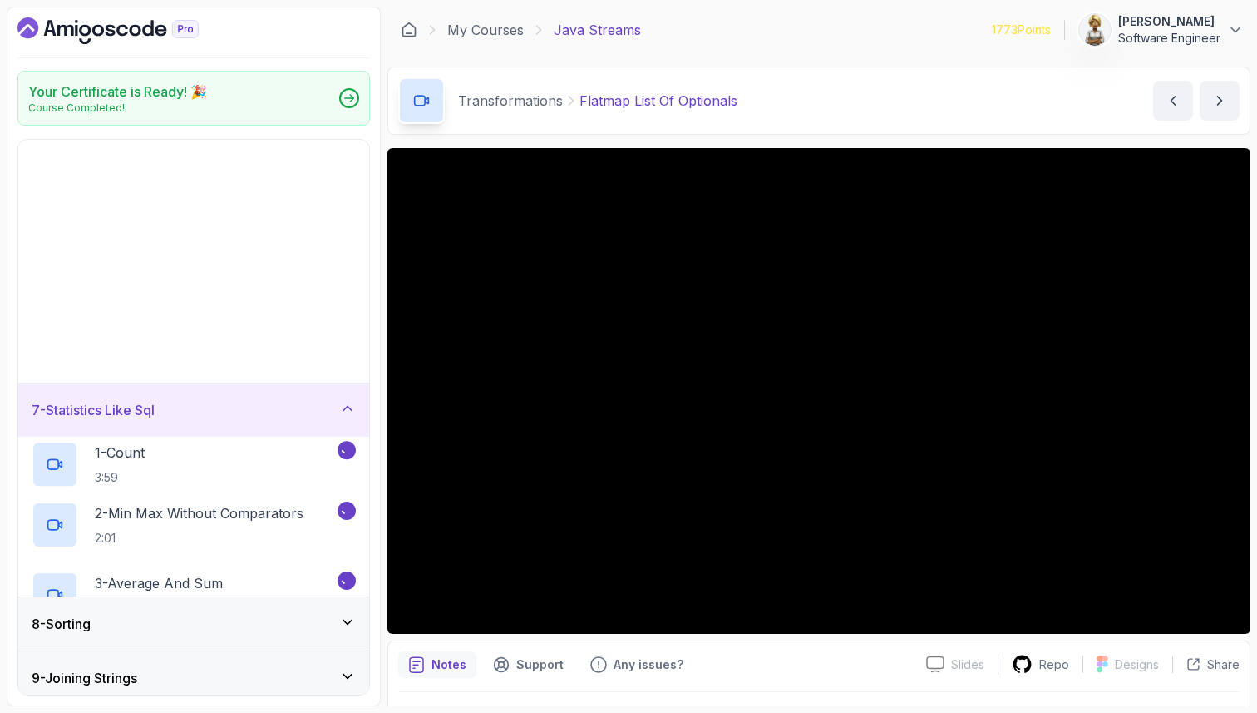
scroll to position [94, 0]
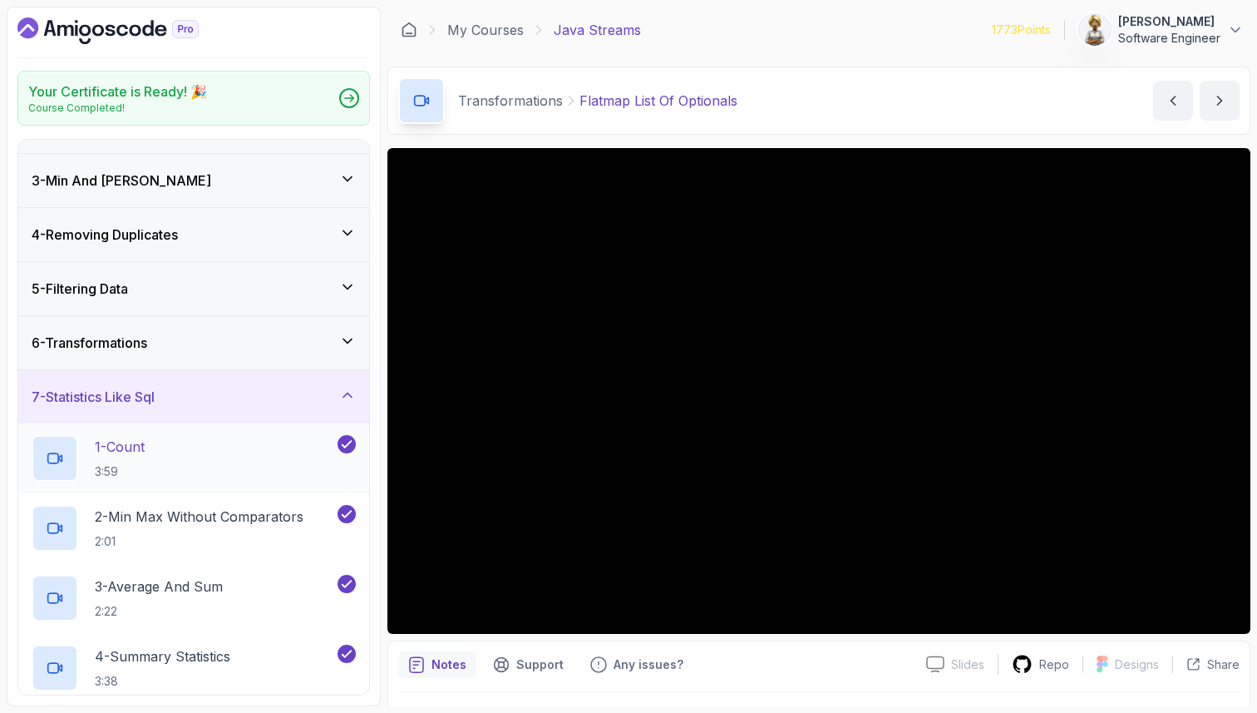
click at [223, 466] on div "1 - Count 3:59" at bounding box center [183, 458] width 303 height 47
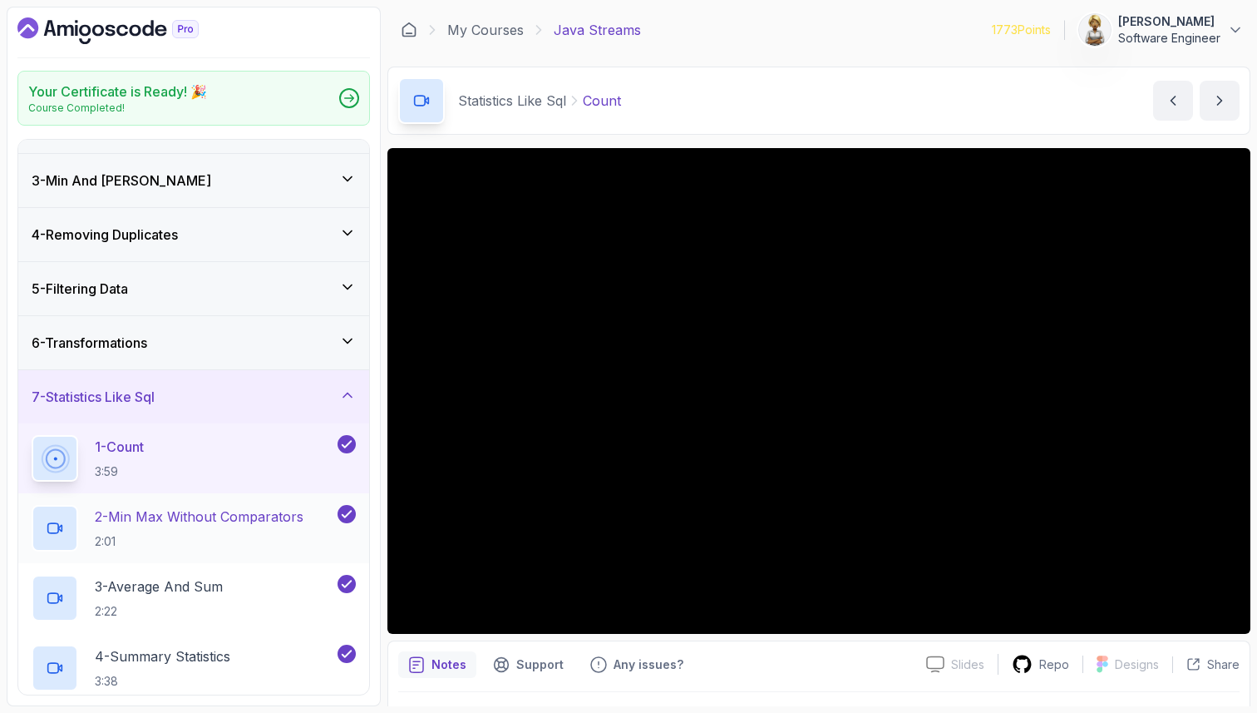
click at [201, 532] on h2 "2 - Min Max Without Comparators 2:01" at bounding box center [199, 527] width 209 height 43
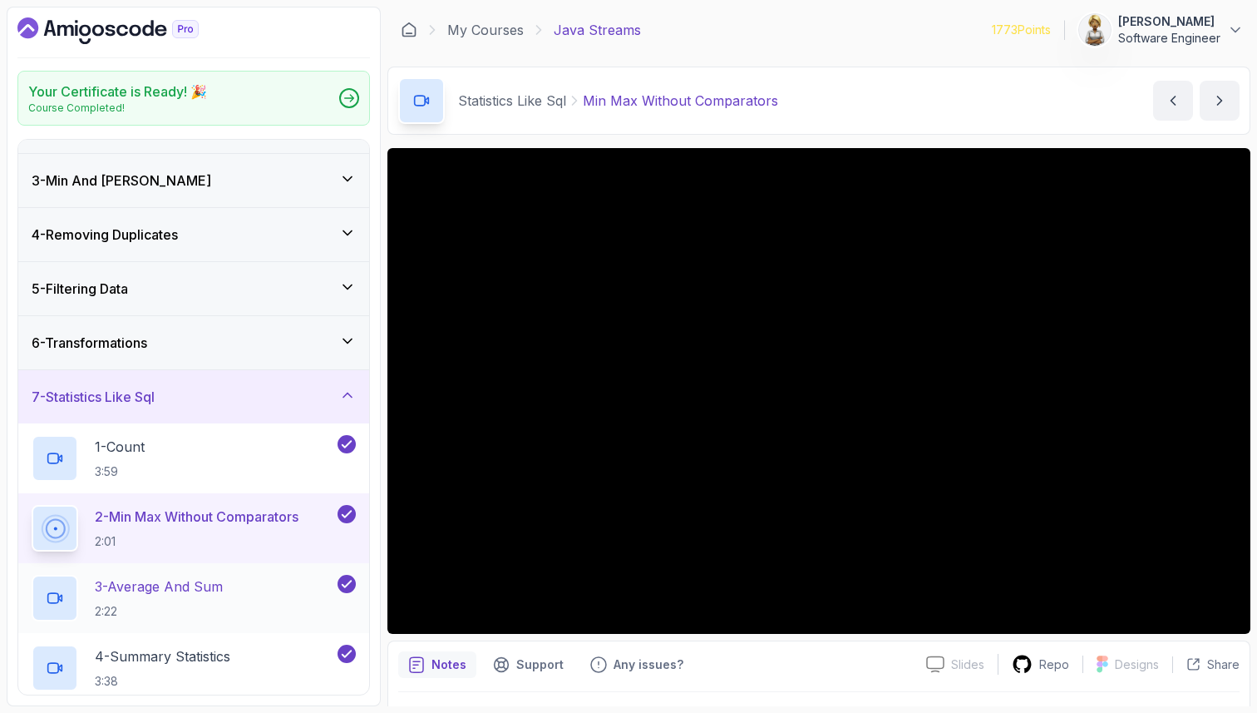
click at [233, 591] on div "3 - Average And Sum 2:22" at bounding box center [183, 598] width 303 height 47
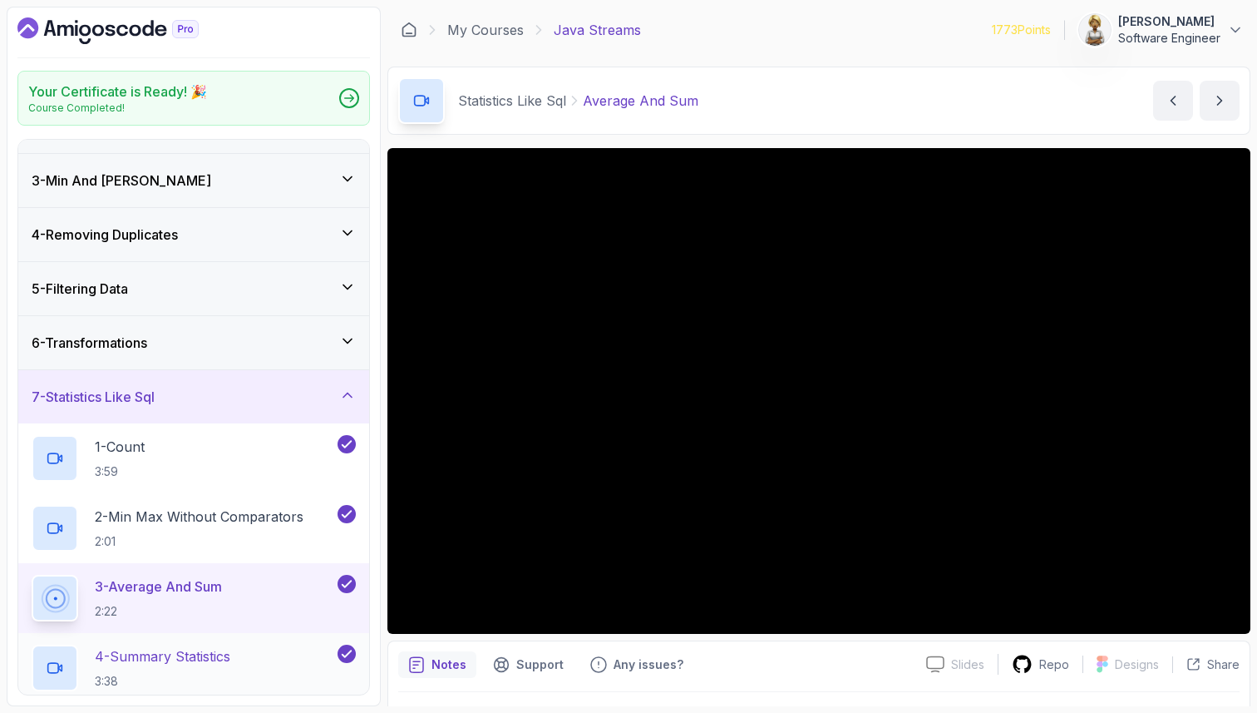
click at [180, 664] on p "4 - Summary Statistics" at bounding box center [163, 656] width 136 height 20
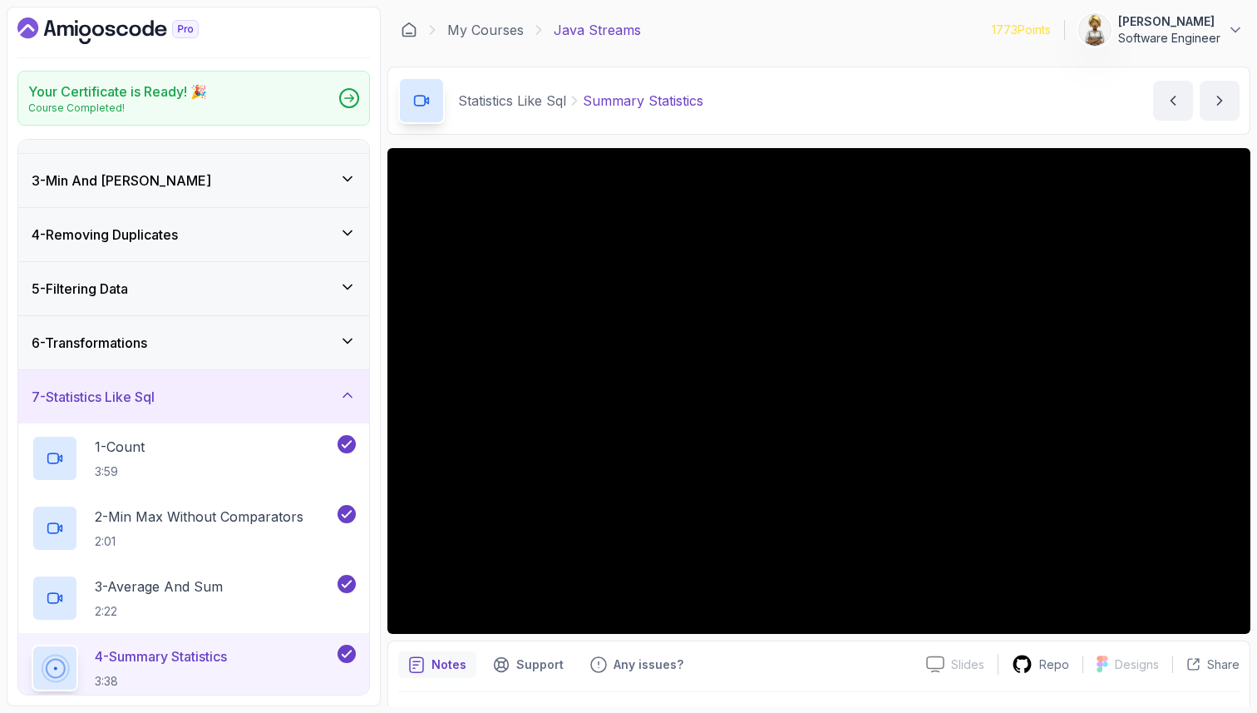
click at [227, 668] on h2 "4 - Summary Statistics 3:38" at bounding box center [161, 667] width 132 height 43
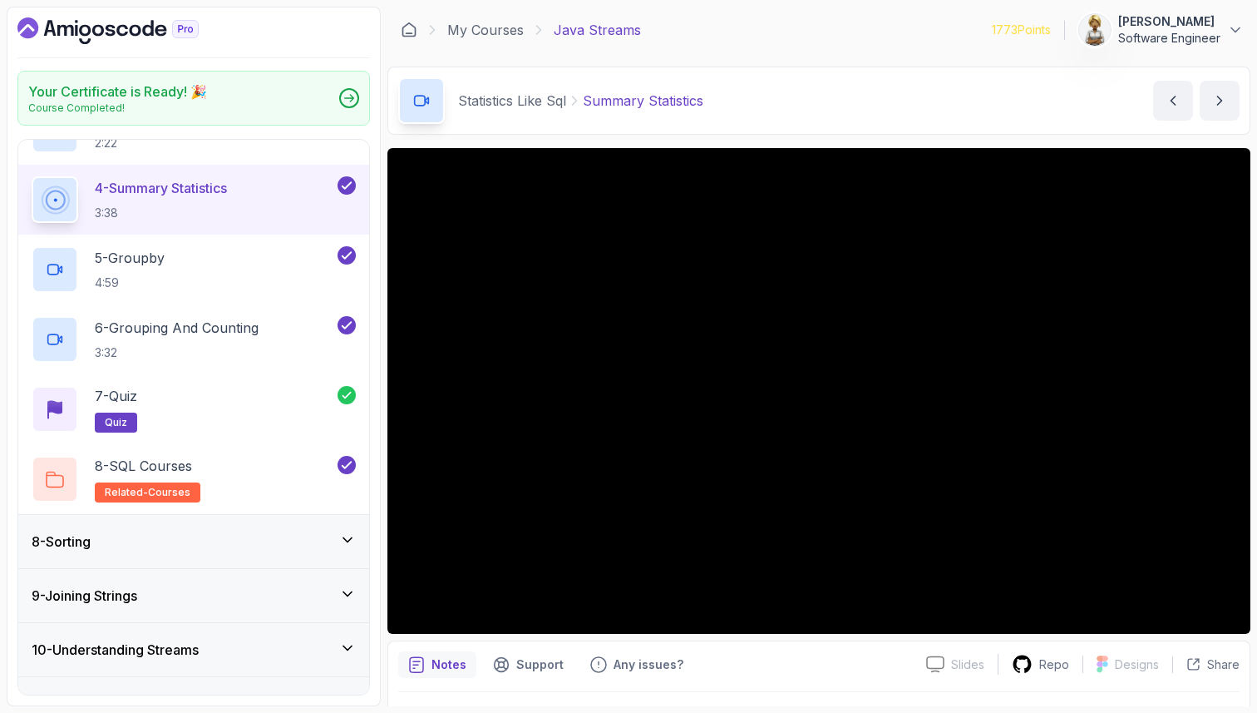
scroll to position [593, 0]
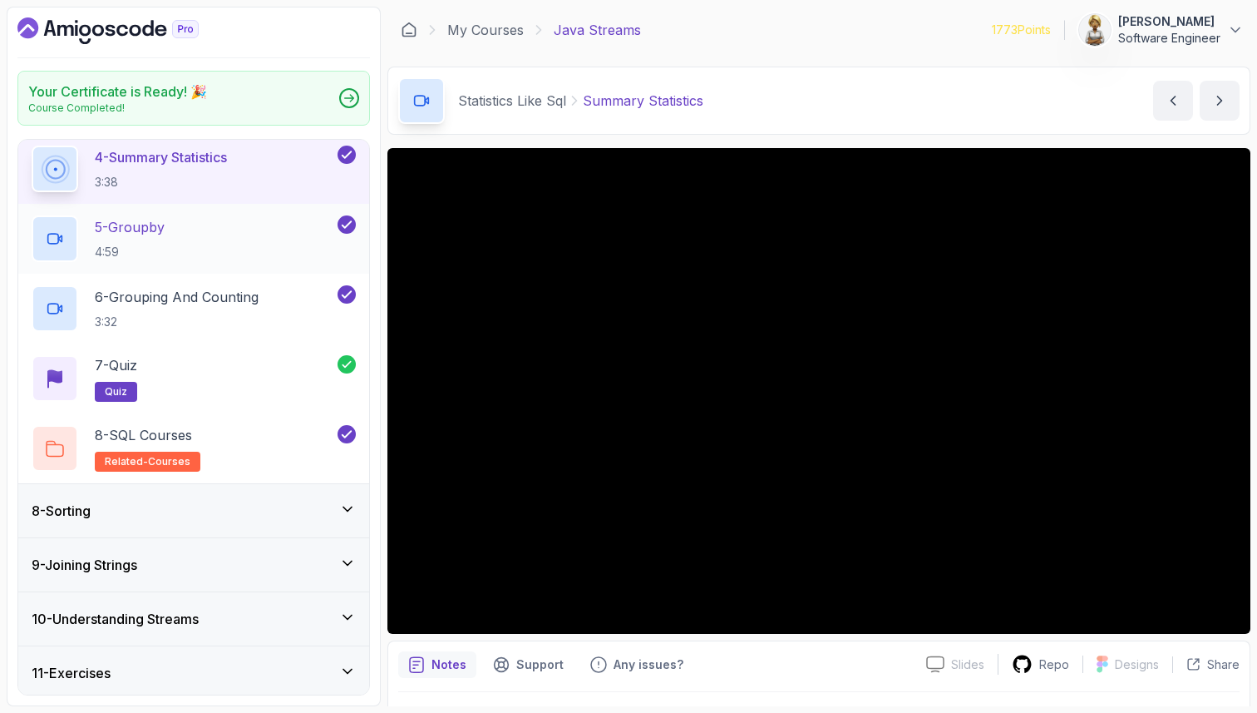
click at [240, 229] on div "5 - Groupby 4:59" at bounding box center [183, 238] width 303 height 47
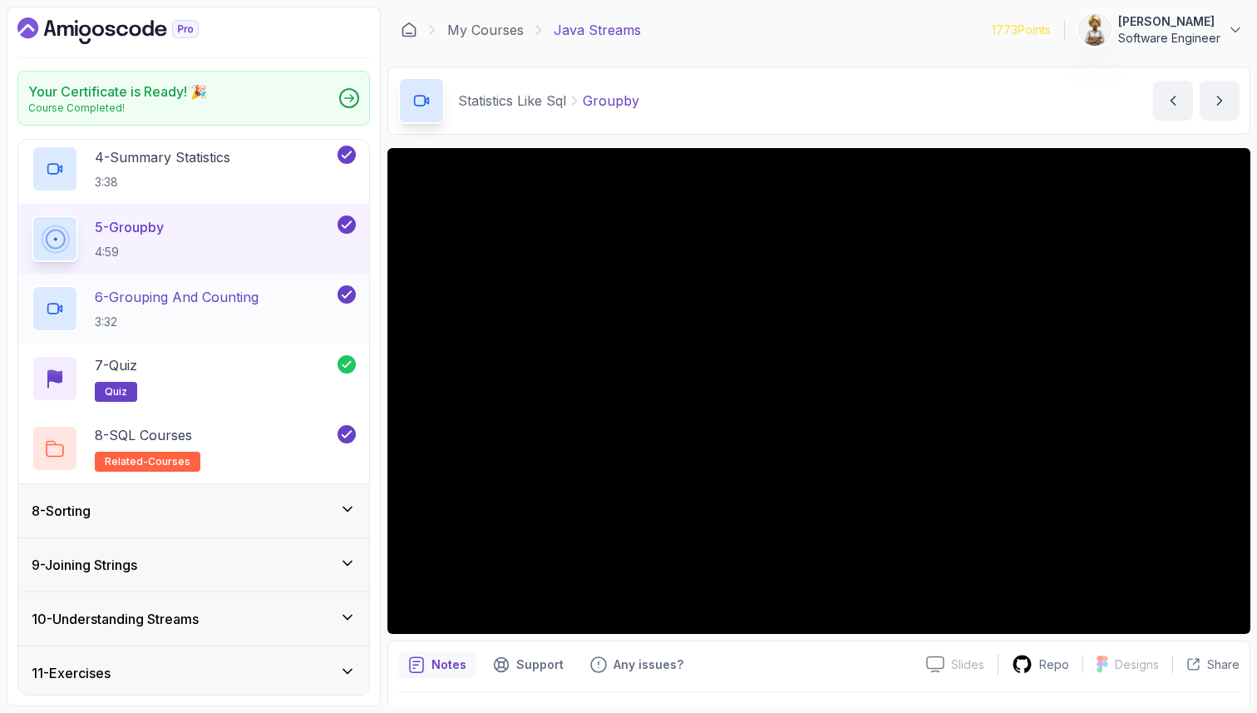
click at [259, 328] on p "3:32" at bounding box center [177, 321] width 164 height 17
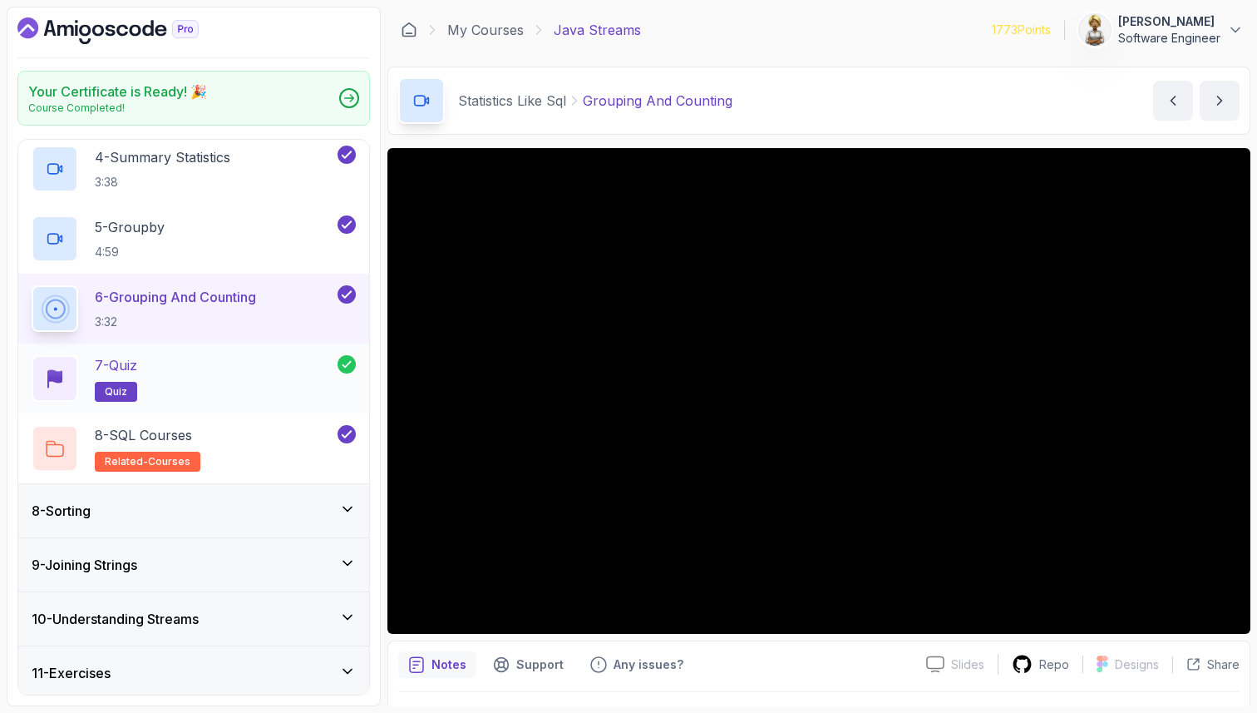
click at [264, 369] on div "7 - Quiz quiz" at bounding box center [185, 378] width 306 height 47
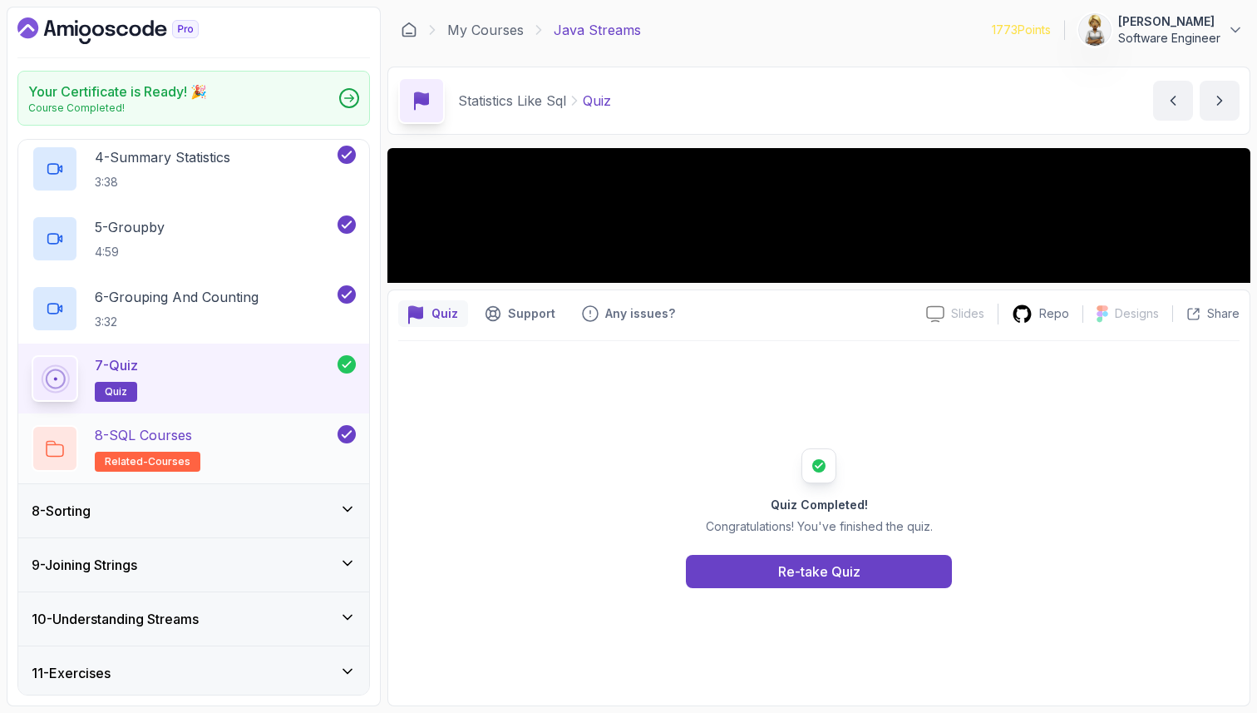
click at [253, 435] on div "8 - SQL Courses related-courses" at bounding box center [183, 448] width 303 height 47
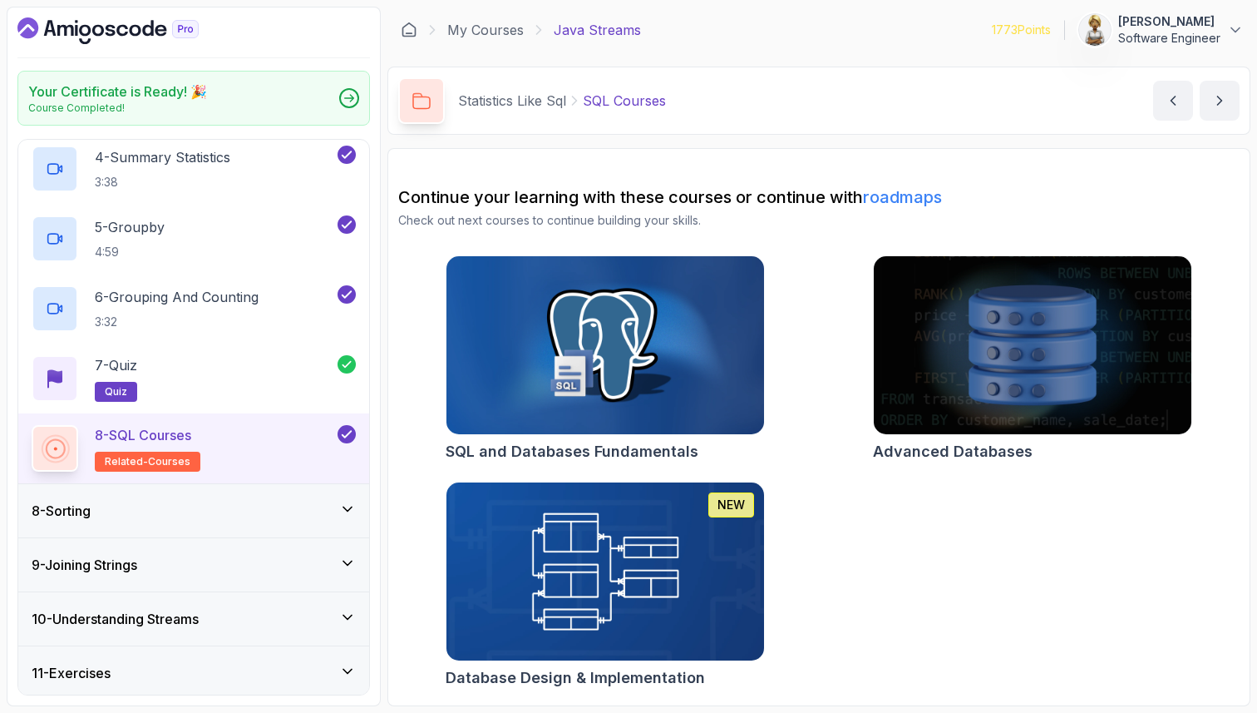
click at [342, 506] on icon at bounding box center [347, 509] width 17 height 17
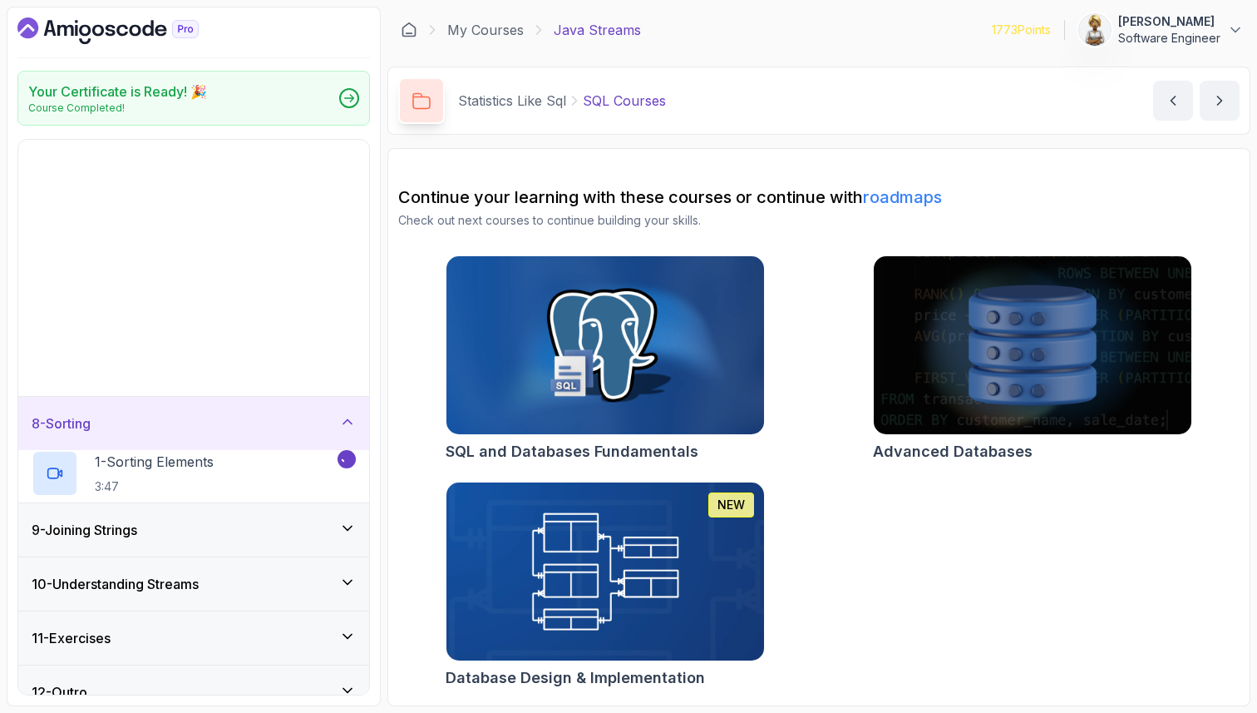
scroll to position [94, 0]
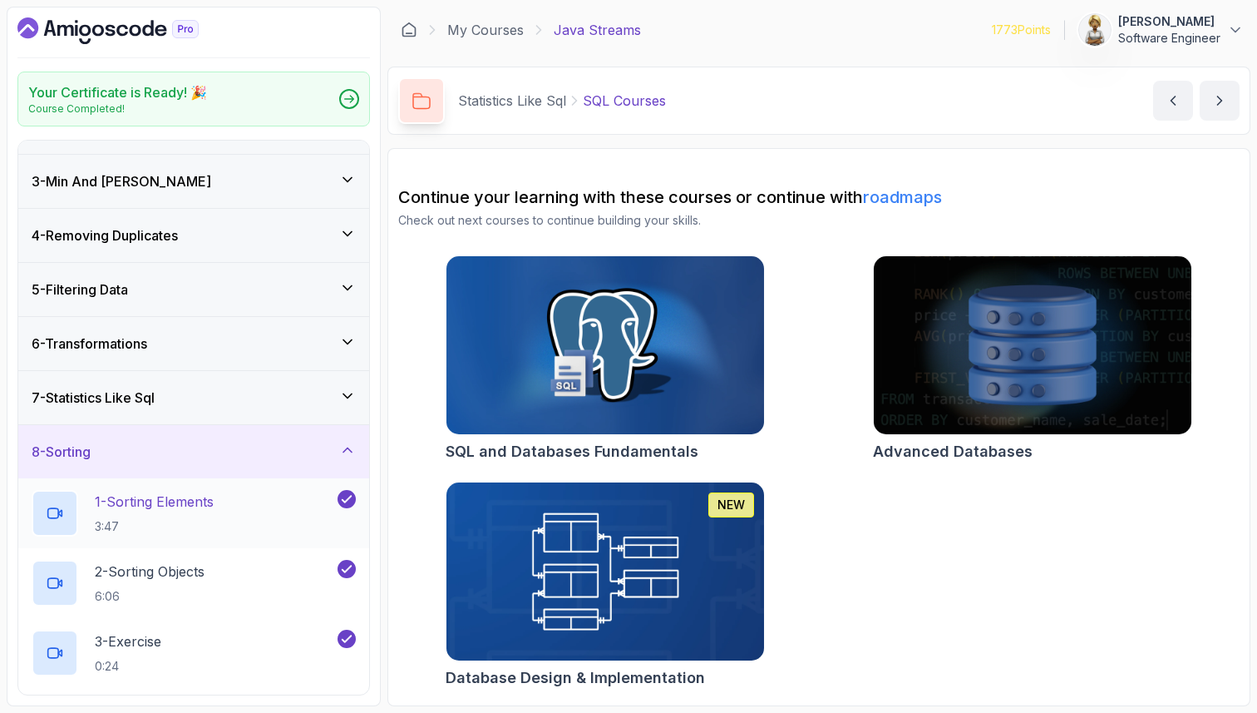
click at [244, 513] on div "1 - Sorting Elements 3:47" at bounding box center [183, 513] width 303 height 47
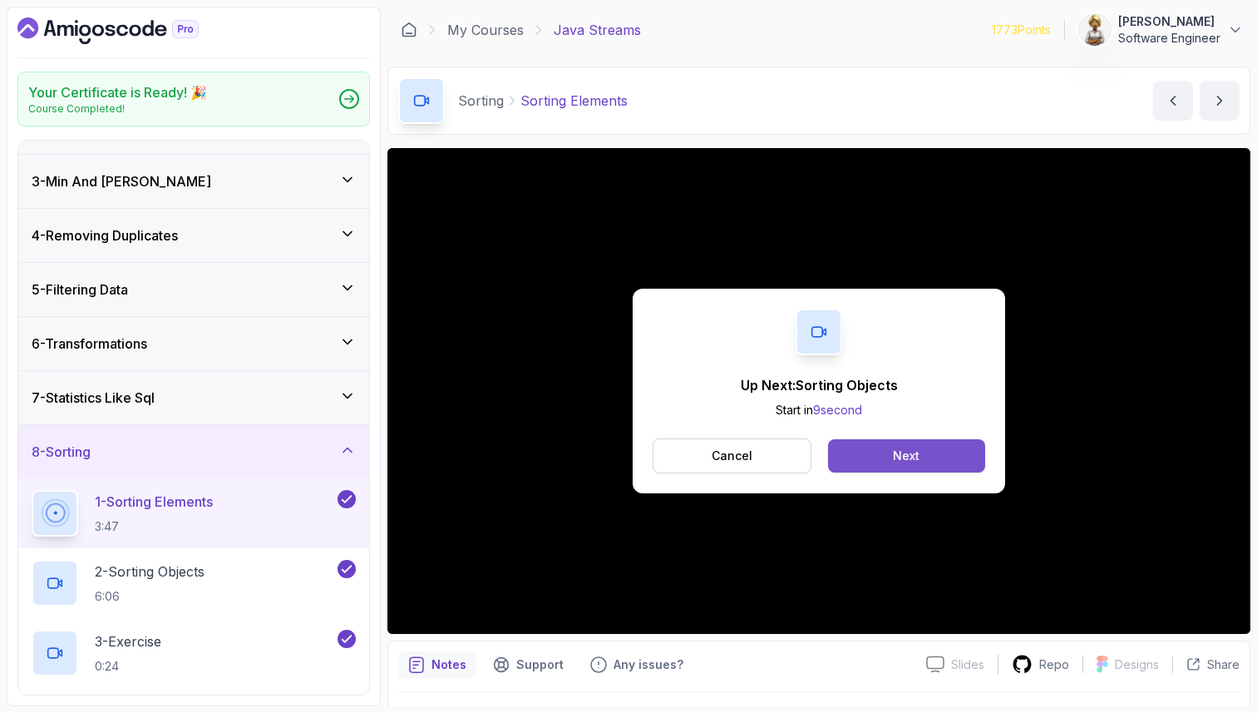
click at [954, 459] on button "Next" at bounding box center [906, 455] width 157 height 33
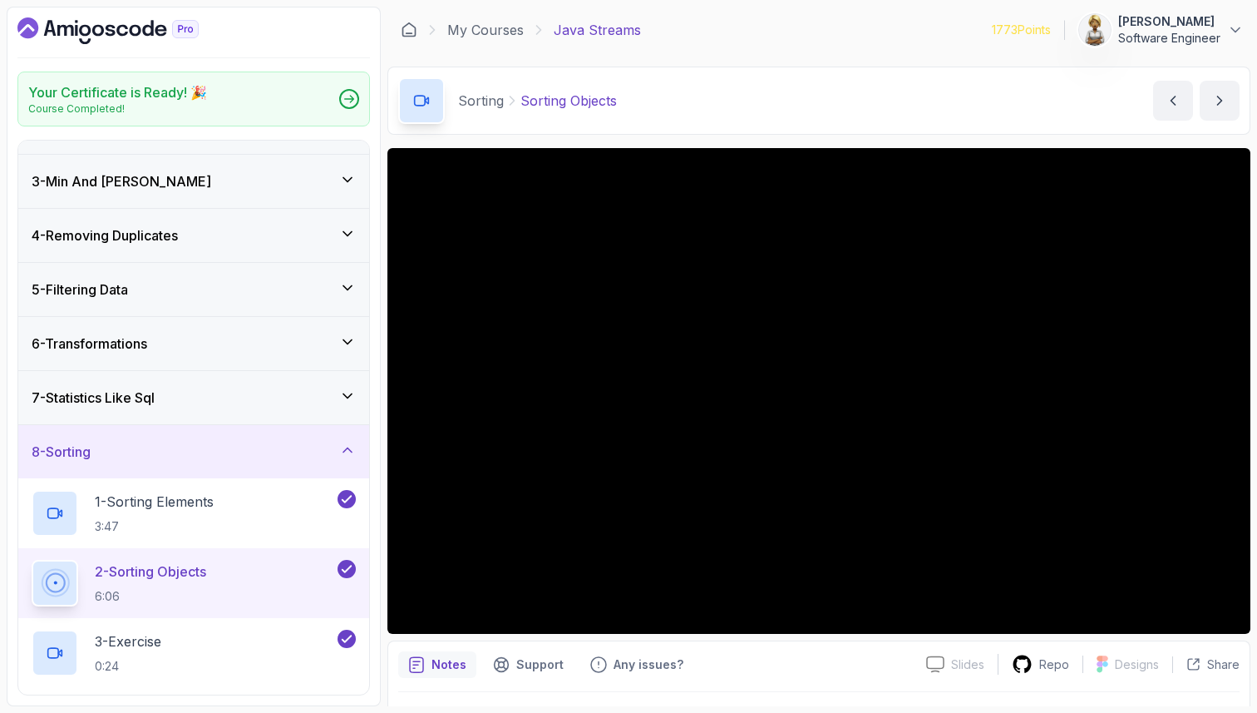
click at [278, 560] on div "2 - Sorting Objects 6:06" at bounding box center [183, 583] width 303 height 47
click at [159, 590] on p "6:06" at bounding box center [150, 596] width 111 height 17
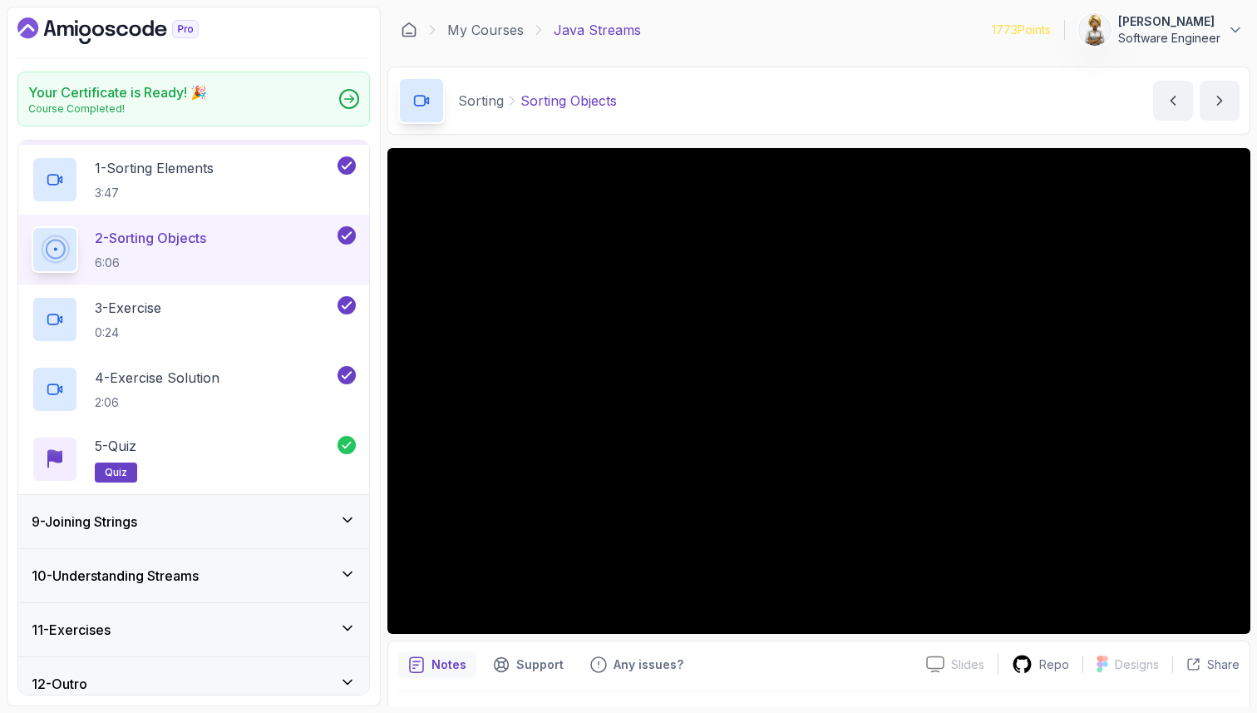
scroll to position [442, 0]
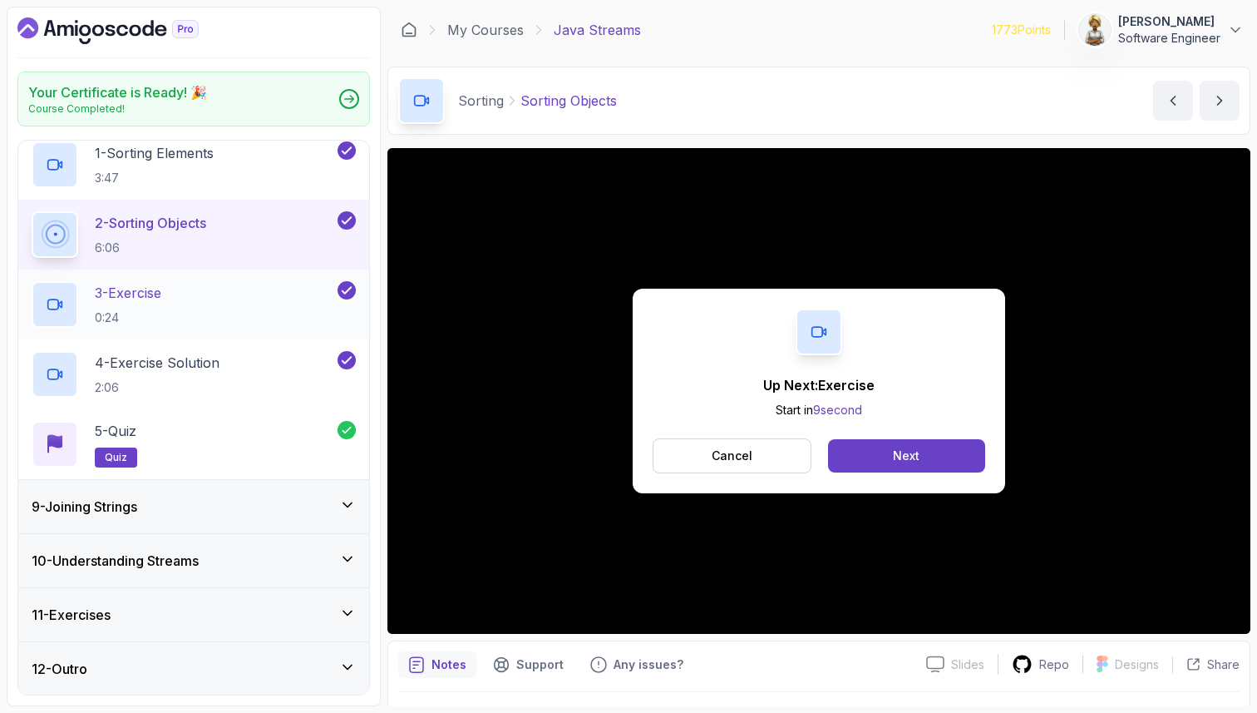
click at [155, 285] on p "3 - Exercise" at bounding box center [128, 293] width 67 height 20
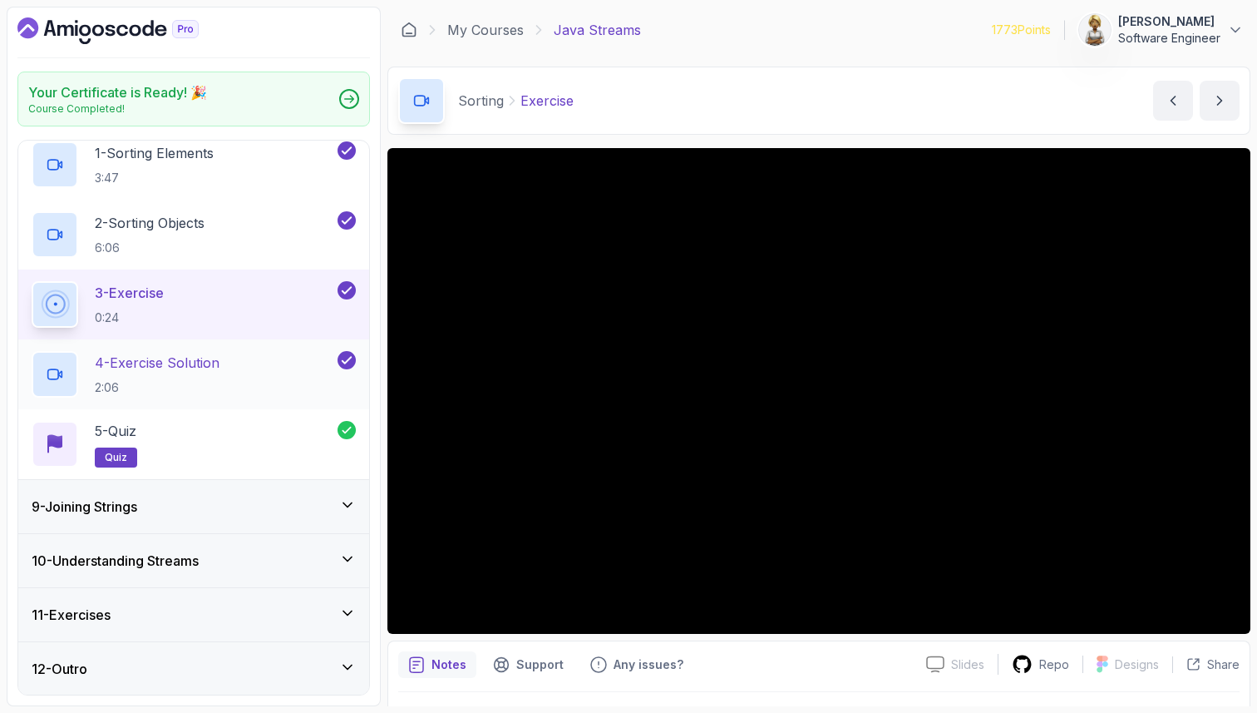
click at [215, 356] on p "4 - Exercise Solution" at bounding box center [157, 363] width 125 height 20
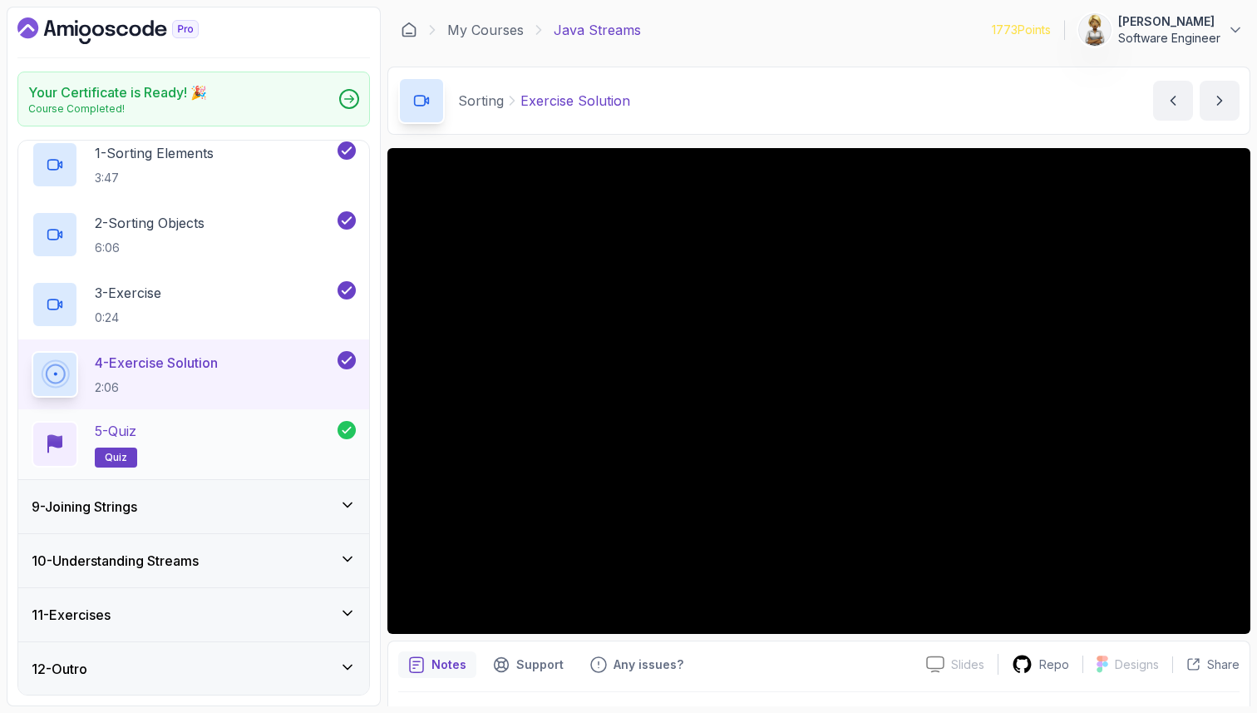
click at [280, 442] on div "5 - Quiz quiz" at bounding box center [185, 444] width 306 height 47
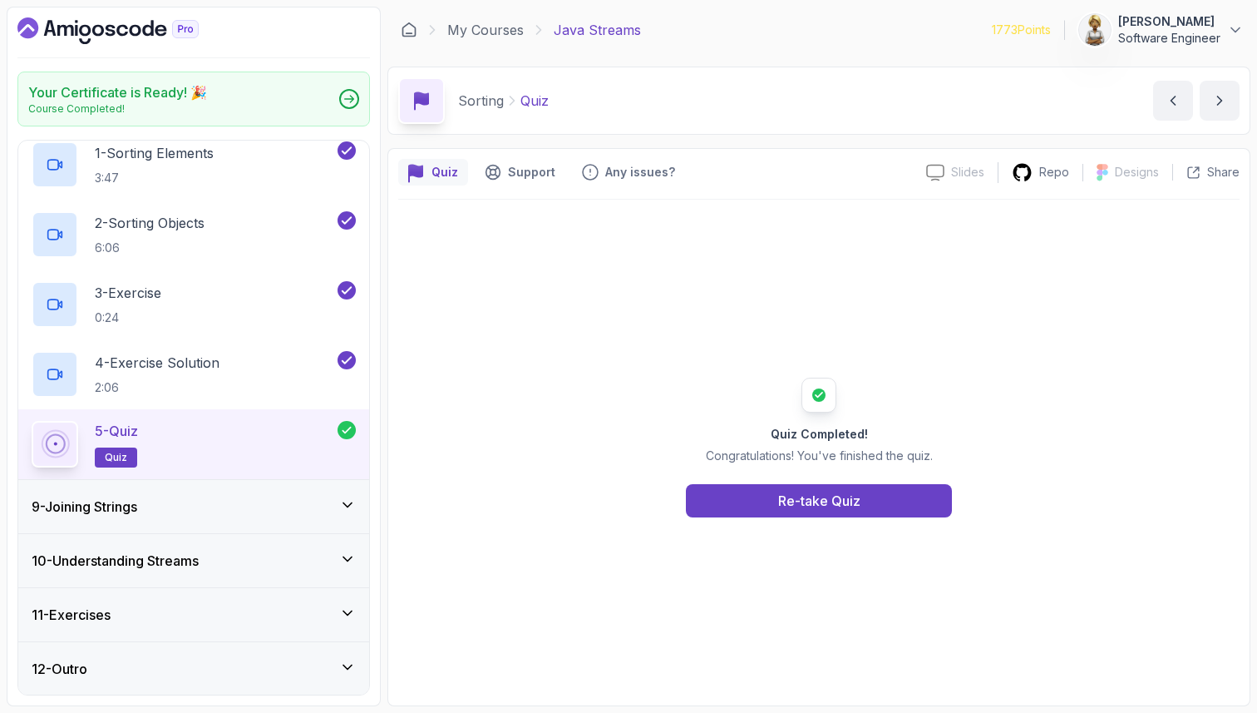
click at [282, 510] on div "9 - Joining Strings" at bounding box center [194, 506] width 324 height 20
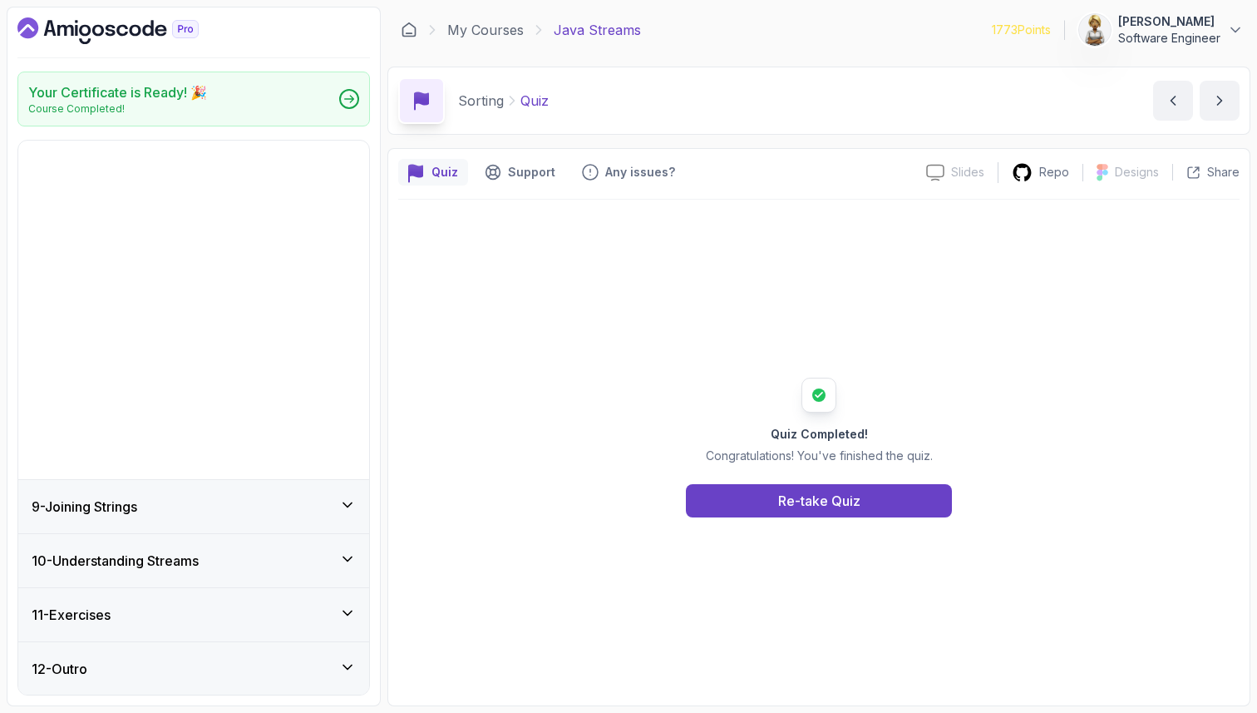
scroll to position [94, 0]
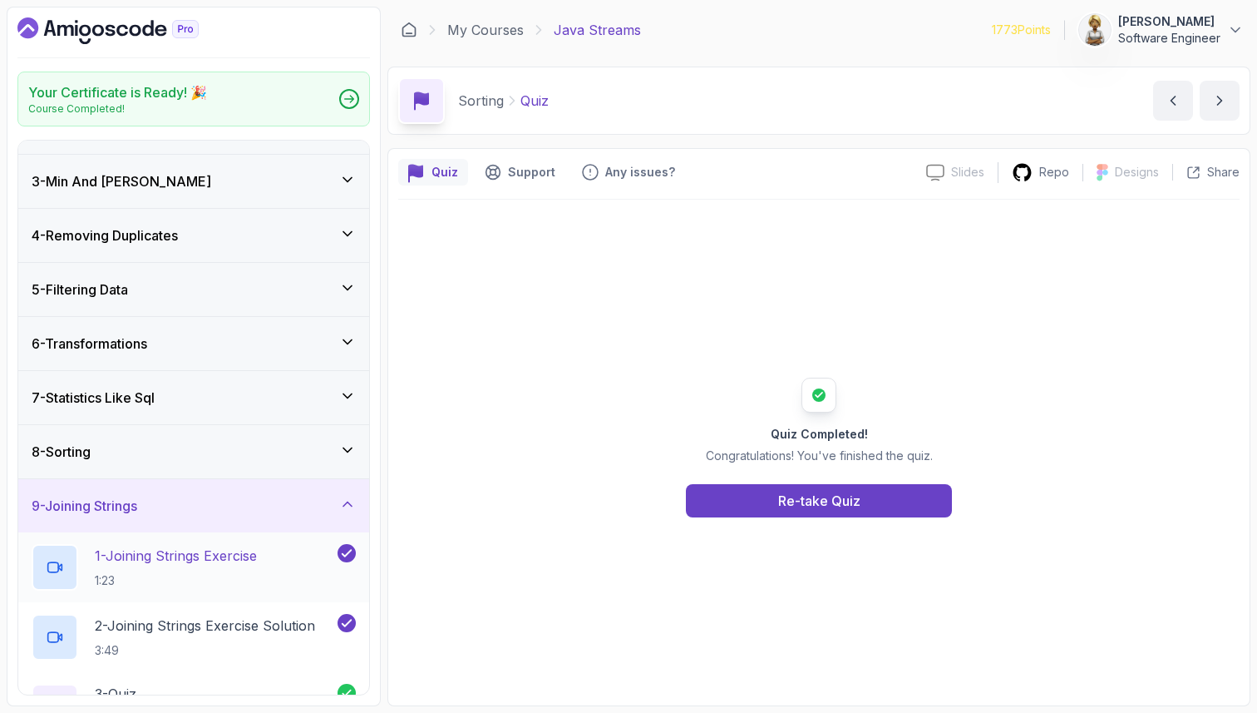
click at [253, 560] on p "1 - Joining Strings Exercise" at bounding box center [176, 555] width 162 height 20
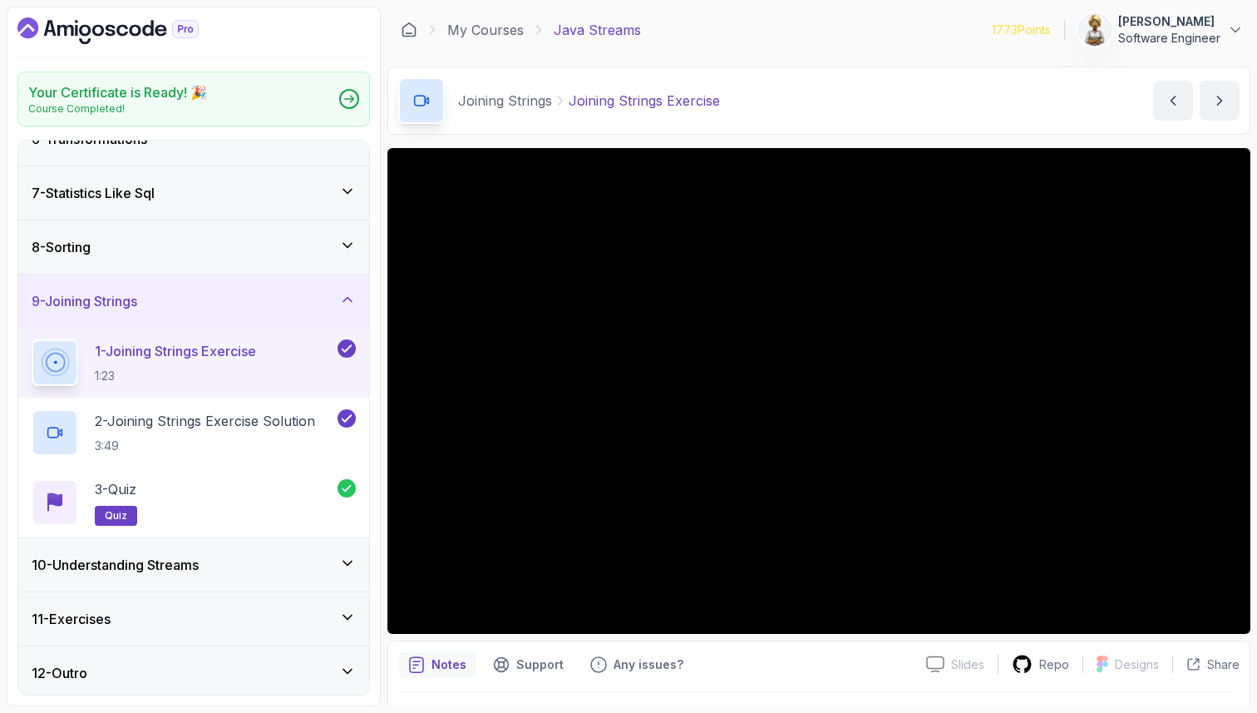
scroll to position [303, 0]
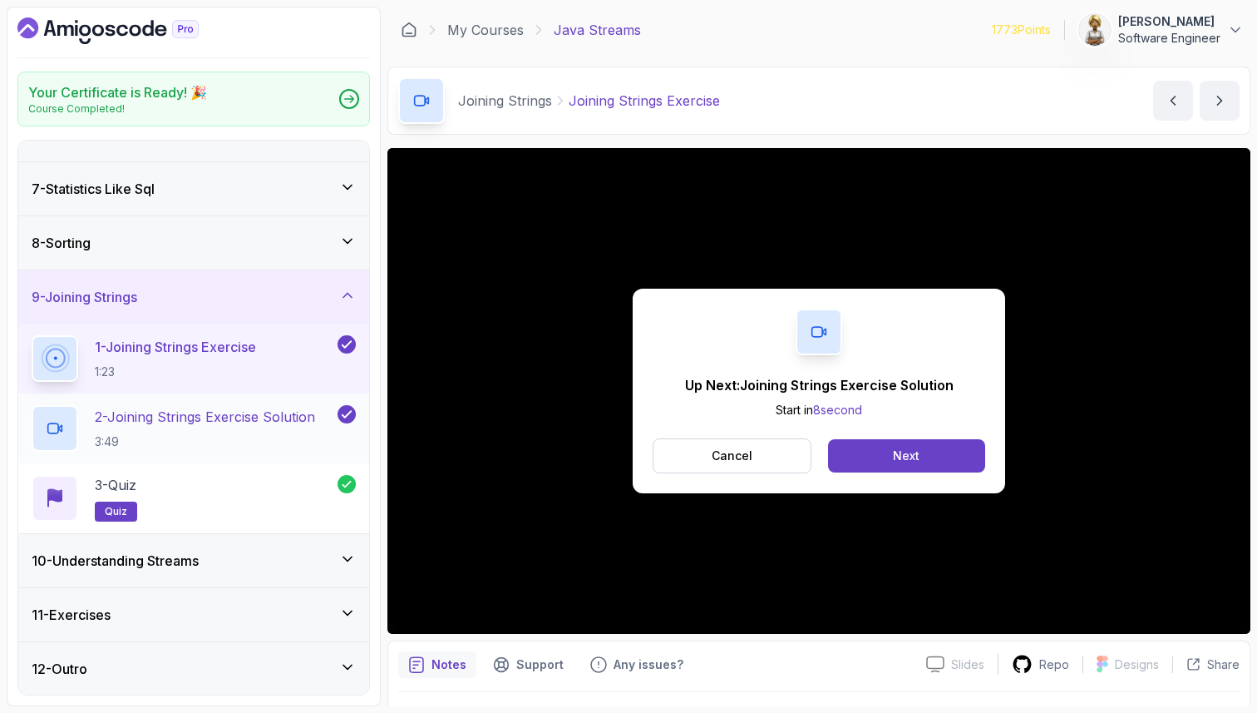
click at [272, 414] on p "2 - Joining Strings Exercise Solution" at bounding box center [205, 417] width 220 height 20
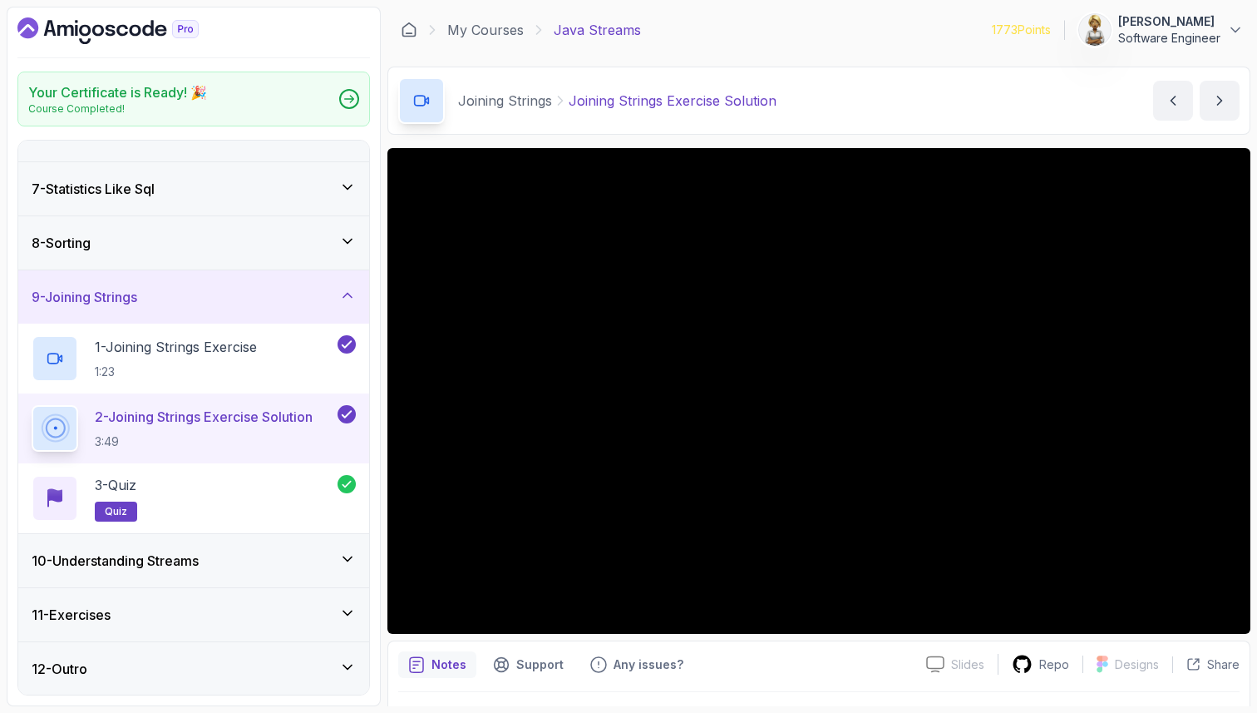
click at [239, 561] on div "10 - Understanding Streams" at bounding box center [194, 560] width 324 height 20
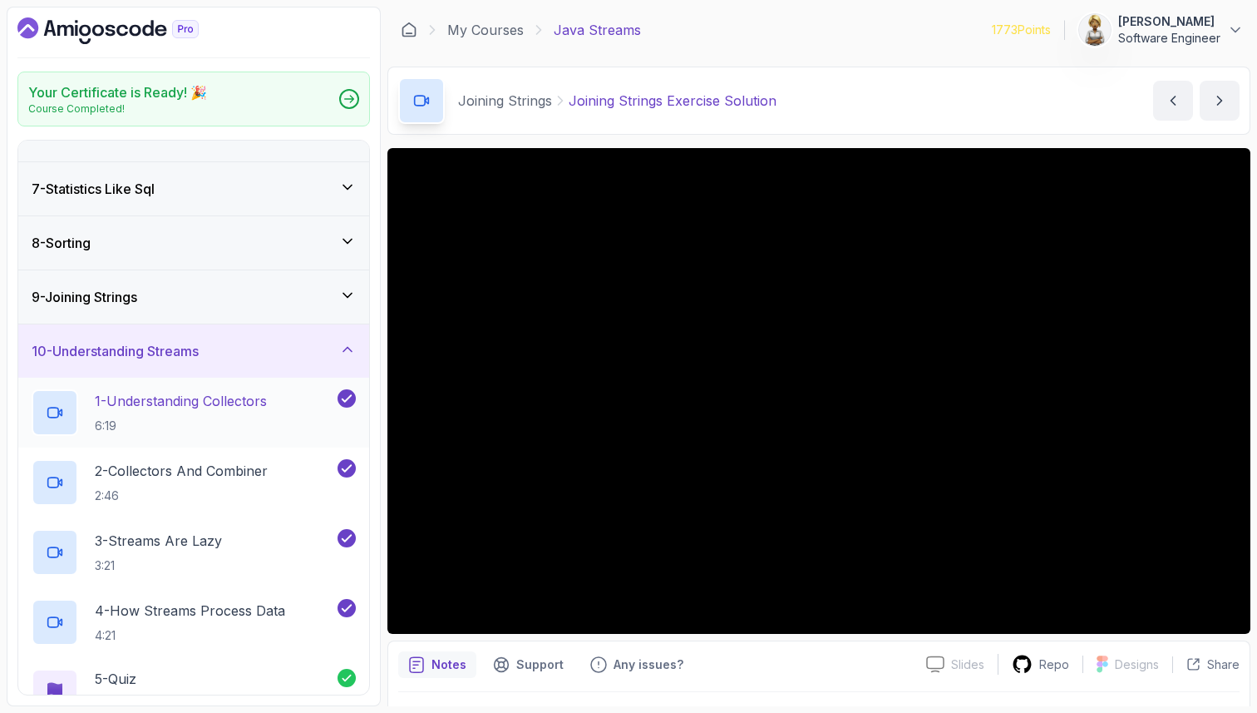
click at [220, 411] on h2 "1 - Understanding Collectors 6:19" at bounding box center [181, 412] width 172 height 43
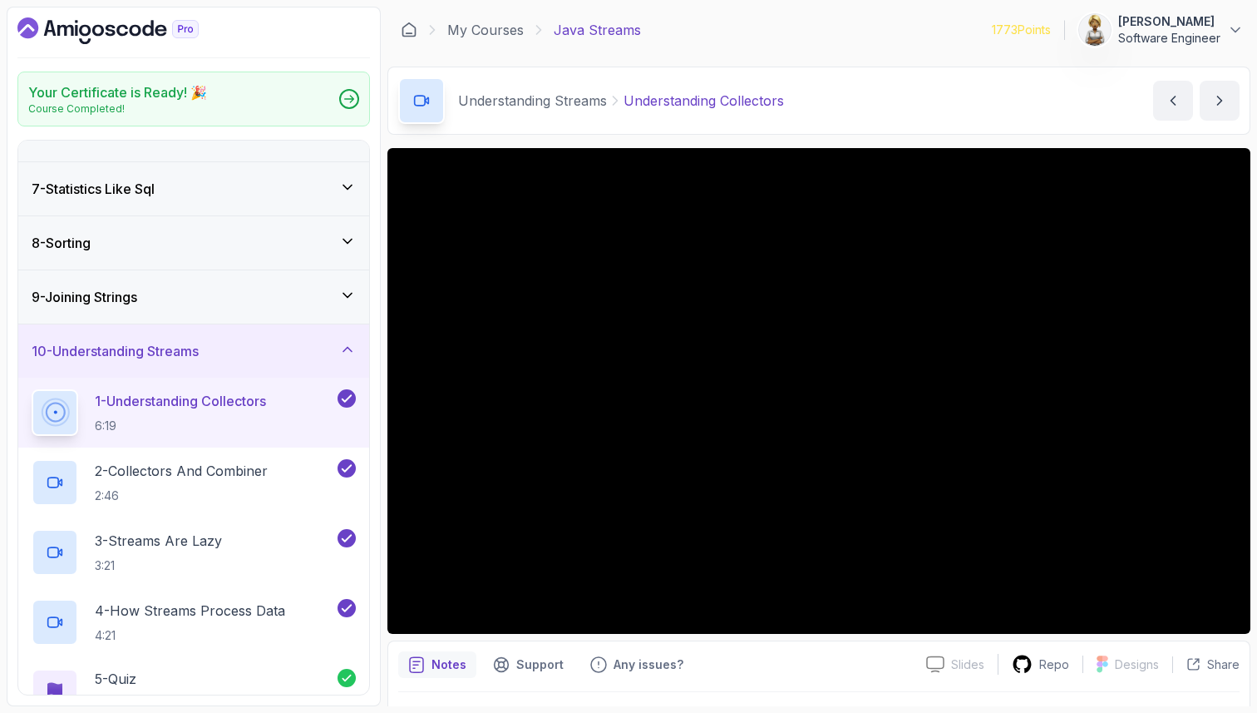
click at [219, 403] on p "1 - Understanding Collectors" at bounding box center [180, 401] width 171 height 20
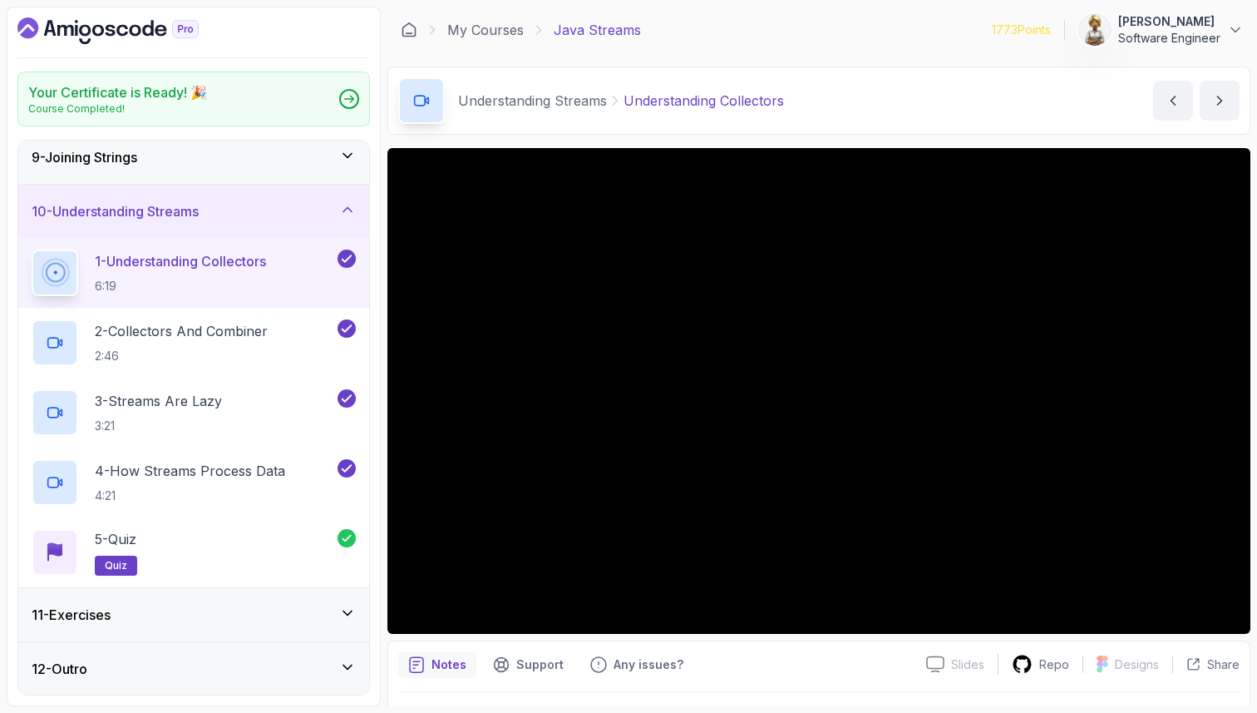
scroll to position [442, 0]
click at [348, 604] on icon at bounding box center [347, 612] width 17 height 17
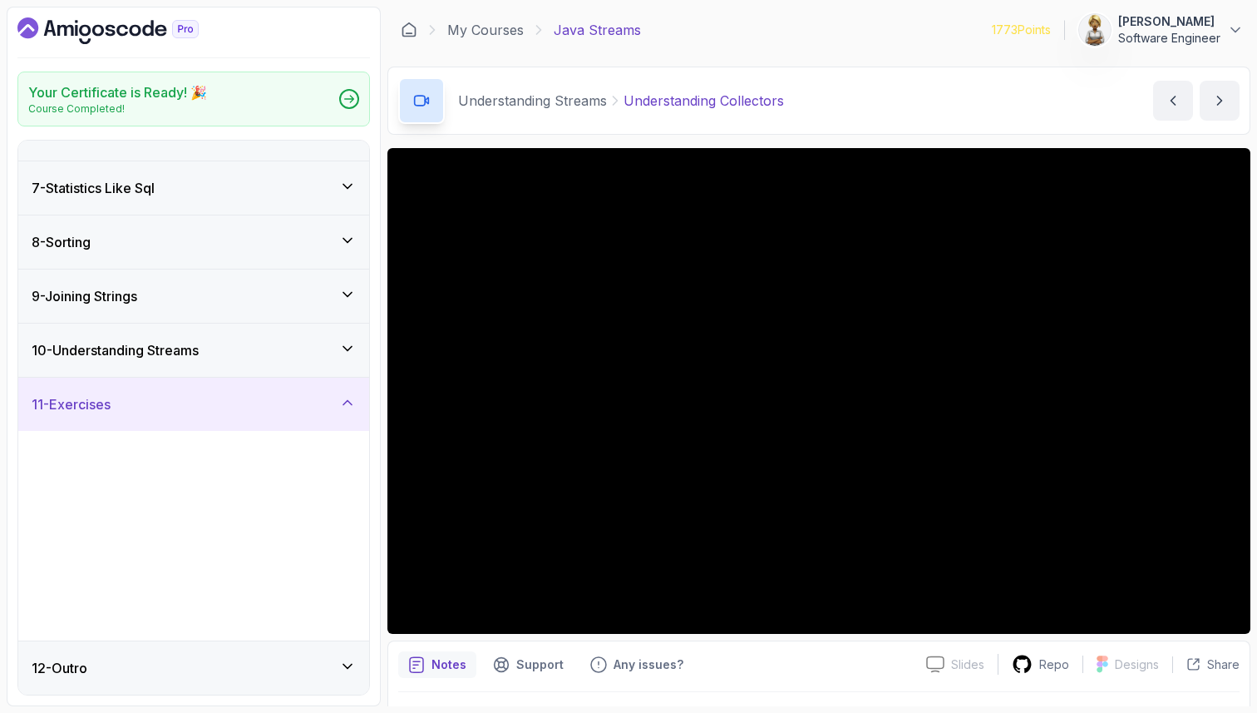
scroll to position [303, 0]
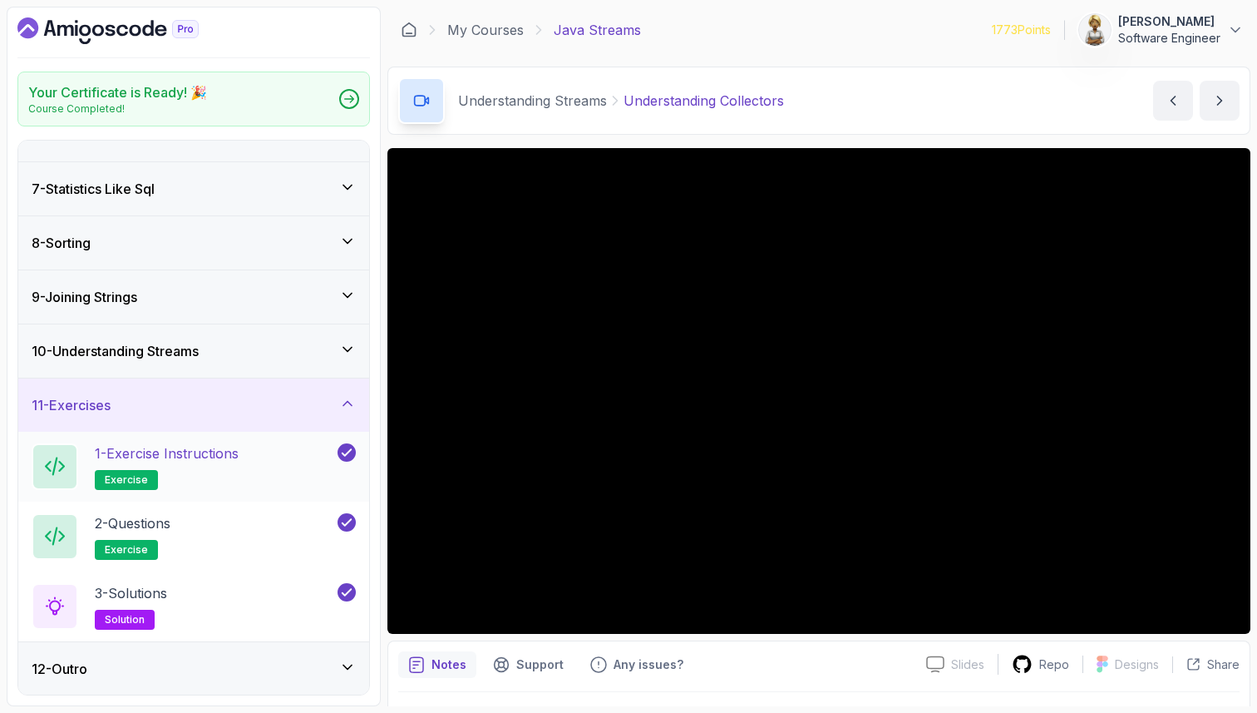
click at [222, 454] on p "1 - Exercise Instructions" at bounding box center [167, 453] width 144 height 20
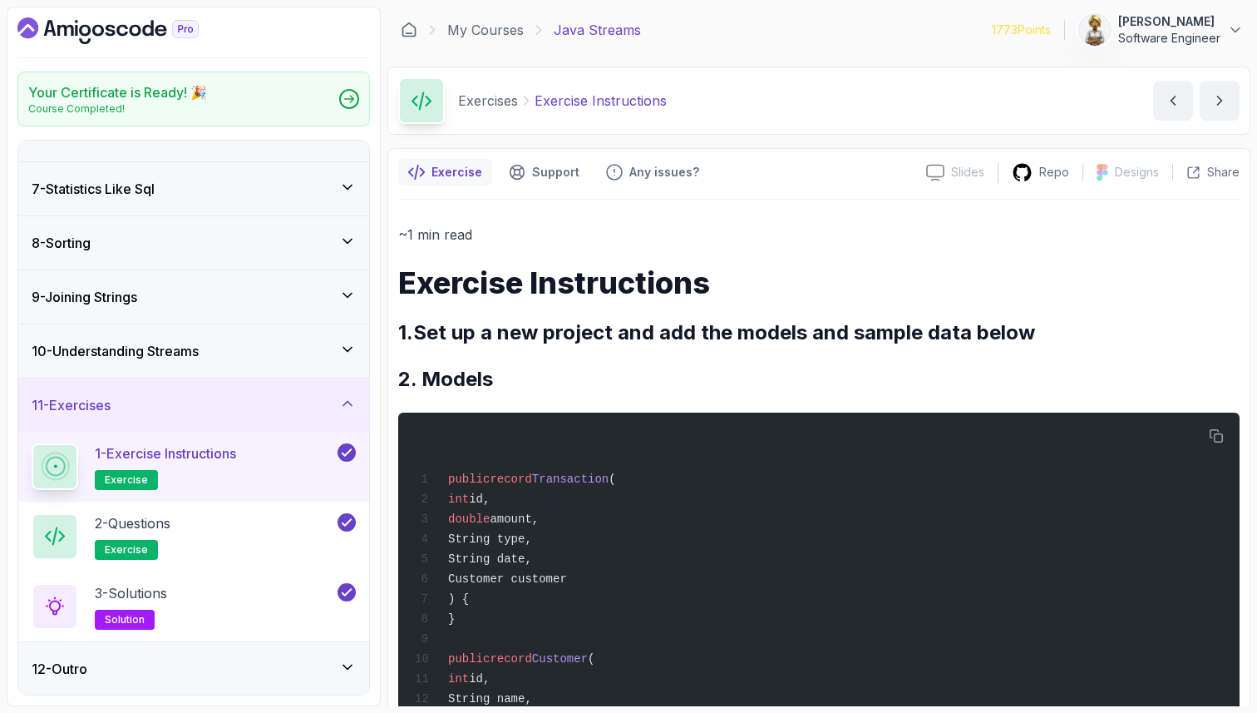
click at [529, 377] on h2 "2. Models" at bounding box center [818, 379] width 841 height 27
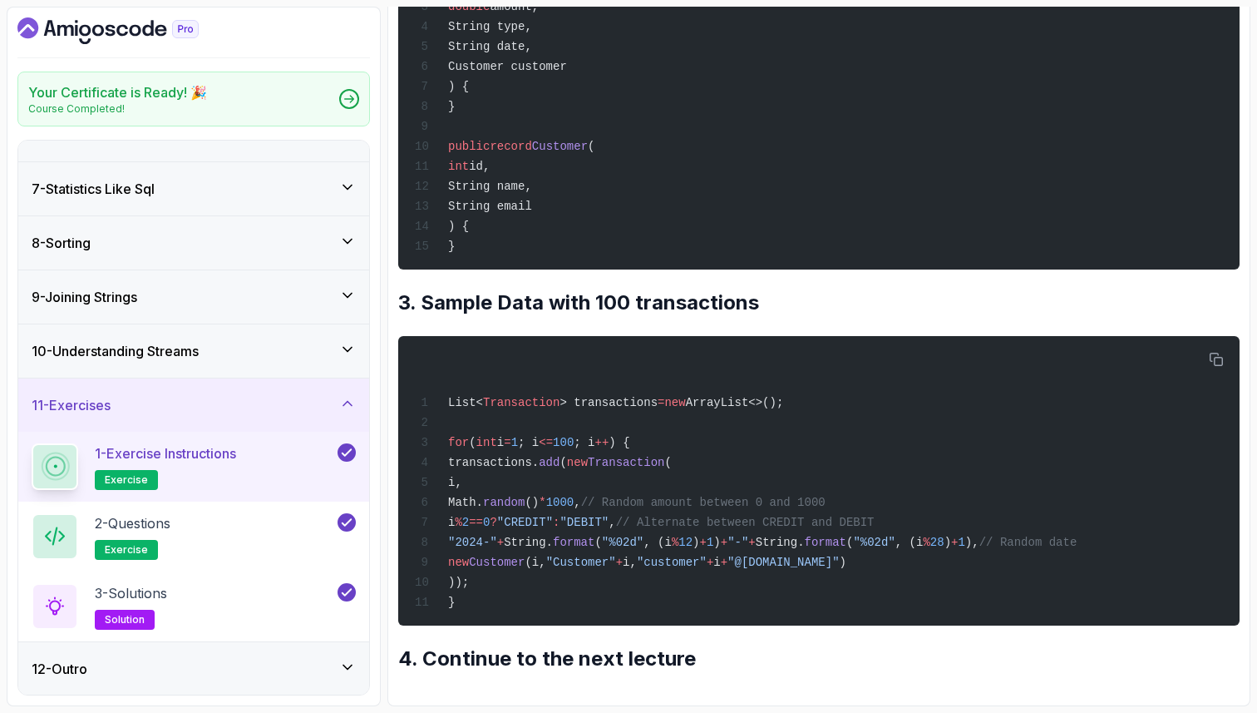
scroll to position [534, 0]
click at [260, 532] on div "2 - Questions exercise" at bounding box center [183, 536] width 303 height 47
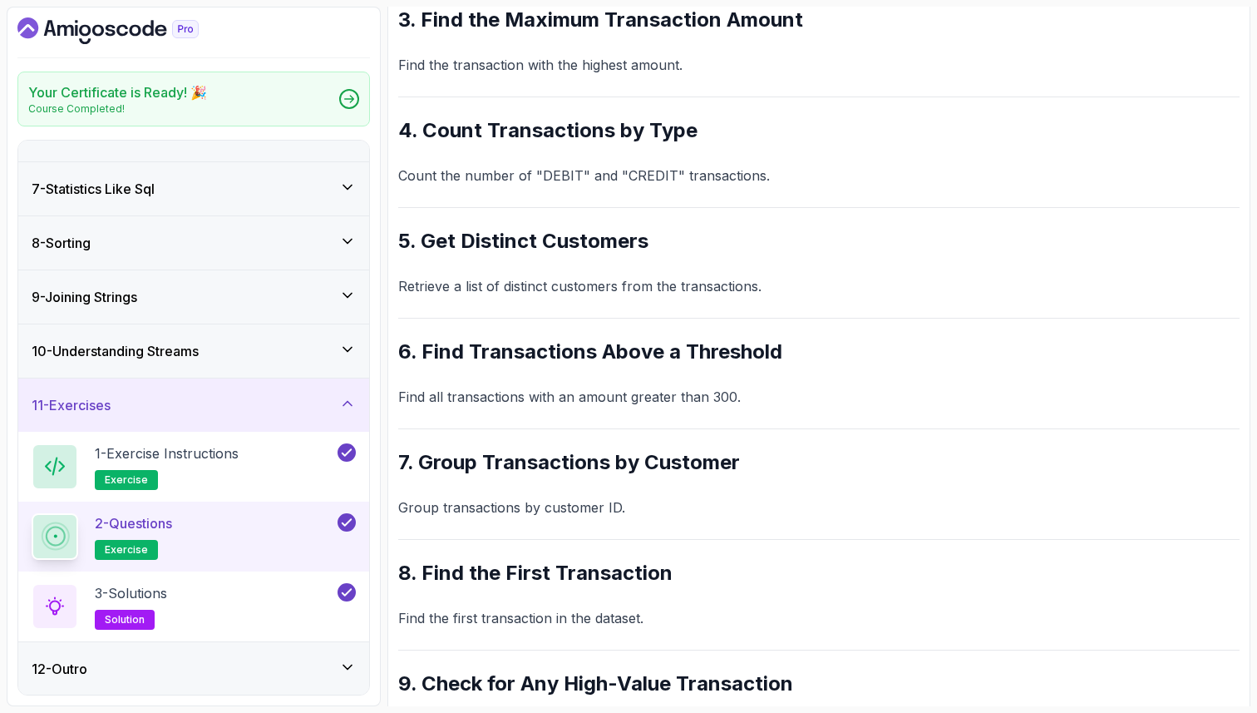
click at [590, 186] on p "Count the number of "DEBIT" and "CREDIT" transactions." at bounding box center [818, 175] width 841 height 23
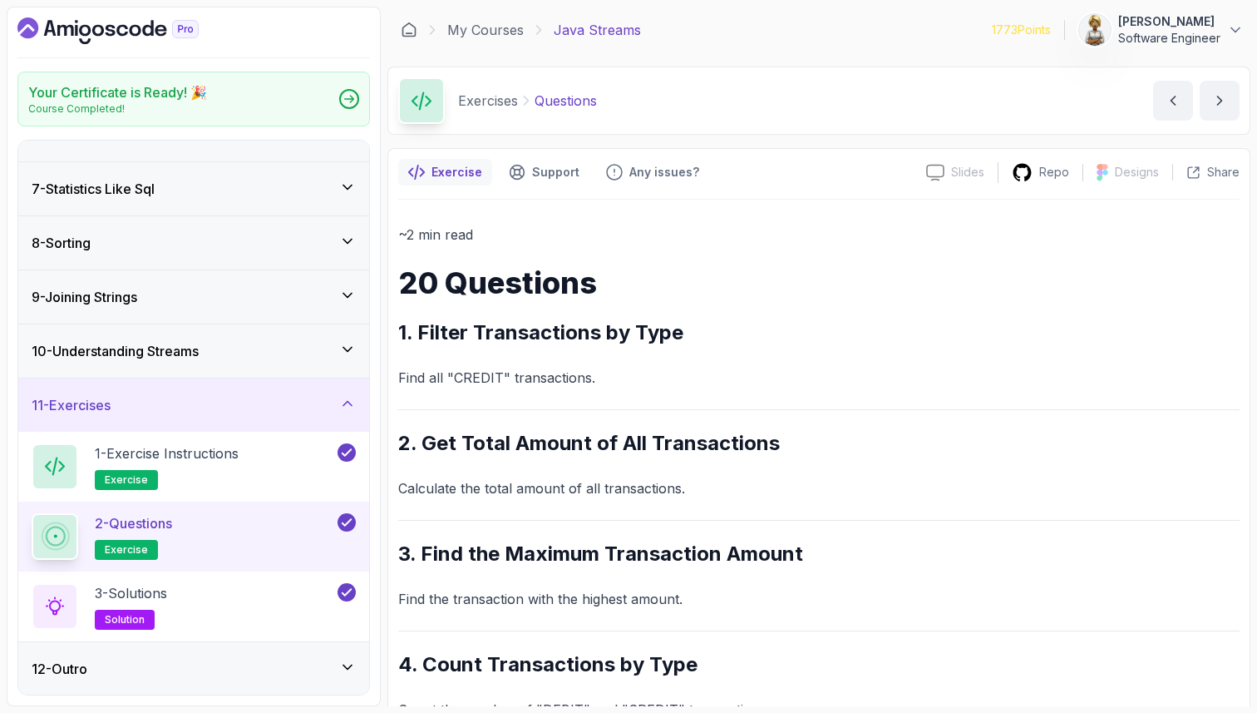
click at [348, 401] on icon at bounding box center [347, 403] width 8 height 4
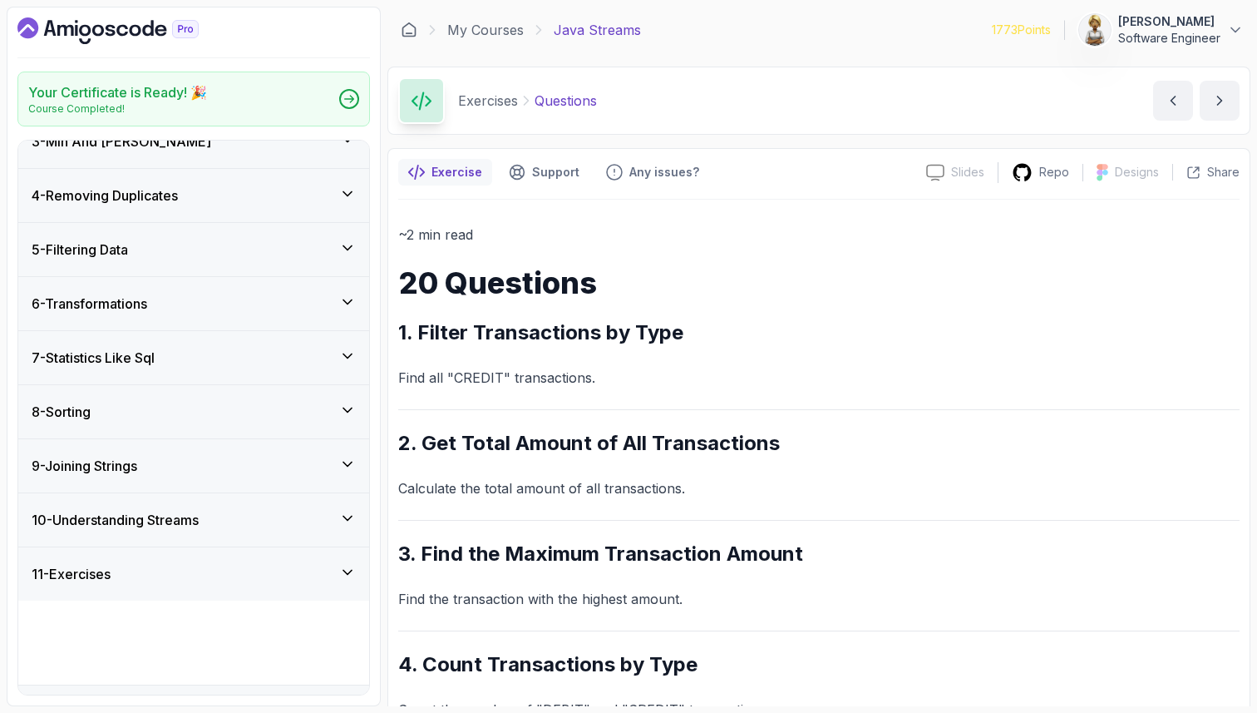
scroll to position [94, 0]
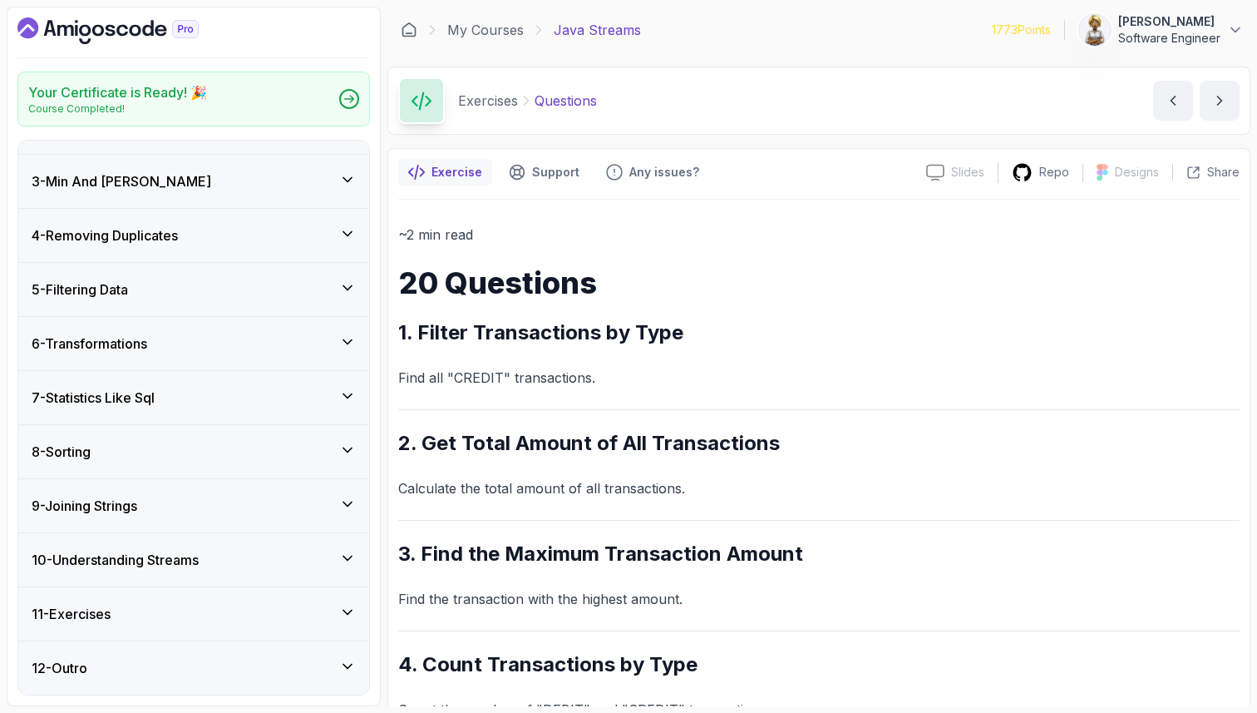
click at [345, 552] on icon at bounding box center [347, 558] width 17 height 17
